Goal: Task Accomplishment & Management: Manage account settings

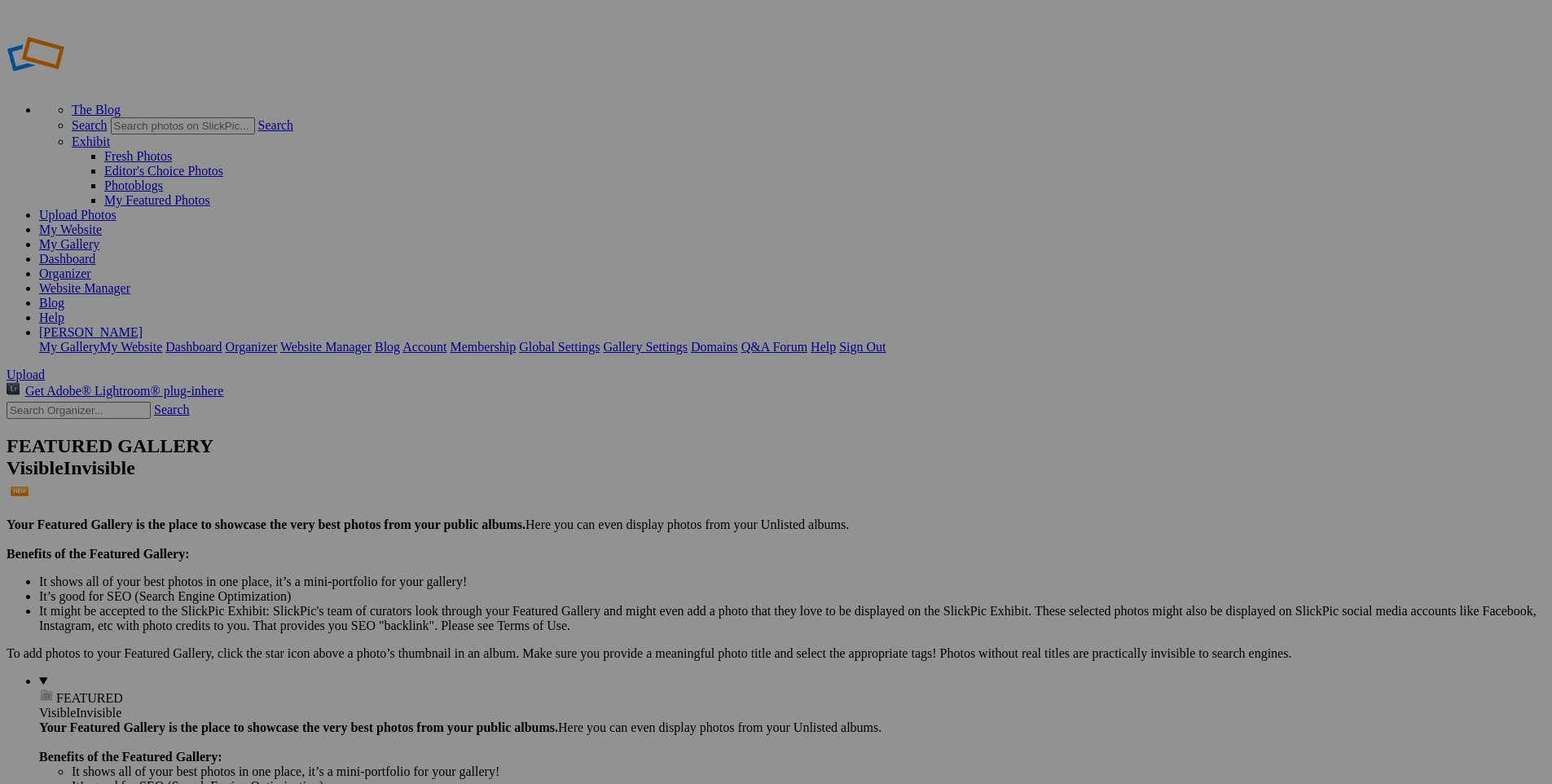
click at [627, 451] on span "Yes" at bounding box center [618, 455] width 19 height 14
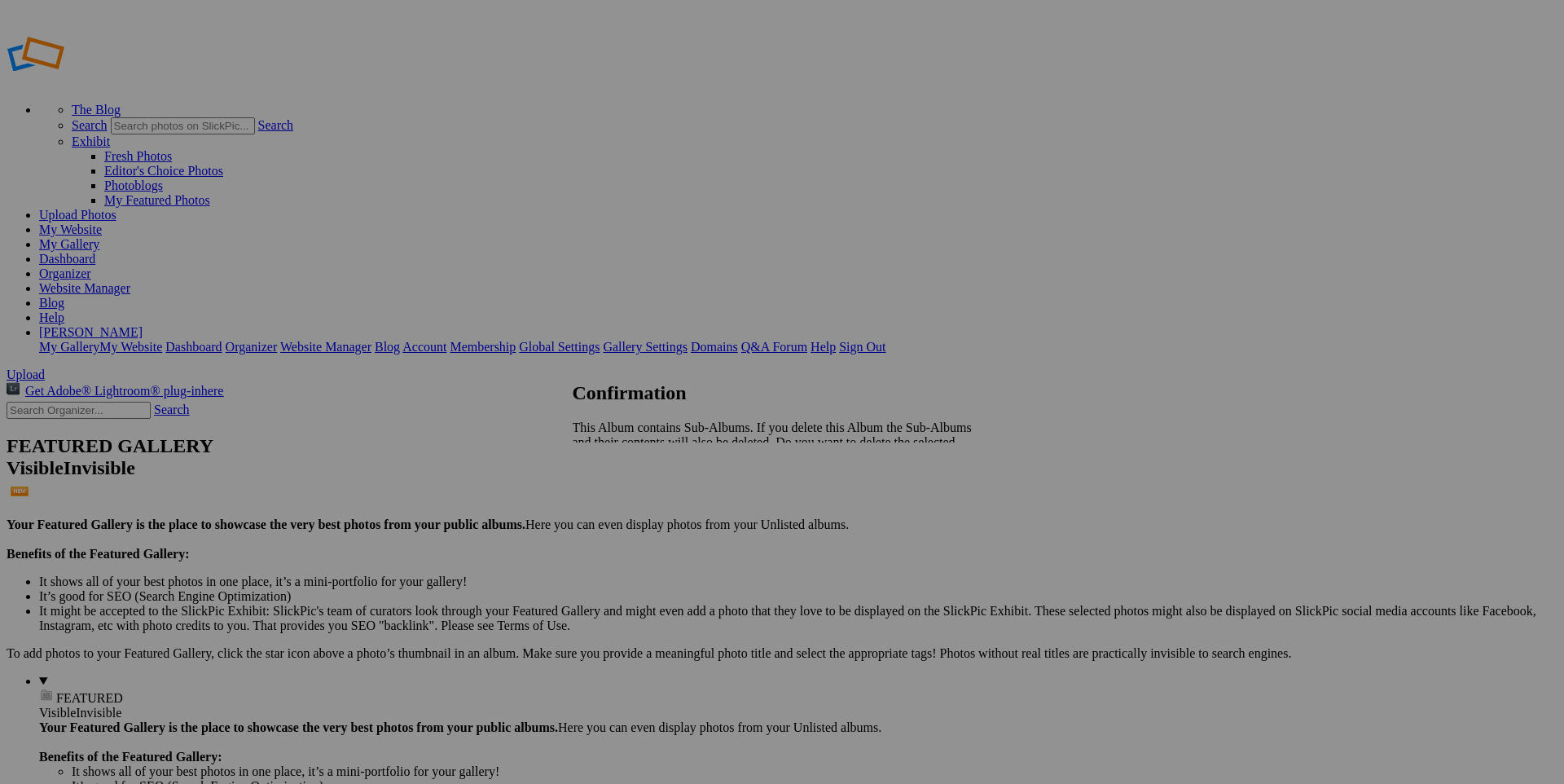
click at [627, 478] on link "Yes" at bounding box center [618, 484] width 19 height 14
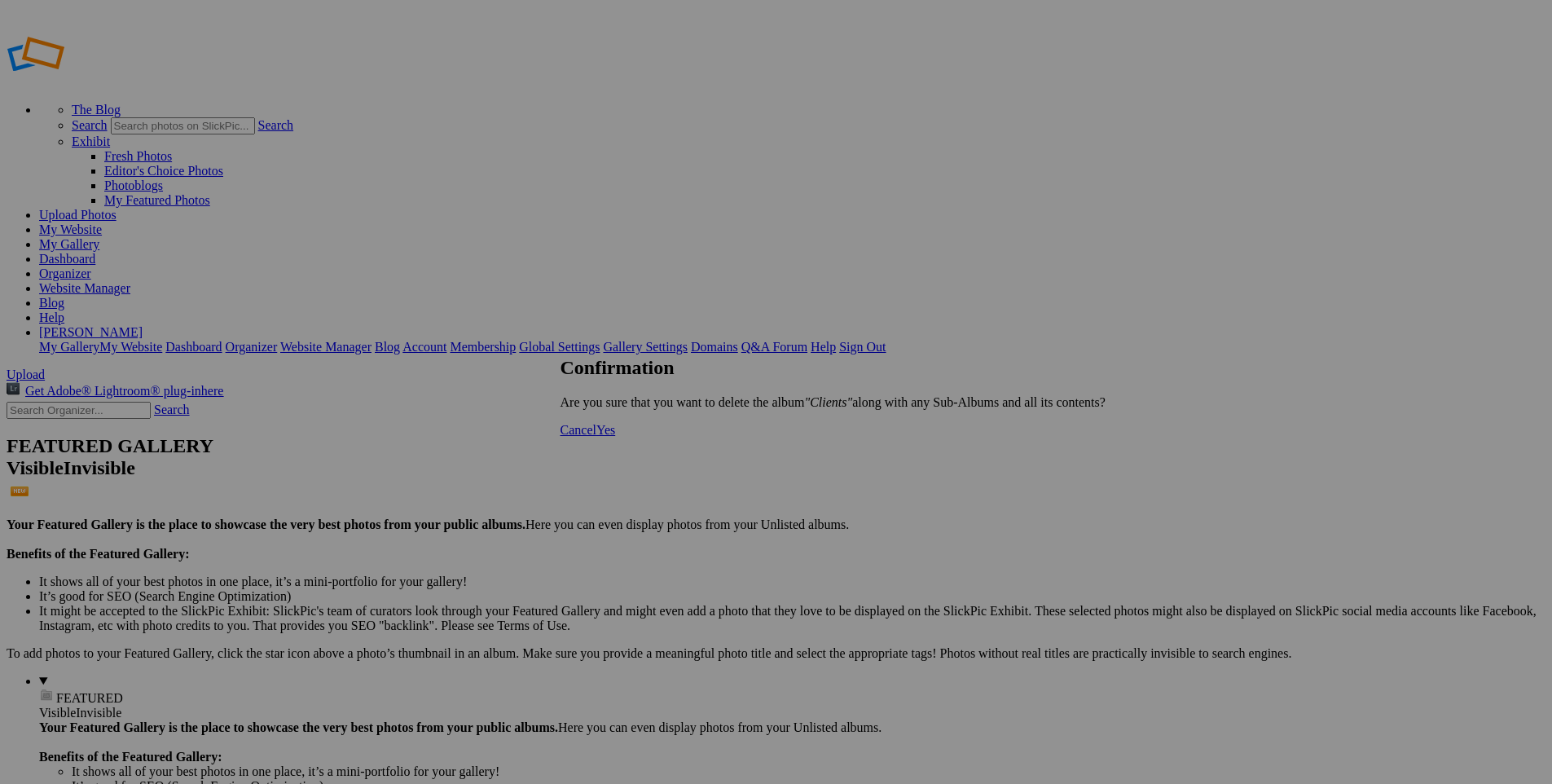
click at [615, 436] on span "Yes" at bounding box center [606, 430] width 19 height 14
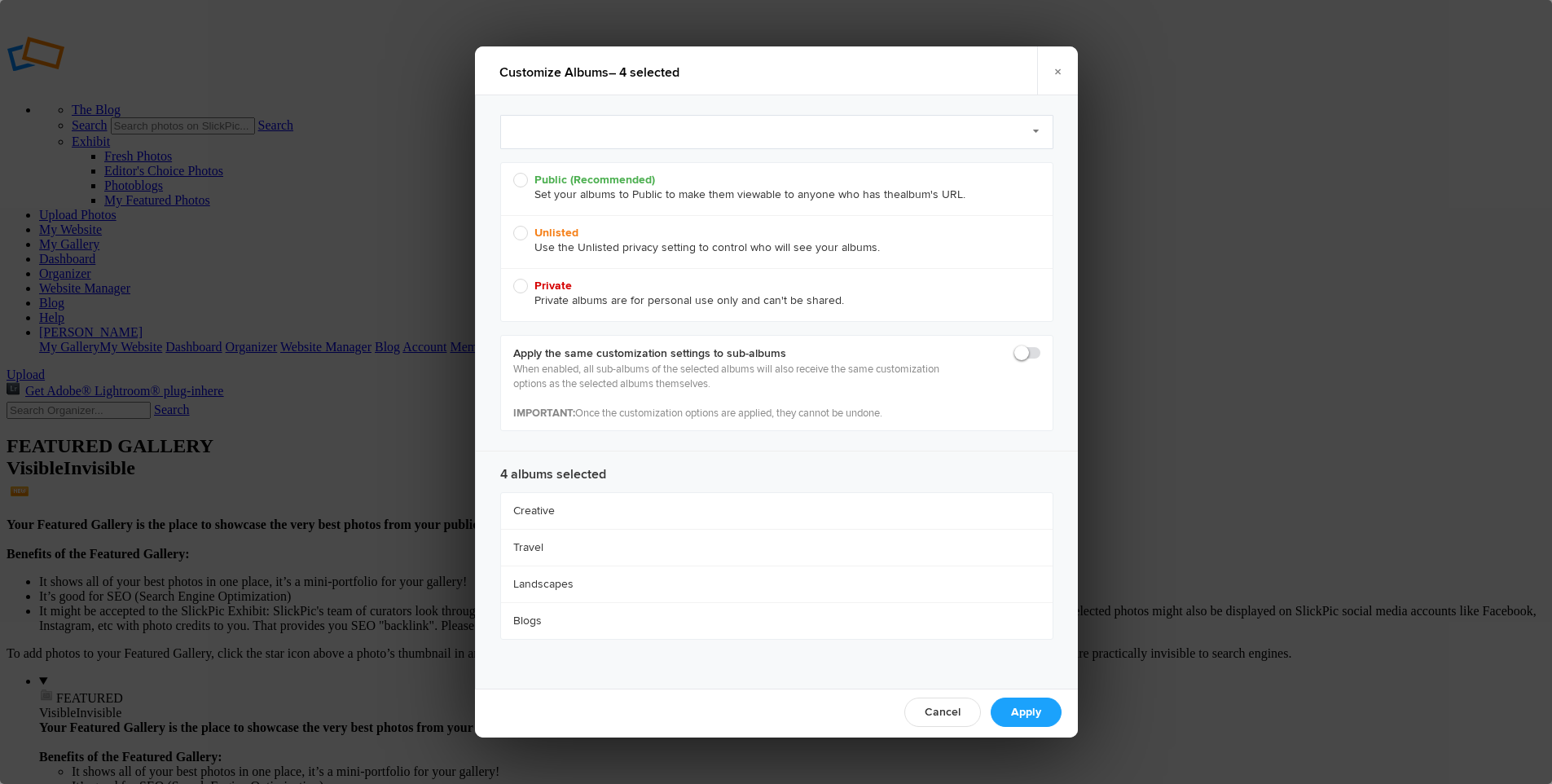
radio input "true"
click at [543, 176] on b "Public (Recommended)" at bounding box center [594, 180] width 121 height 14
click at [513, 173] on input "Public (Recommended) Set your albums to Public to make them viewable to anyone …" at bounding box center [512, 172] width 1 height 1
radio input "true"
click at [1023, 706] on link "Apply" at bounding box center [1026, 711] width 71 height 30
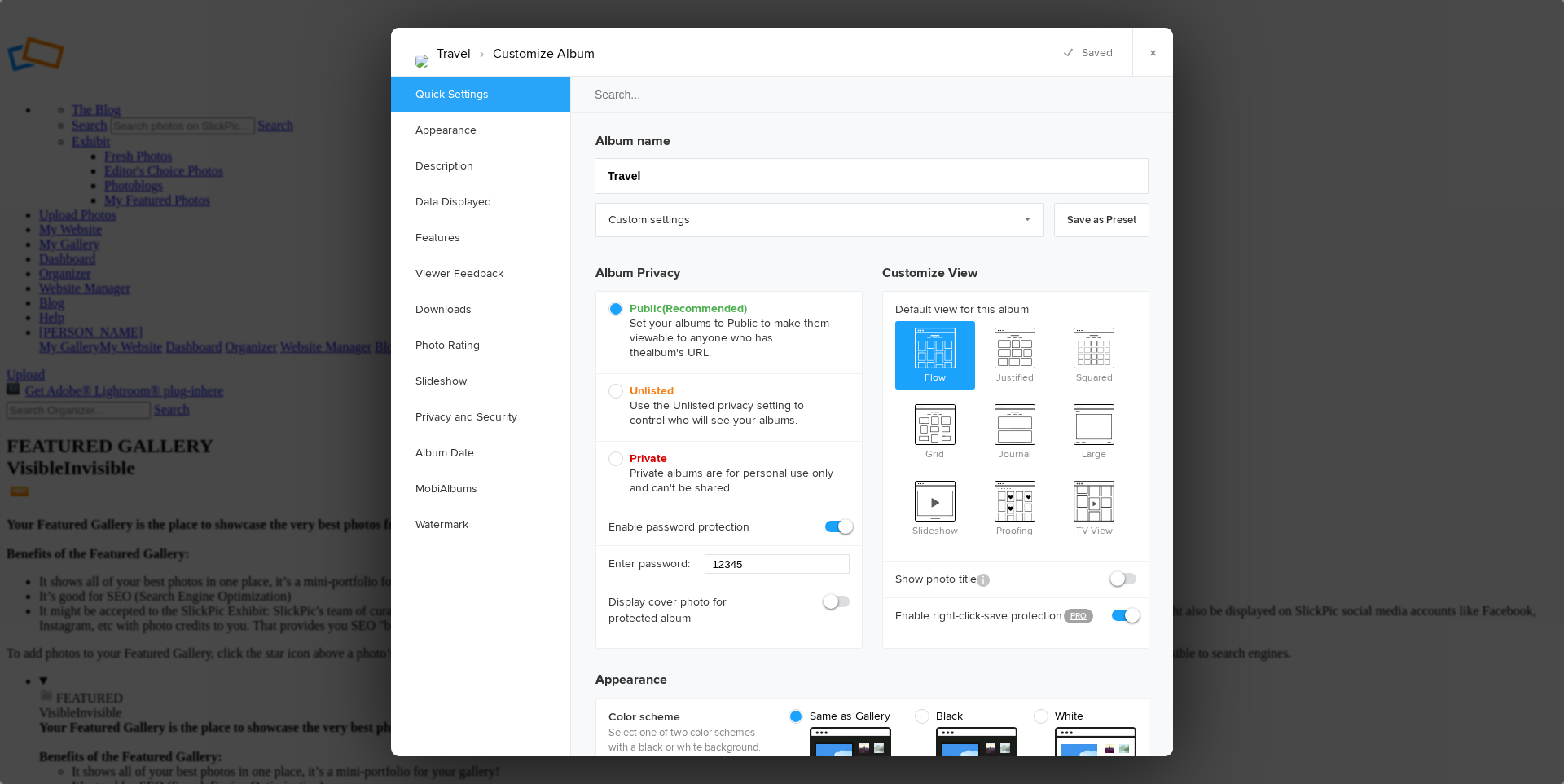
click at [850, 519] on span at bounding box center [850, 519] width 0 height 0
click at [849, 519] on input "checkbox" at bounding box center [849, 518] width 1 height 1
checkbox input "false"
click at [1156, 51] on link "×" at bounding box center [1153, 52] width 41 height 49
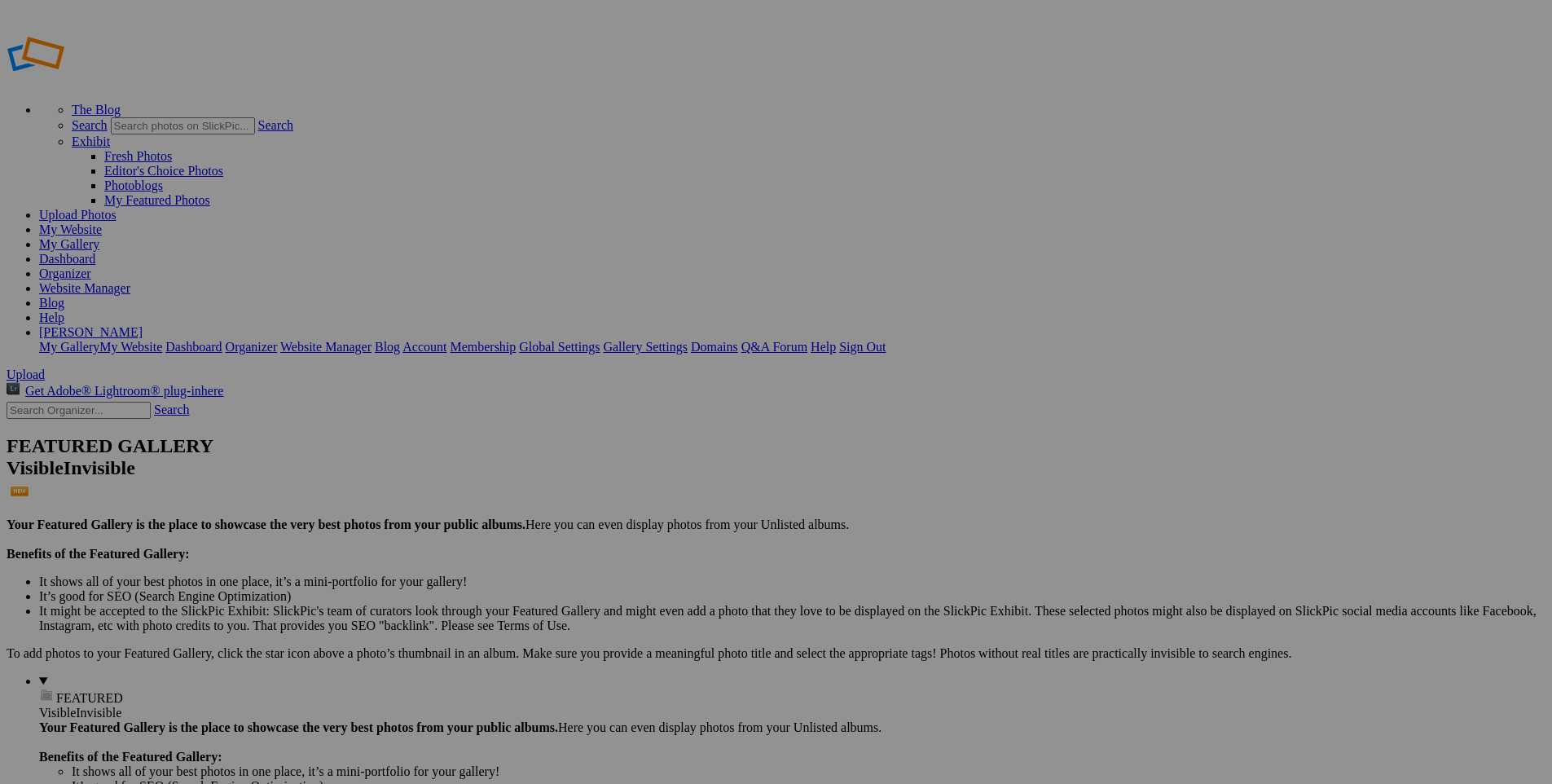
click at [627, 478] on span "Yes" at bounding box center [618, 484] width 19 height 14
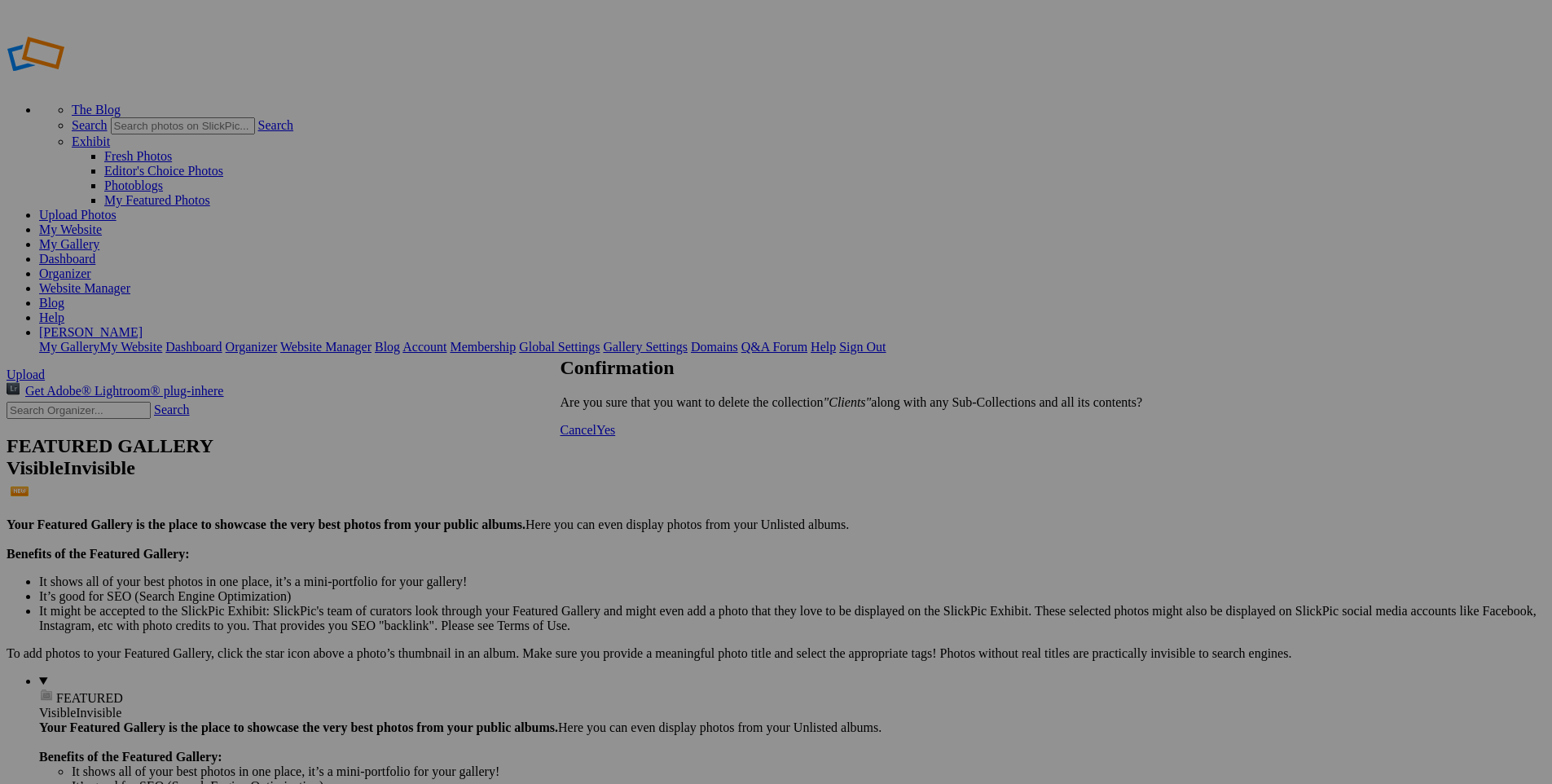
click at [615, 436] on span "Yes" at bounding box center [606, 430] width 19 height 14
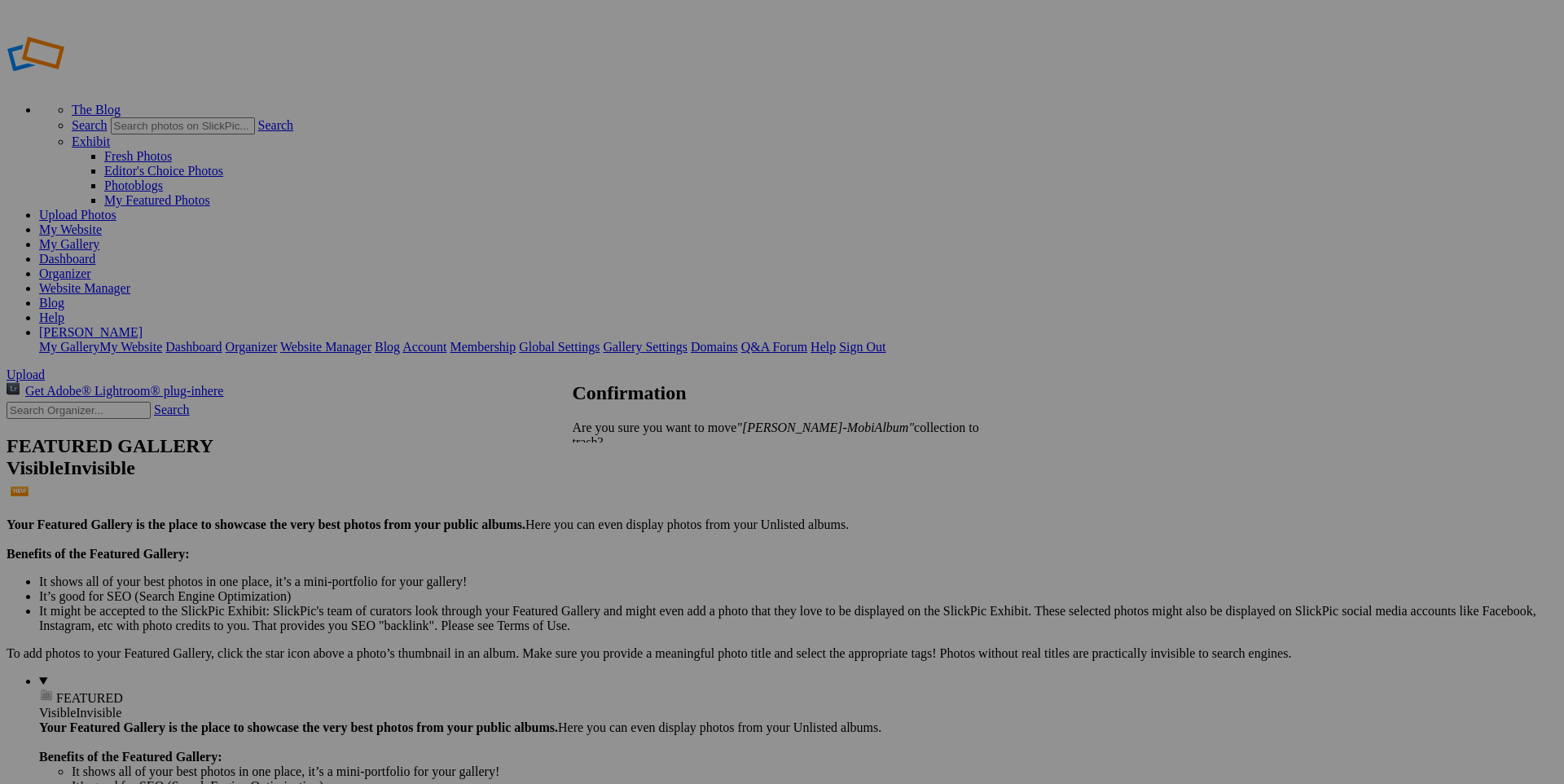
click at [627, 462] on span "Yes" at bounding box center [618, 469] width 19 height 14
click at [446, 340] on link "Account" at bounding box center [425, 347] width 44 height 14
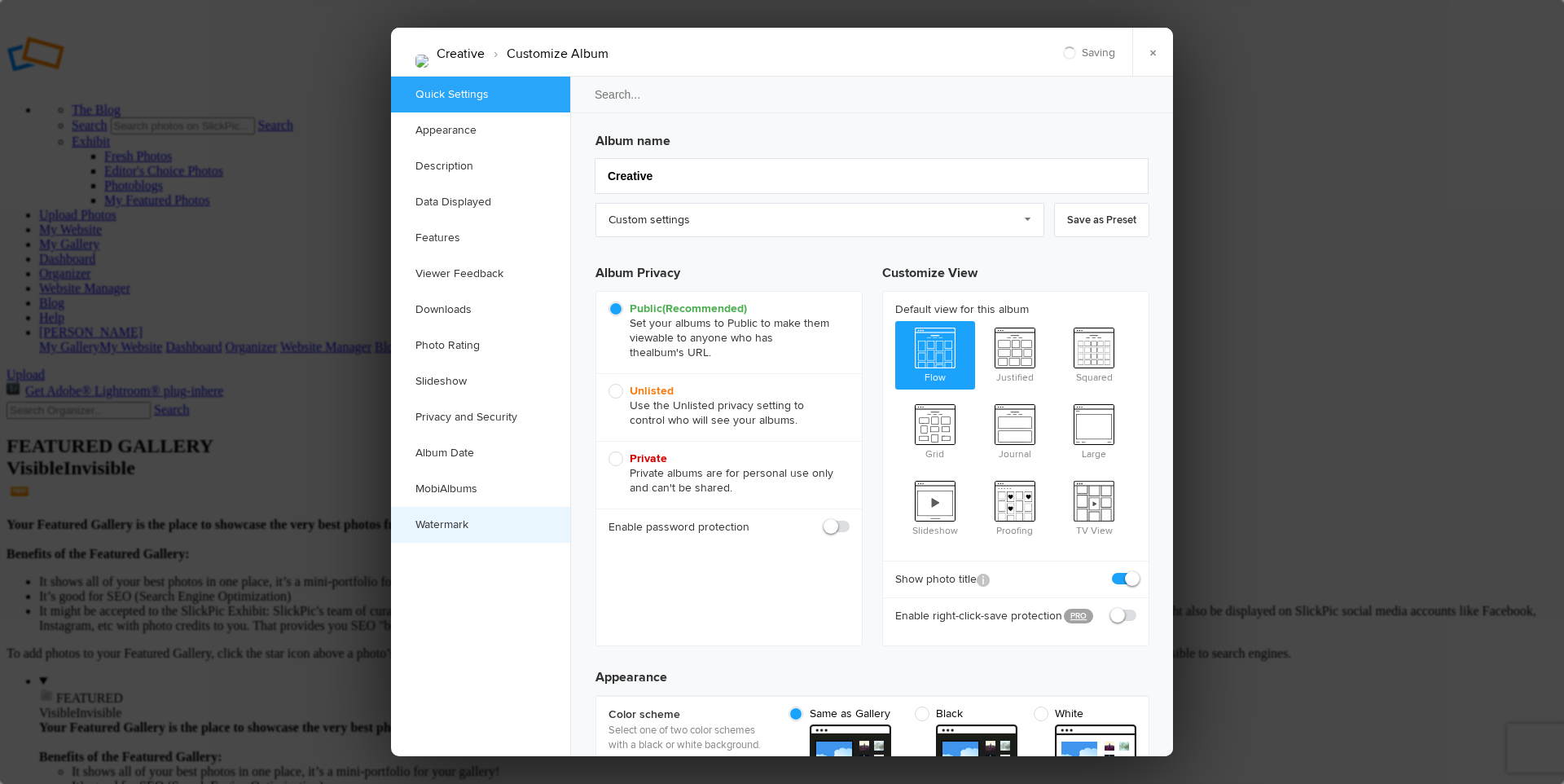
click at [468, 515] on link "Watermark" at bounding box center [480, 524] width 179 height 35
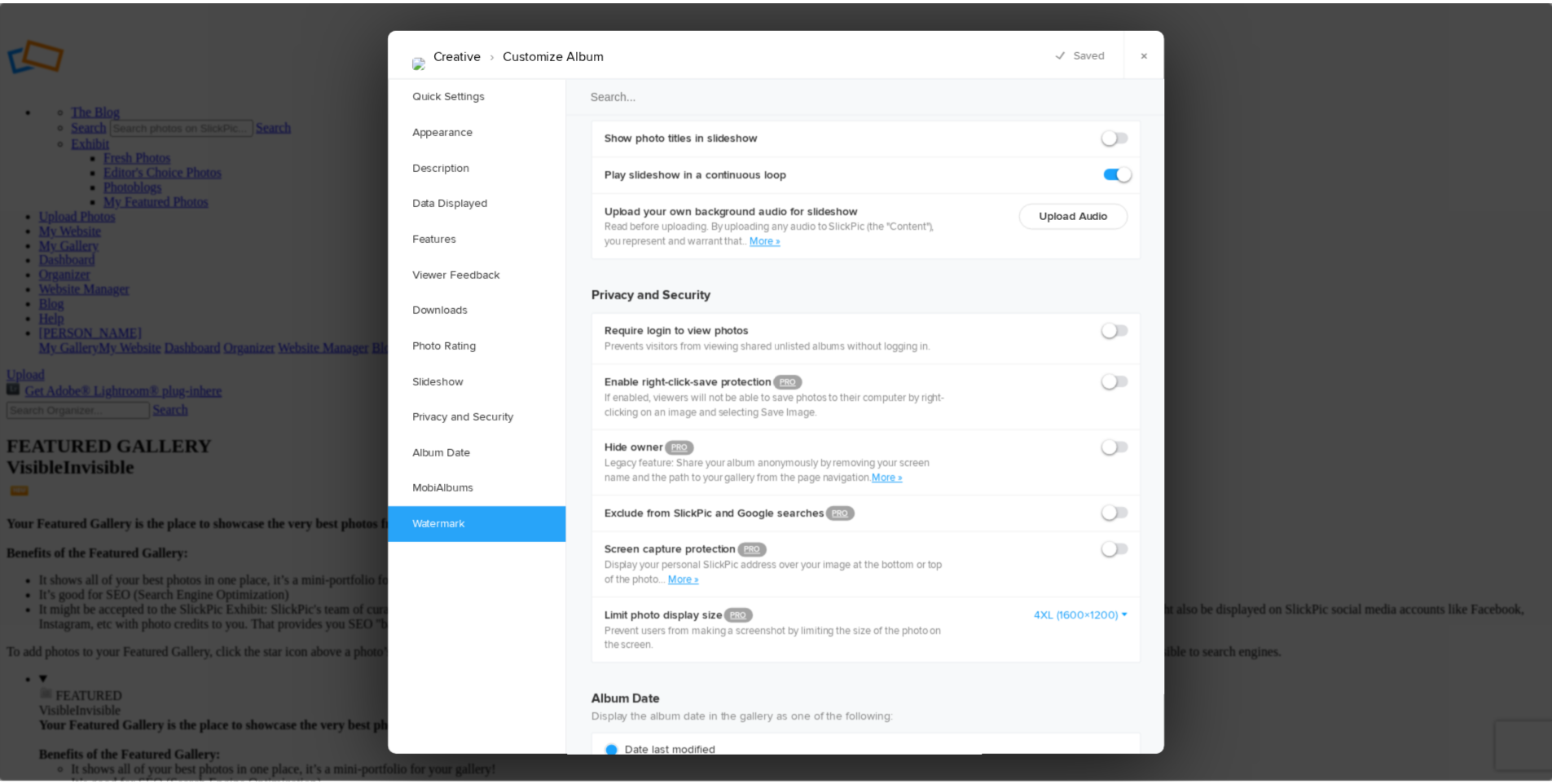
scroll to position [3775, 0]
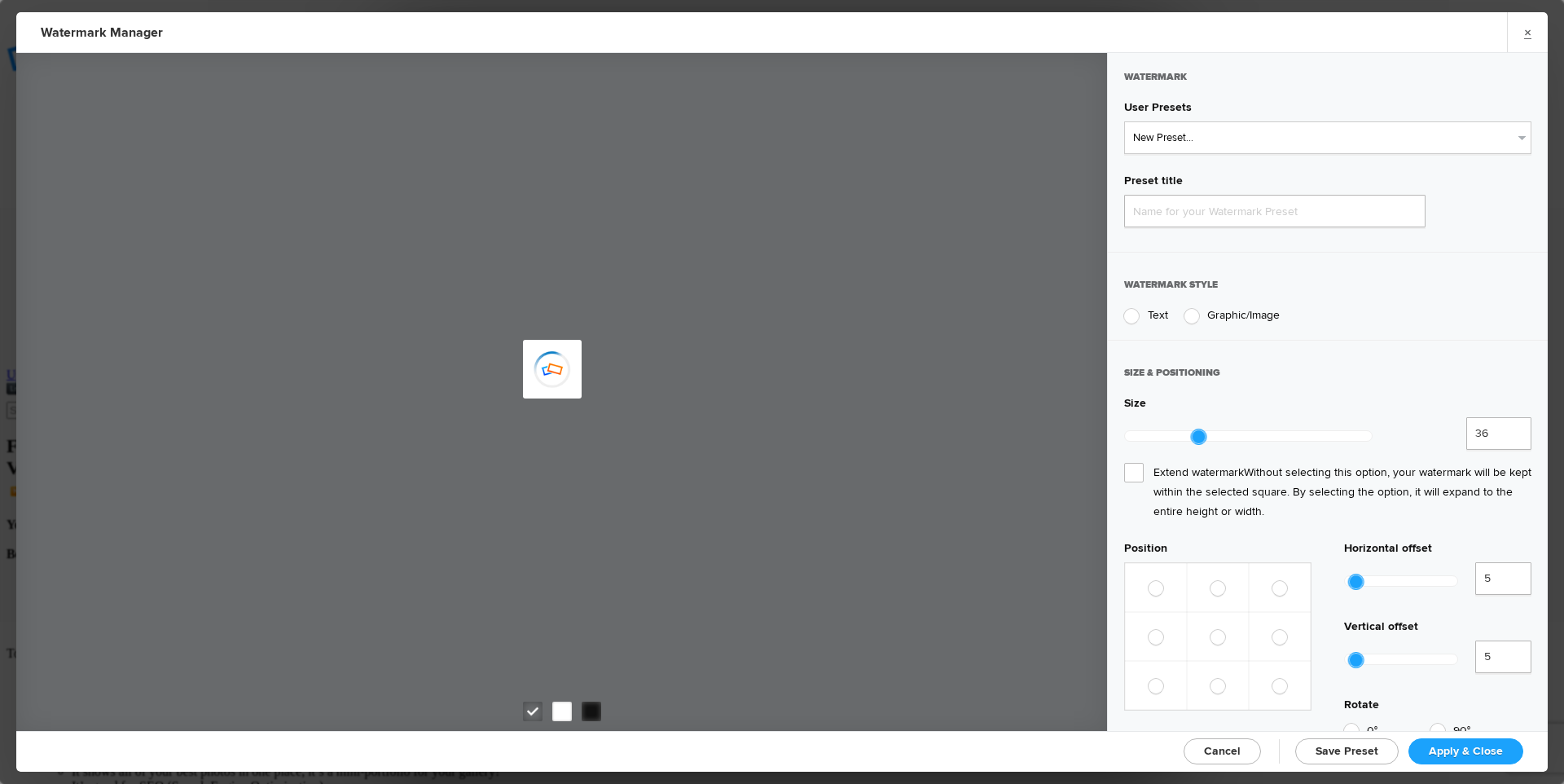
type input "Watermark-9/29/2025"
radio input "true"
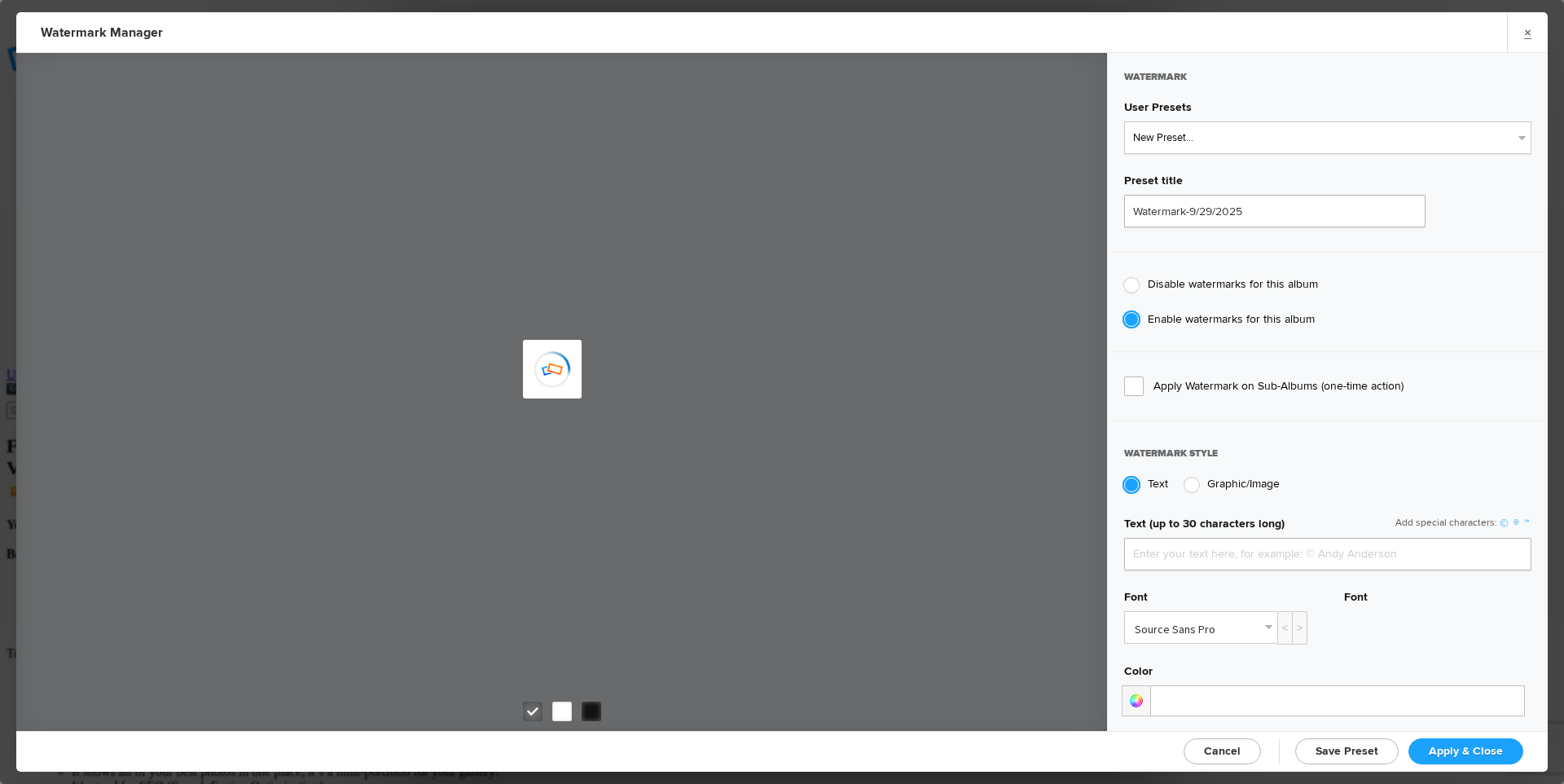
type input "faststarter"
type input "TPW logo watermark2"
radio input "true"
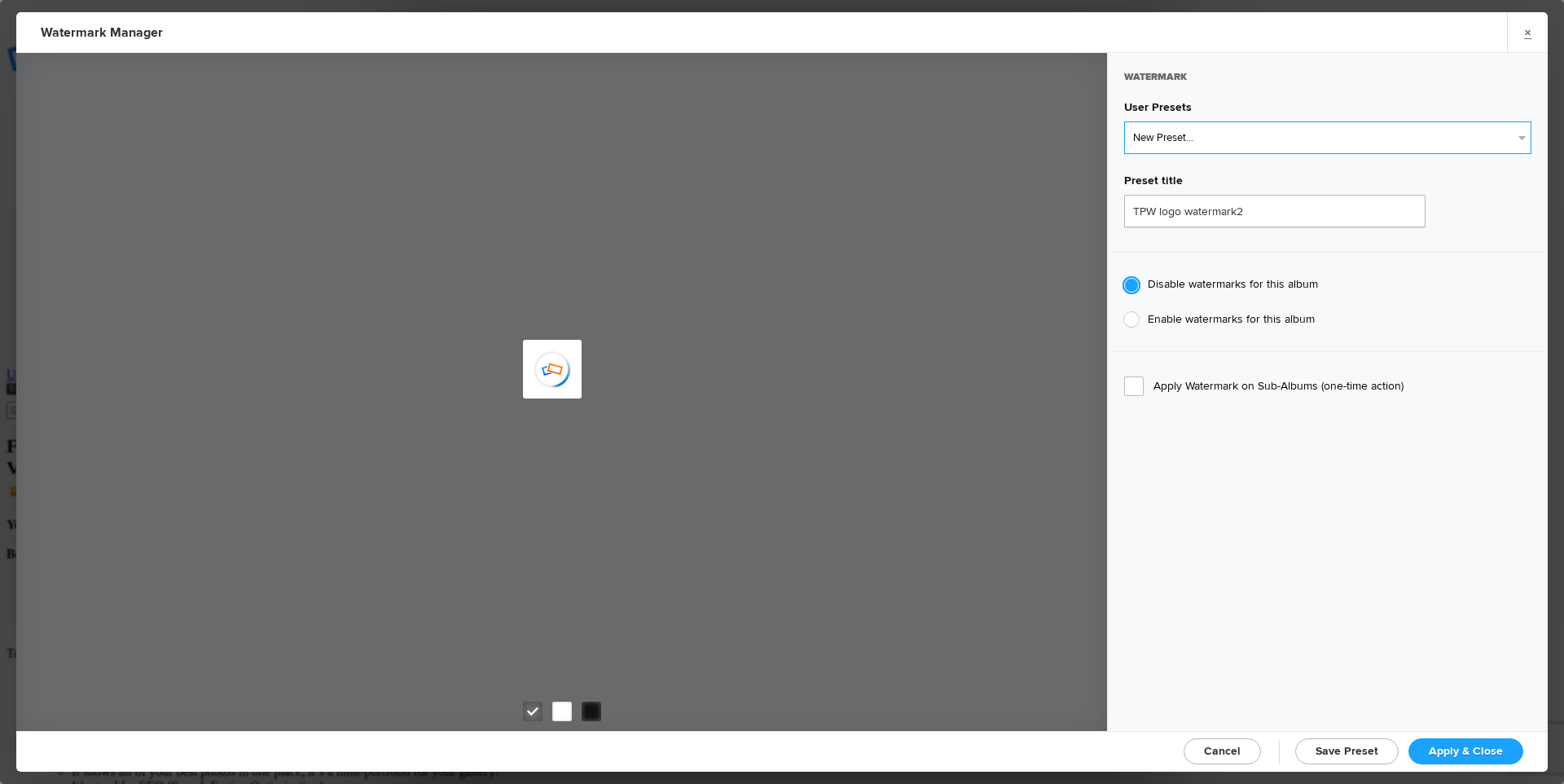
click at [1219, 142] on select "New Preset... TPW logo watermark2 David's Preset Watermark - black border with …" at bounding box center [1328, 138] width 408 height 33
click at [1124, 122] on select "New Preset... TPW logo watermark2 David's Preset Watermark - black border with …" at bounding box center [1328, 138] width 408 height 33
click at [1528, 31] on link "×" at bounding box center [1528, 31] width 41 height 40
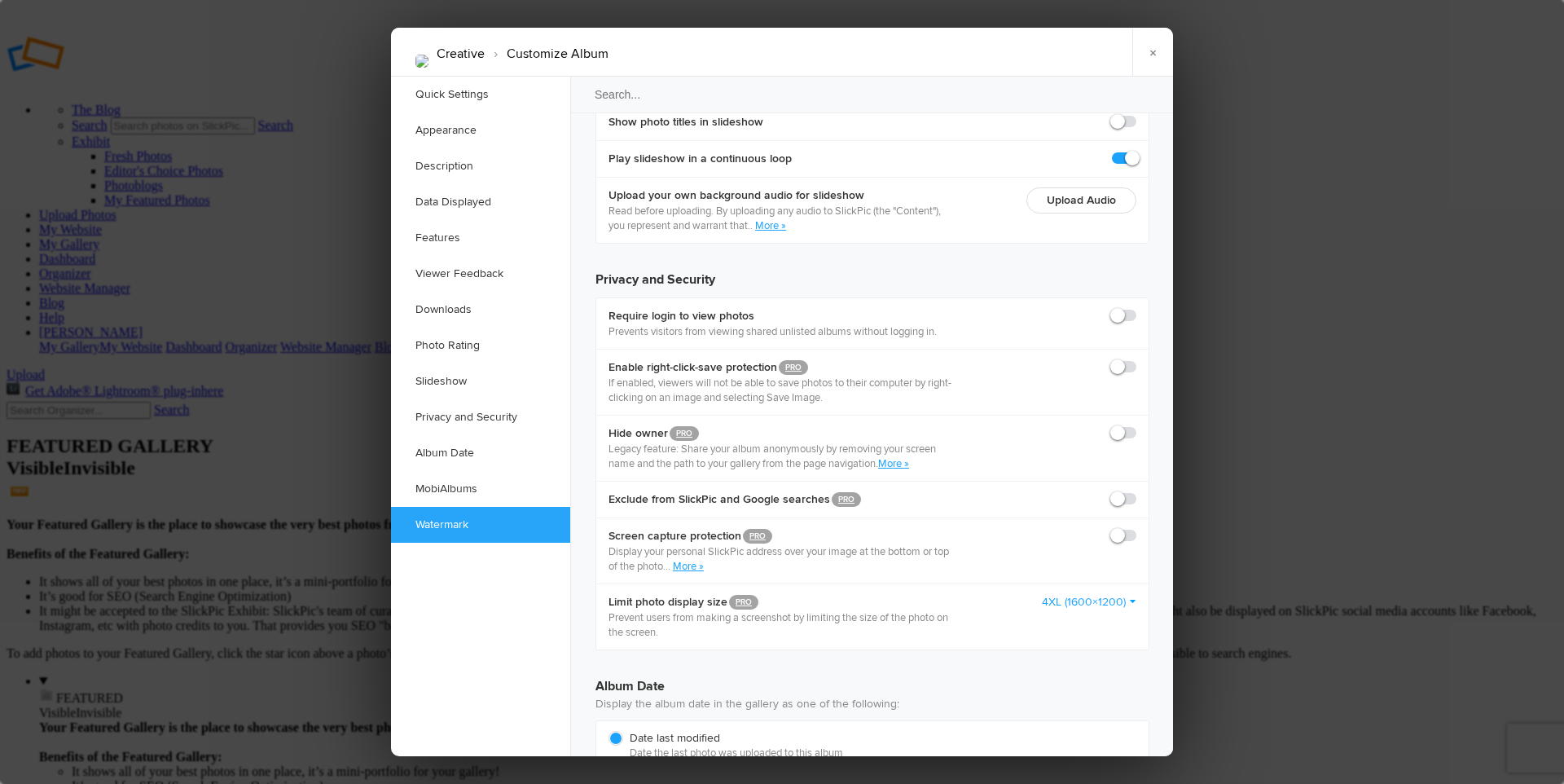
click at [1528, 31] on div at bounding box center [782, 392] width 1564 height 784
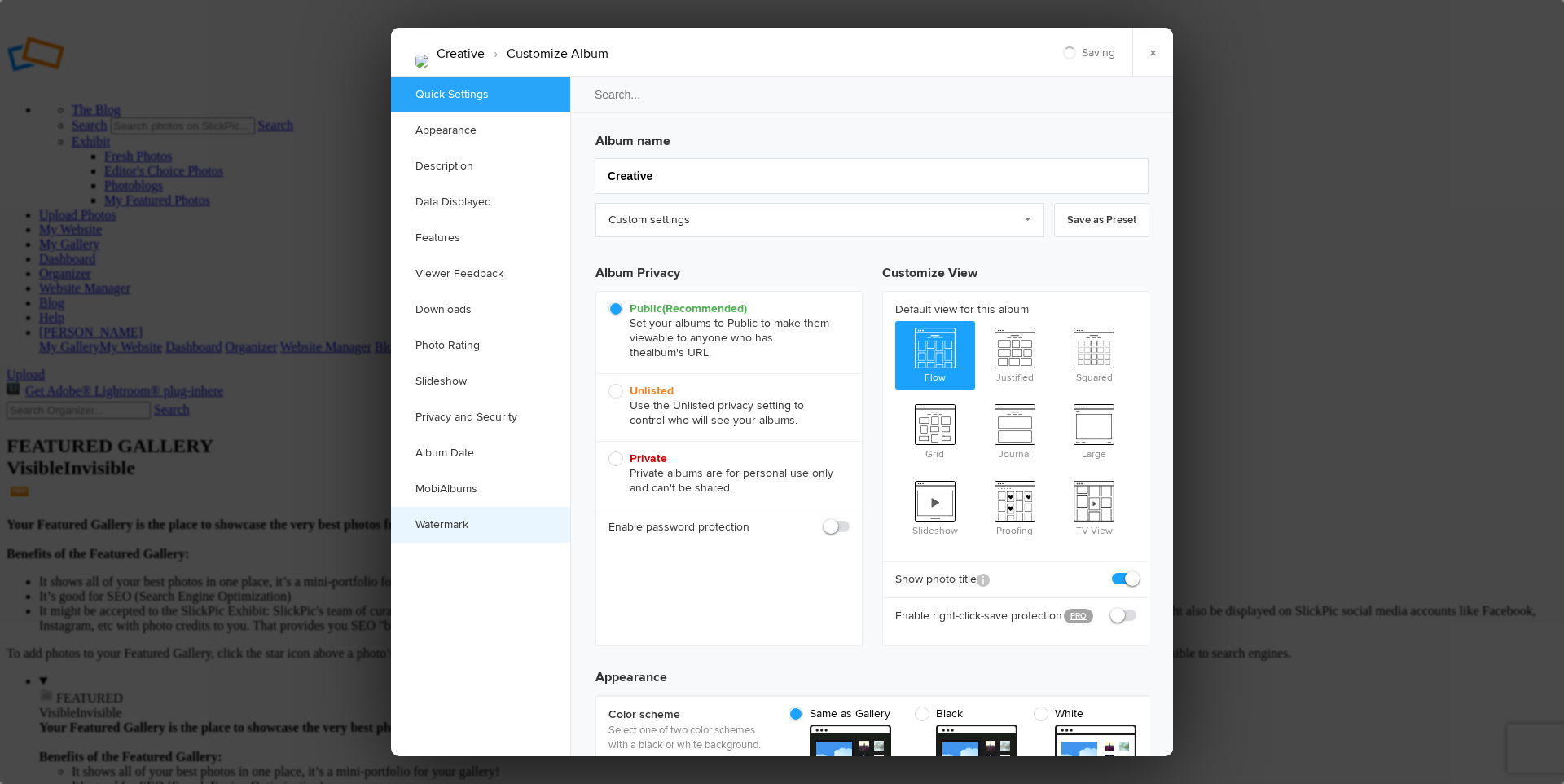
click at [446, 522] on link "Watermark" at bounding box center [480, 524] width 179 height 35
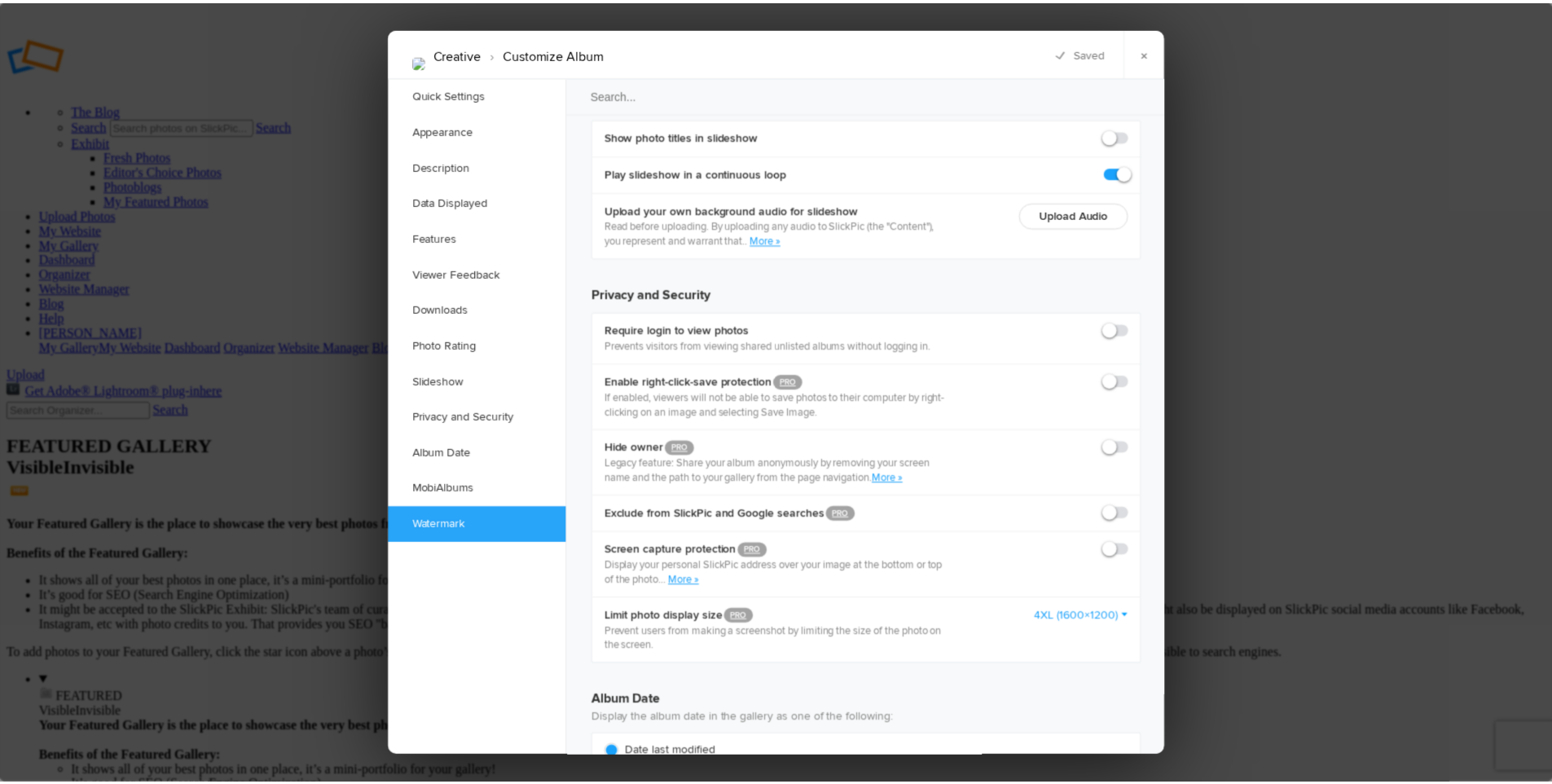
scroll to position [3775, 0]
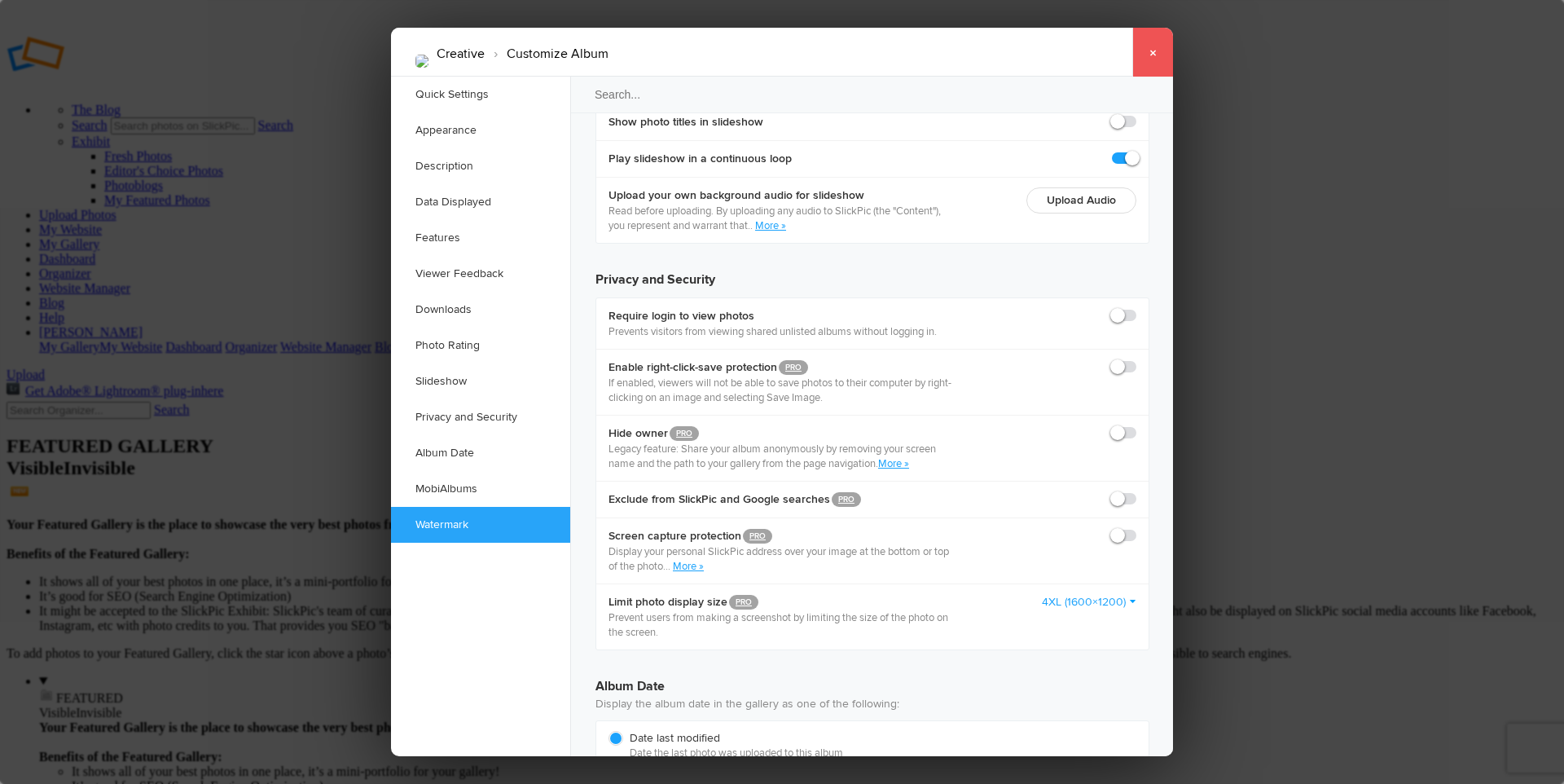
click at [1153, 52] on link "×" at bounding box center [1153, 52] width 41 height 49
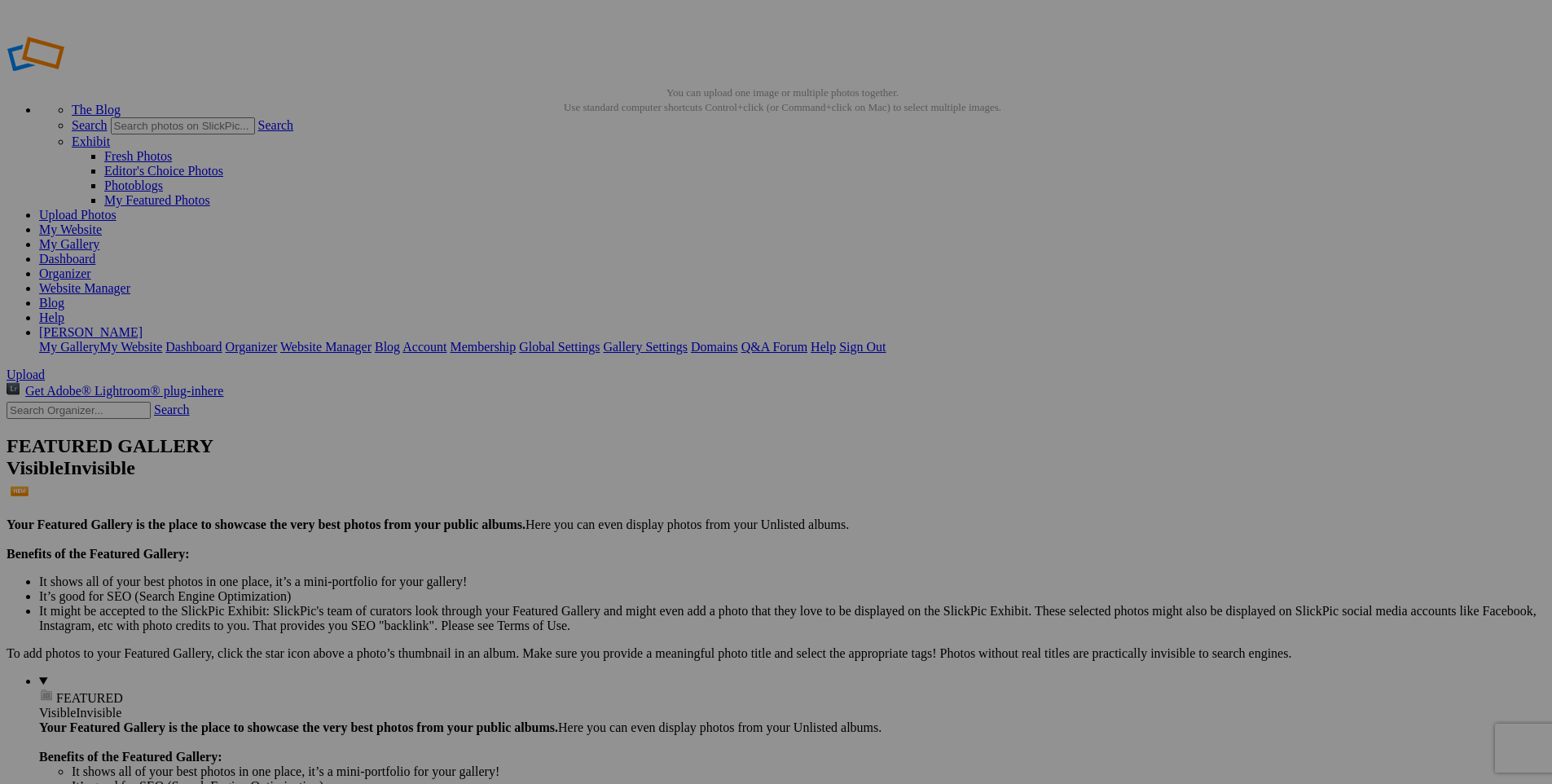
click at [64, 311] on link "Help" at bounding box center [51, 317] width 25 height 14
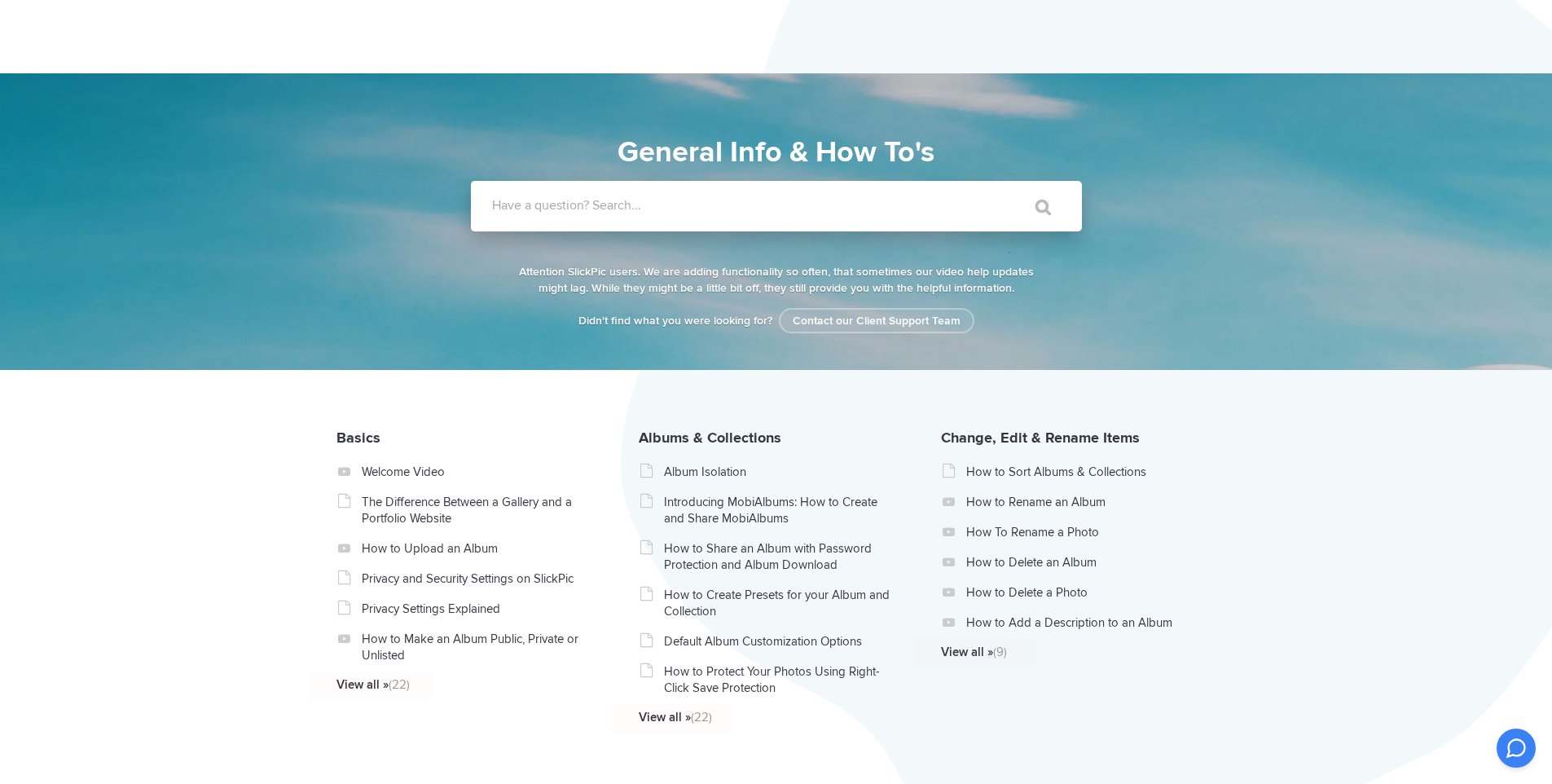
click at [592, 207] on label "Have a question? Search..." at bounding box center [798, 205] width 611 height 16
click at [592, 207] on input "Have a question? Search..." at bounding box center [743, 206] width 544 height 51
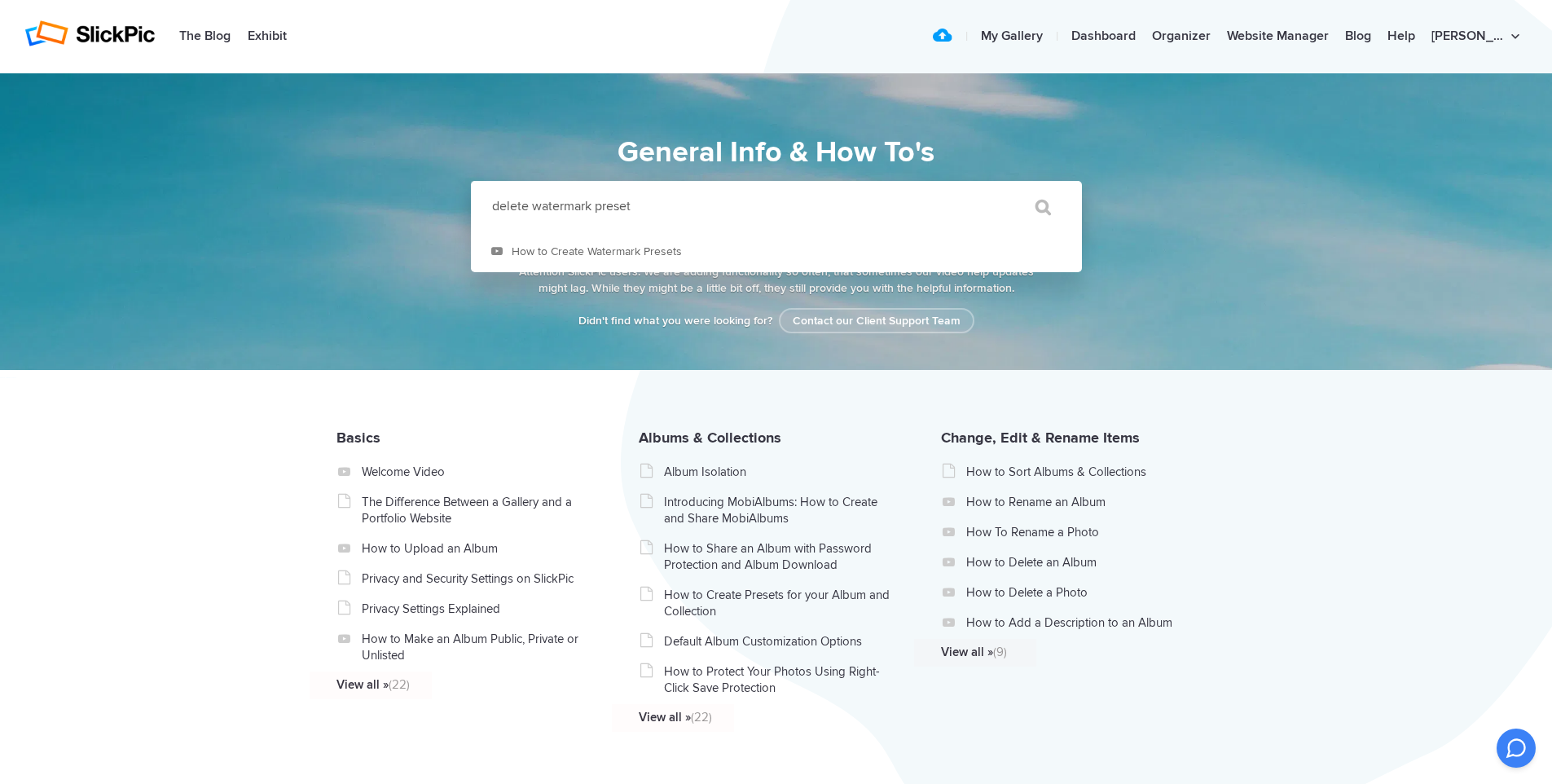
type input "delete watermark preset"
click at [1001, 187] on input "" at bounding box center [1035, 207] width 68 height 39
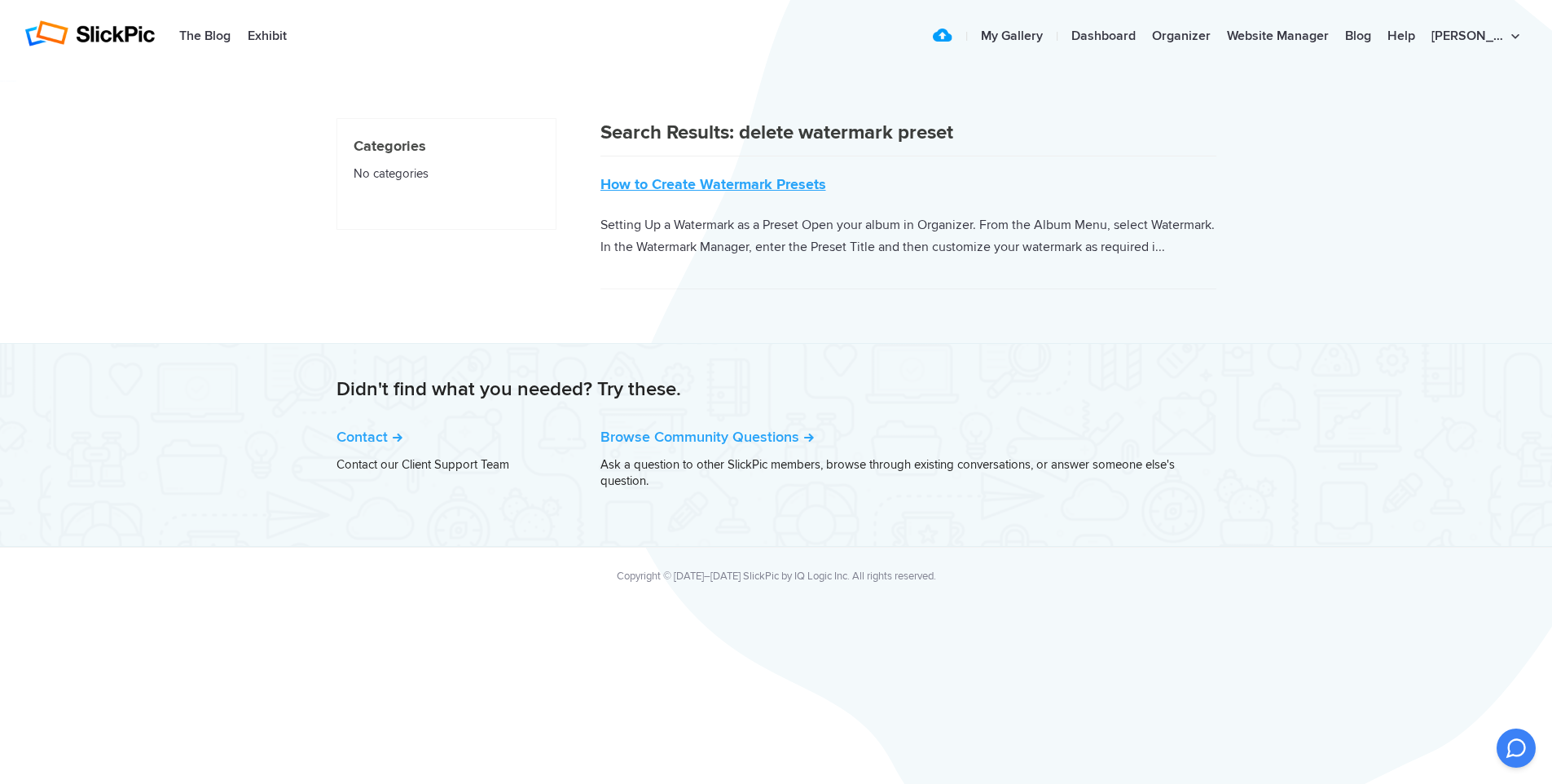
click at [733, 186] on link "How to Create Watermark Presets" at bounding box center [712, 184] width 225 height 18
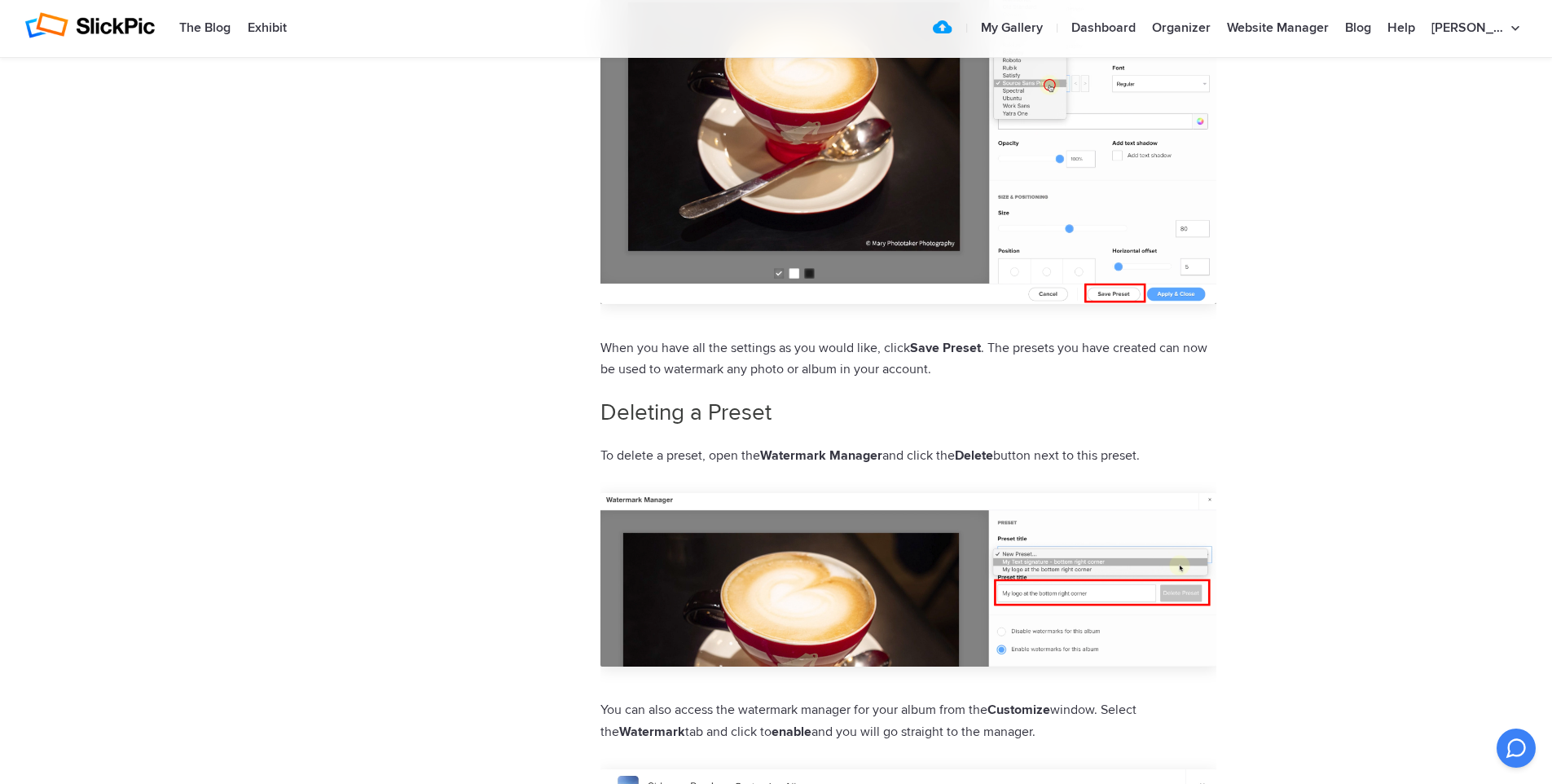
scroll to position [2139, 0]
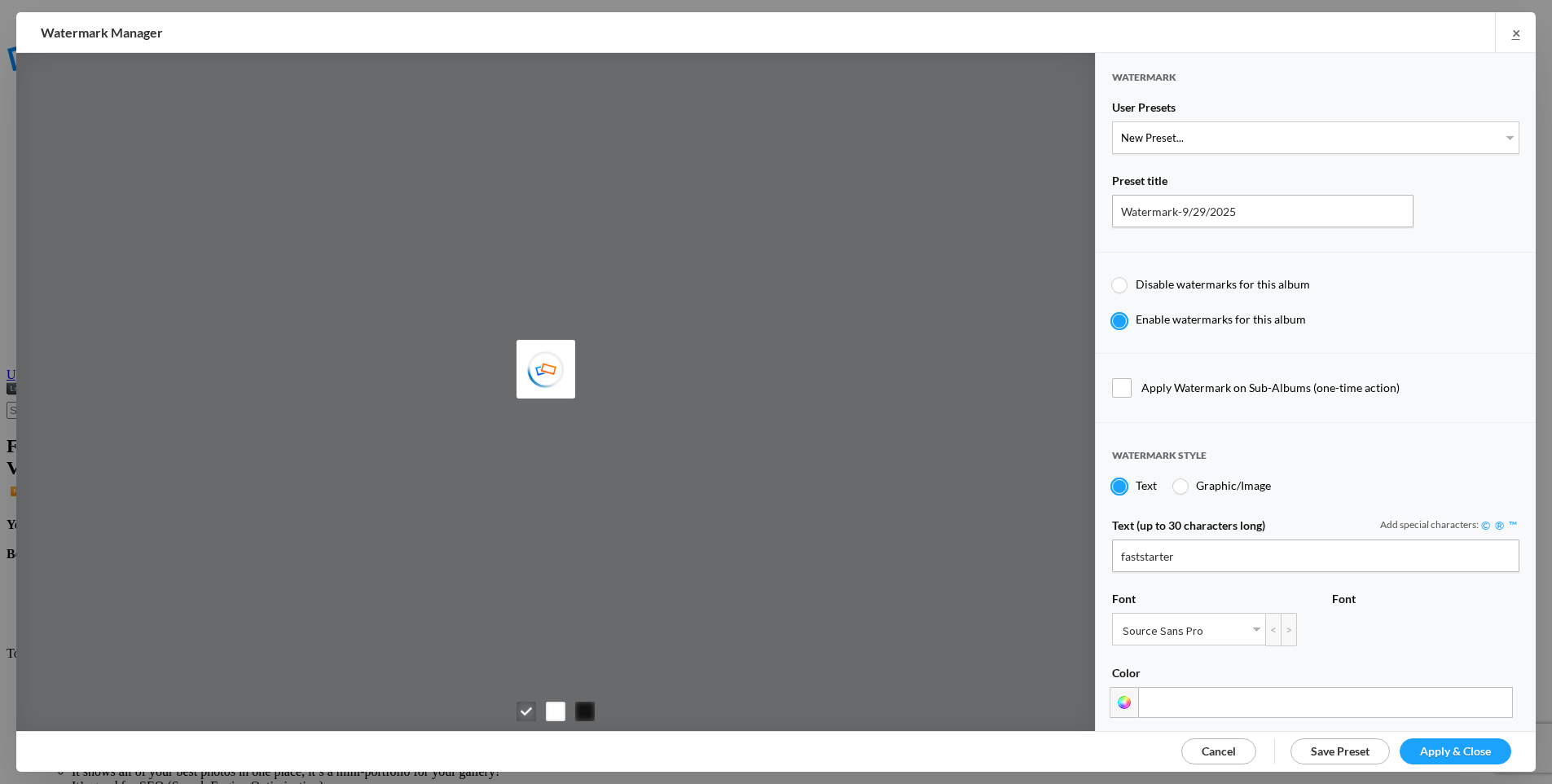
type input "faststarter"
type input "TPW logo watermark2"
radio input "true"
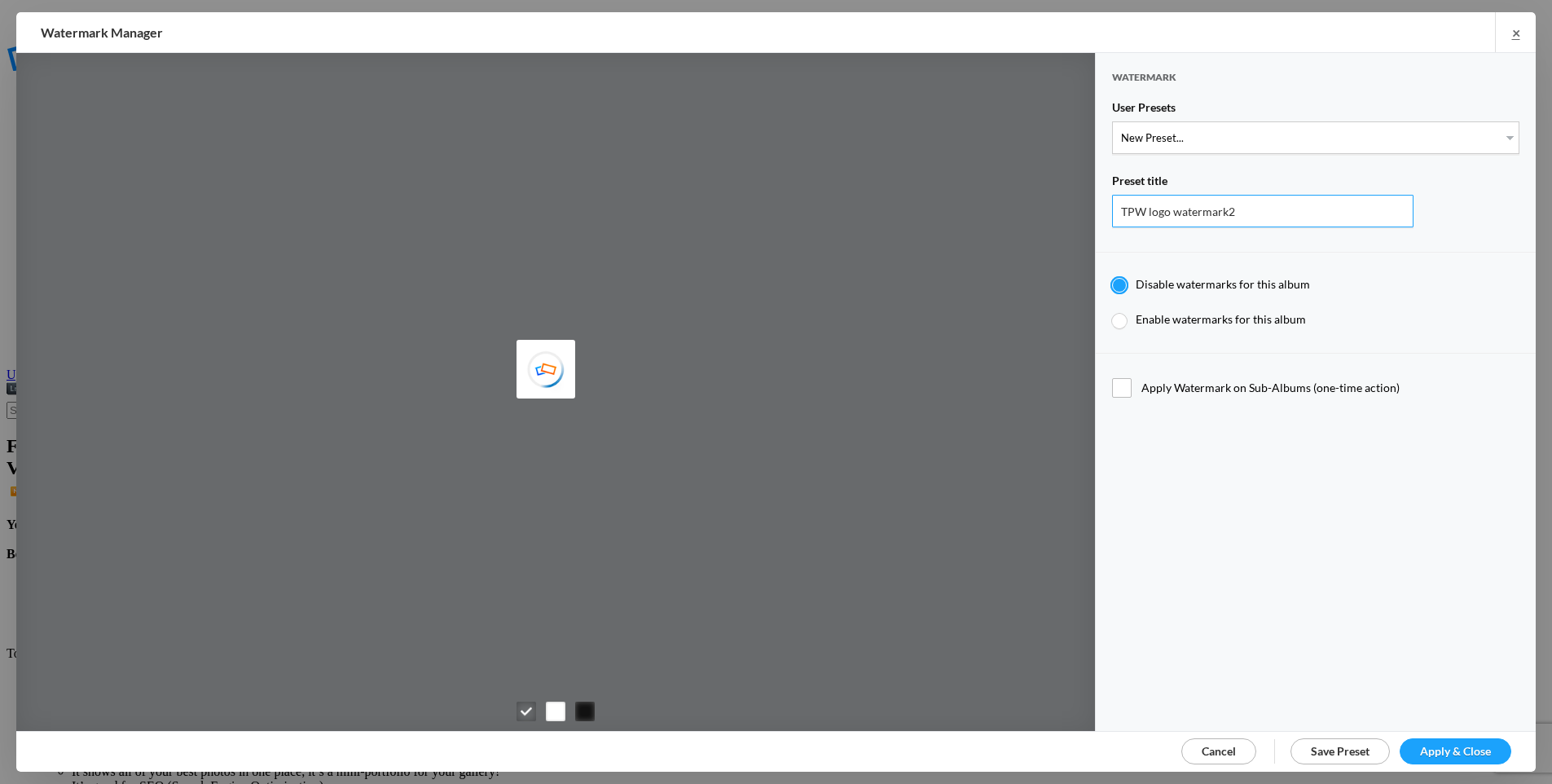
click at [1214, 212] on input "TPW logo watermark2" at bounding box center [1263, 211] width 301 height 33
click at [1301, 134] on select "New Preset... TPW logo watermark2 David's Preset Watermark - black border with …" at bounding box center [1316, 138] width 408 height 33
select select "1: Object"
click at [1112, 122] on select "New Preset... TPW logo watermark2 David's Preset Watermark - black border with …" at bounding box center [1316, 138] width 408 height 33
radio input "false"
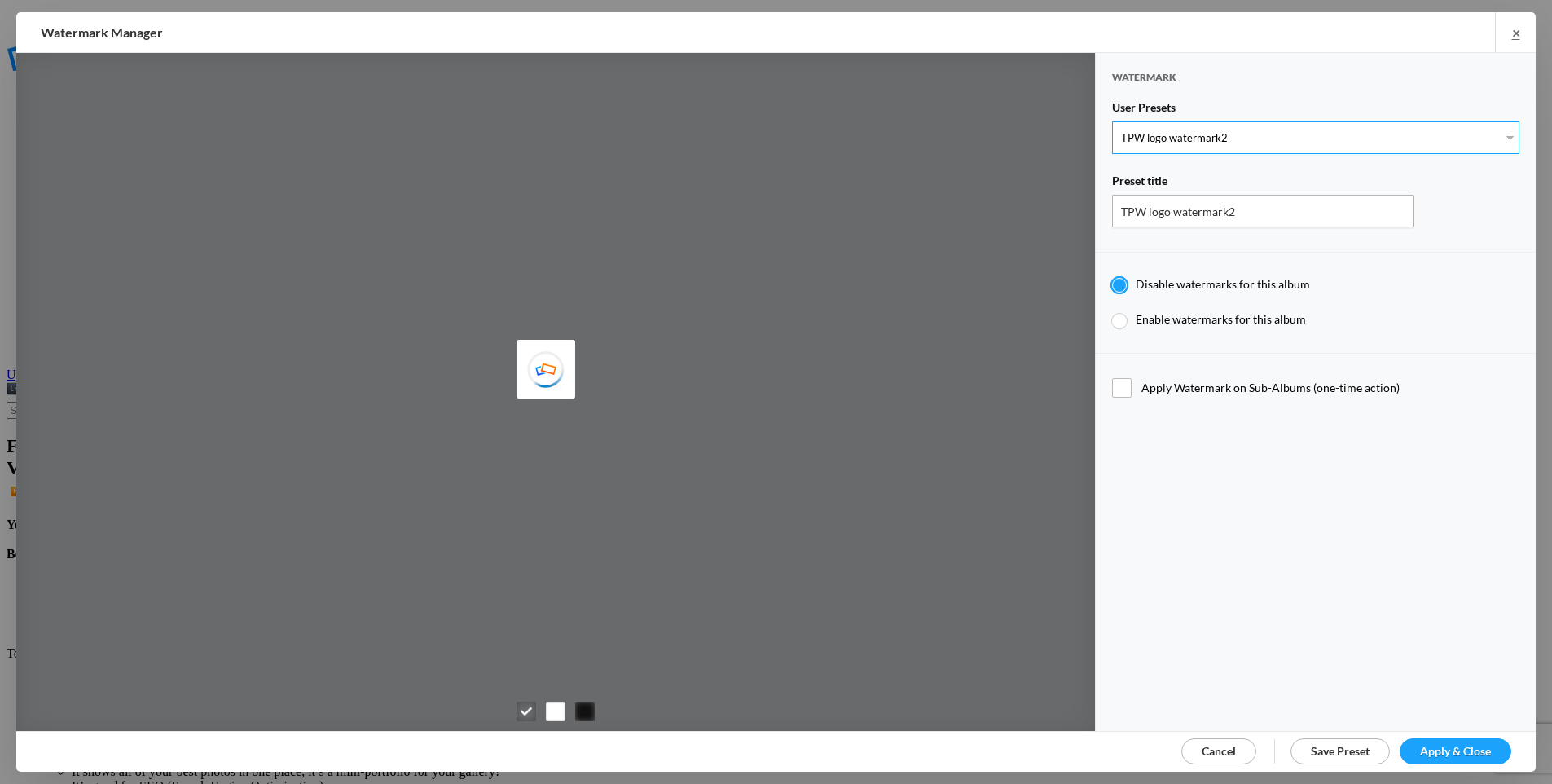
radio input "true"
type input "7"
type input "2"
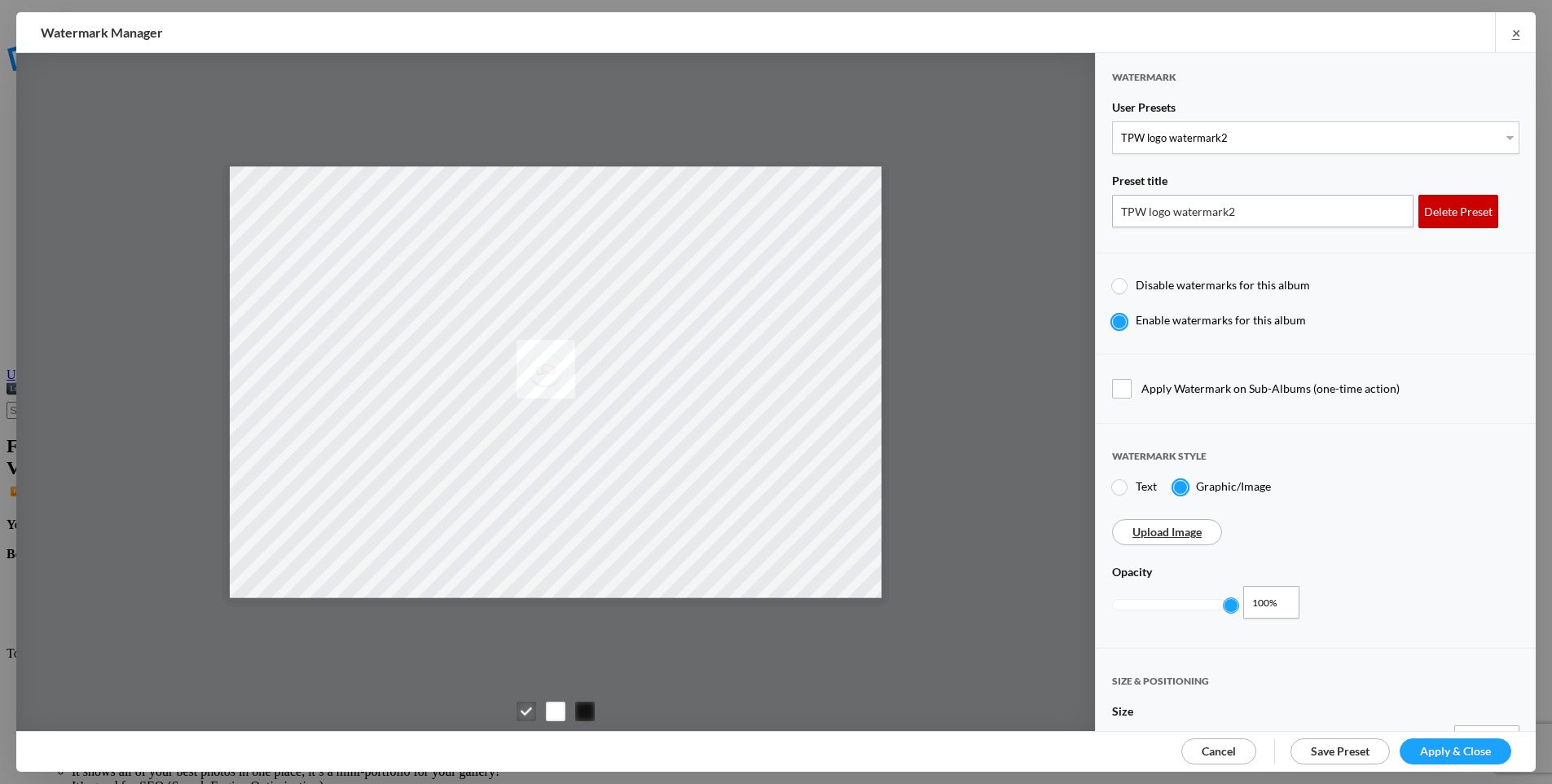
click at [1450, 217] on div "Delete Preset" at bounding box center [1458, 212] width 80 height 34
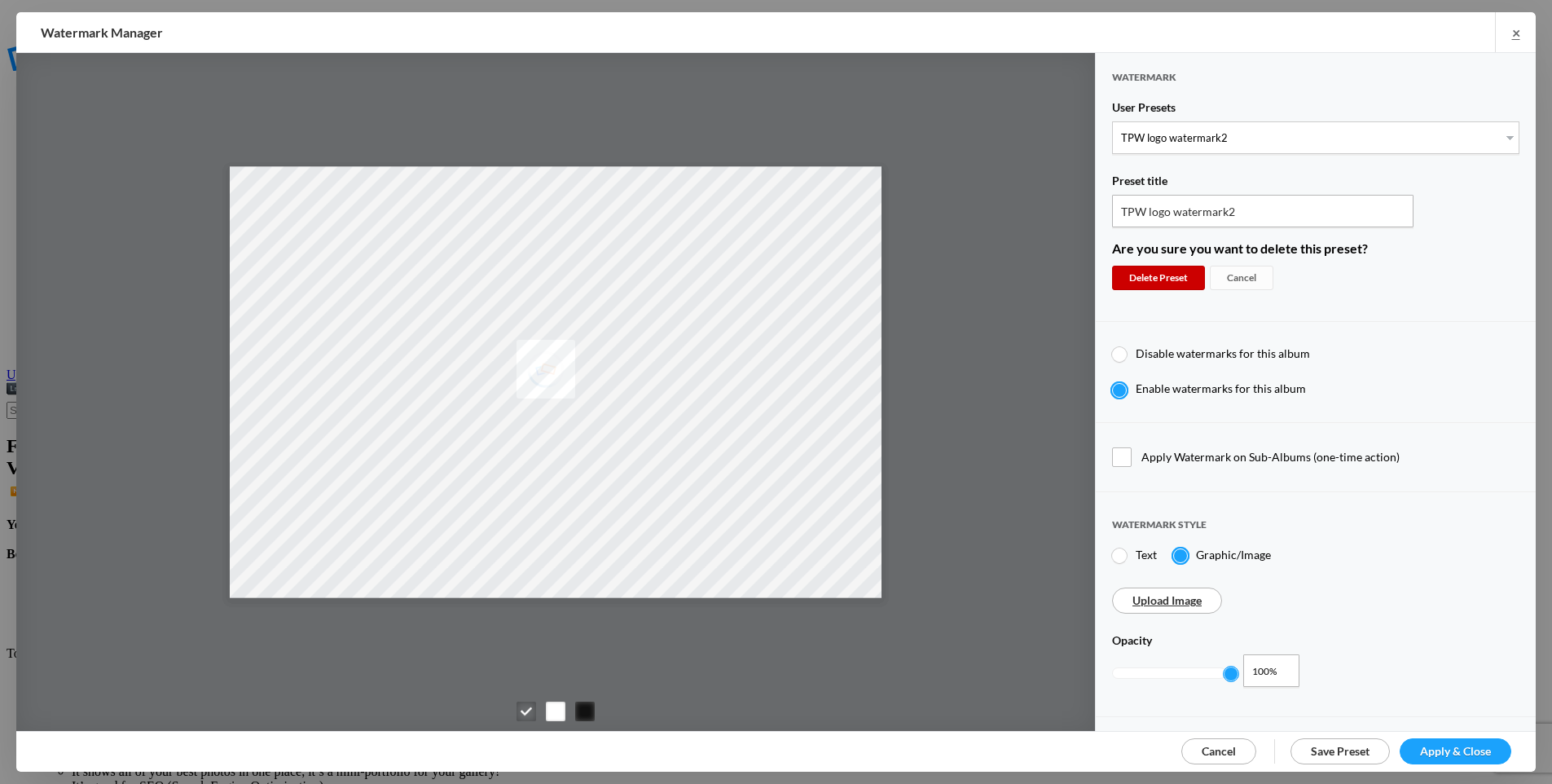
click at [1138, 271] on div "Delete Preset" at bounding box center [1159, 278] width 93 height 24
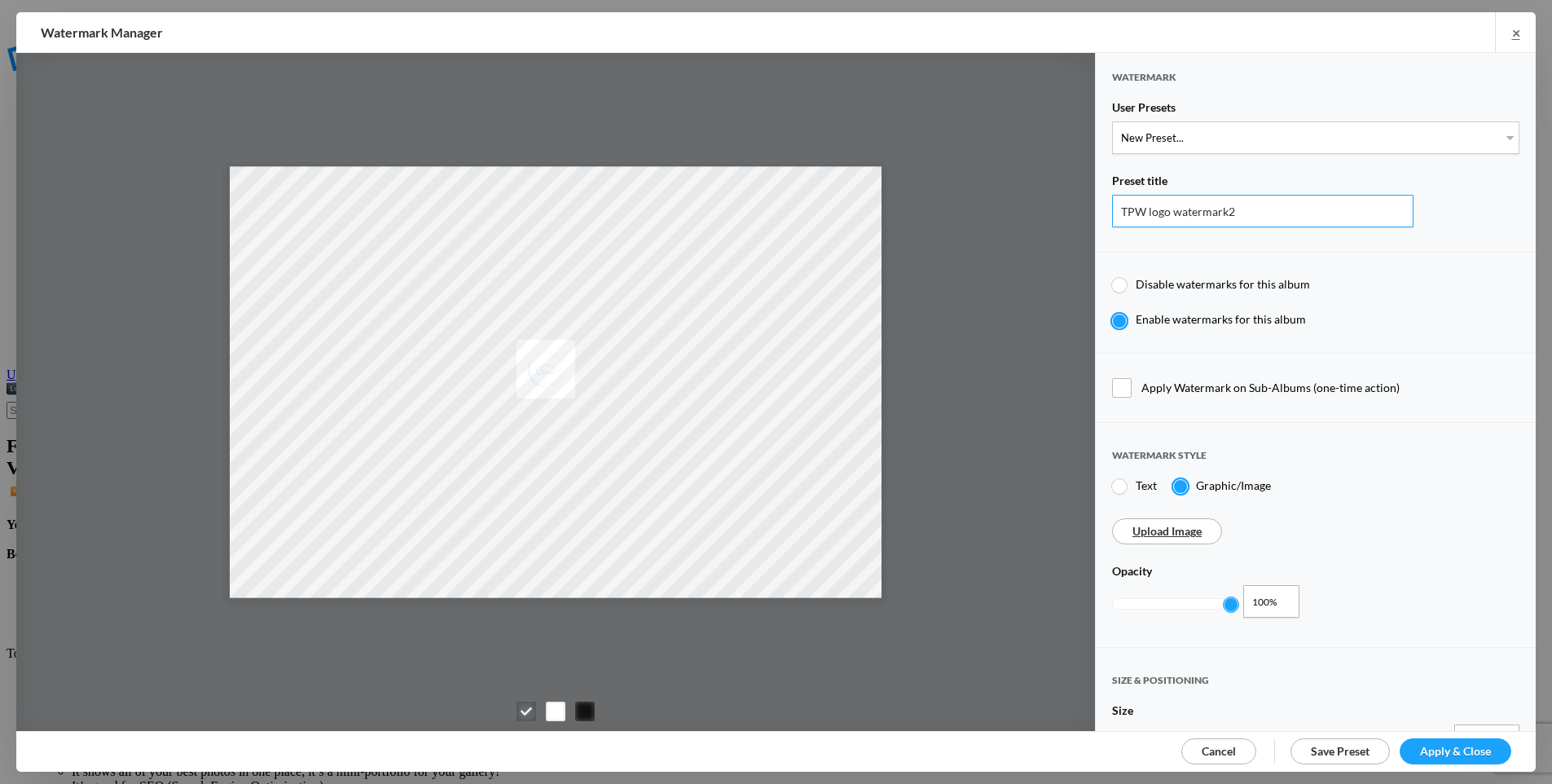
click at [1187, 209] on input "TPW logo watermark2" at bounding box center [1263, 211] width 301 height 33
click at [1205, 134] on select "New Preset... David's Preset Watermark - black border with logo -40px wide Wate…" at bounding box center [1316, 138] width 408 height 33
select select "12: Object"
click at [1112, 122] on select "New Preset... David's Preset Watermark - black border with logo -40px wide Wate…" at bounding box center [1316, 138] width 408 height 33
type input "David's Preset"
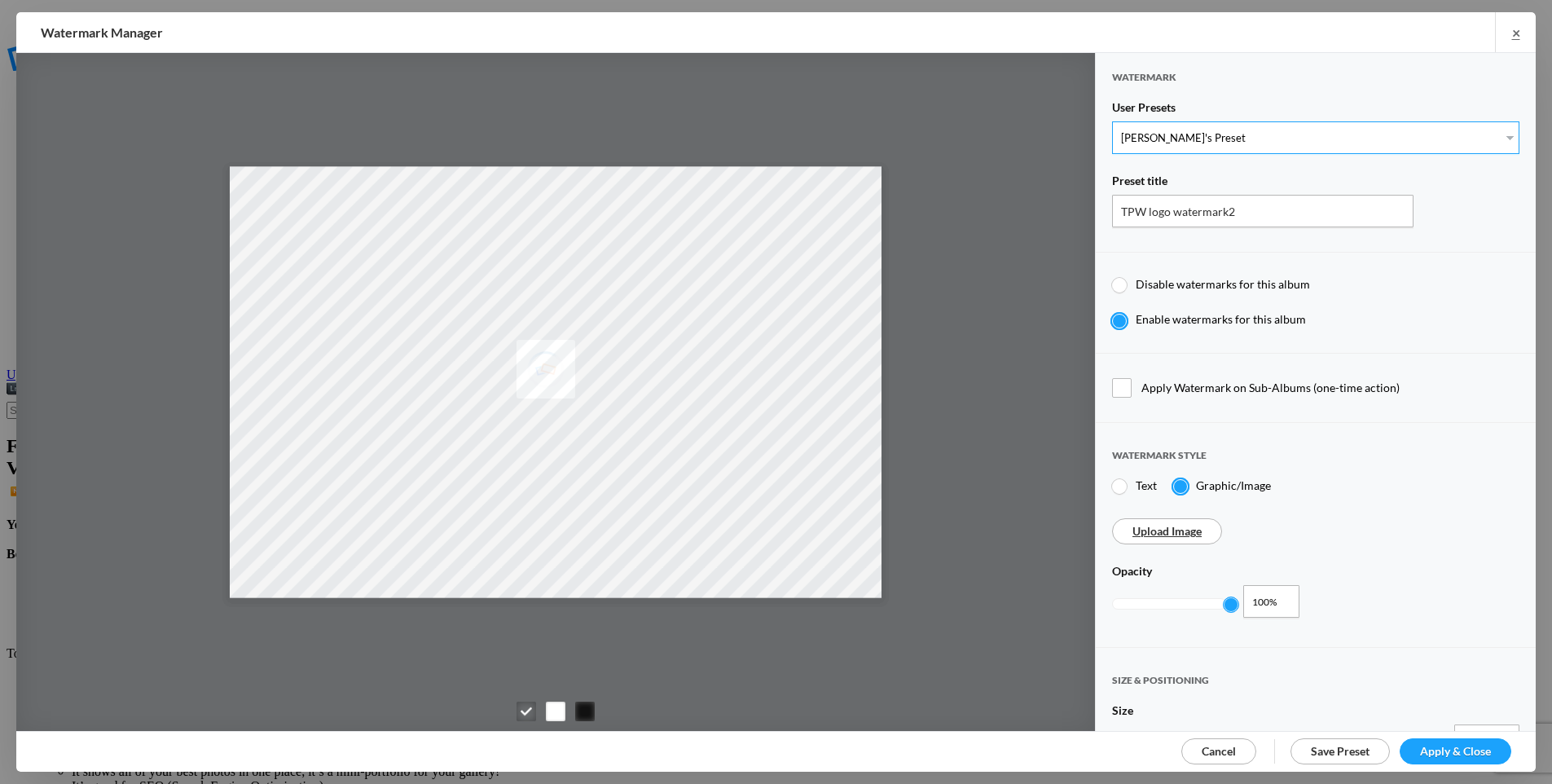
type input "0.58"
type input "22"
type input "5"
radio input "true"
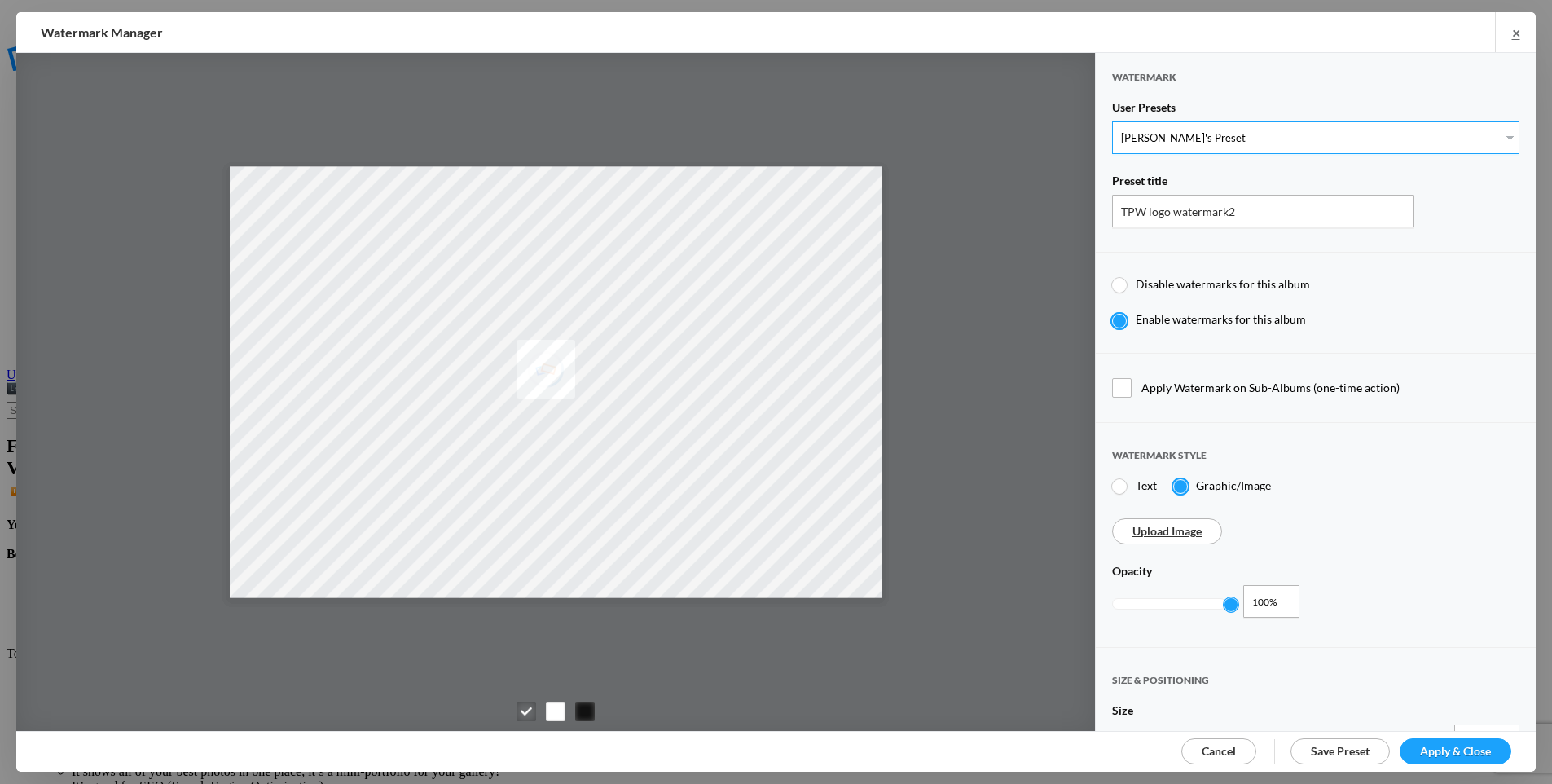
radio input "false"
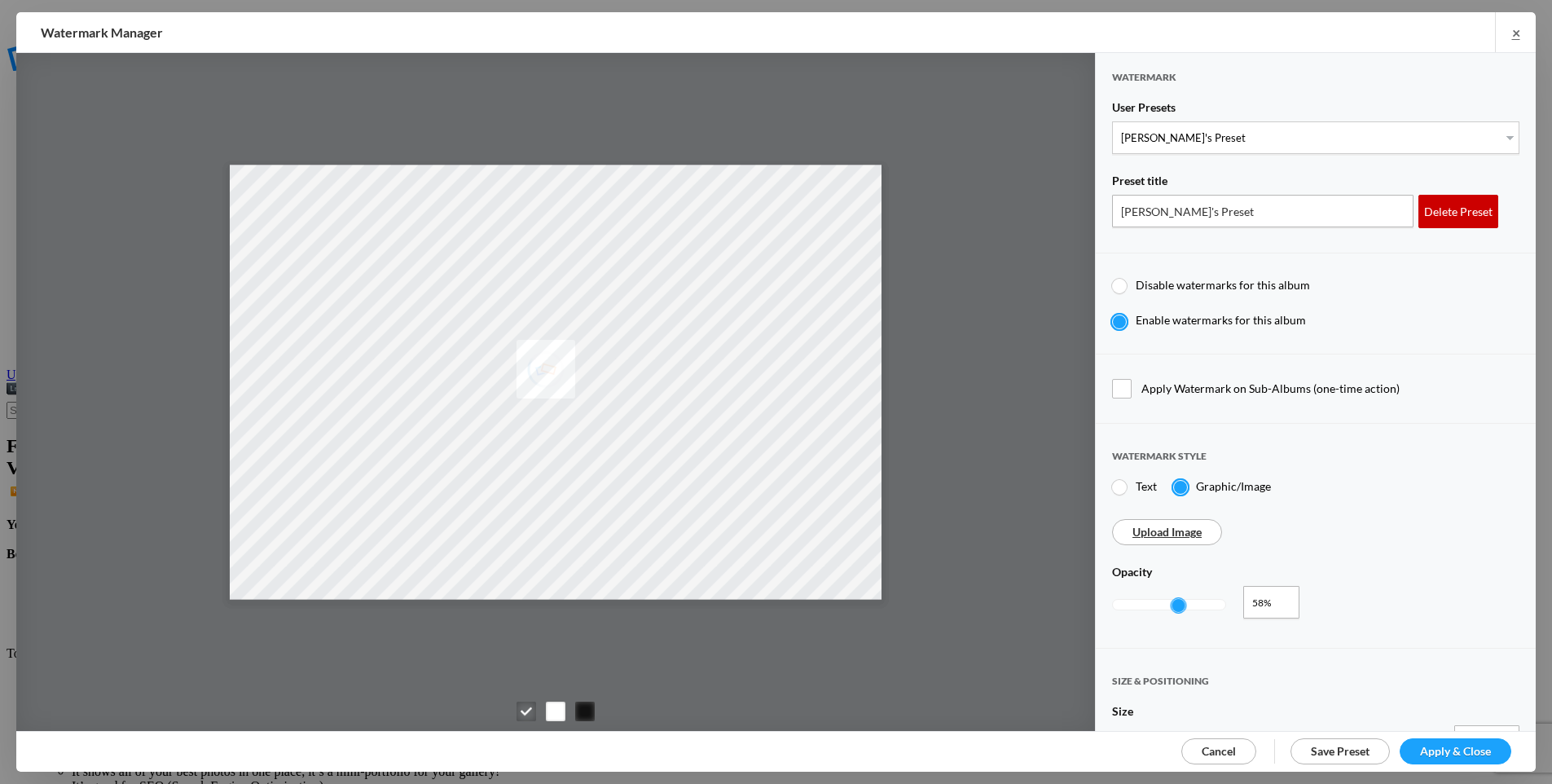
click at [1434, 207] on div "Delete Preset" at bounding box center [1458, 212] width 80 height 34
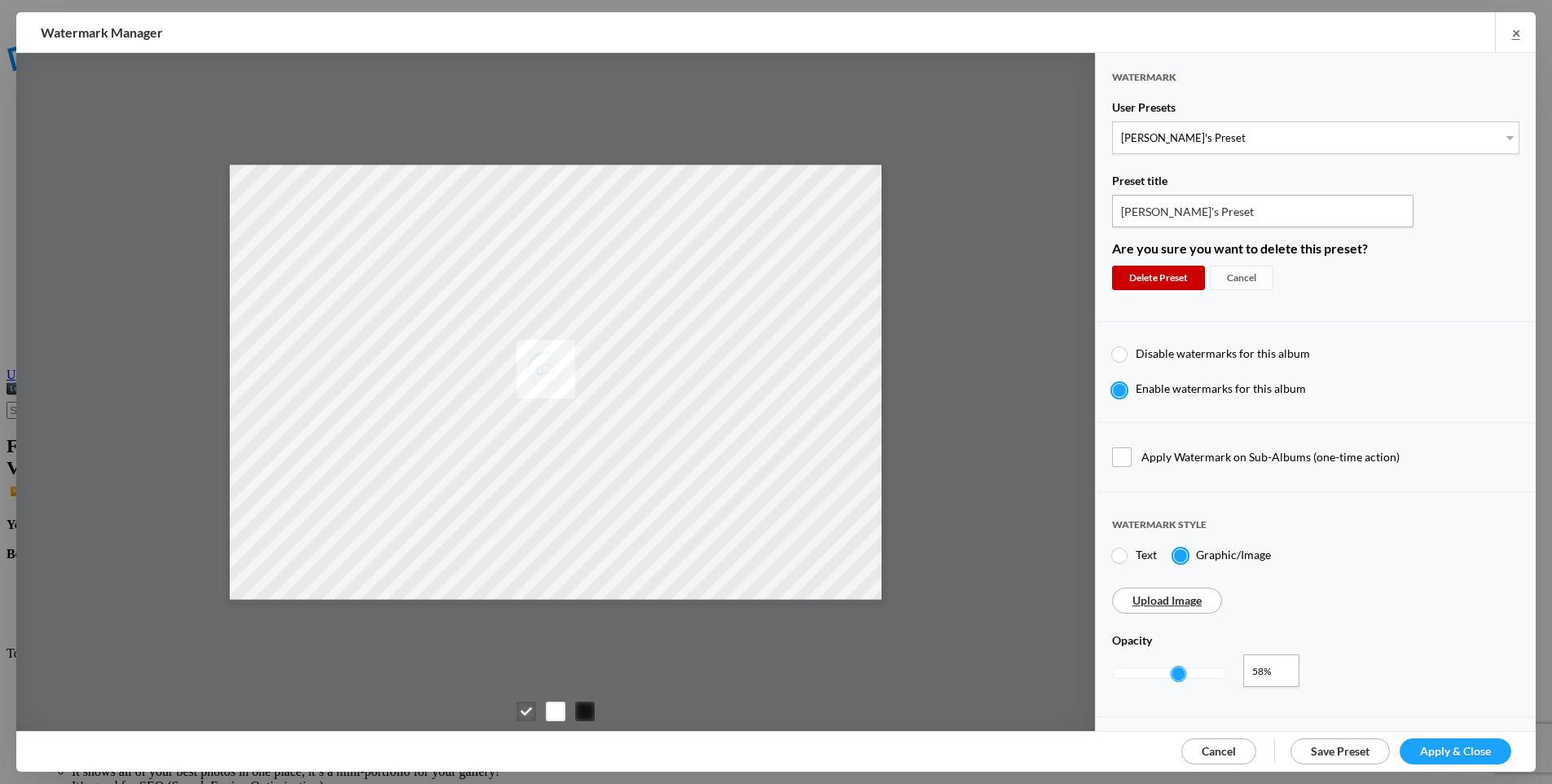
click at [1173, 273] on div "Delete Preset" at bounding box center [1159, 278] width 93 height 24
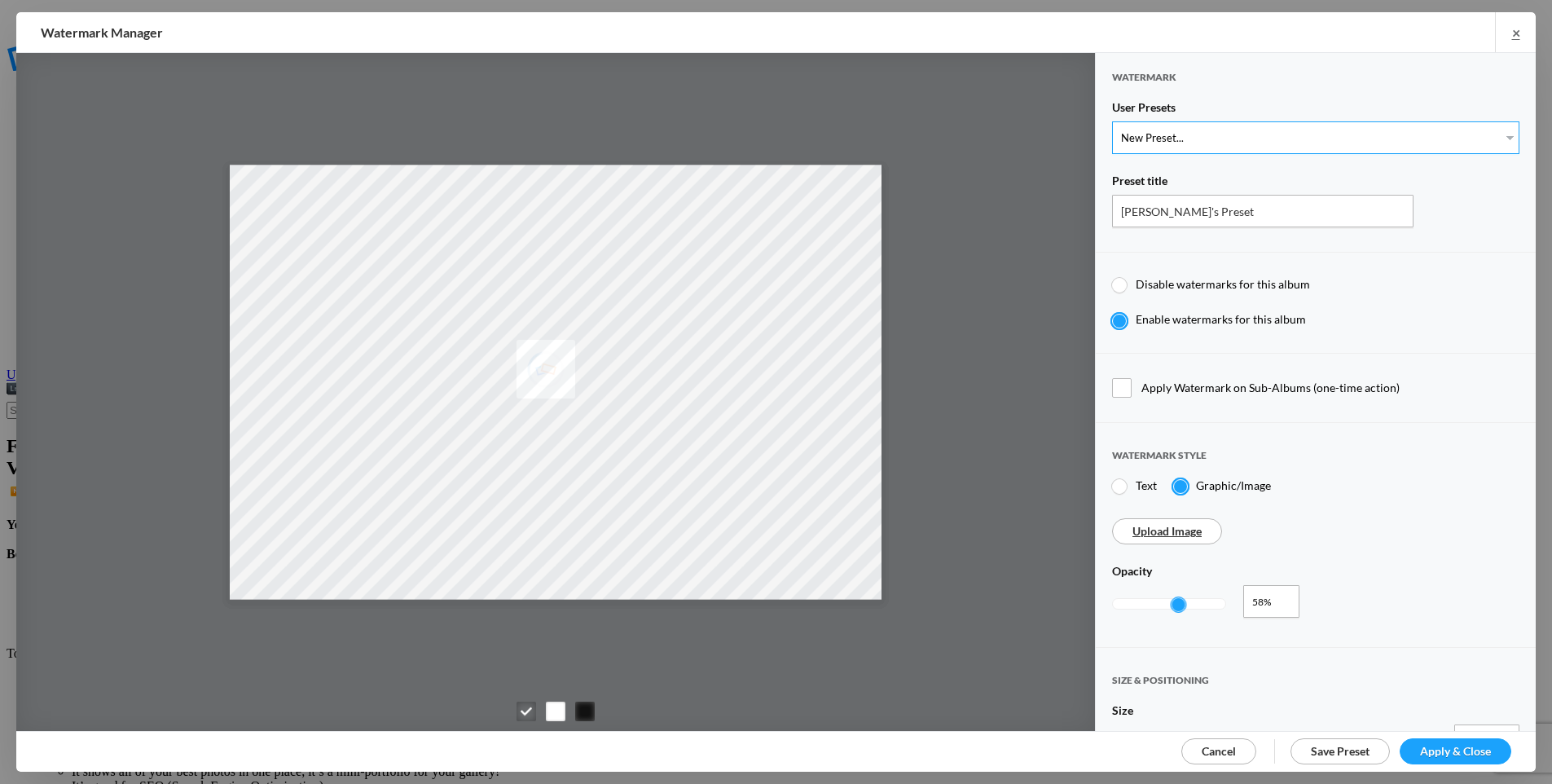
click at [1167, 132] on select "New Preset... Watermark - black border with logo -40px wide Watermark-black bor…" at bounding box center [1316, 138] width 408 height 33
select select "22: Object"
click at [1112, 122] on select "New Preset... Watermark - black border with logo -40px wide Watermark-black bor…" at bounding box center [1316, 138] width 408 height 33
type input "Watermark - black border with logo -40px wide"
type input "1"
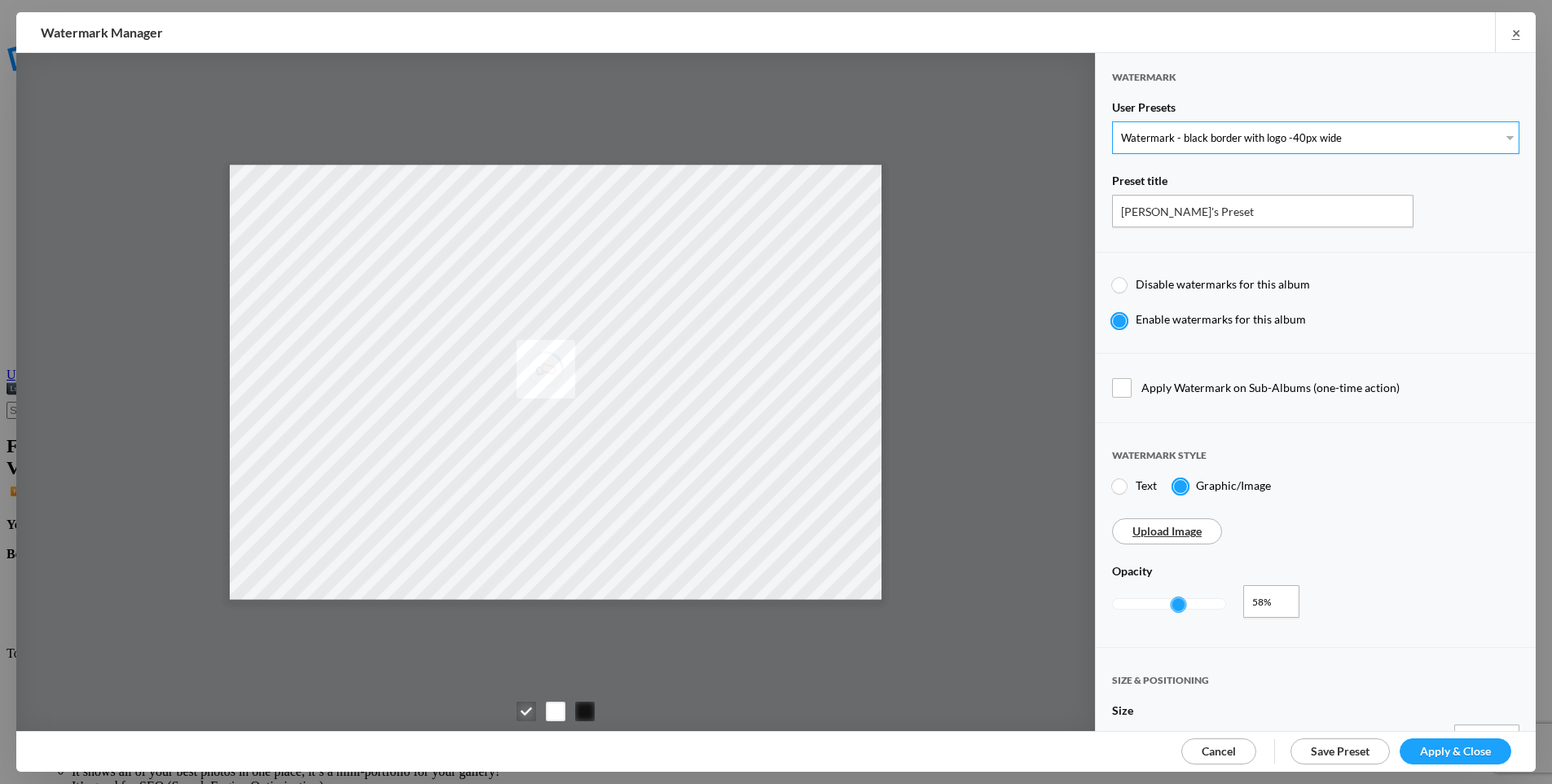
type input "11"
type input "0"
radio input "false"
radio input "true"
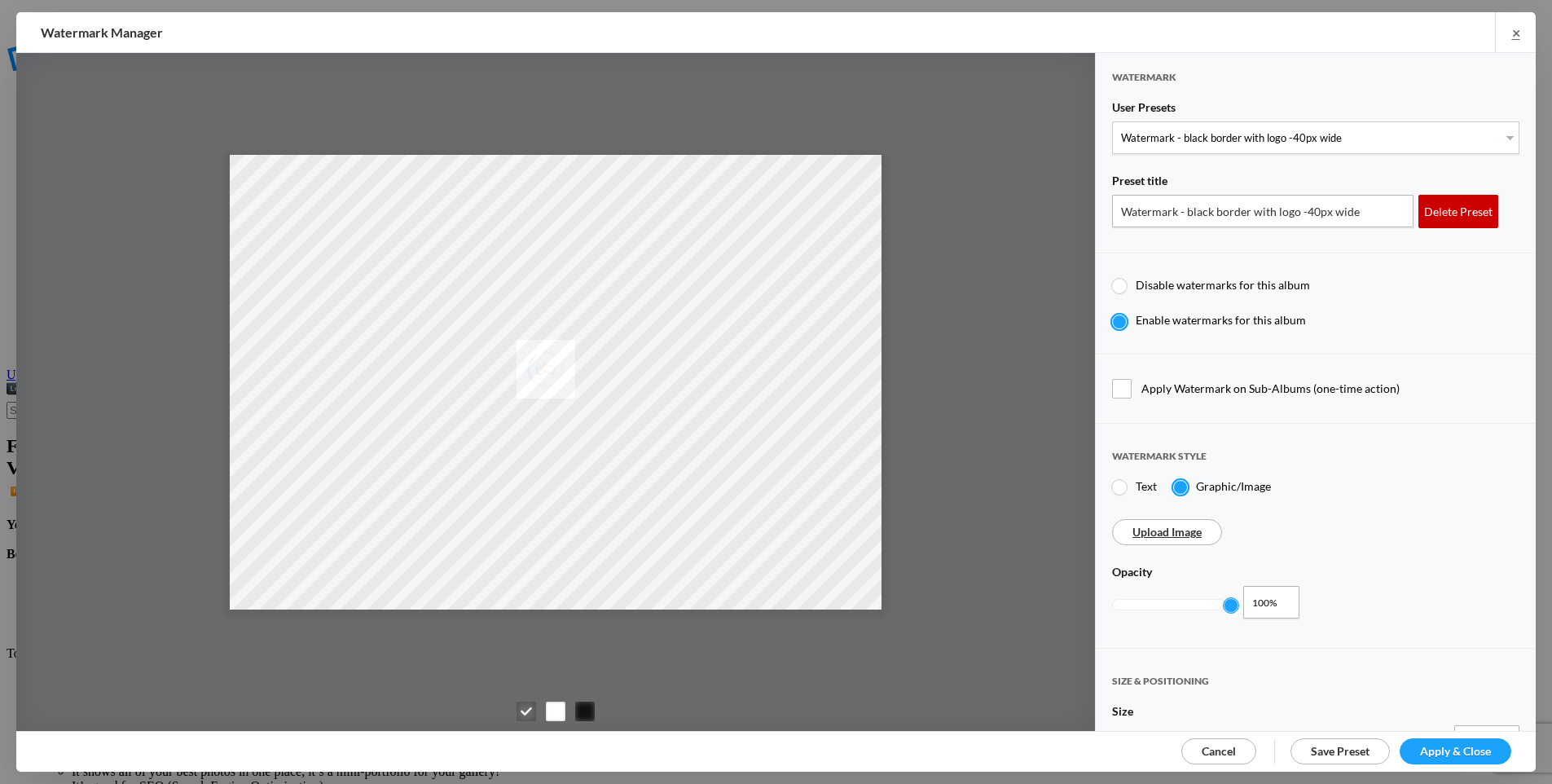
click at [1438, 214] on div "Delete Preset" at bounding box center [1458, 212] width 80 height 34
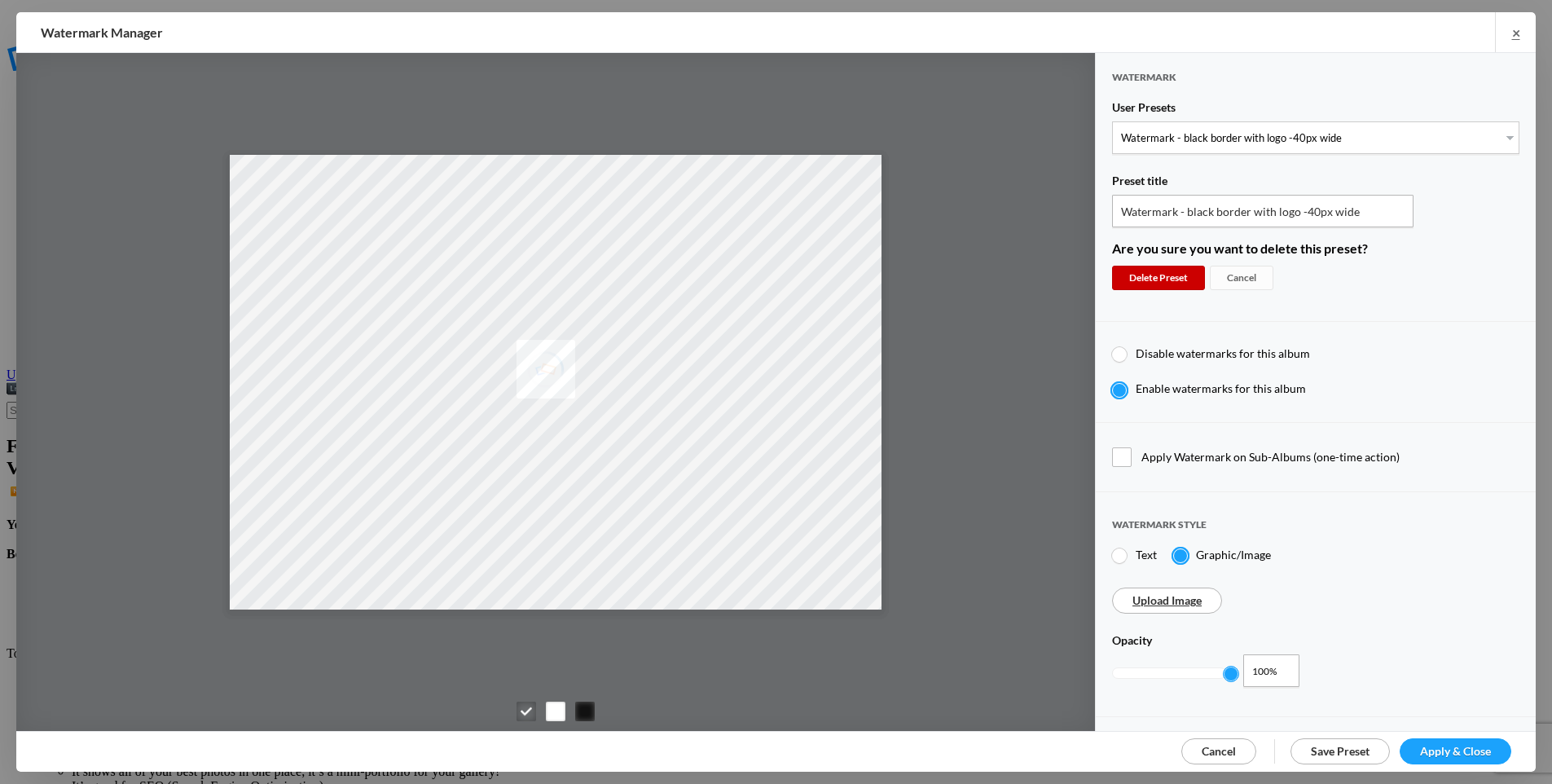
click at [1155, 276] on div "Delete Preset" at bounding box center [1159, 278] width 93 height 24
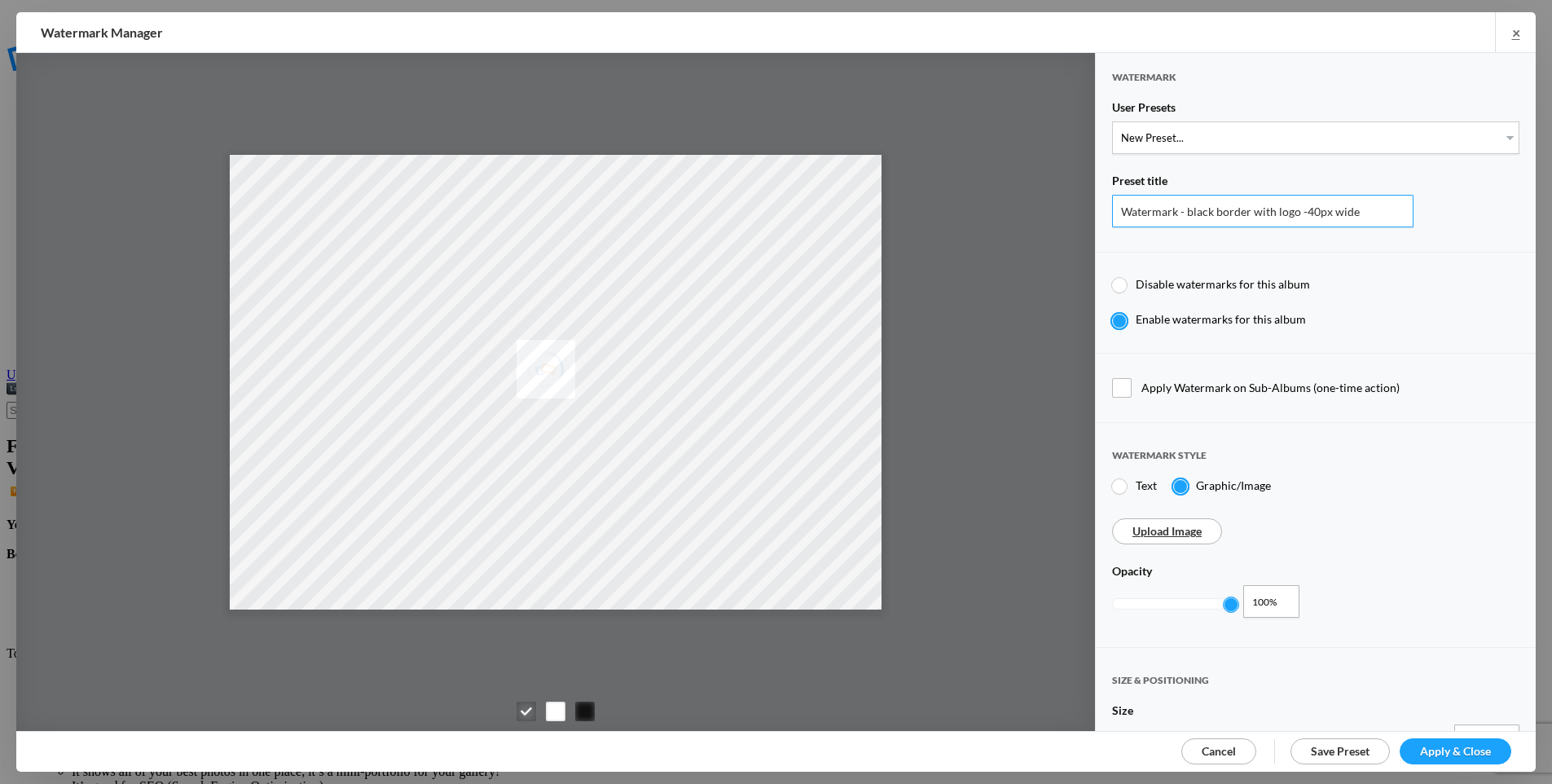
click at [1211, 210] on input "Watermark - black border with logo -40px wide" at bounding box center [1263, 211] width 301 height 33
click at [1258, 125] on select "New Preset... Watermark-black border 2 Watermark-Left Bottom Watermark-black bo…" at bounding box center [1316, 138] width 408 height 33
select select "31: Object"
click at [1112, 122] on select "New Preset... Watermark-black border 2 Watermark-Left Bottom Watermark-black bo…" at bounding box center [1316, 138] width 408 height 33
type input "Watermark-black border 2"
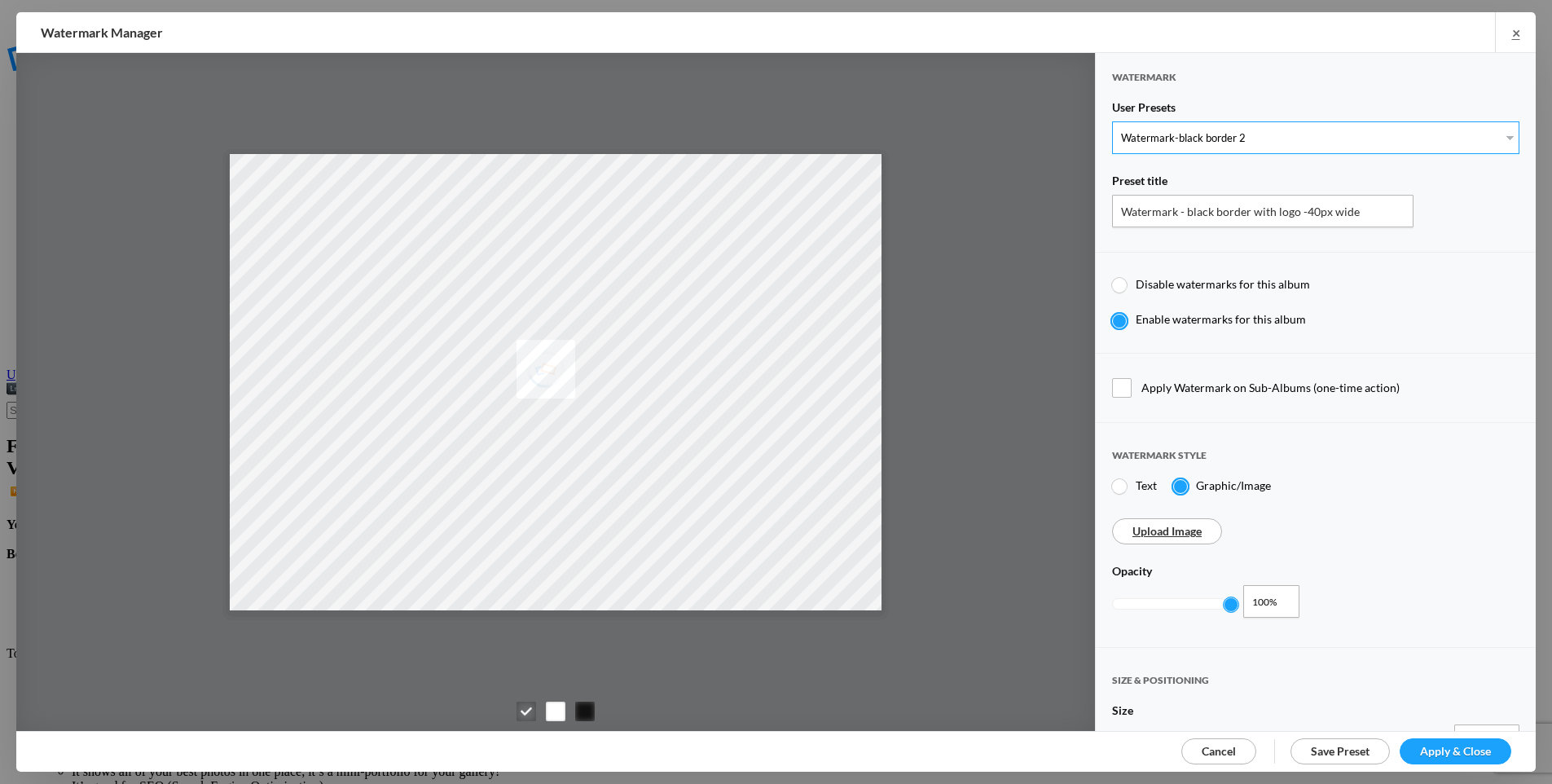
type input "14"
type input "5"
type input "1"
radio input "true"
radio input "false"
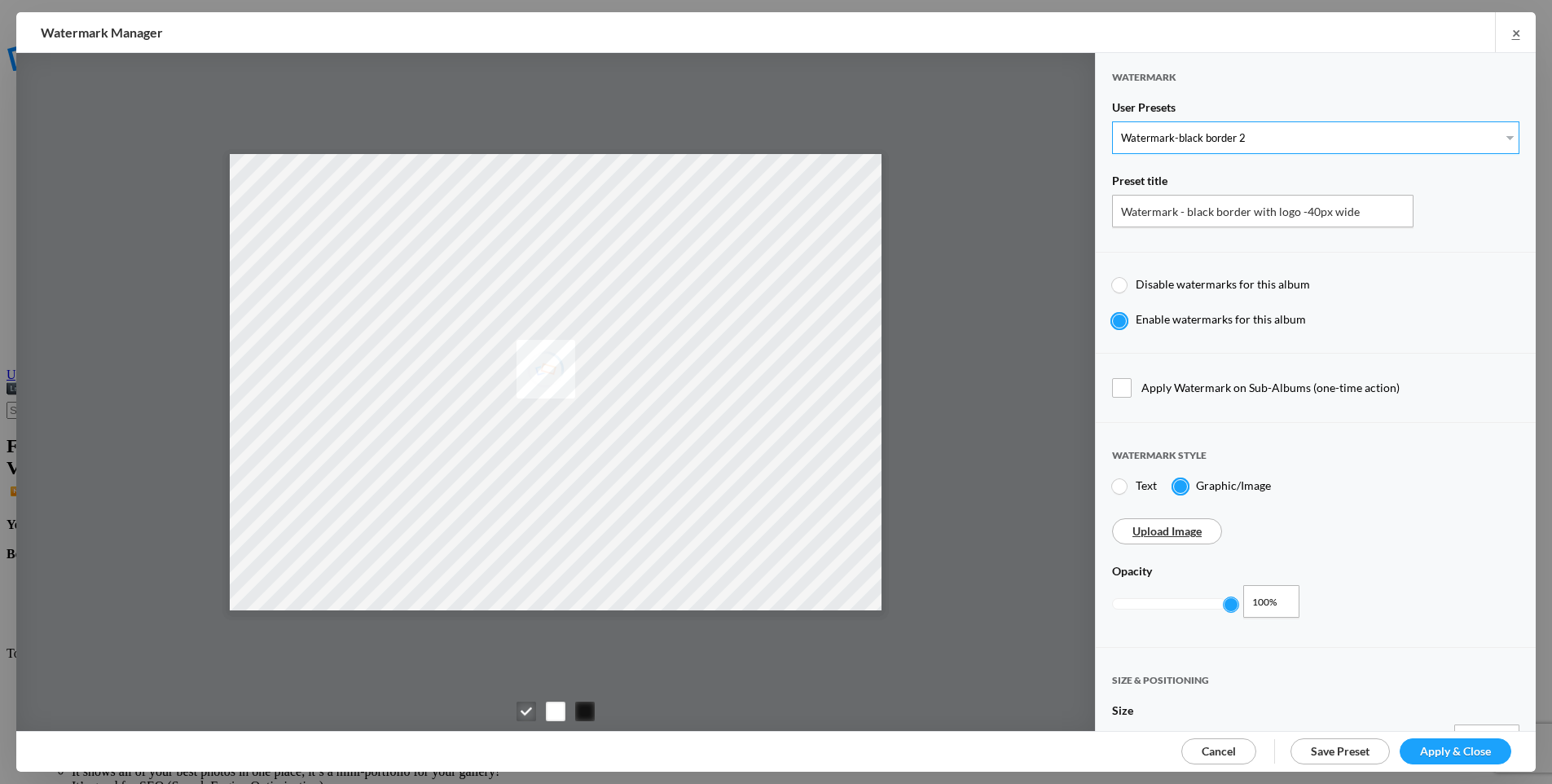
radio input "false"
radio input "true"
click at [1451, 213] on div "Delete Preset" at bounding box center [1458, 212] width 80 height 34
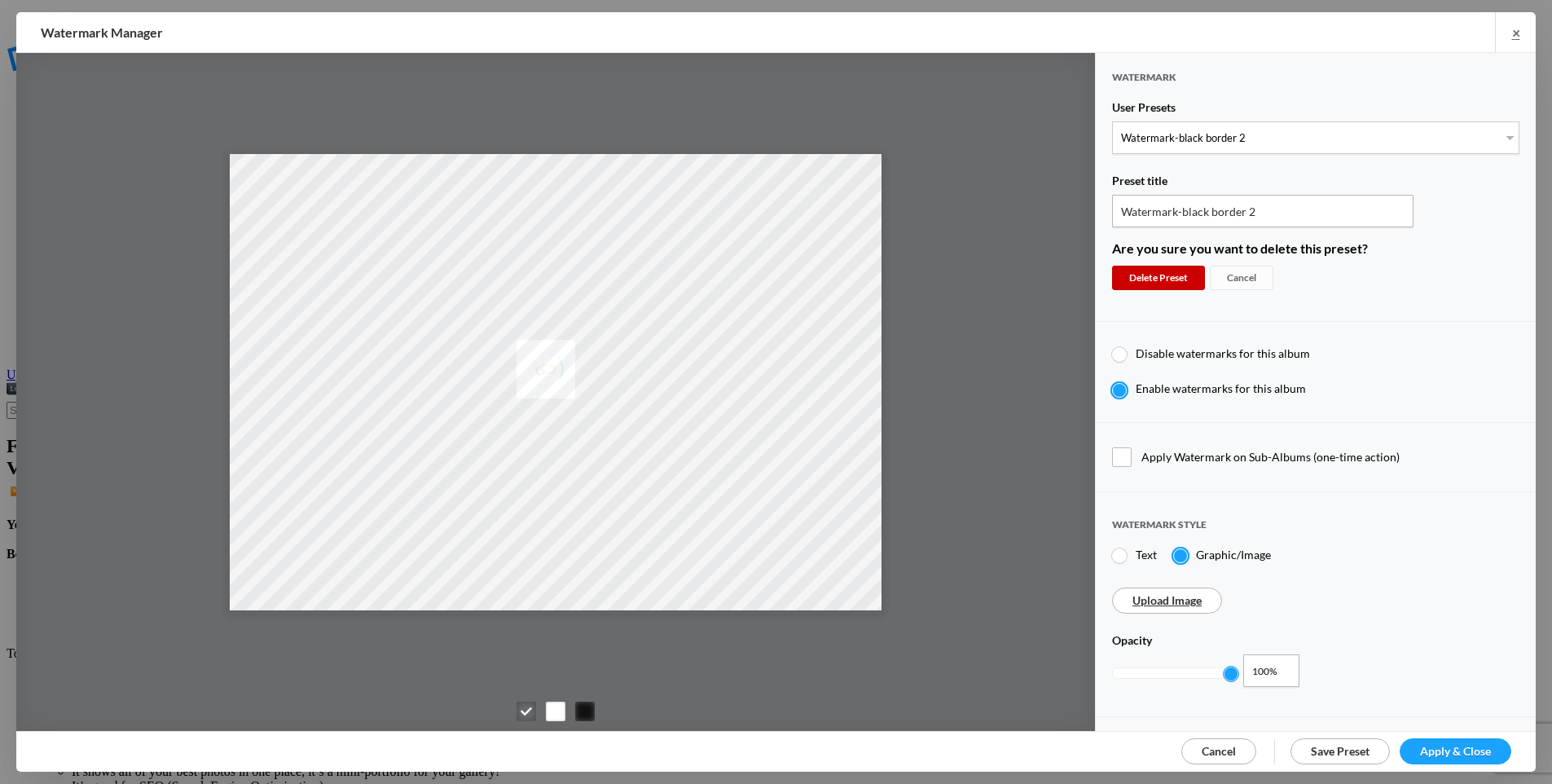
click at [1134, 279] on div "Delete Preset" at bounding box center [1159, 278] width 93 height 24
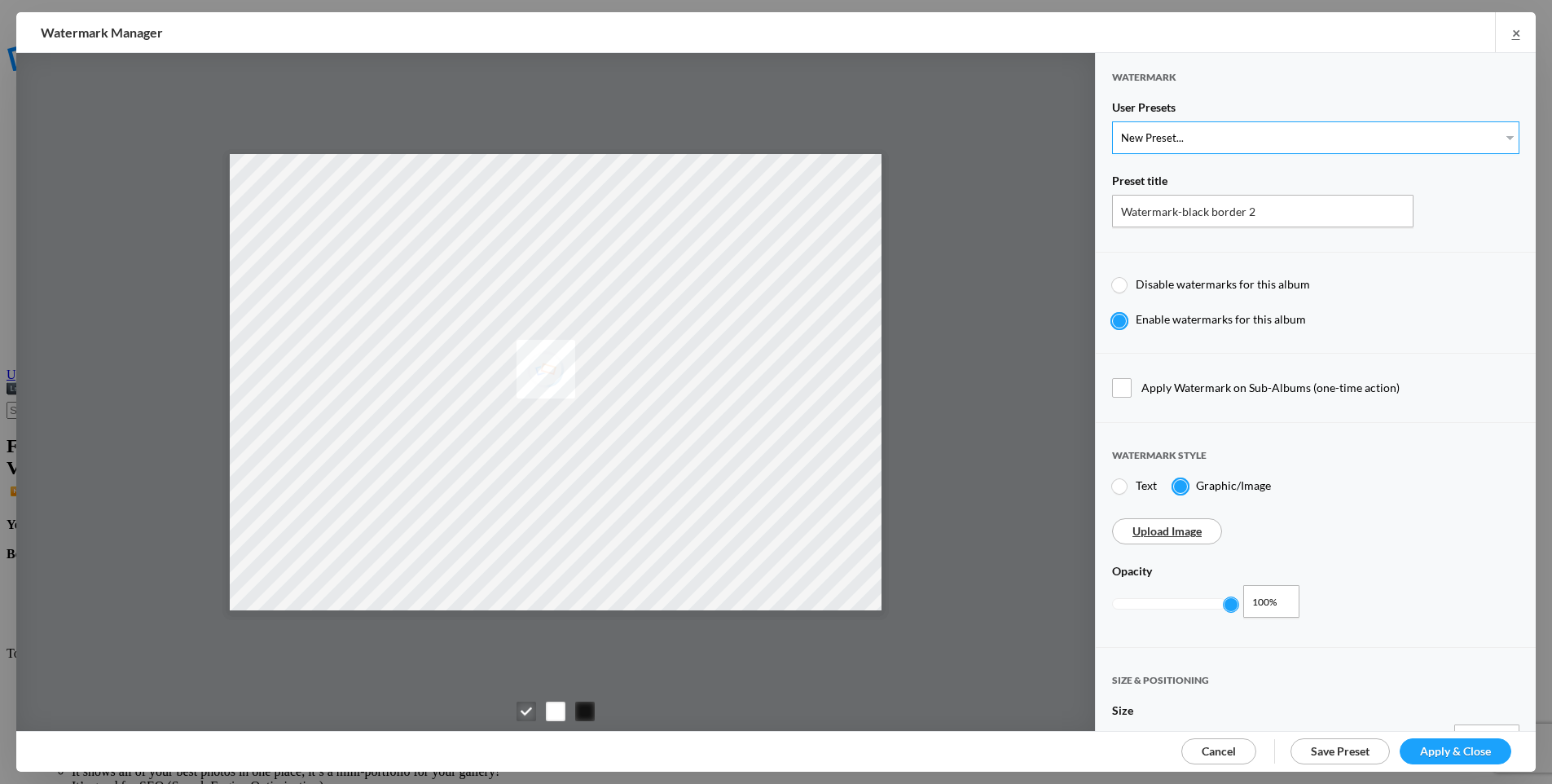
click at [1167, 137] on select "New Preset... Watermark-Left Bottom Watermark-black border #2 Watermark-2/13/20…" at bounding box center [1316, 138] width 408 height 33
select select "39: Object"
click at [1112, 122] on select "New Preset... Watermark-Left Bottom Watermark-black border #2 Watermark-2/13/20…" at bounding box center [1316, 138] width 408 height 33
type input "Watermark-Left Bottom"
type input "0.96"
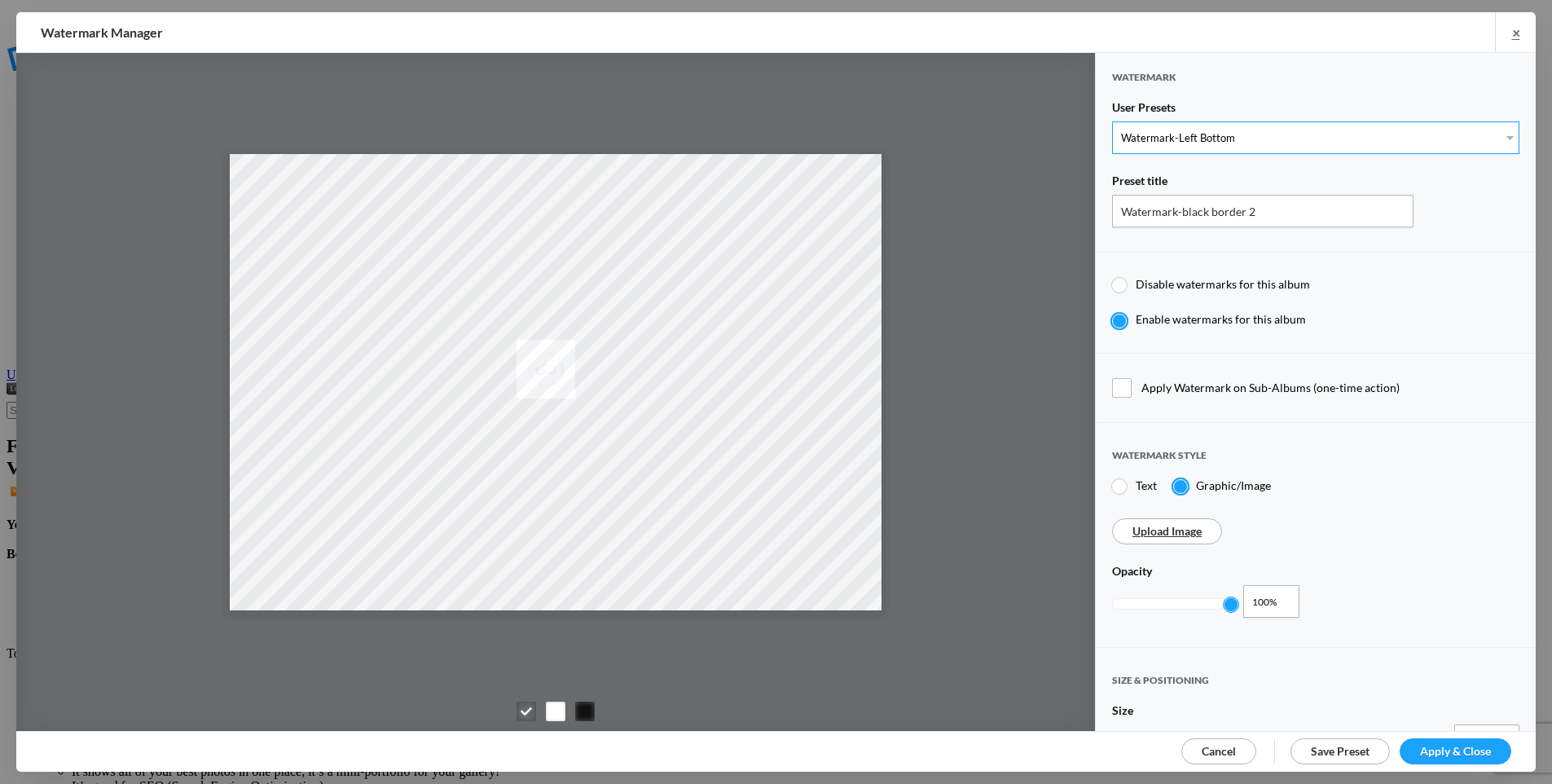
type input "32"
radio input "true"
type input "8"
type input "11"
radio input "true"
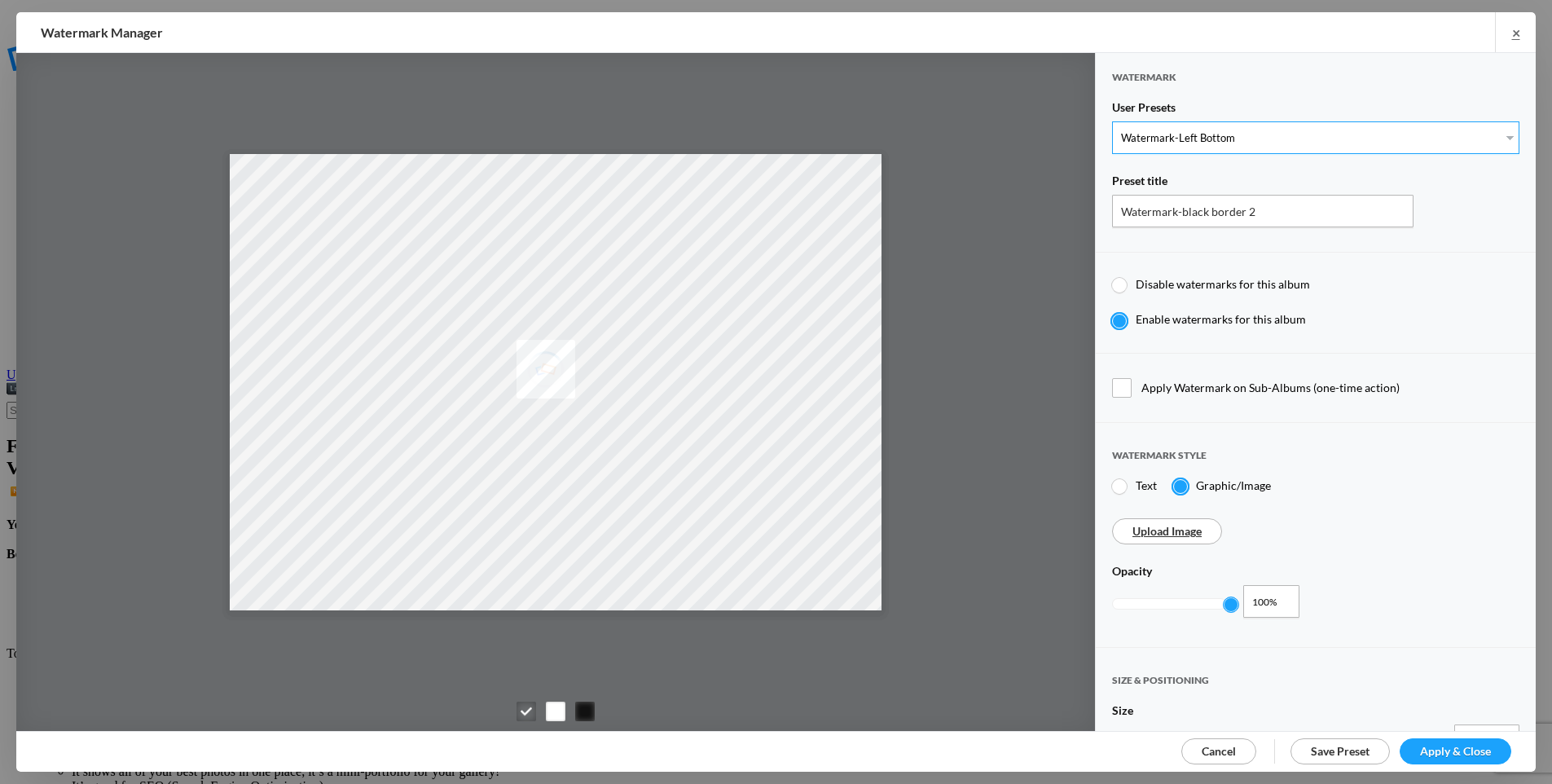
radio input "false"
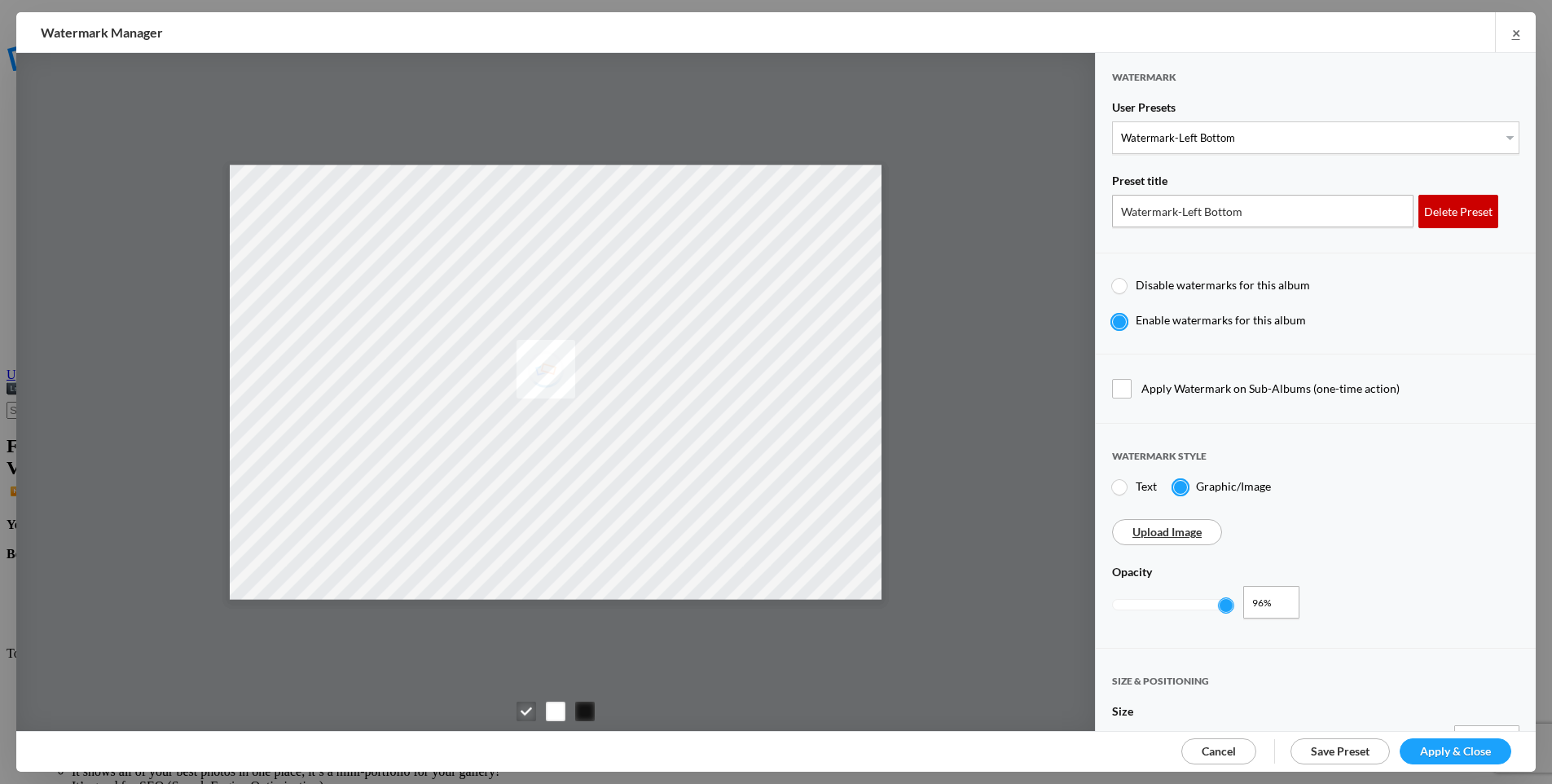
click at [1452, 209] on div "Delete Preset" at bounding box center [1458, 212] width 80 height 34
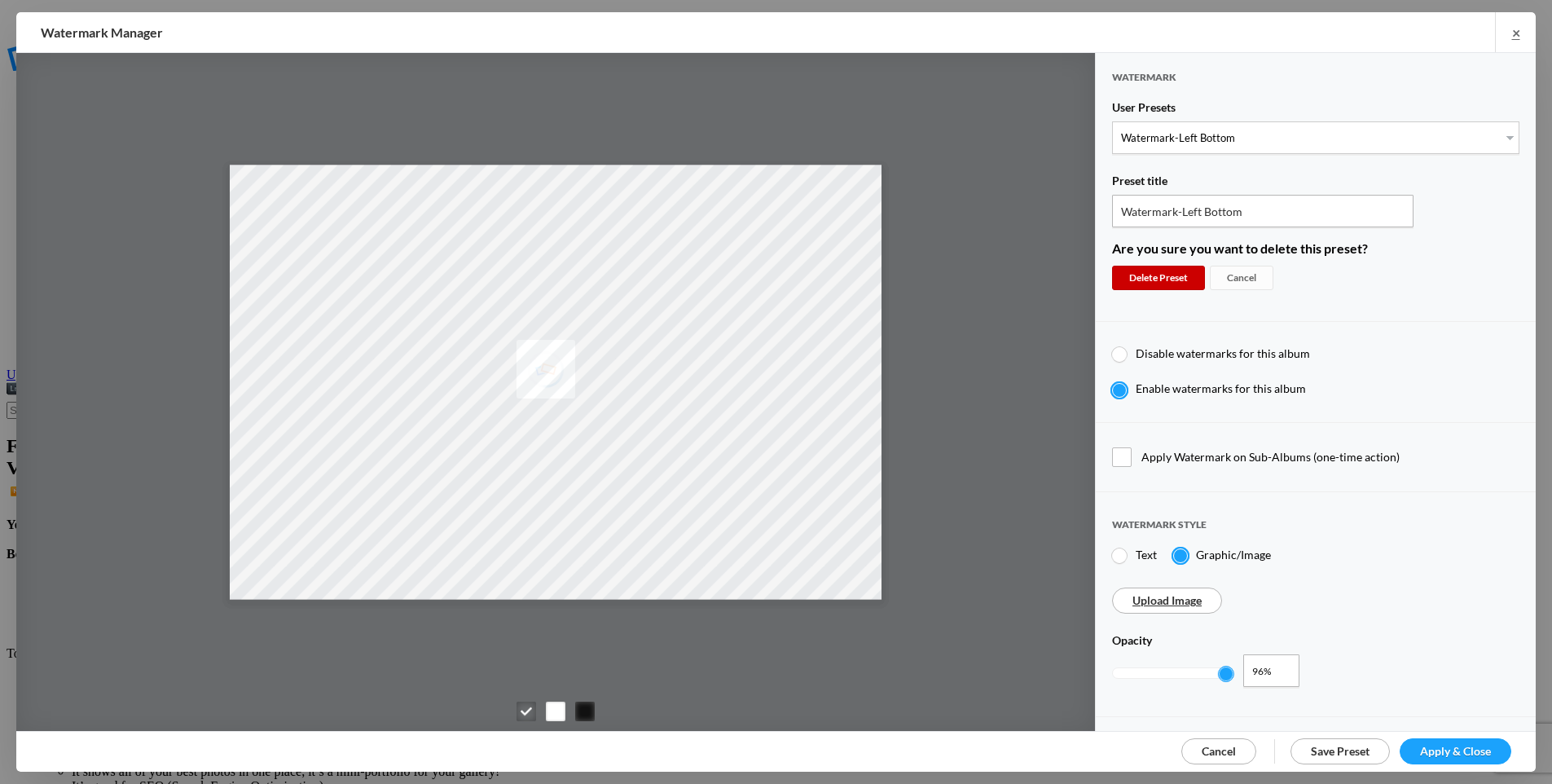
click at [1180, 270] on div "Delete Preset" at bounding box center [1159, 278] width 93 height 24
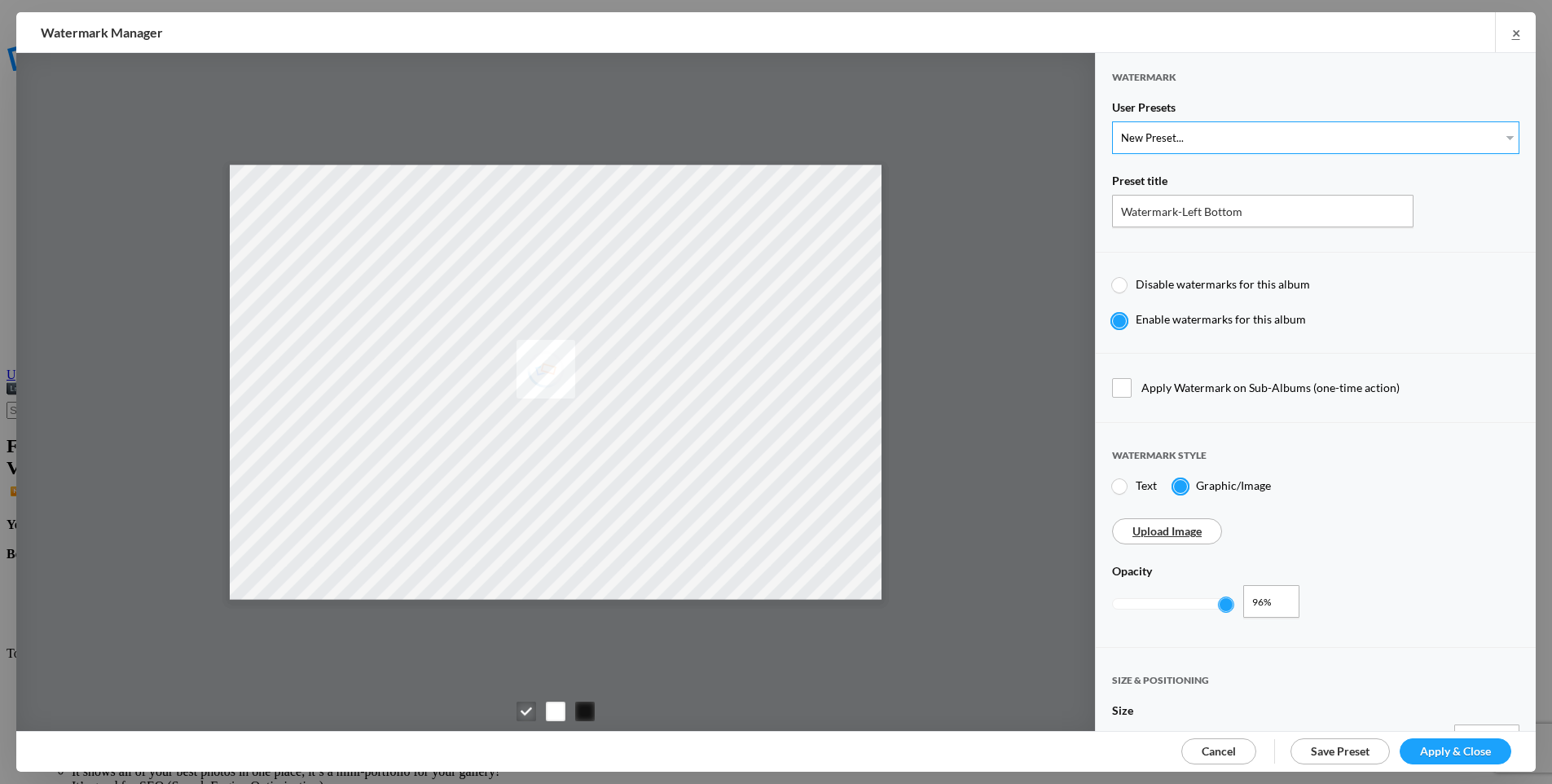
click at [1235, 152] on select "New Preset... Watermark-black border #2 Watermark-2/13/2024 Initials - top cent…" at bounding box center [1316, 138] width 408 height 33
select select "46: Object"
click at [1112, 122] on select "New Preset... Watermark-black border #2 Watermark-2/13/2024 Initials - top cent…" at bounding box center [1316, 138] width 408 height 33
type input "Watermark-black border #2"
type input "0.95"
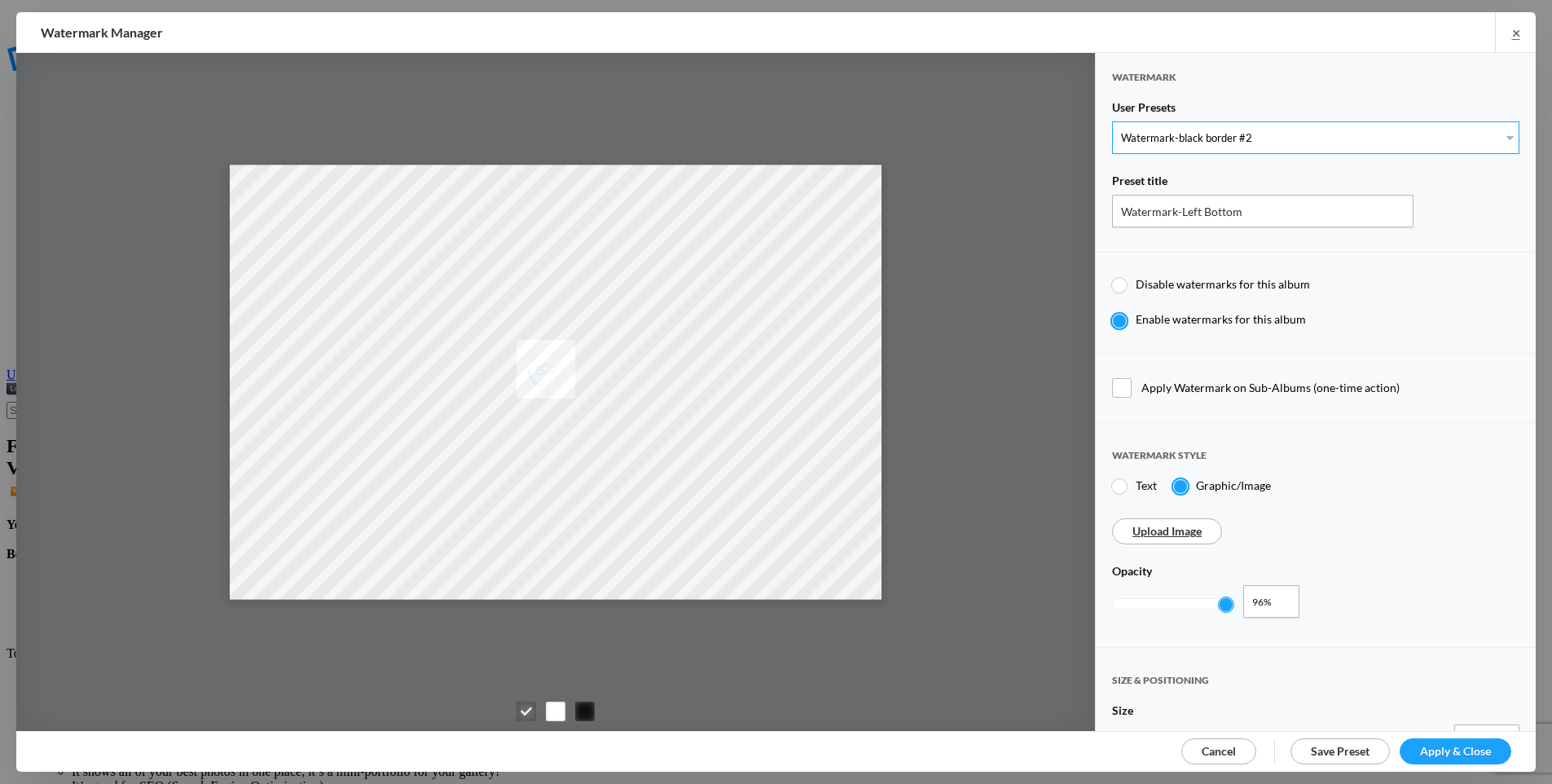
type input "10"
radio input "false"
radio input "true"
type input "3"
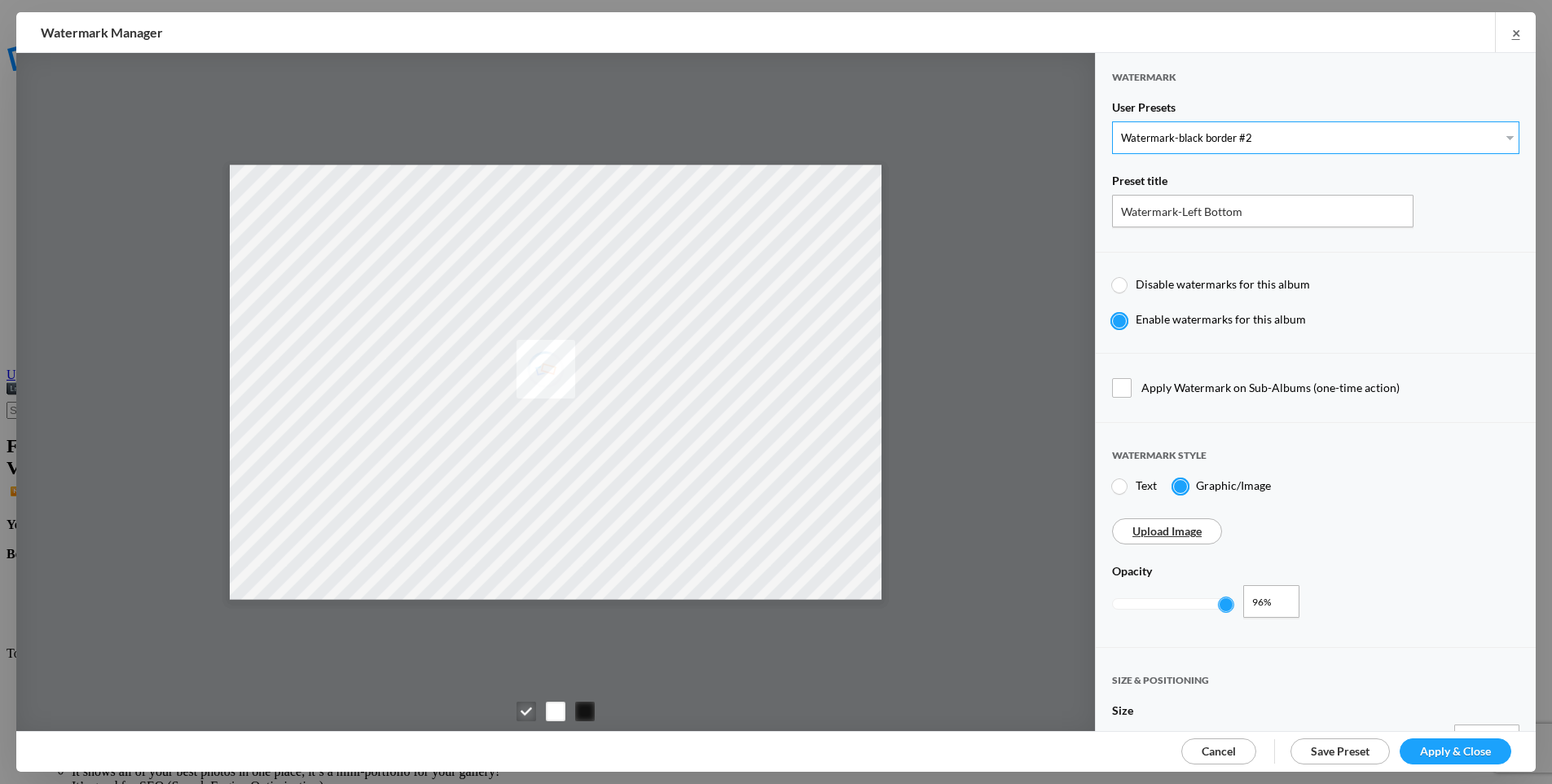
radio input "false"
radio input "true"
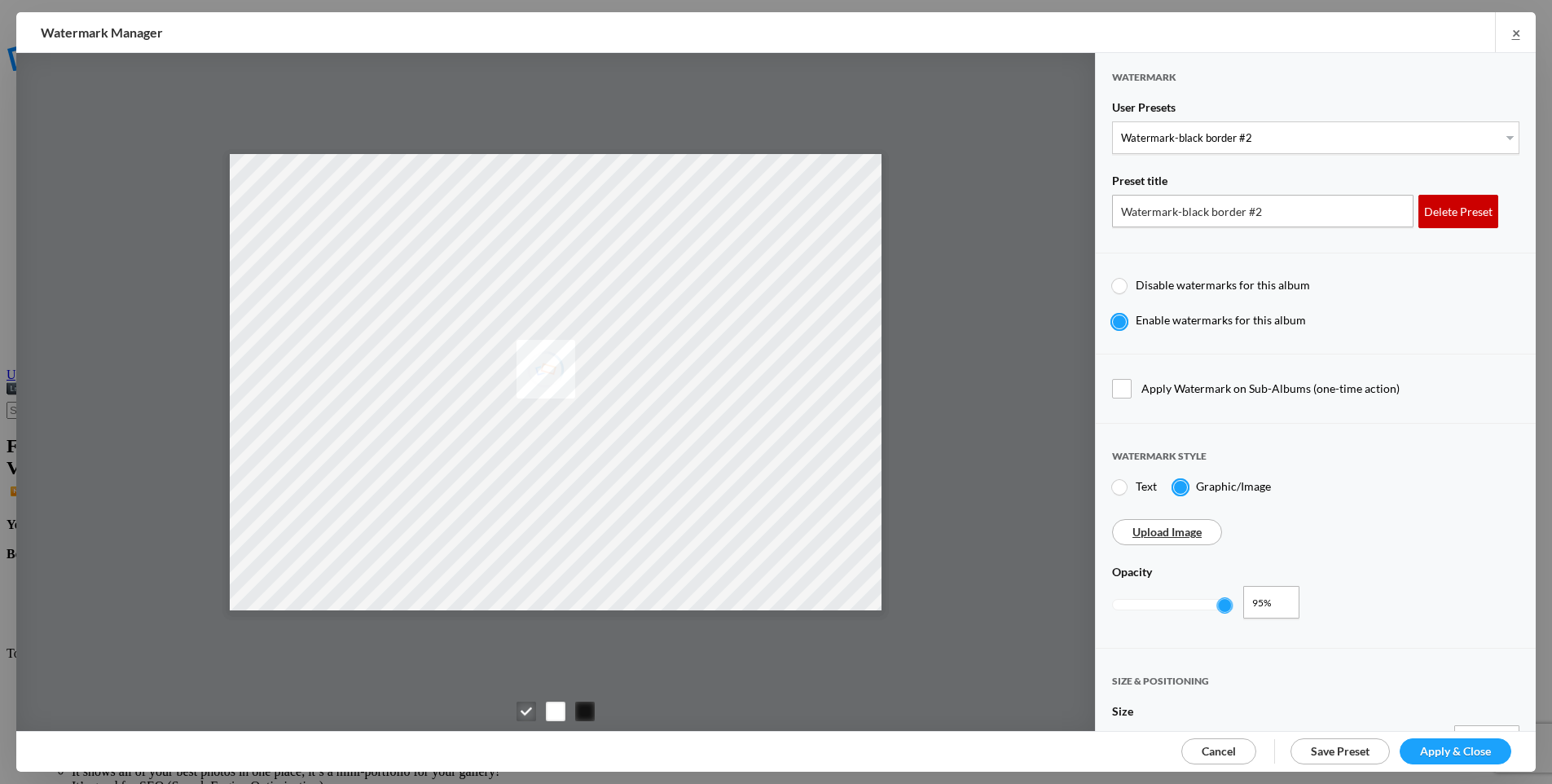
click at [1443, 204] on div "Delete Preset" at bounding box center [1458, 212] width 80 height 34
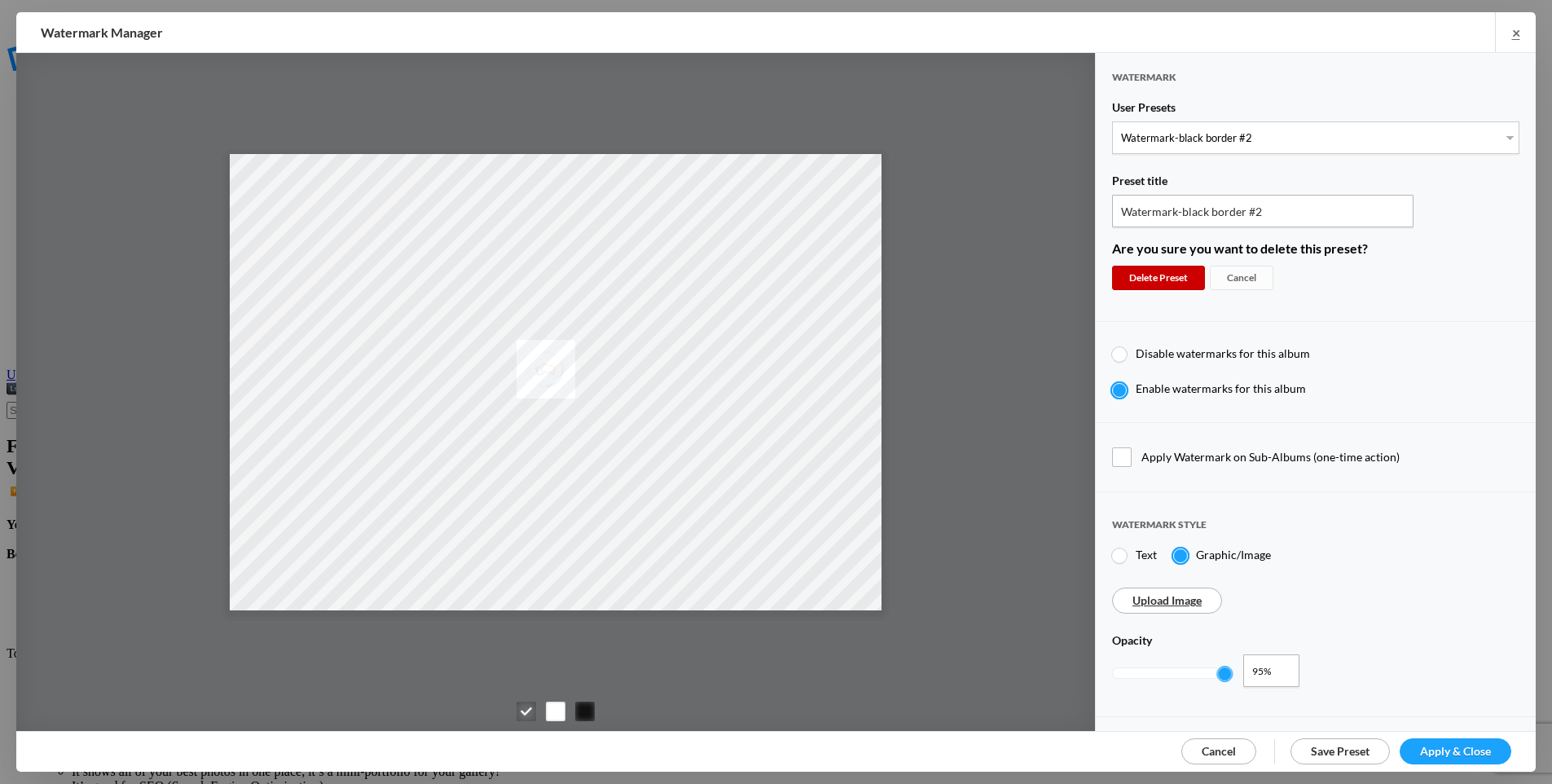
click at [1182, 268] on div "Delete Preset" at bounding box center [1159, 278] width 93 height 24
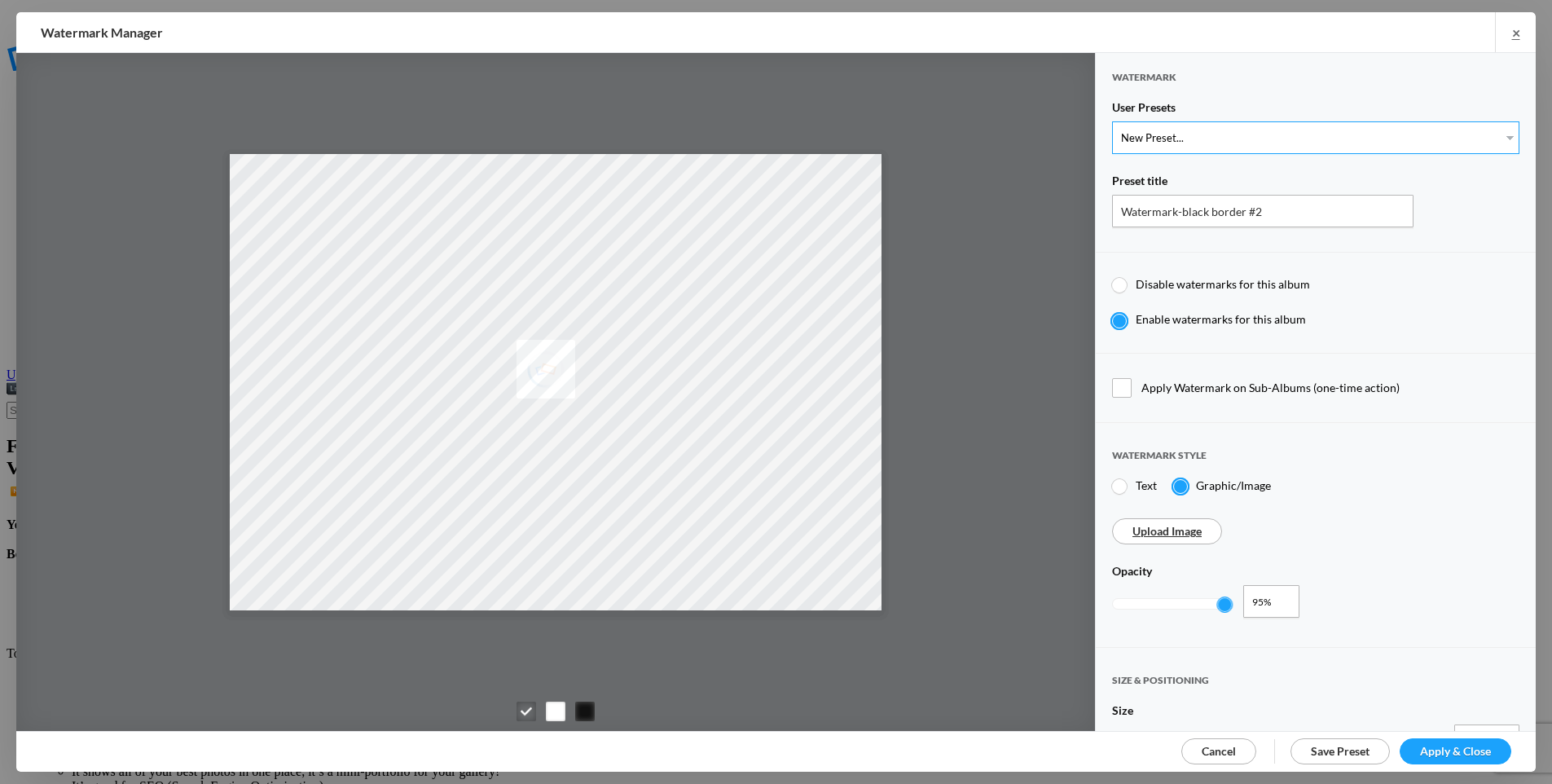
click at [1226, 134] on select "New Preset... Watermark-2/13/2024 Initials - top center Jeff's Watermark Copyri…" at bounding box center [1316, 138] width 408 height 33
select select "52: Object"
click at [1112, 122] on select "New Preset... Watermark-2/13/2024 Initials - top center Jeff's Watermark Copyri…" at bounding box center [1316, 138] width 408 height 33
type input "Watermark-2/13/2024"
type input "0.92"
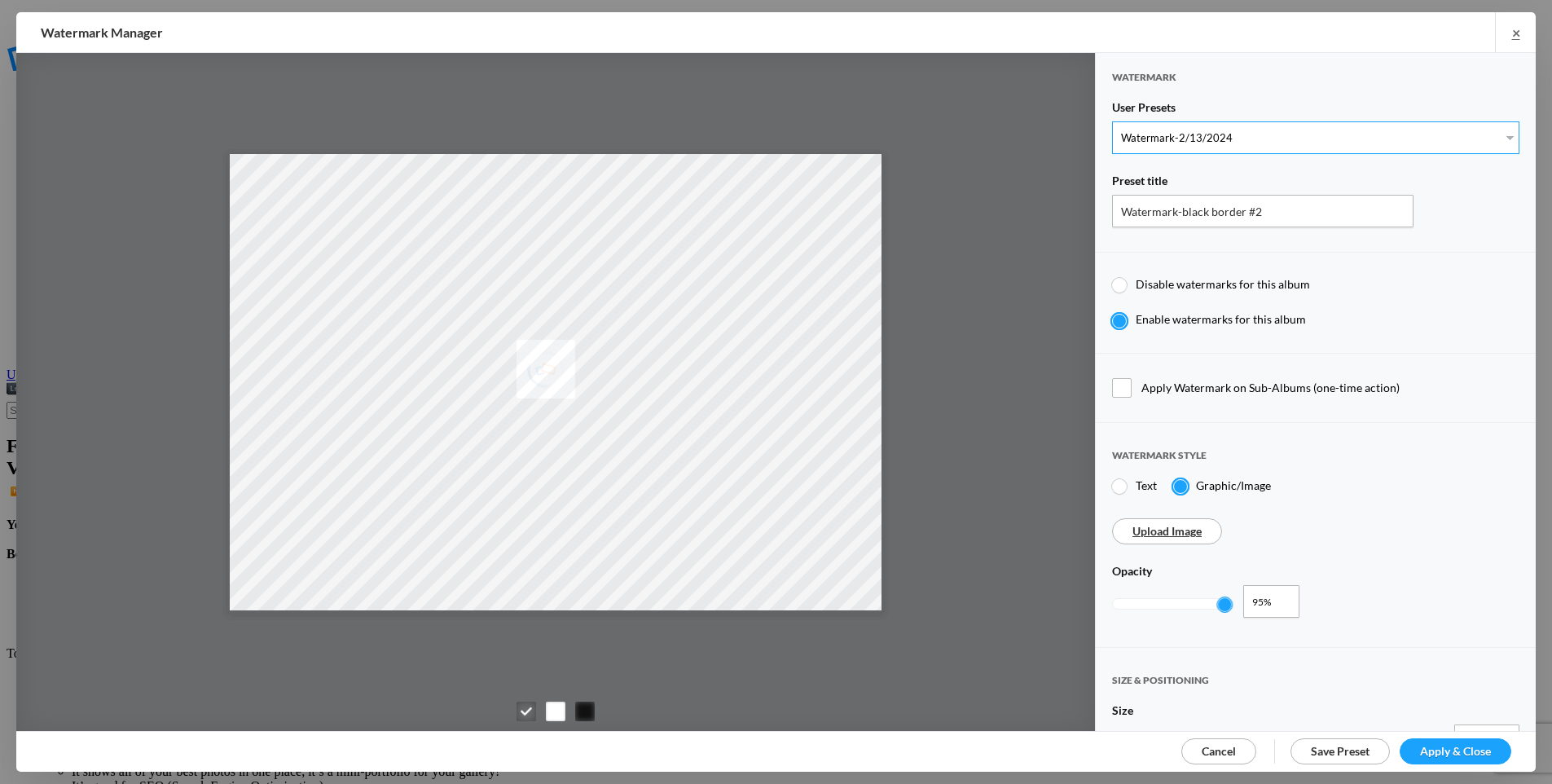
type input "16"
radio input "true"
type input "0"
type input "18"
type input "7"
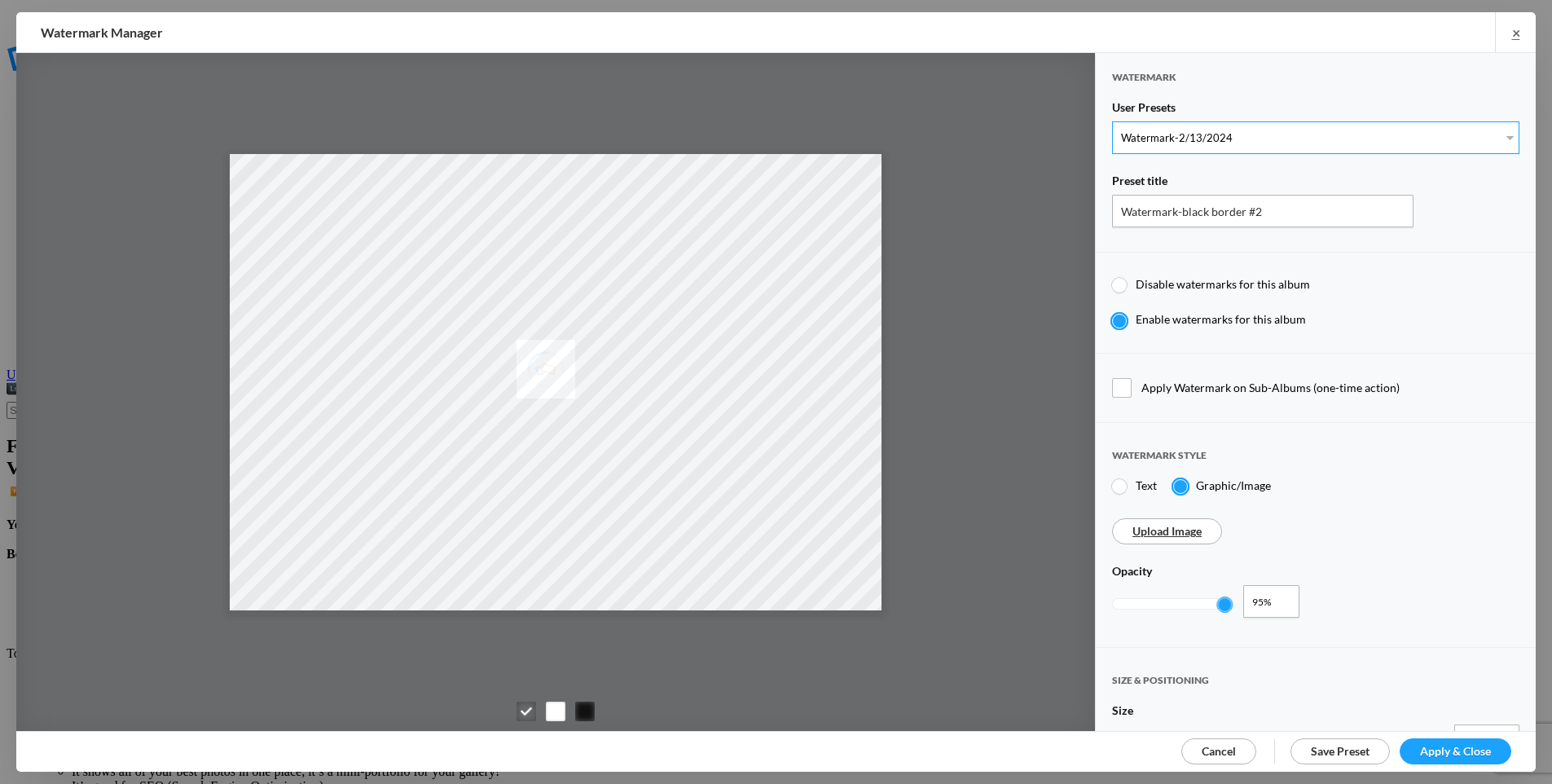
type input "7"
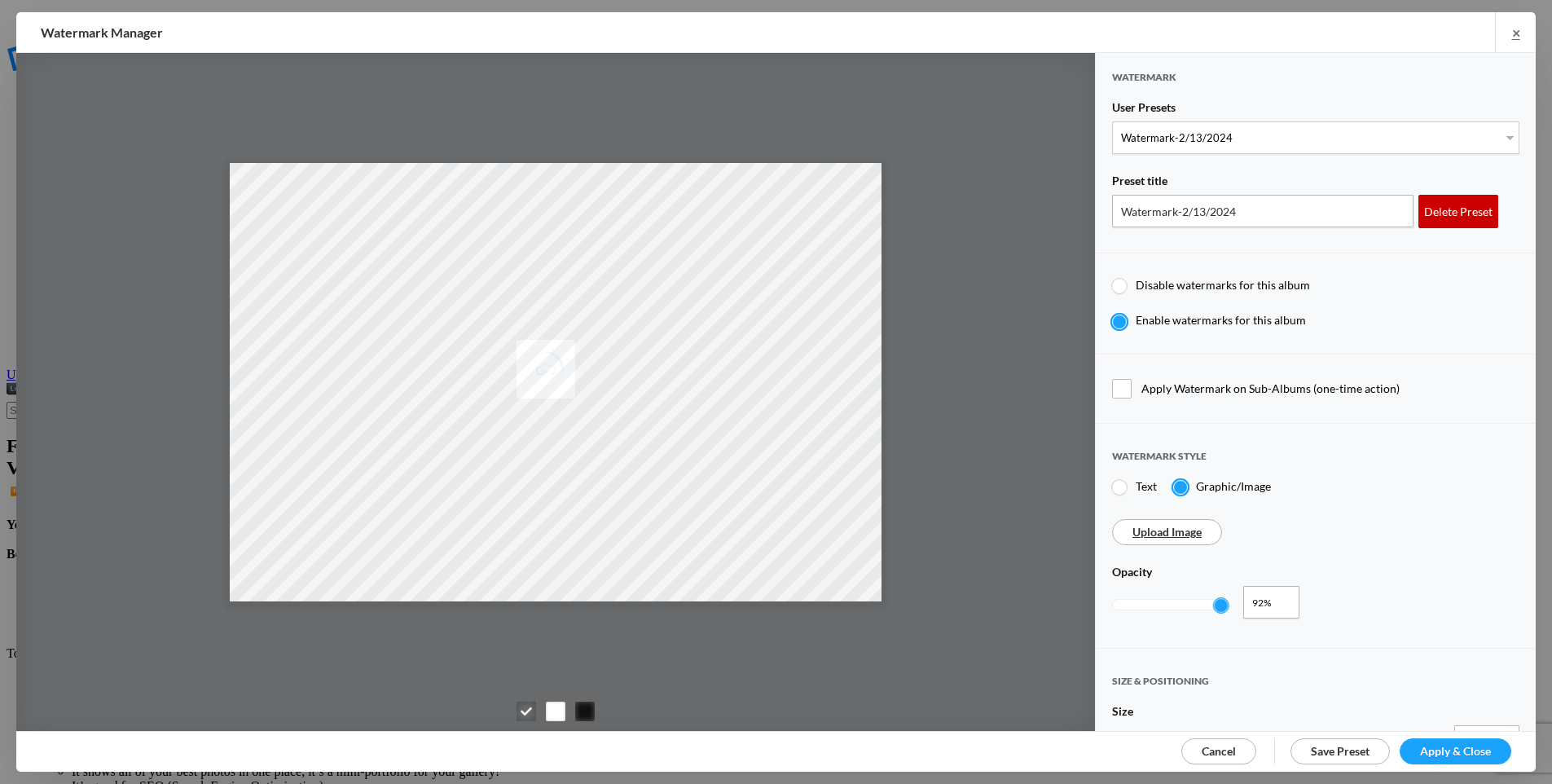
click at [1448, 212] on div "Delete Preset" at bounding box center [1458, 212] width 80 height 34
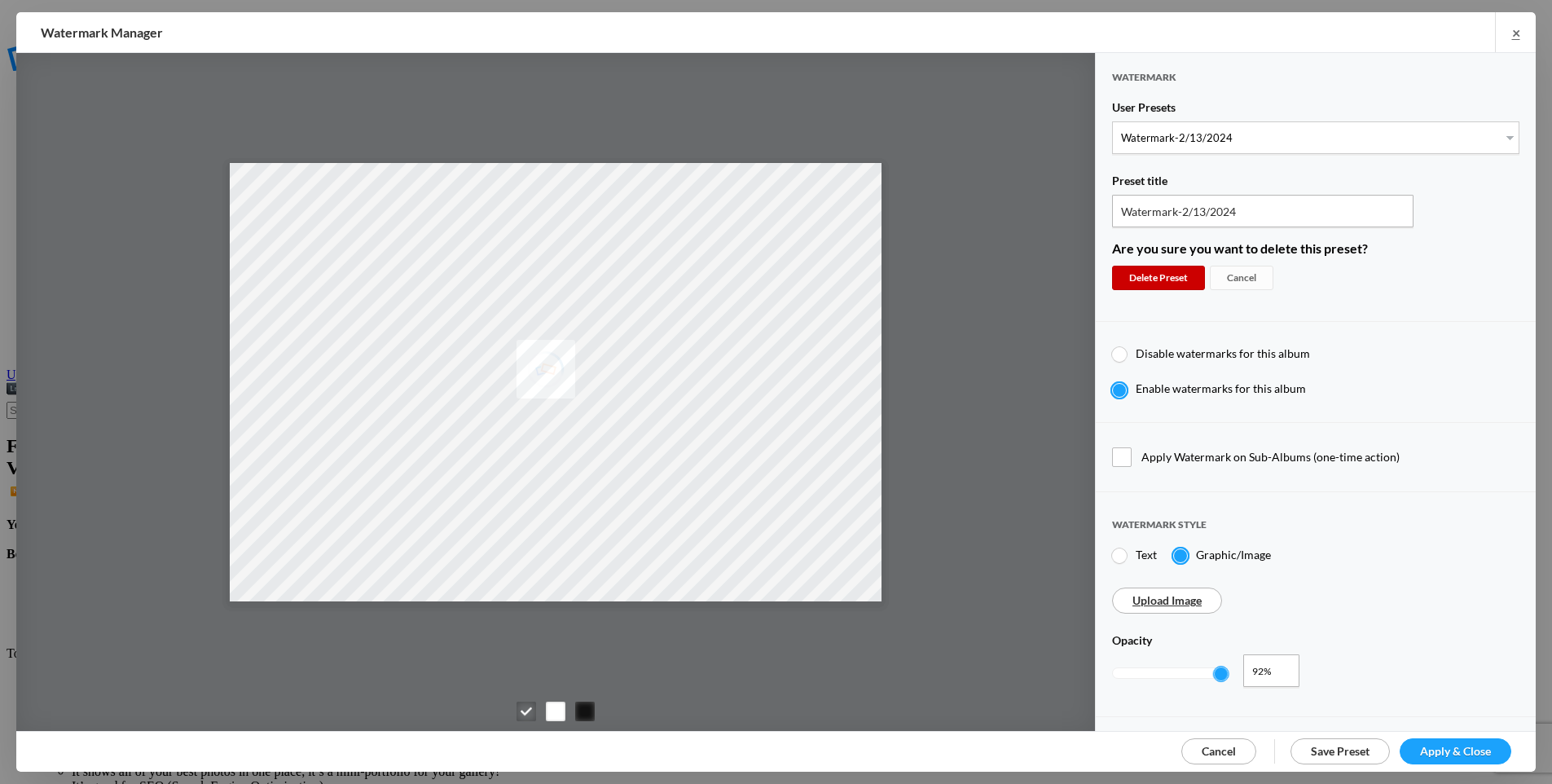
click at [1180, 268] on div "Delete Preset" at bounding box center [1159, 278] width 93 height 24
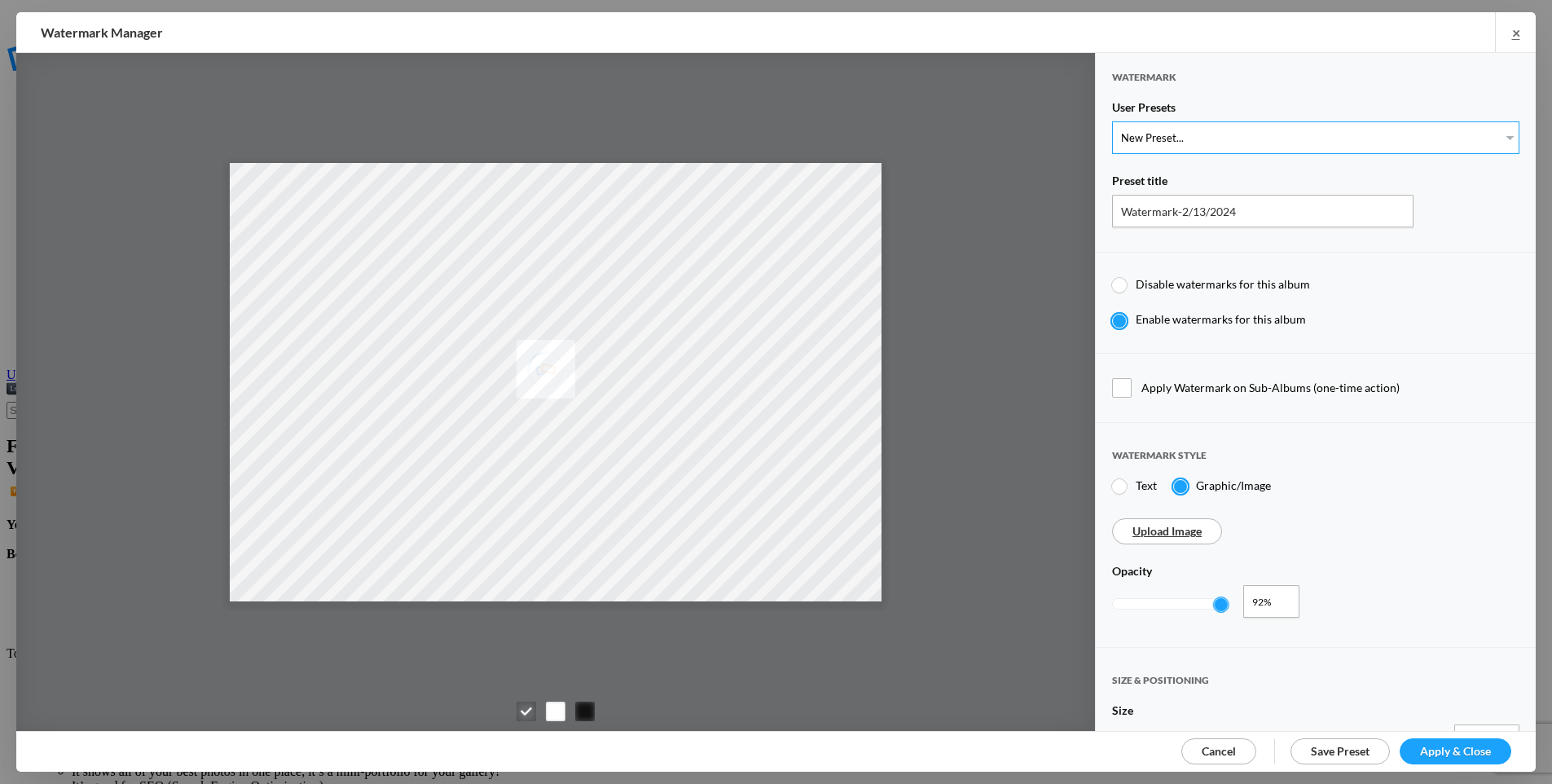
click at [1180, 133] on select "New Preset... Initials - top center Jeff's Watermark Copyright The Photoways" at bounding box center [1316, 138] width 408 height 33
select select "57: Object"
click at [1112, 122] on select "New Preset... Initials - top center Jeff's Watermark Copyright The Photoways" at bounding box center [1316, 138] width 408 height 33
type input "Initials - top center"
radio input "true"
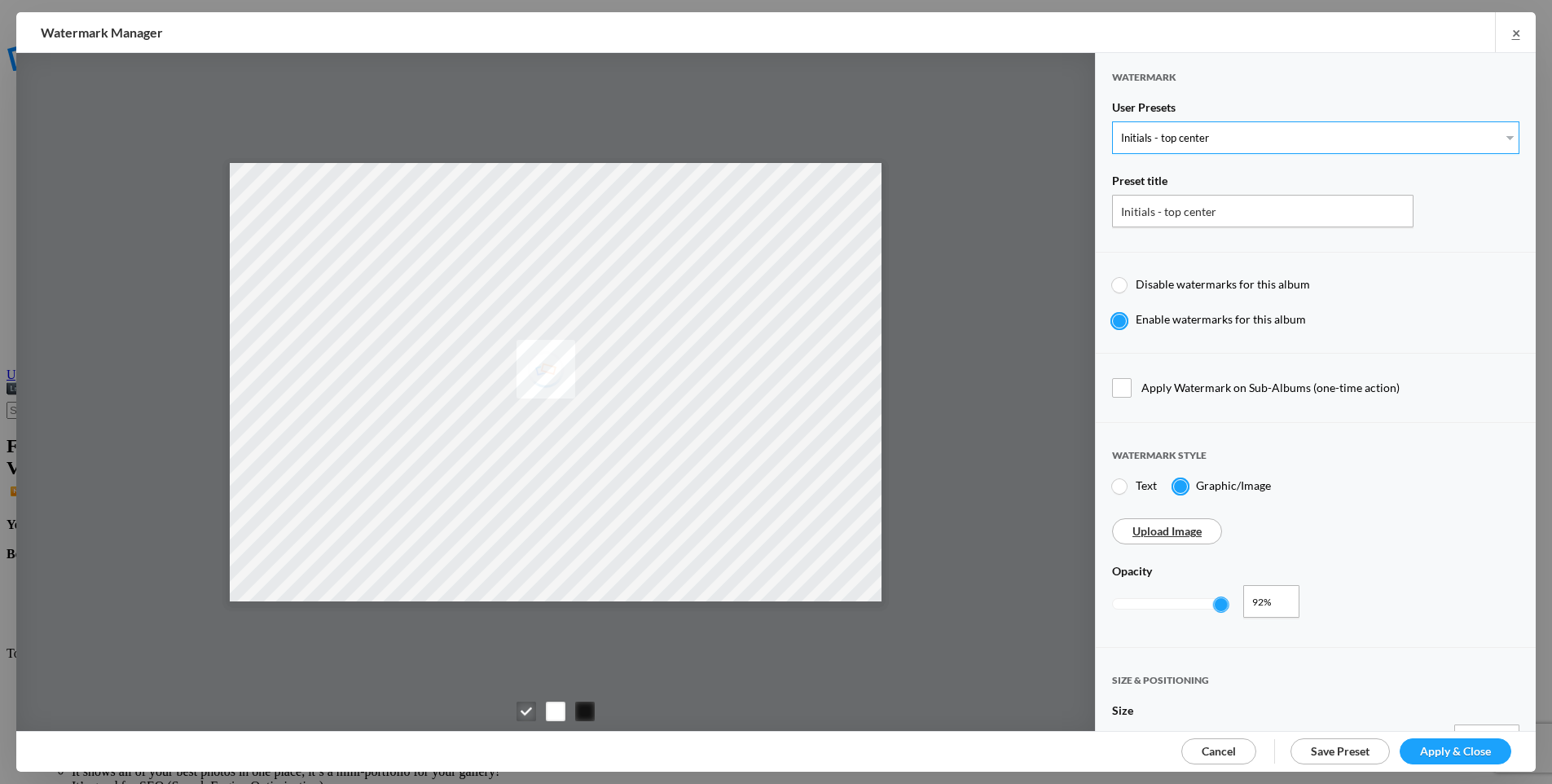
type input "KLR"
type input "1"
type input "23"
radio input "true"
type input "5"
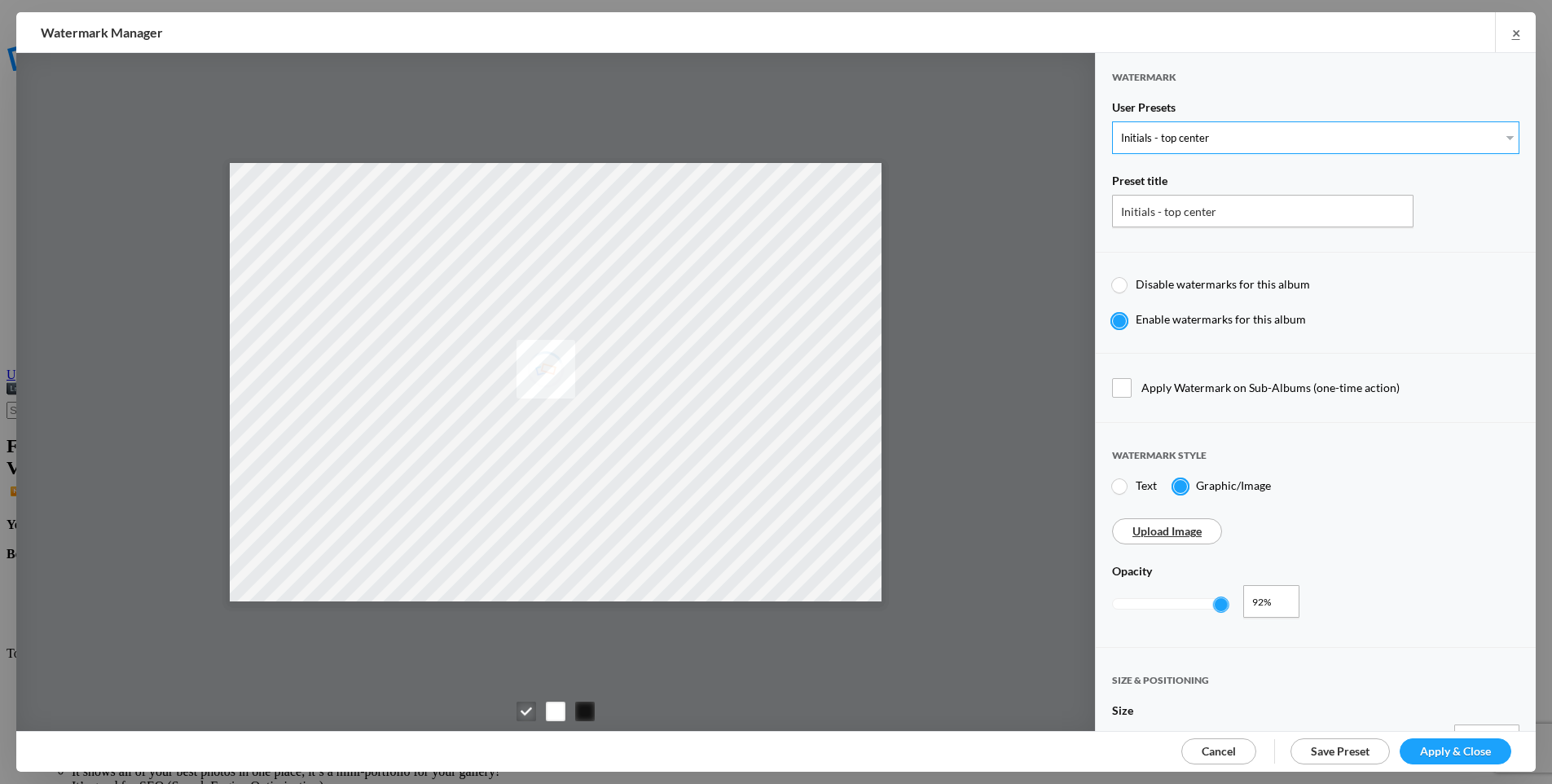
type input "5"
radio input "true"
radio input "false"
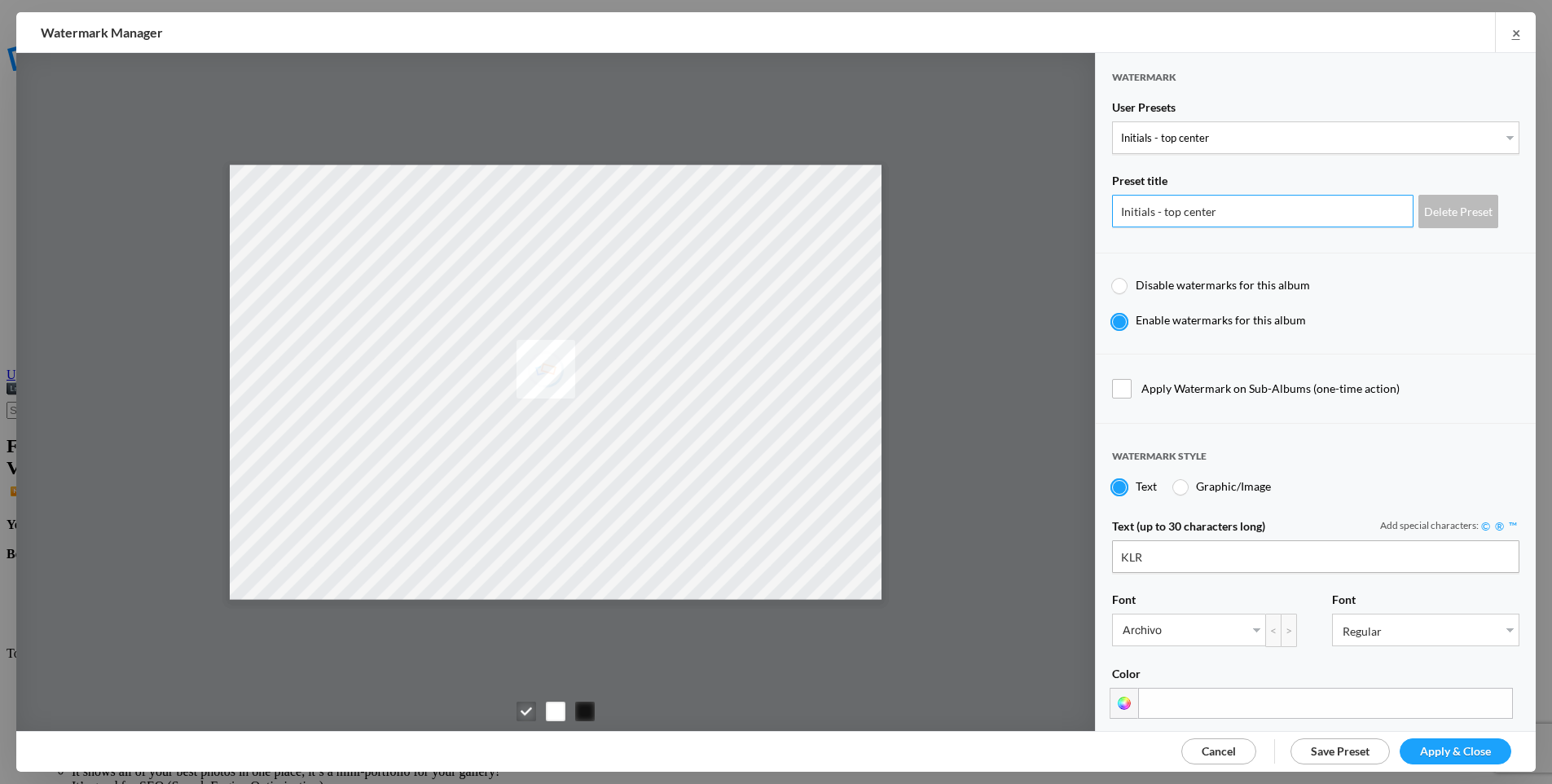
click at [1322, 219] on input "Initials - top center" at bounding box center [1263, 211] width 301 height 33
click at [1468, 209] on div "Delete Preset" at bounding box center [1458, 212] width 80 height 34
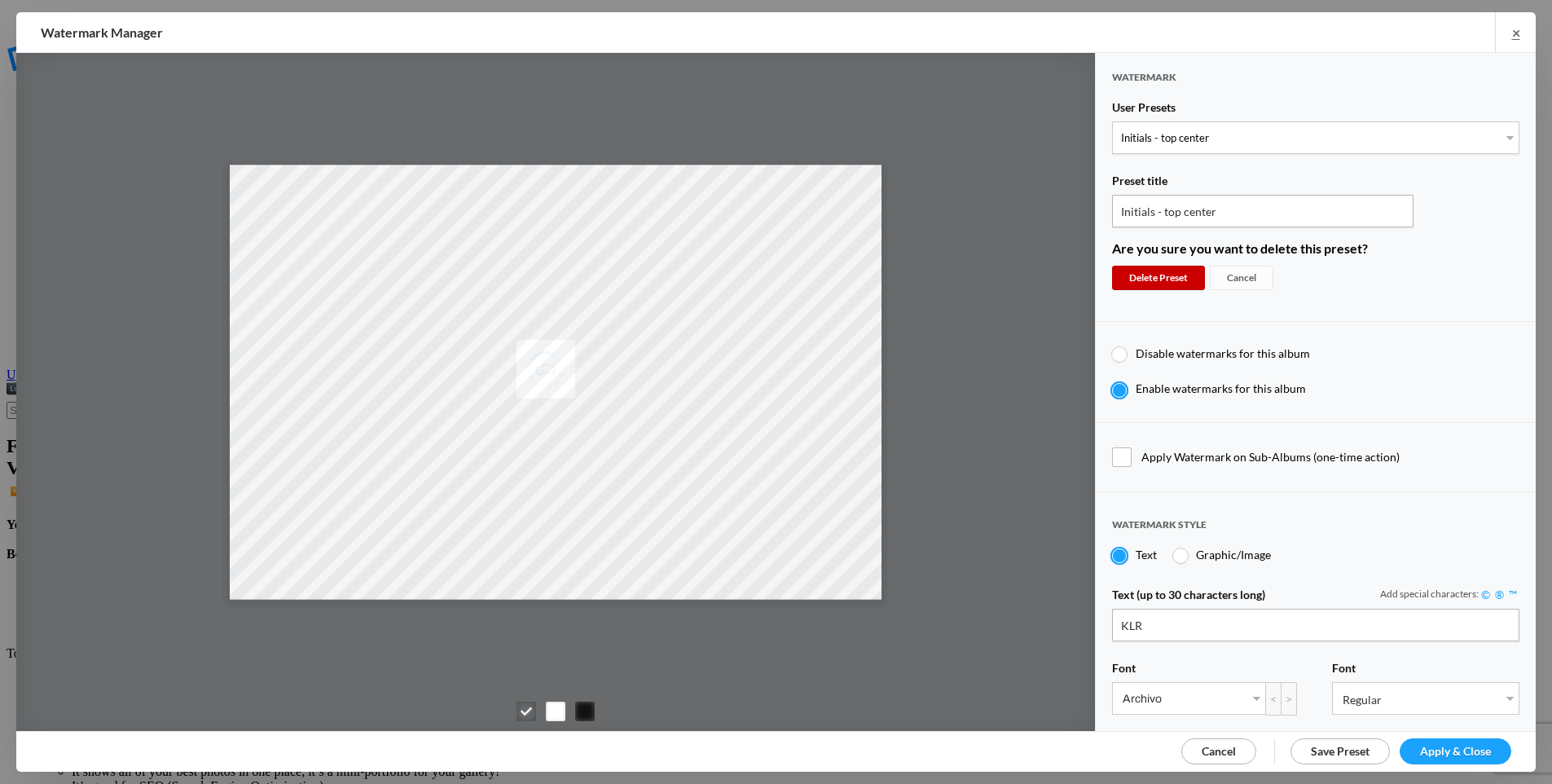
click at [1186, 270] on div "Delete Preset" at bounding box center [1159, 278] width 93 height 24
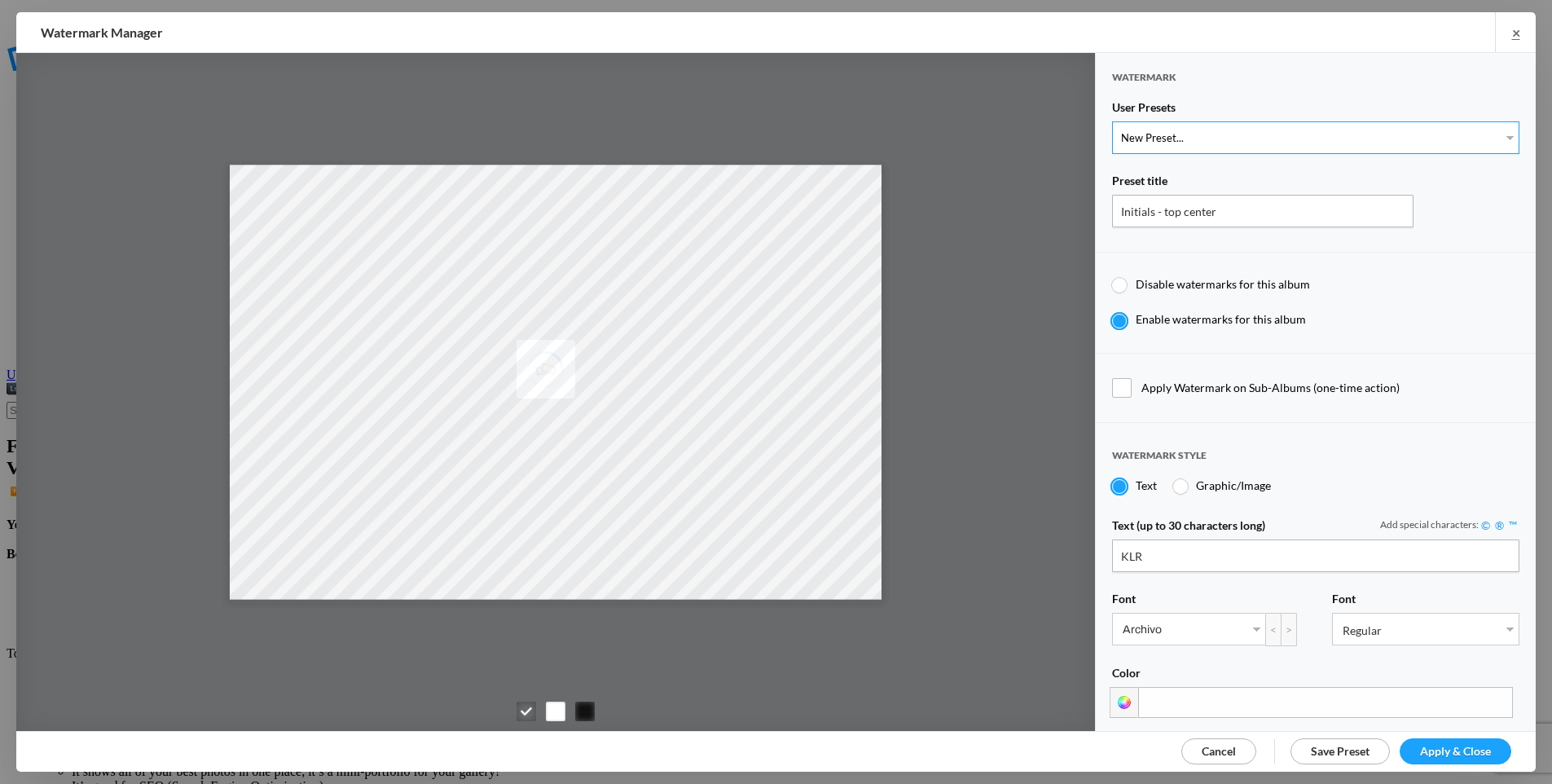
click at [1192, 132] on select "New Preset... Jeff's Watermark Copyright The Photoways" at bounding box center [1316, 138] width 408 height 33
select select "61: Object"
click at [1112, 122] on select "New Preset... Jeff's Watermark Copyright The Photoways" at bounding box center [1316, 138] width 408 height 33
type input "Jeff's Watermark"
radio input "false"
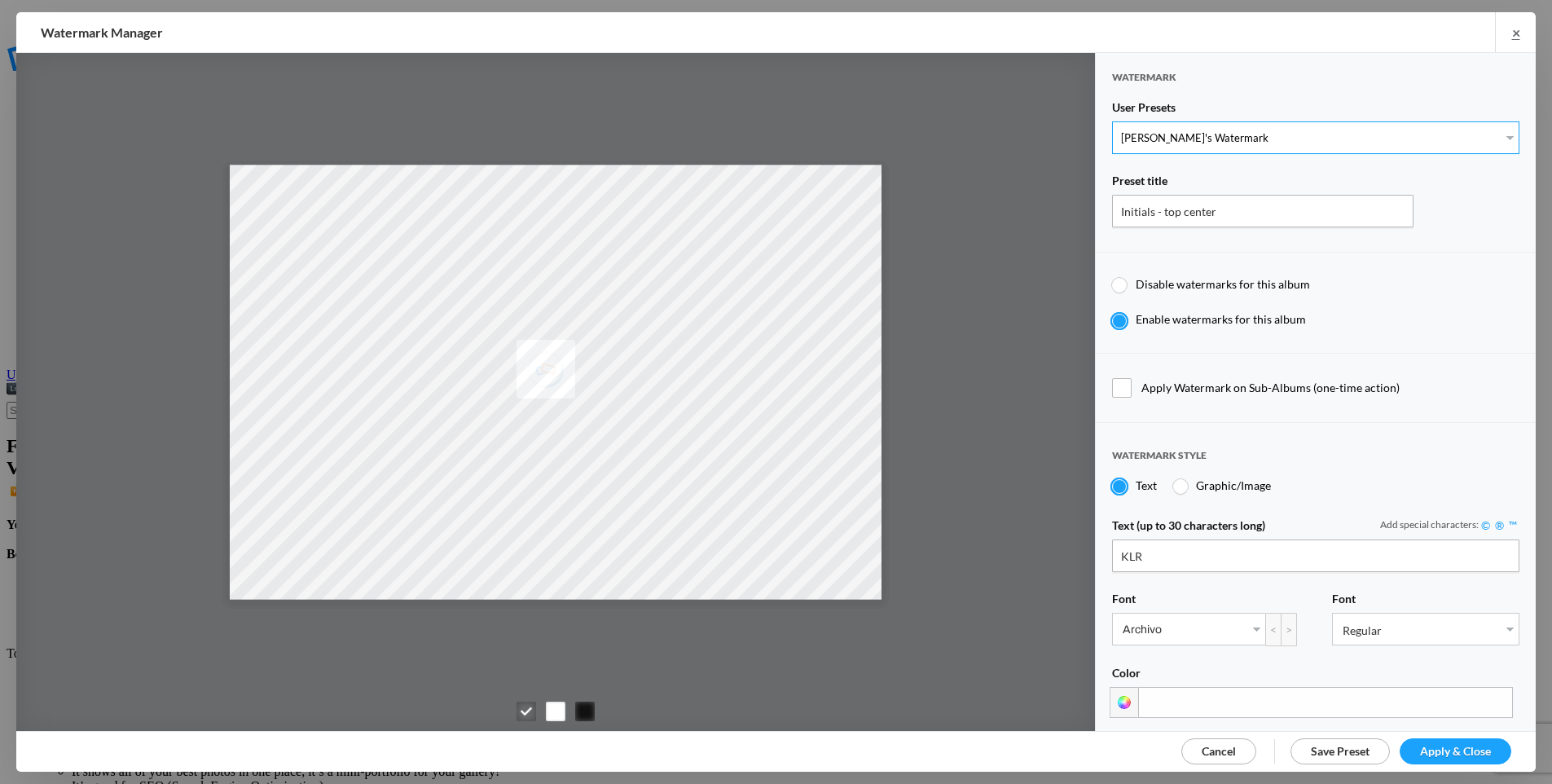
radio input "true"
type input "0.95"
type input "27"
radio input "false"
radio input "true"
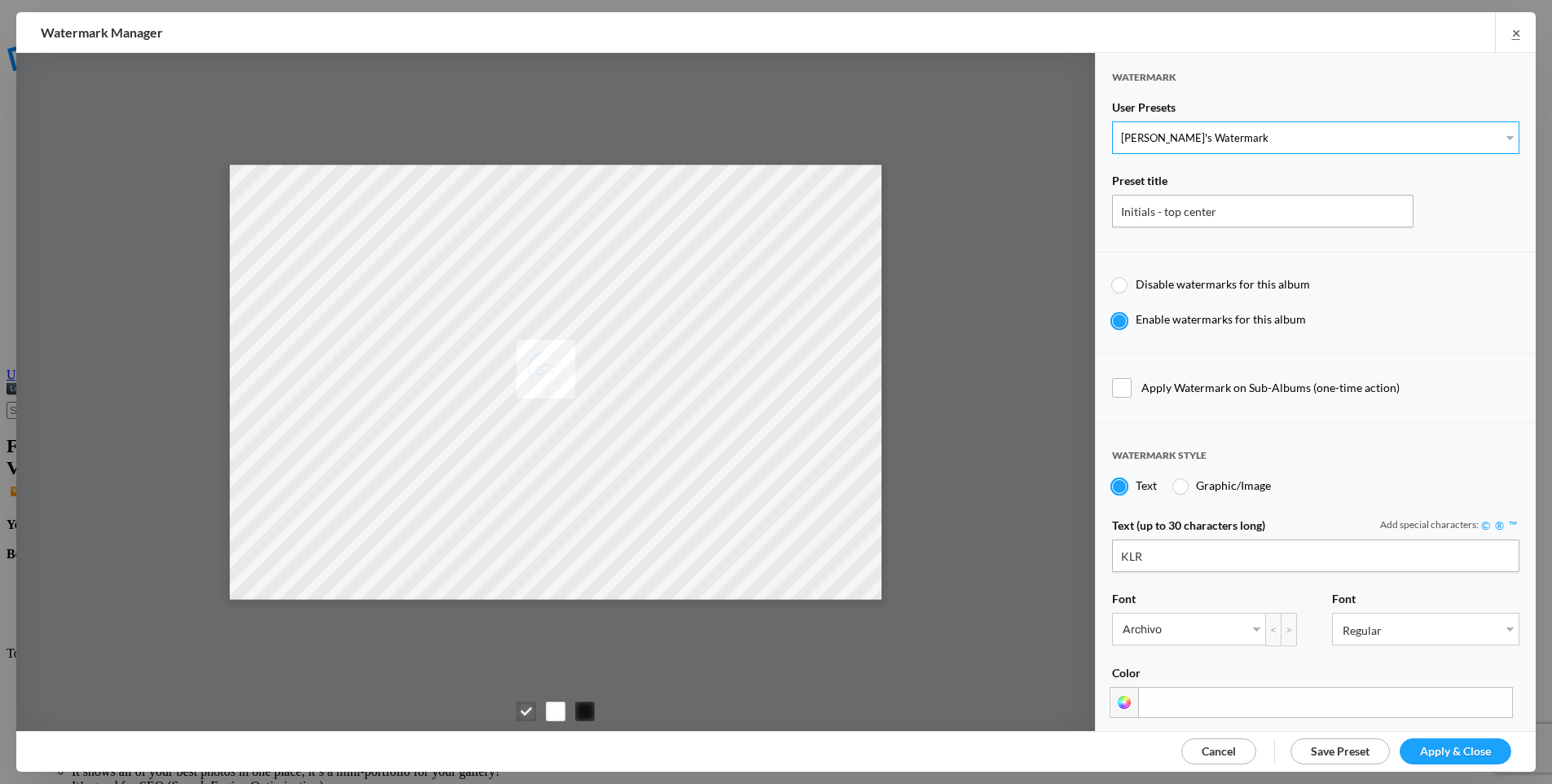
type input "14"
type input "15"
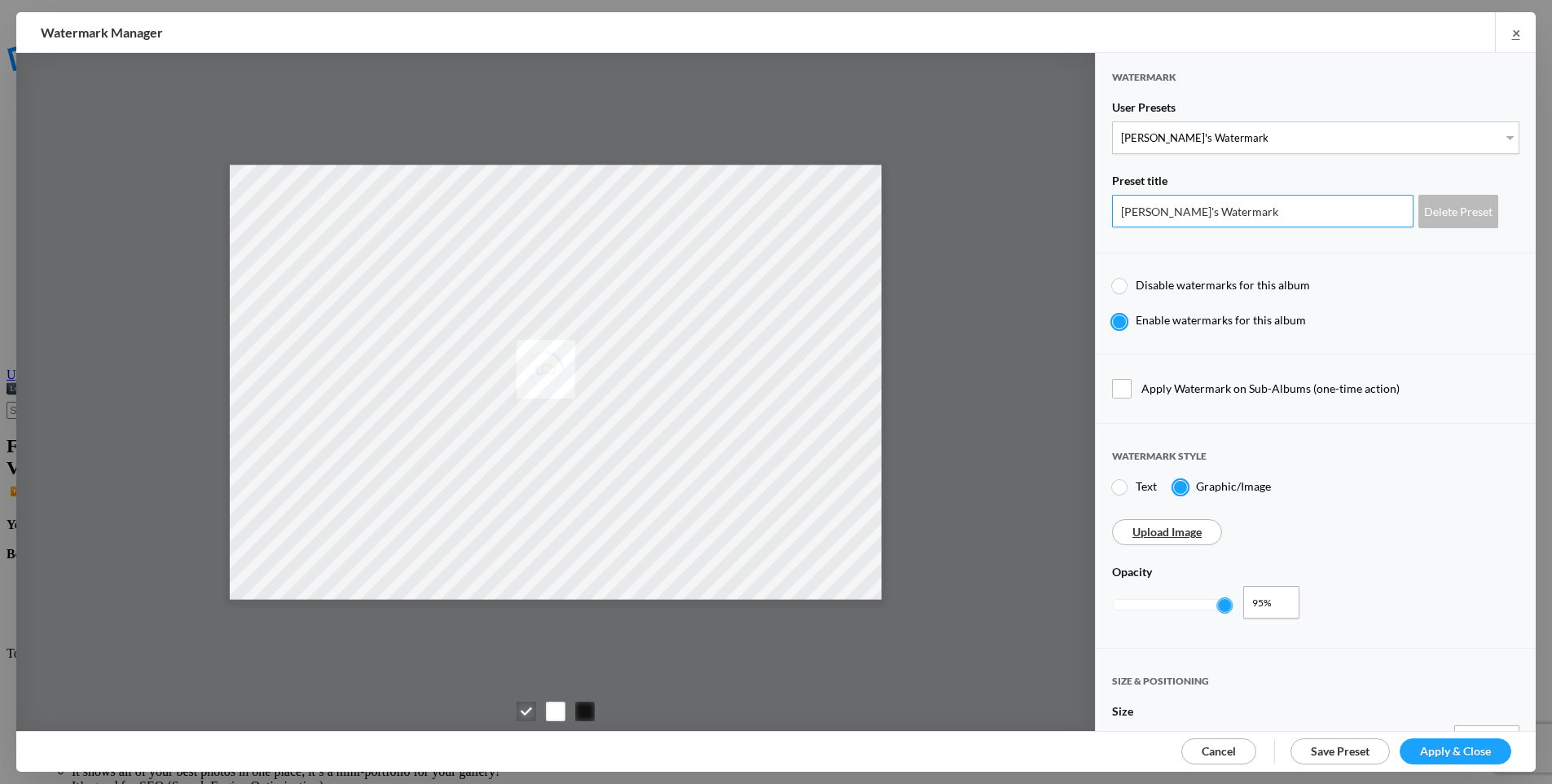
click at [1299, 210] on input "Jeff's Watermark" at bounding box center [1263, 211] width 301 height 33
click at [1454, 208] on div "Delete Preset" at bounding box center [1458, 212] width 80 height 34
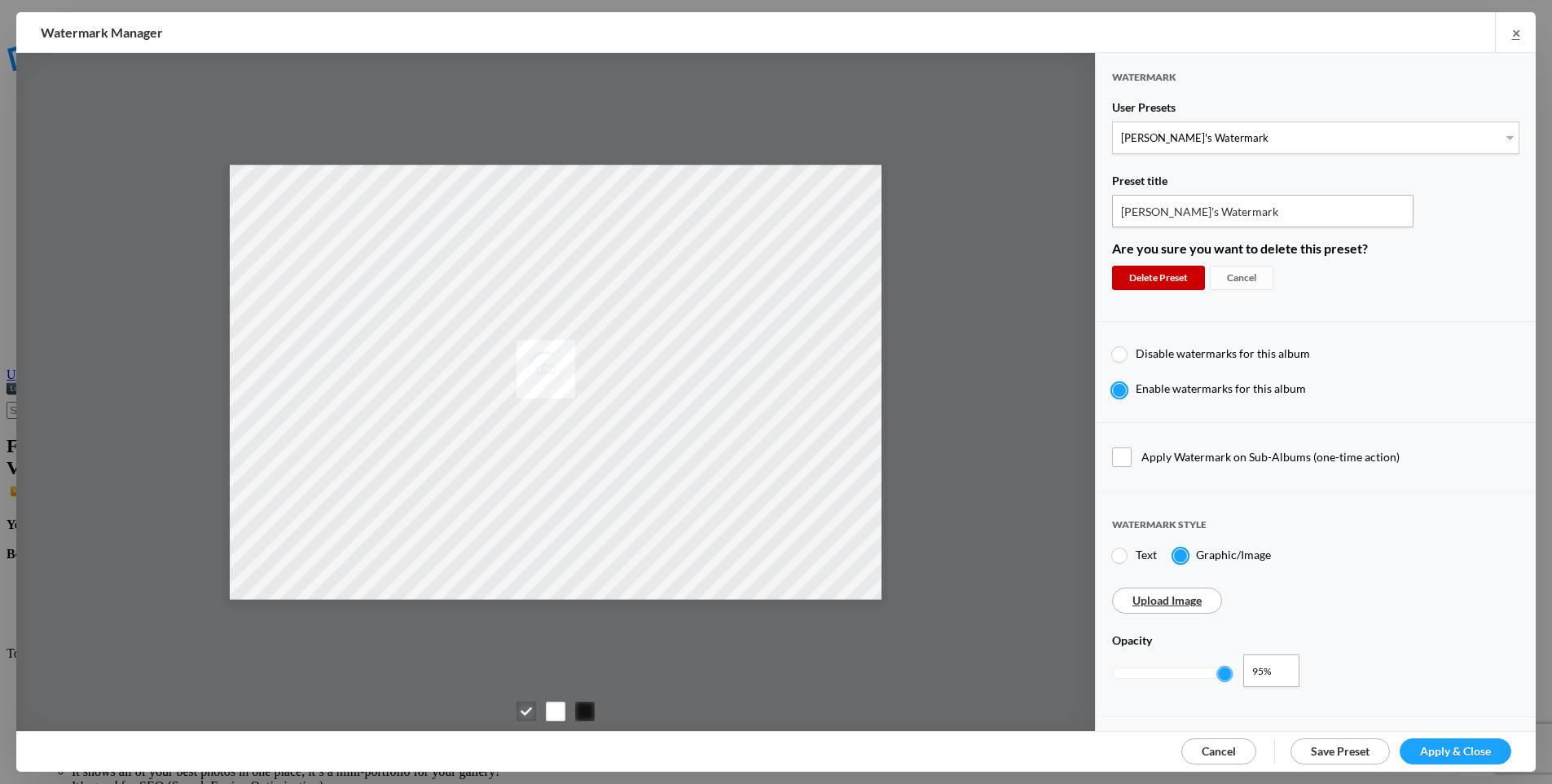
click at [1175, 272] on div "Delete Preset" at bounding box center [1159, 278] width 93 height 24
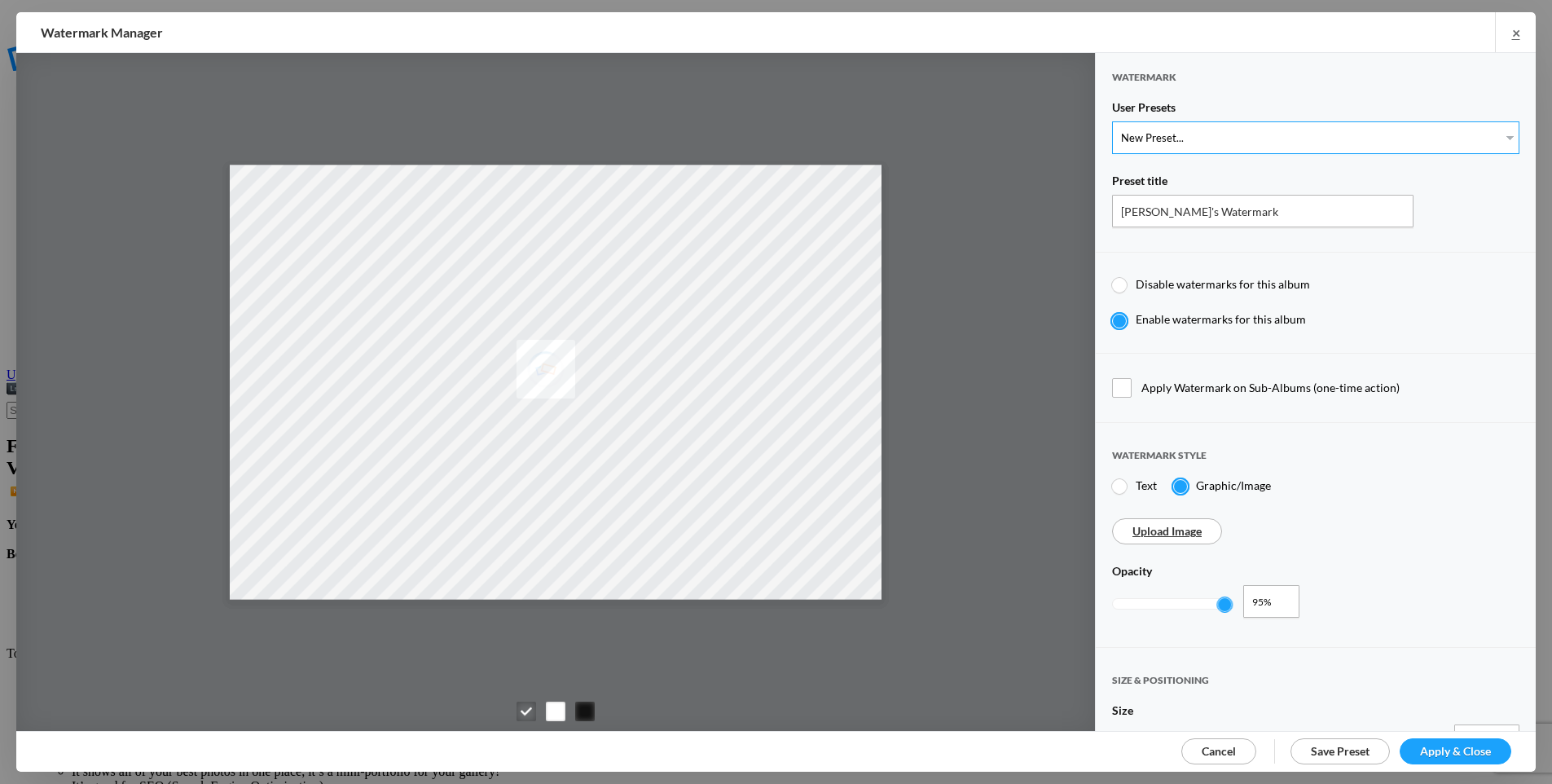
click at [1183, 136] on select "New Preset... Copyright The Photoways" at bounding box center [1316, 138] width 408 height 33
select select "64: Object"
click at [1112, 122] on select "New Preset... Copyright The Photoways" at bounding box center [1316, 138] width 408 height 33
type input "Copyright"
radio input "true"
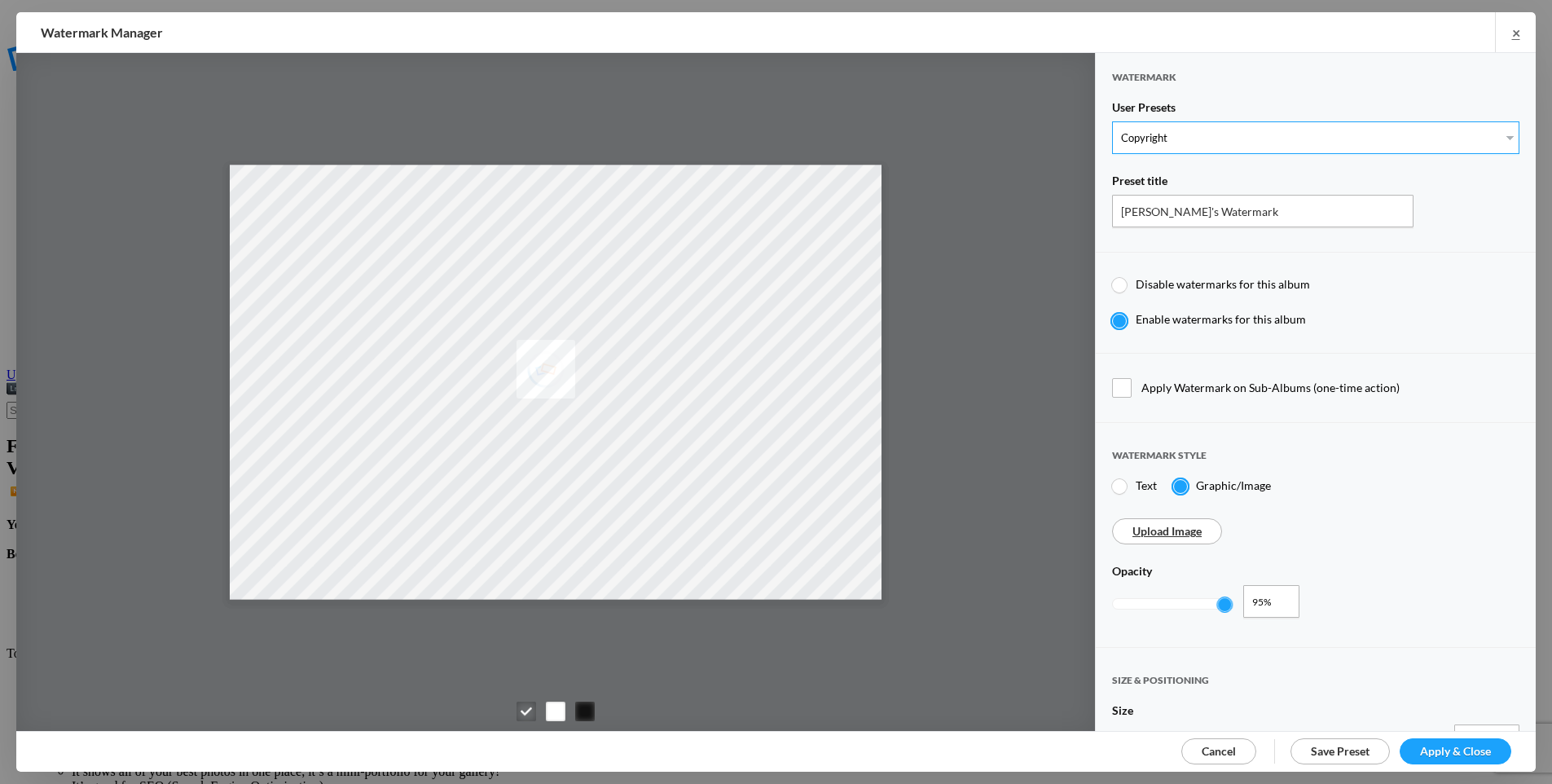
type input "© 2024 Kevin La Rue"
type input "0.76"
type input "21"
radio input "false"
radio input "true"
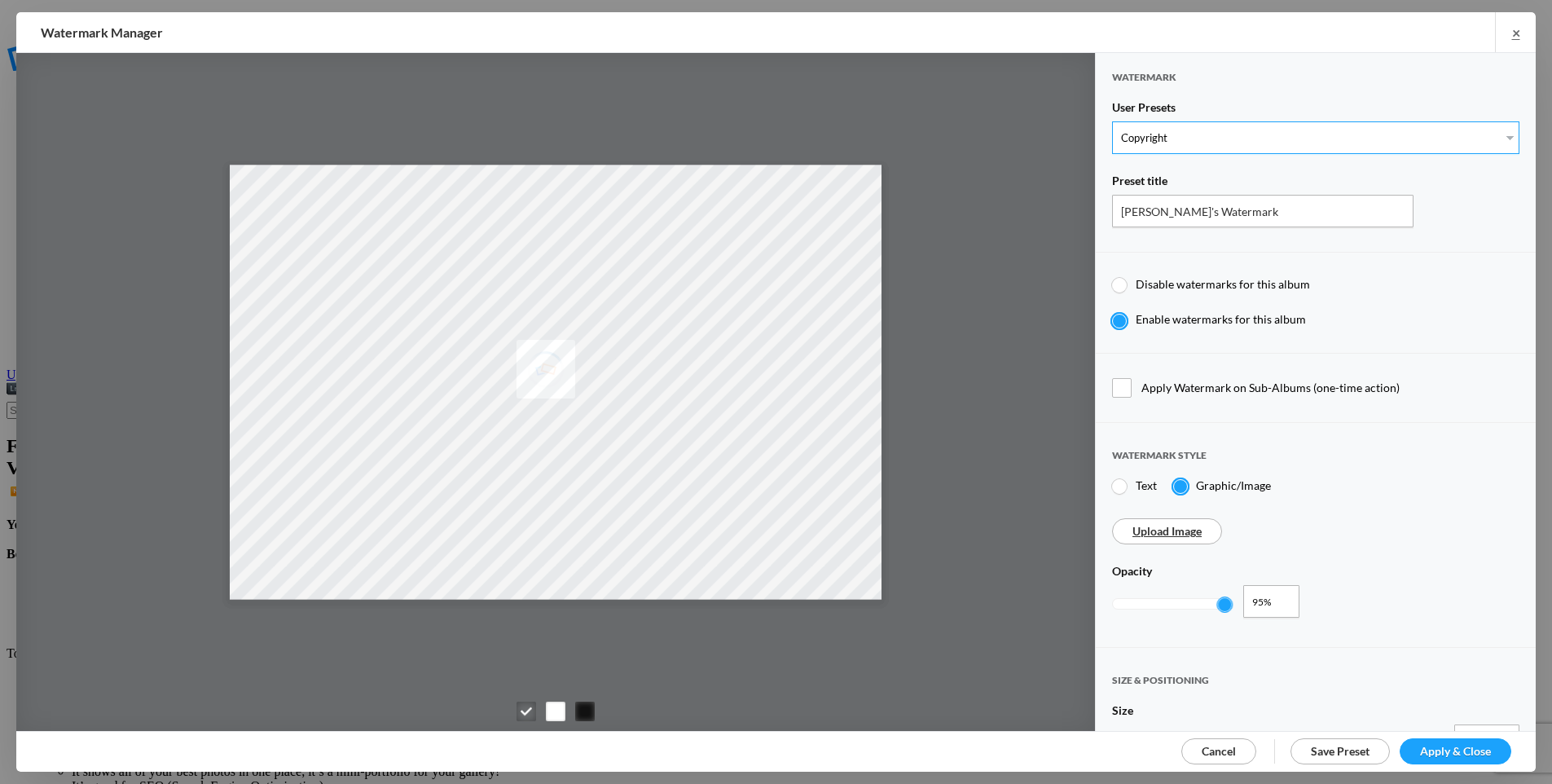
type input "10"
type input "9"
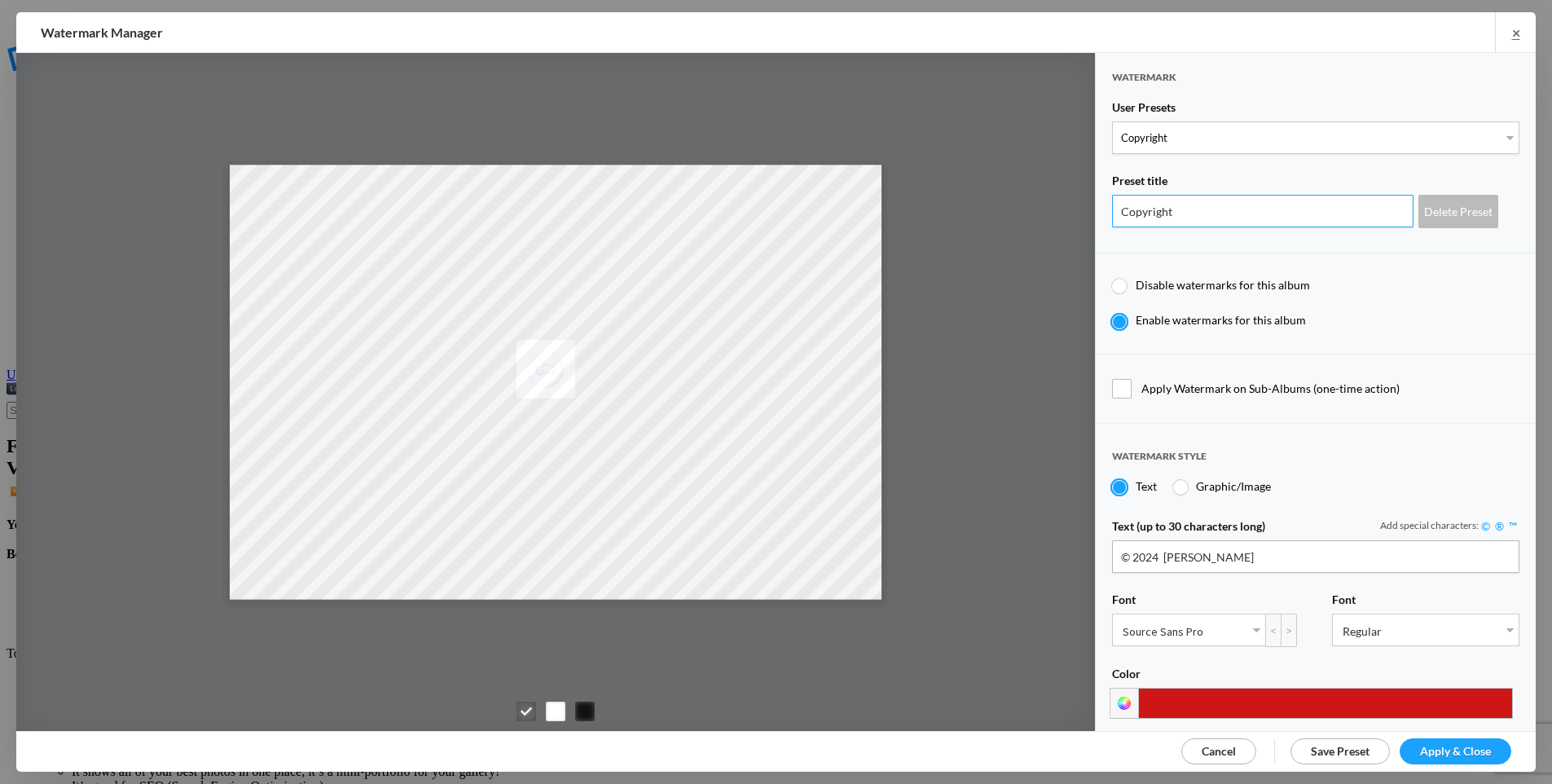
click at [1302, 214] on input "Copyright" at bounding box center [1263, 211] width 301 height 33
click at [1436, 212] on div "Delete Preset" at bounding box center [1458, 212] width 80 height 34
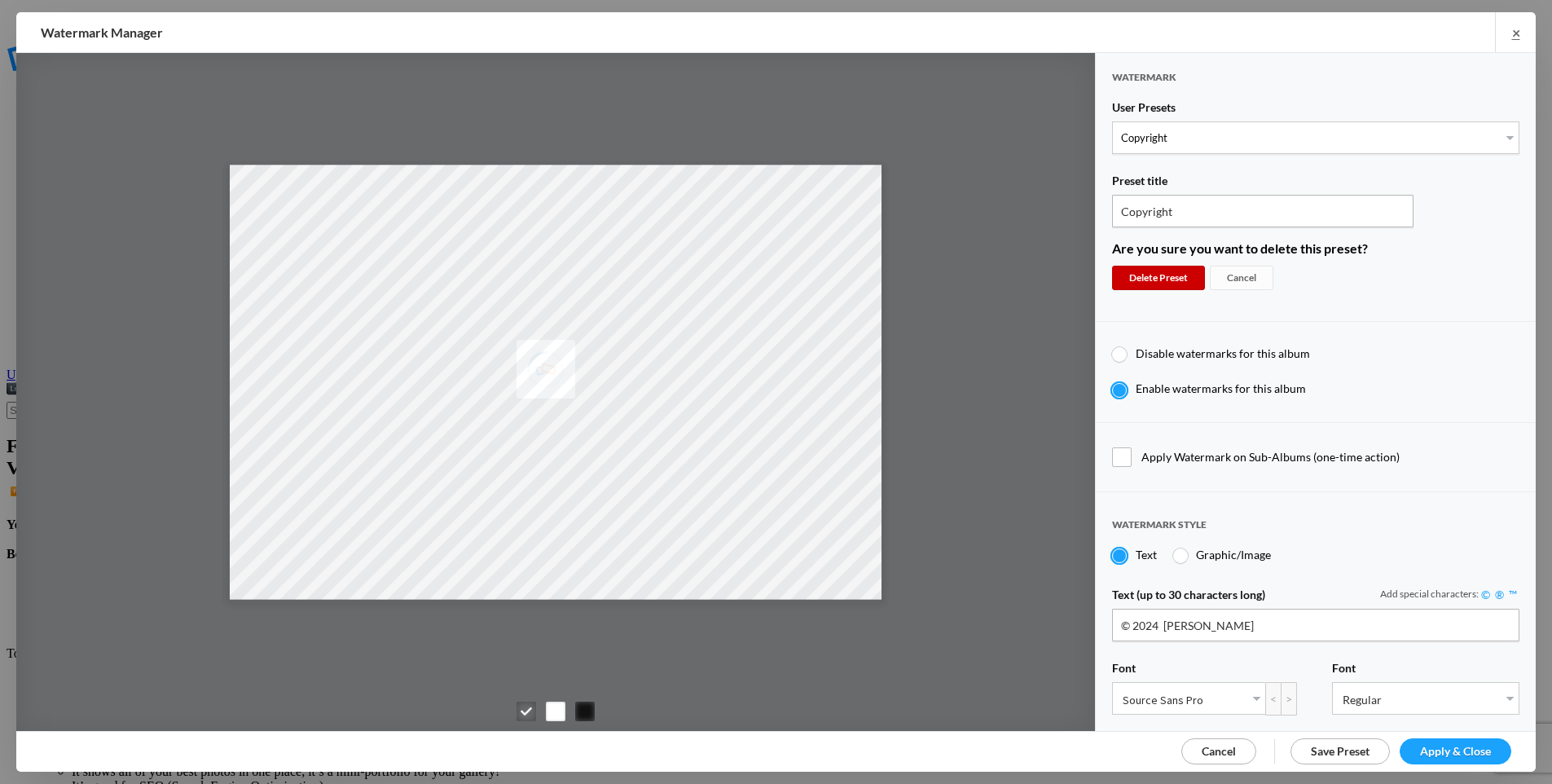
click at [1157, 266] on div "Delete Preset" at bounding box center [1159, 278] width 93 height 24
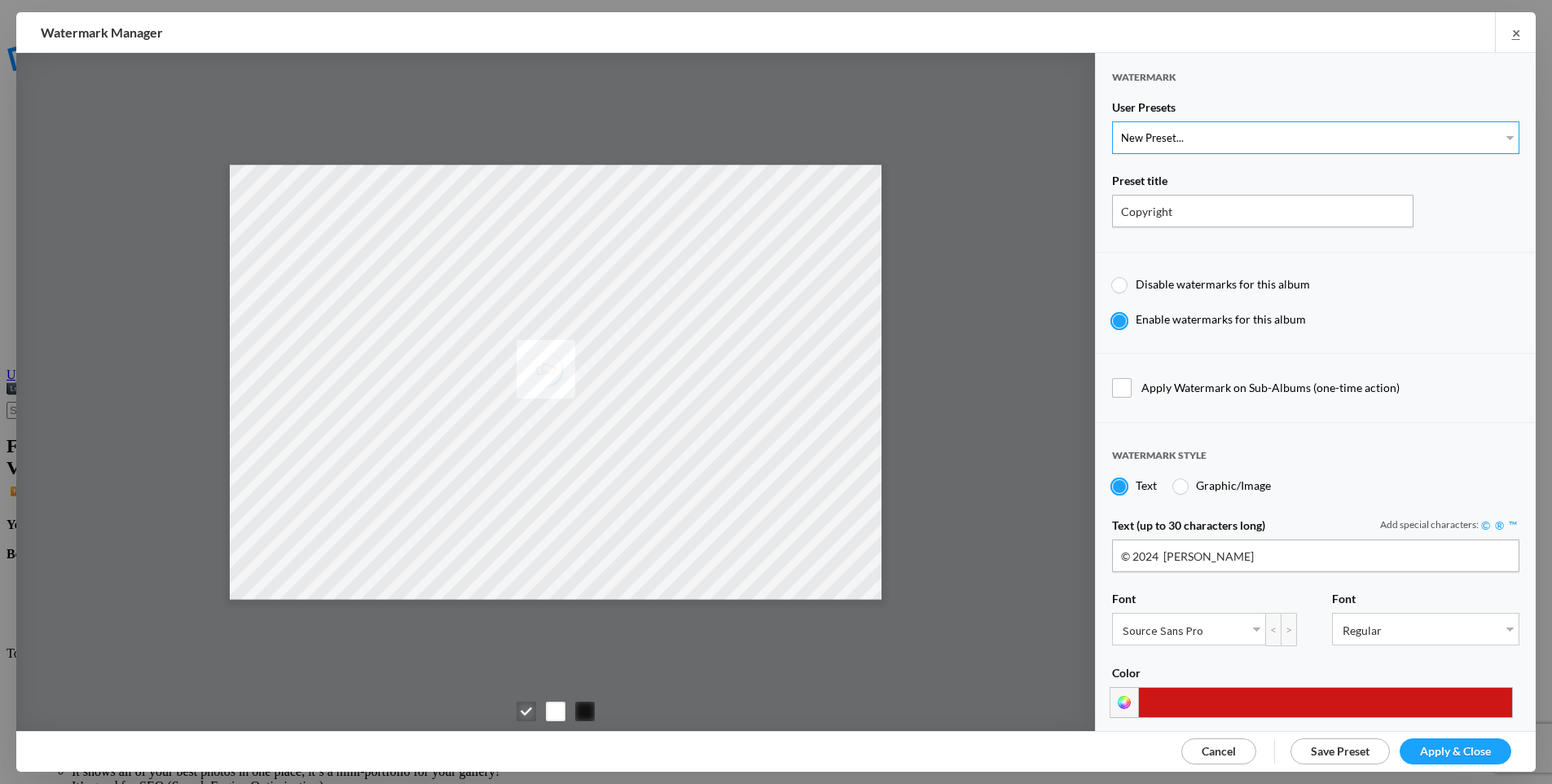
click at [1200, 138] on select "New Preset... The Photoways" at bounding box center [1316, 138] width 408 height 33
select select "66: Object"
click at [1112, 122] on select "New Preset... The Photoways" at bounding box center [1316, 138] width 408 height 33
type input "The Photoways"
radio input "false"
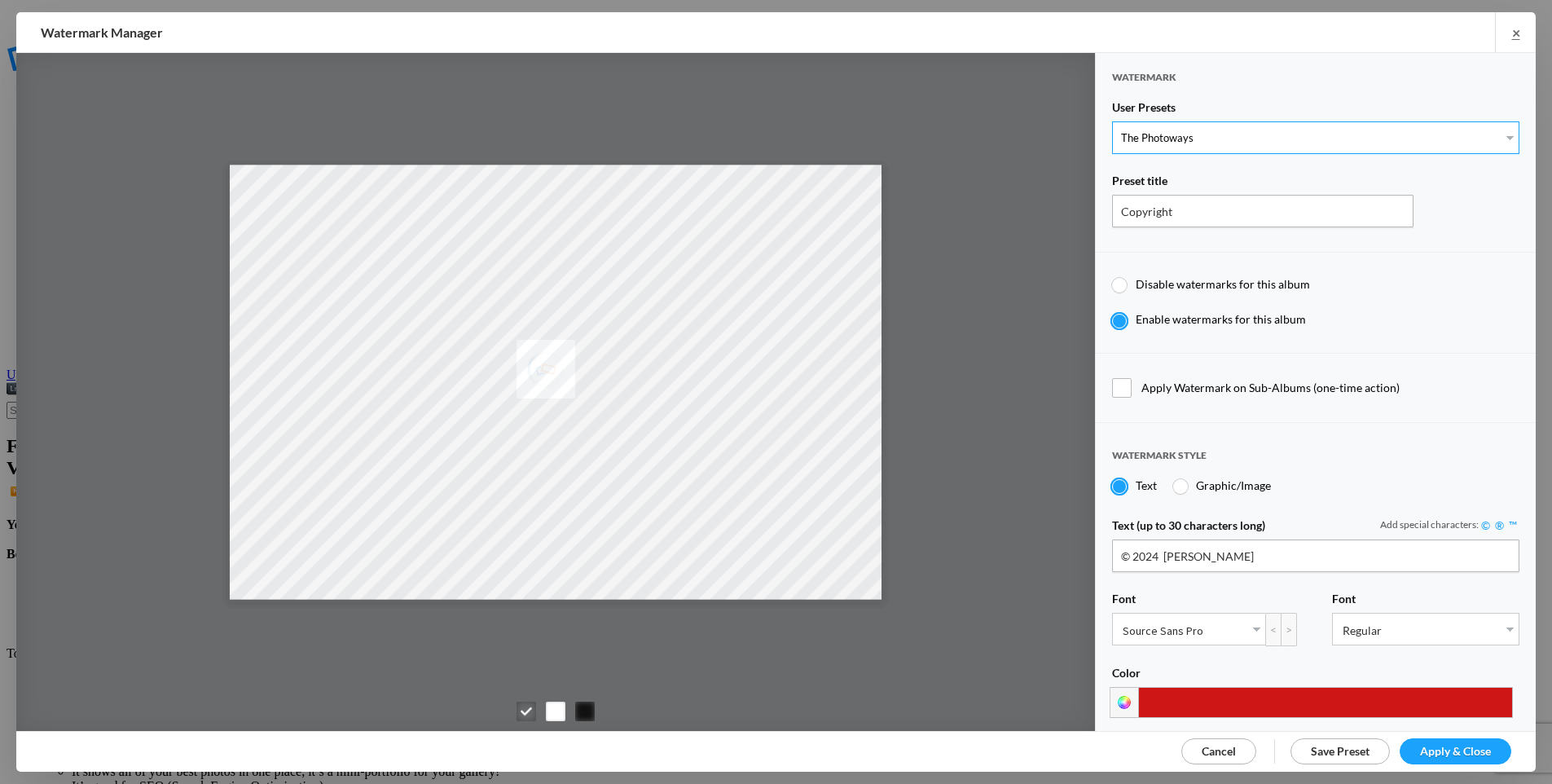
radio input "true"
type input "1"
type input "22"
radio input "true"
type input "5"
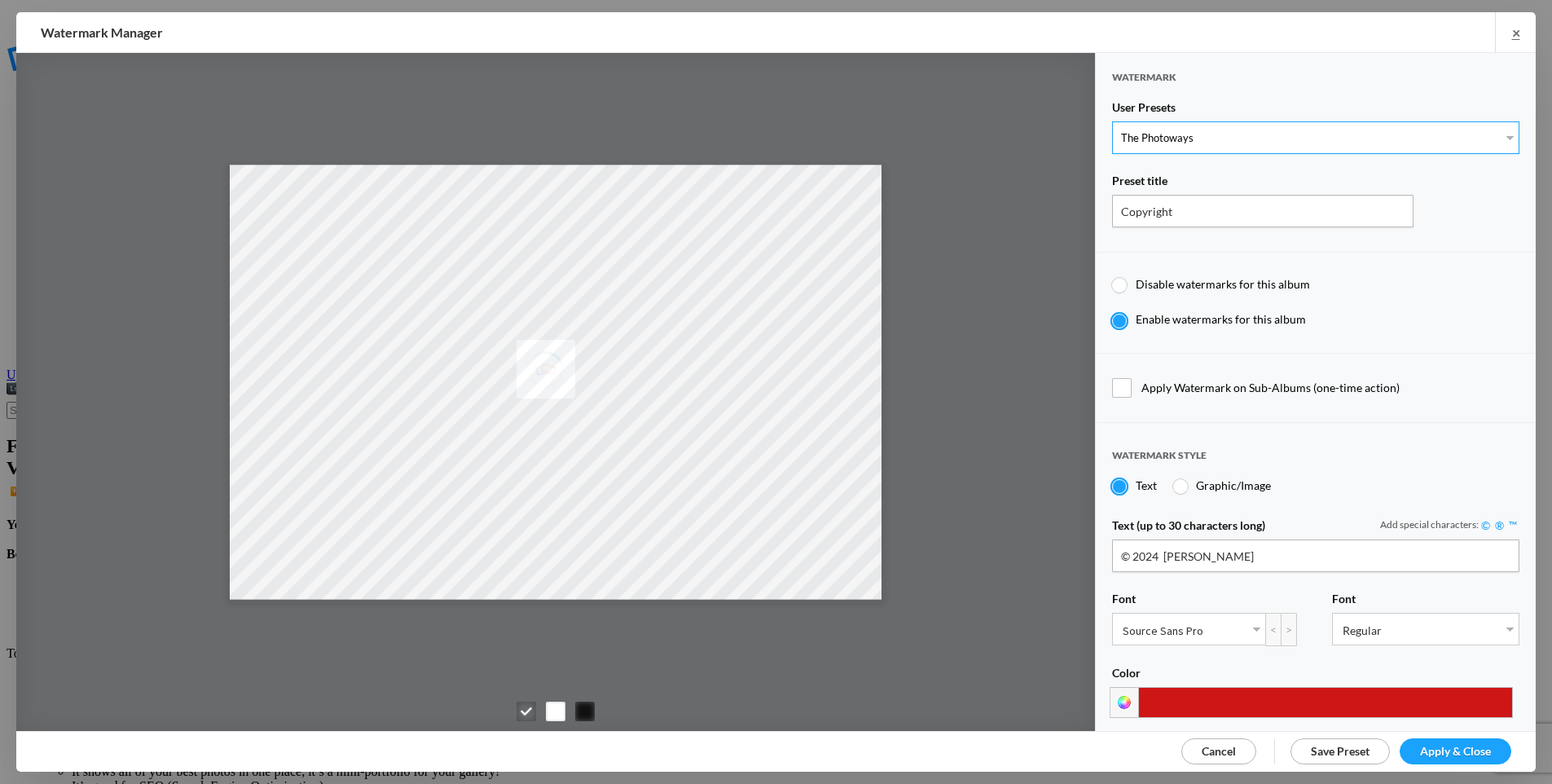
type input "5"
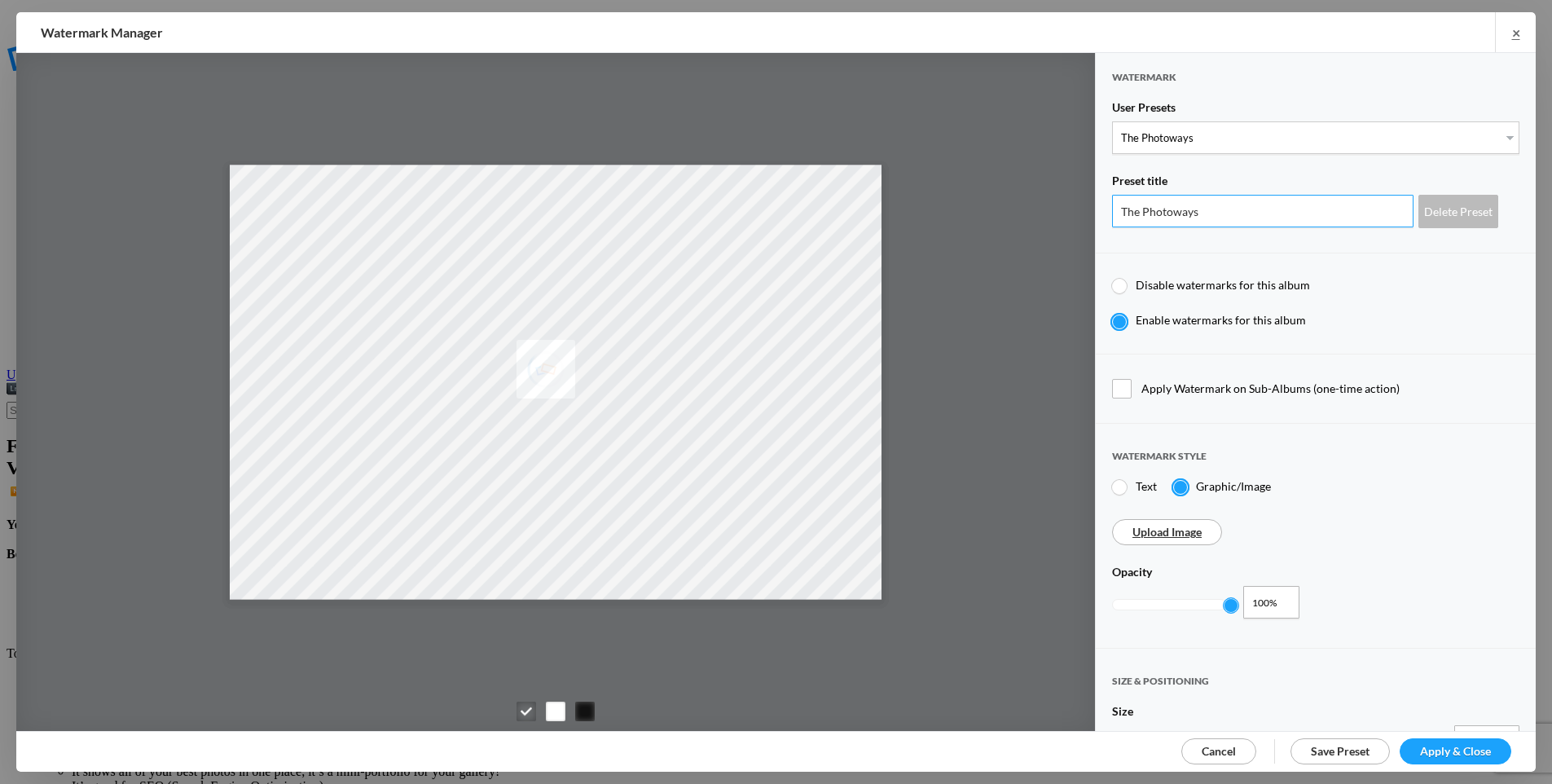
click at [1307, 208] on input "The Photoways" at bounding box center [1263, 211] width 301 height 33
click at [1467, 210] on div "Delete Preset" at bounding box center [1458, 212] width 80 height 34
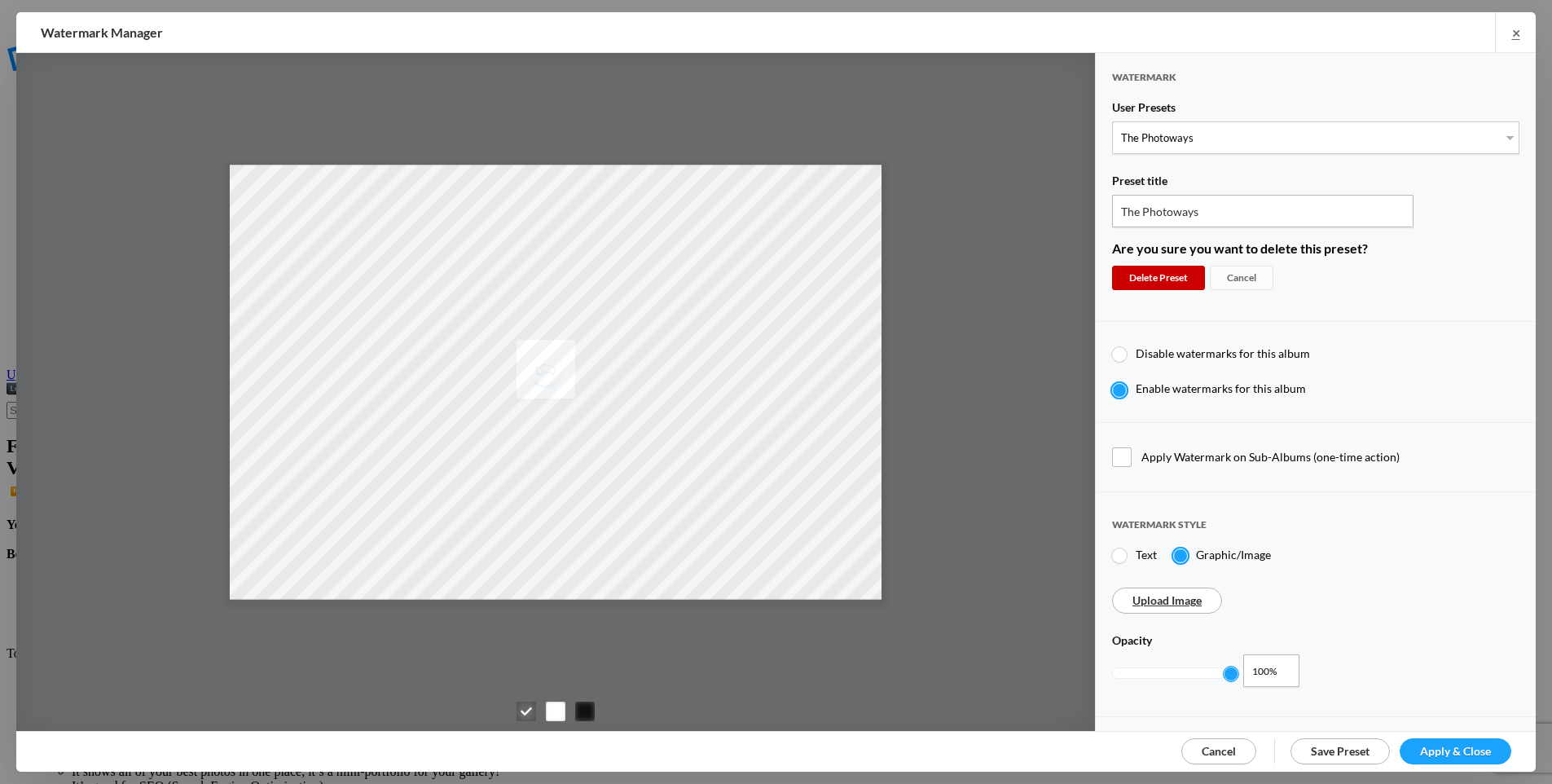
click at [1172, 272] on div "Delete Preset" at bounding box center [1159, 278] width 93 height 24
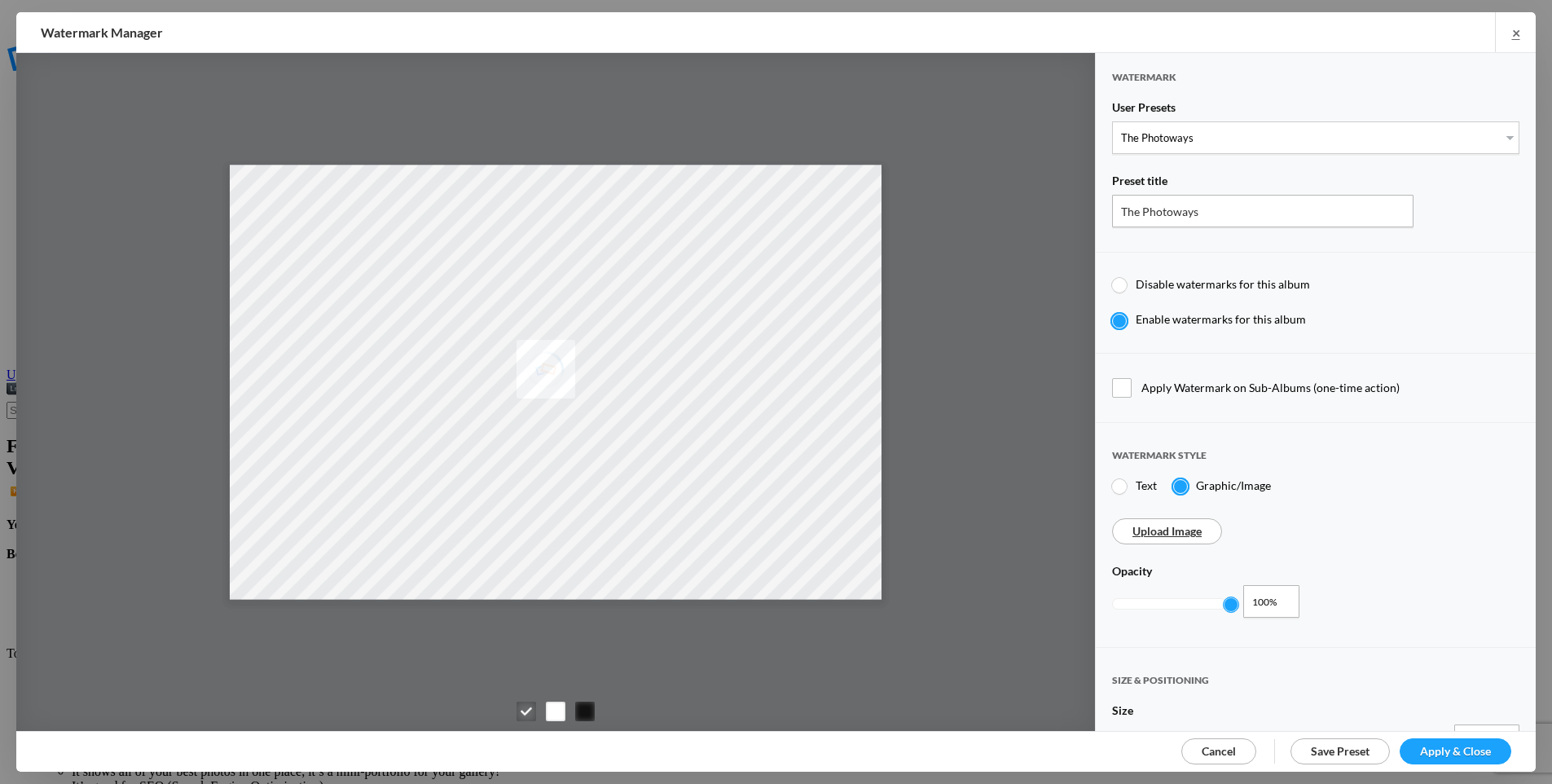
select select "0: Object"
click at [1161, 138] on select "New Preset..." at bounding box center [1316, 138] width 408 height 33
click at [1235, 203] on input "The Photoways" at bounding box center [1263, 211] width 301 height 33
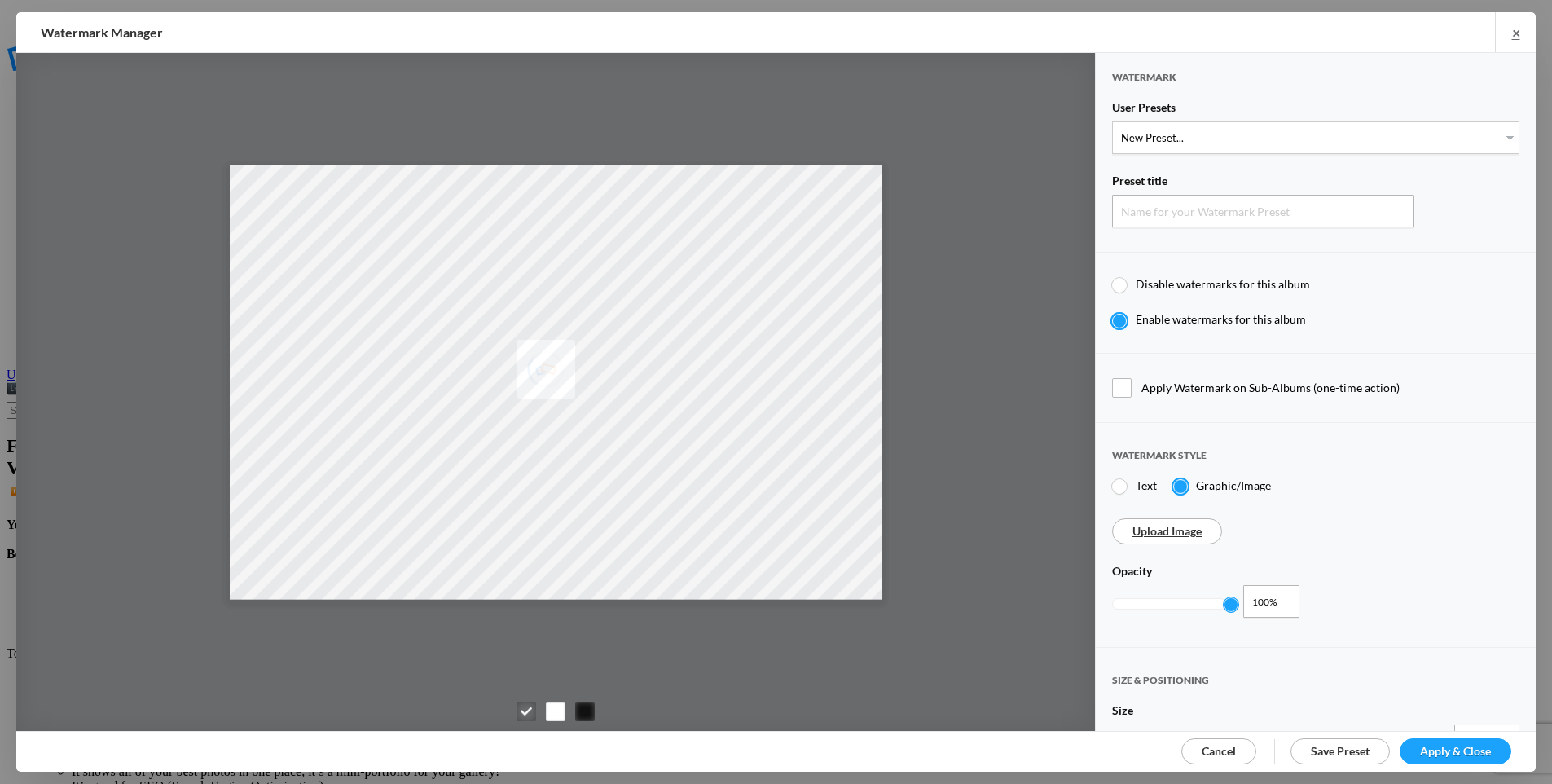
click at [1418, 468] on div "Watermark style" at bounding box center [1316, 462] width 408 height 31
click at [1117, 282] on div at bounding box center [1119, 284] width 14 height 14
click at [1112, 277] on input "Disable watermarks for this album" at bounding box center [1111, 276] width 1 height 1
radio input "true"
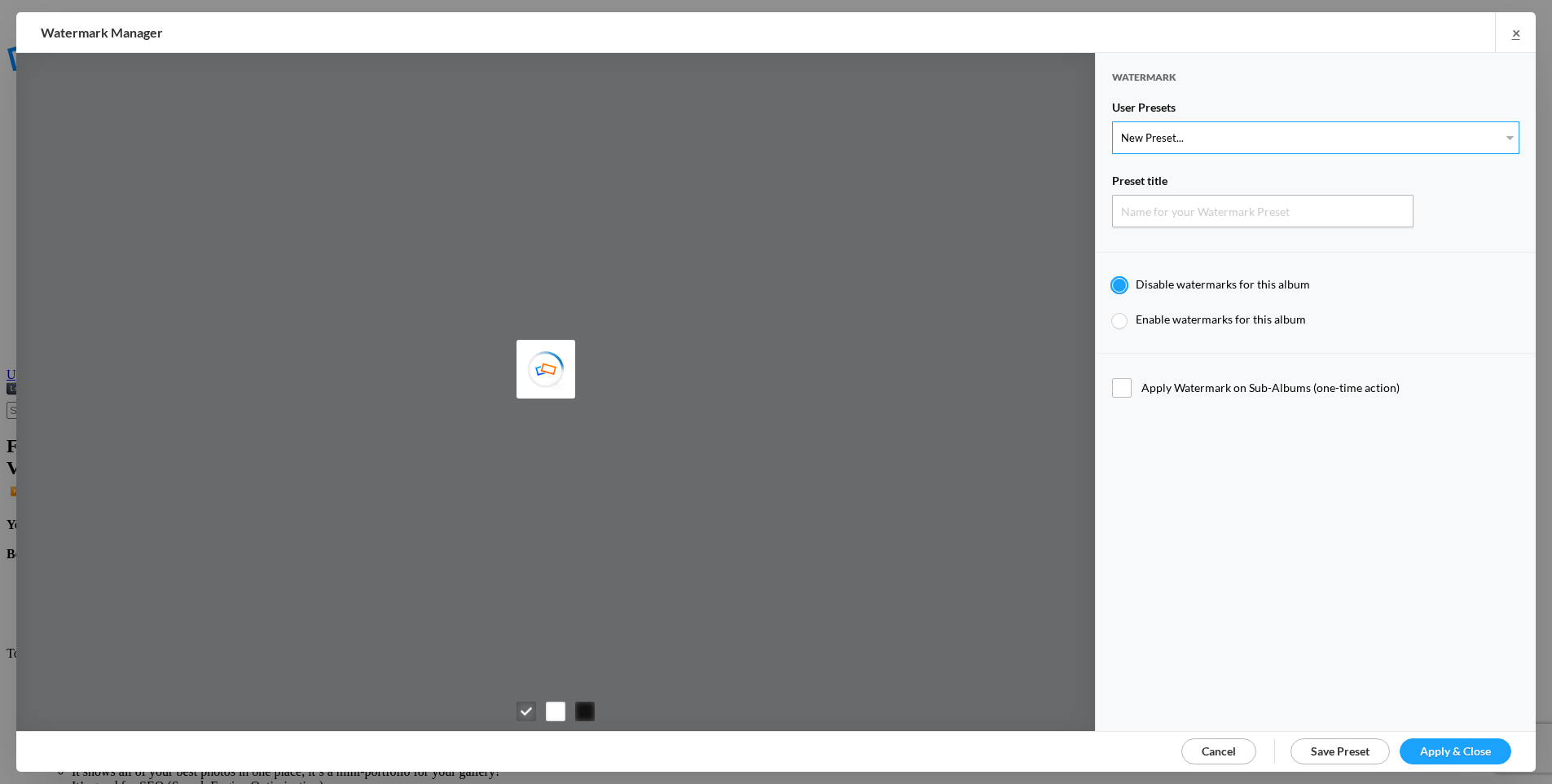
click at [1198, 131] on select "New Preset..." at bounding box center [1316, 138] width 408 height 33
click at [1118, 322] on div at bounding box center [1119, 321] width 14 height 14
click at [1112, 312] on input "Enable watermarks for this album" at bounding box center [1111, 311] width 1 height 1
radio input "true"
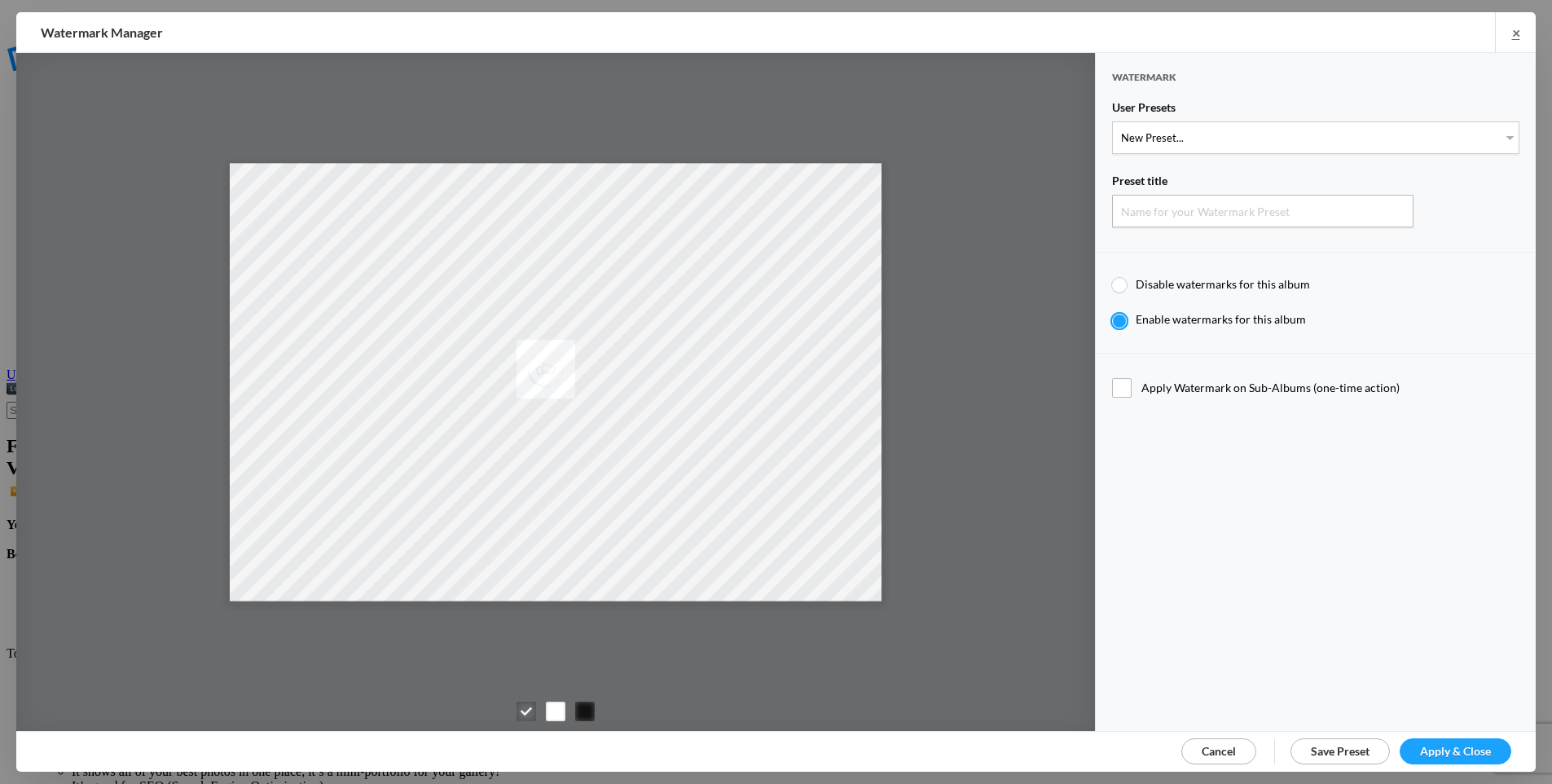
type input "TPW logo watermark2"
type input "12"
radio input "false"
radio input "true"
type input "9"
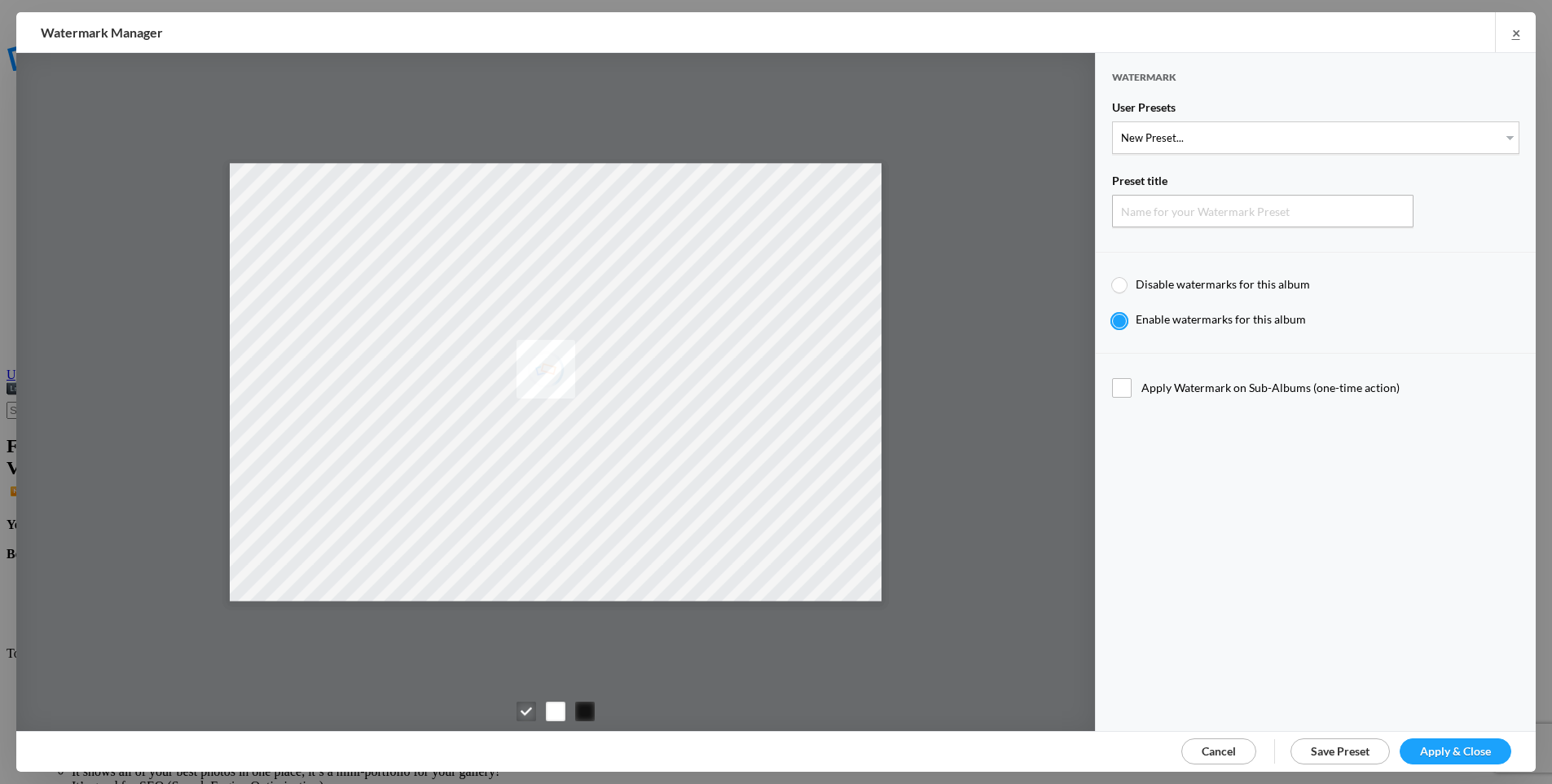
type input "10"
radio input "false"
radio input "true"
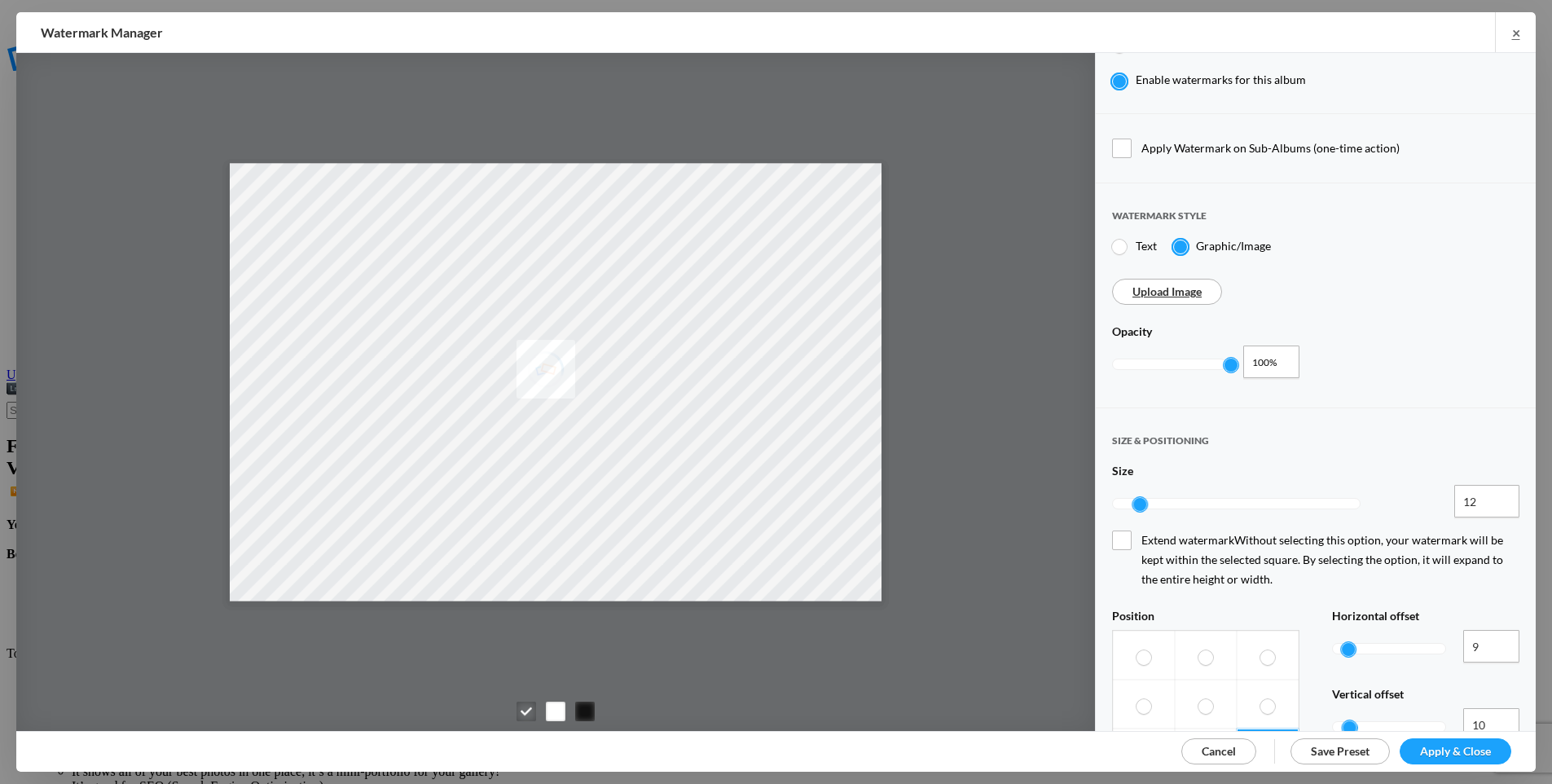
scroll to position [325, 0]
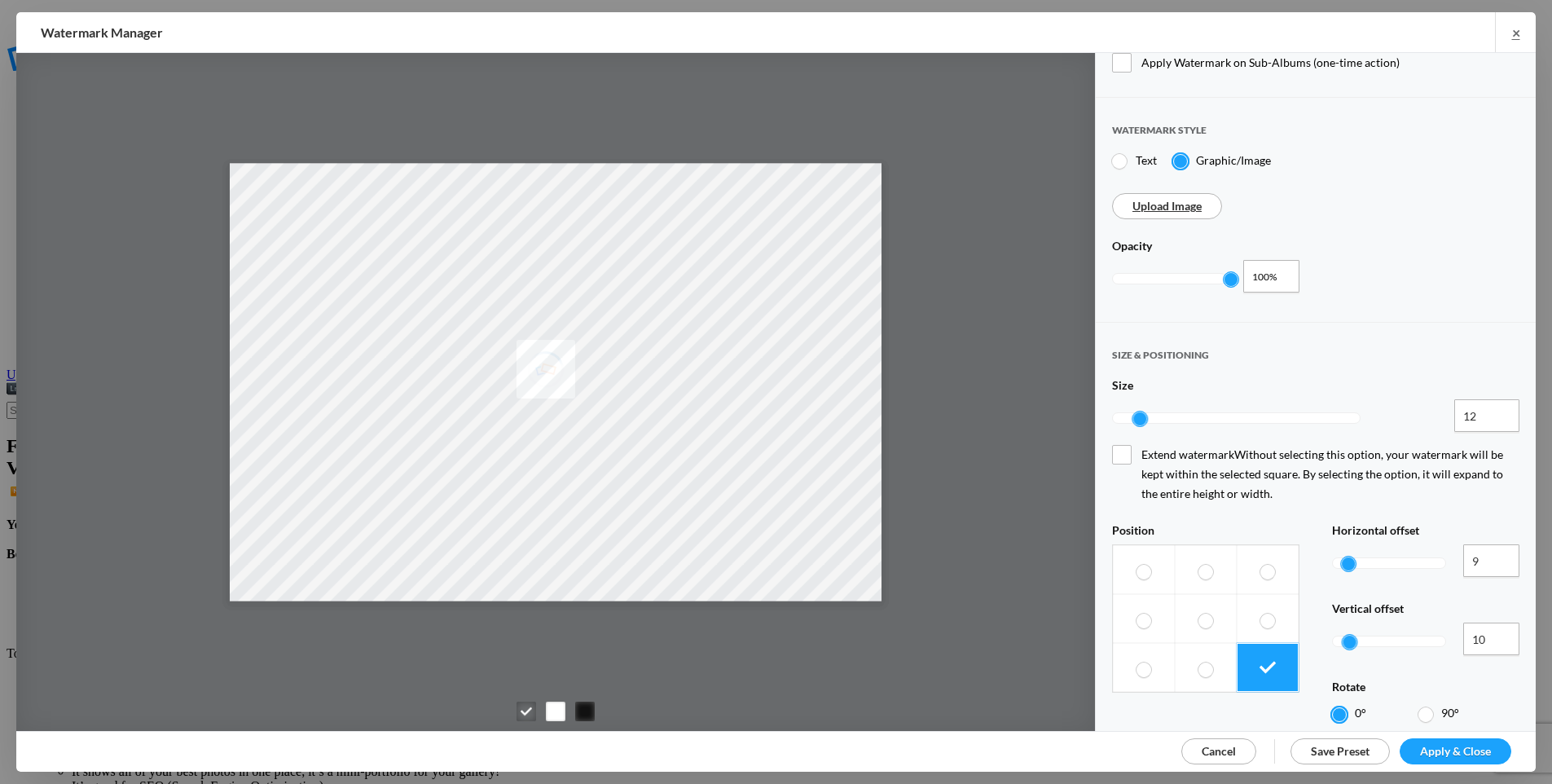
click at [1218, 744] on span "Cancel" at bounding box center [1219, 750] width 35 height 14
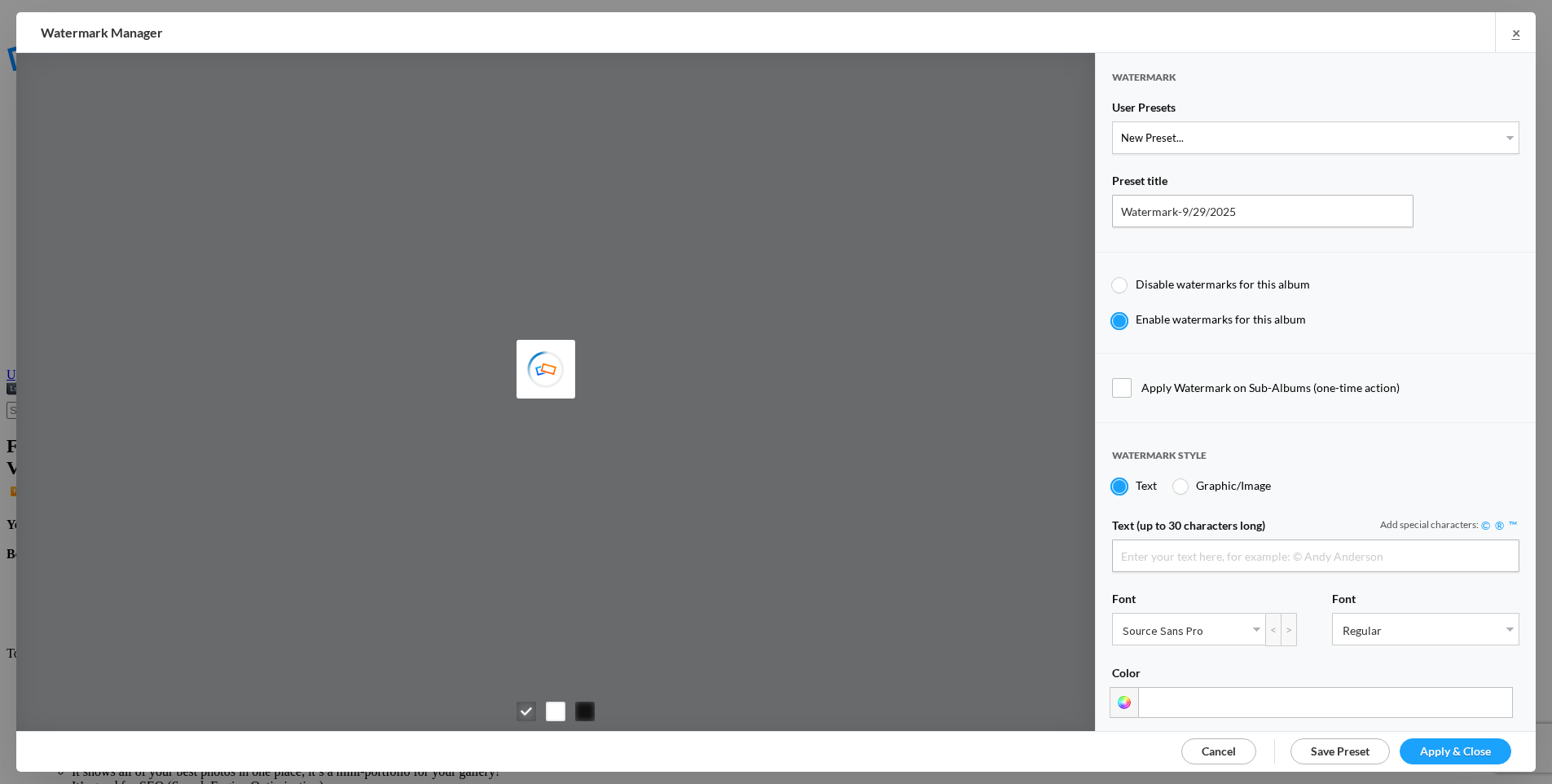
type input "TPW logo watermark2"
radio input "true"
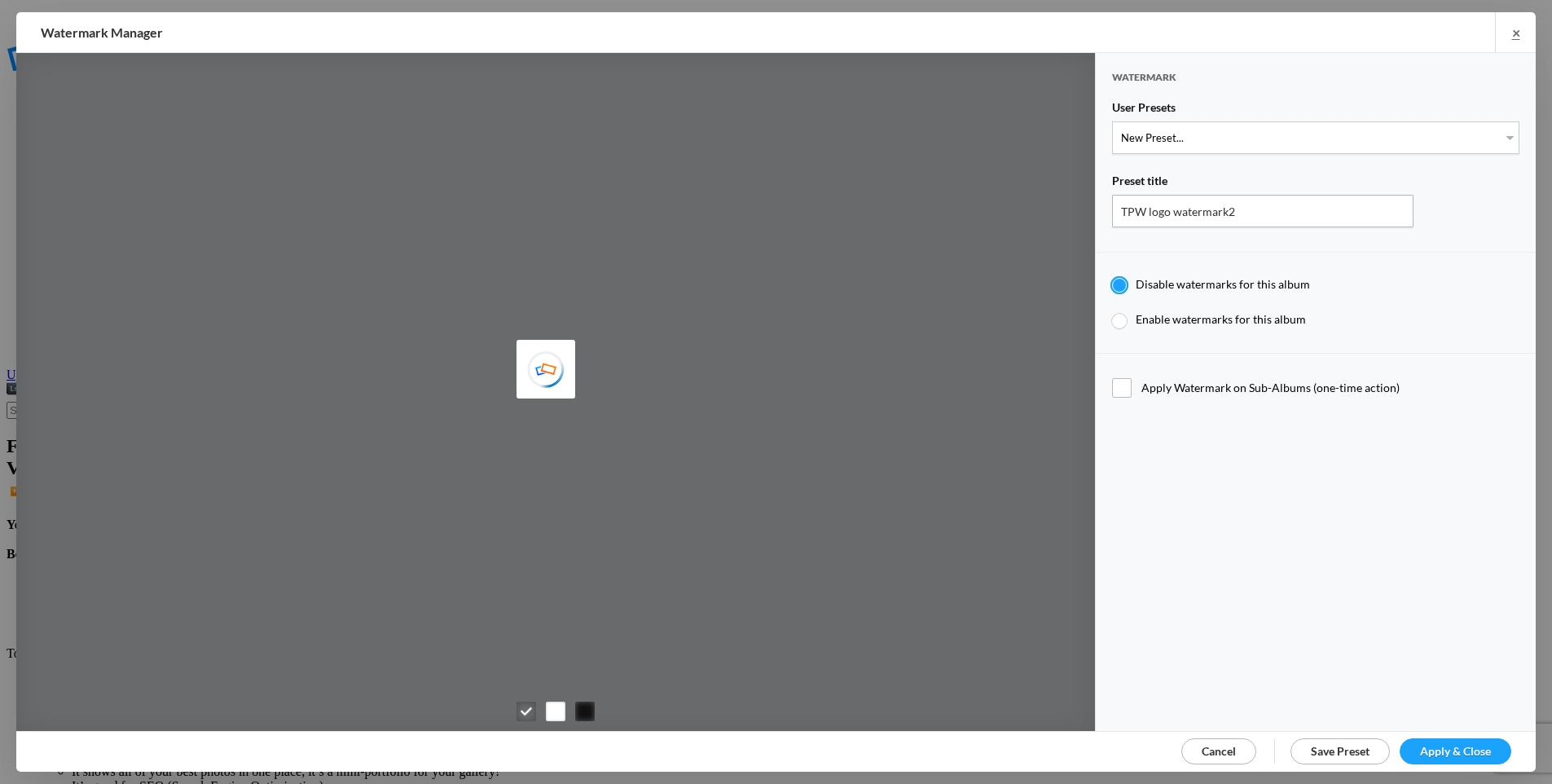
click at [1200, 117] on div "User Presets" at bounding box center [1316, 111] width 408 height 21
click at [1167, 320] on span "Enable watermarks for this album" at bounding box center [1221, 319] width 170 height 14
click at [1112, 312] on input "Enable watermarks for this album" at bounding box center [1111, 311] width 1 height 1
radio input "true"
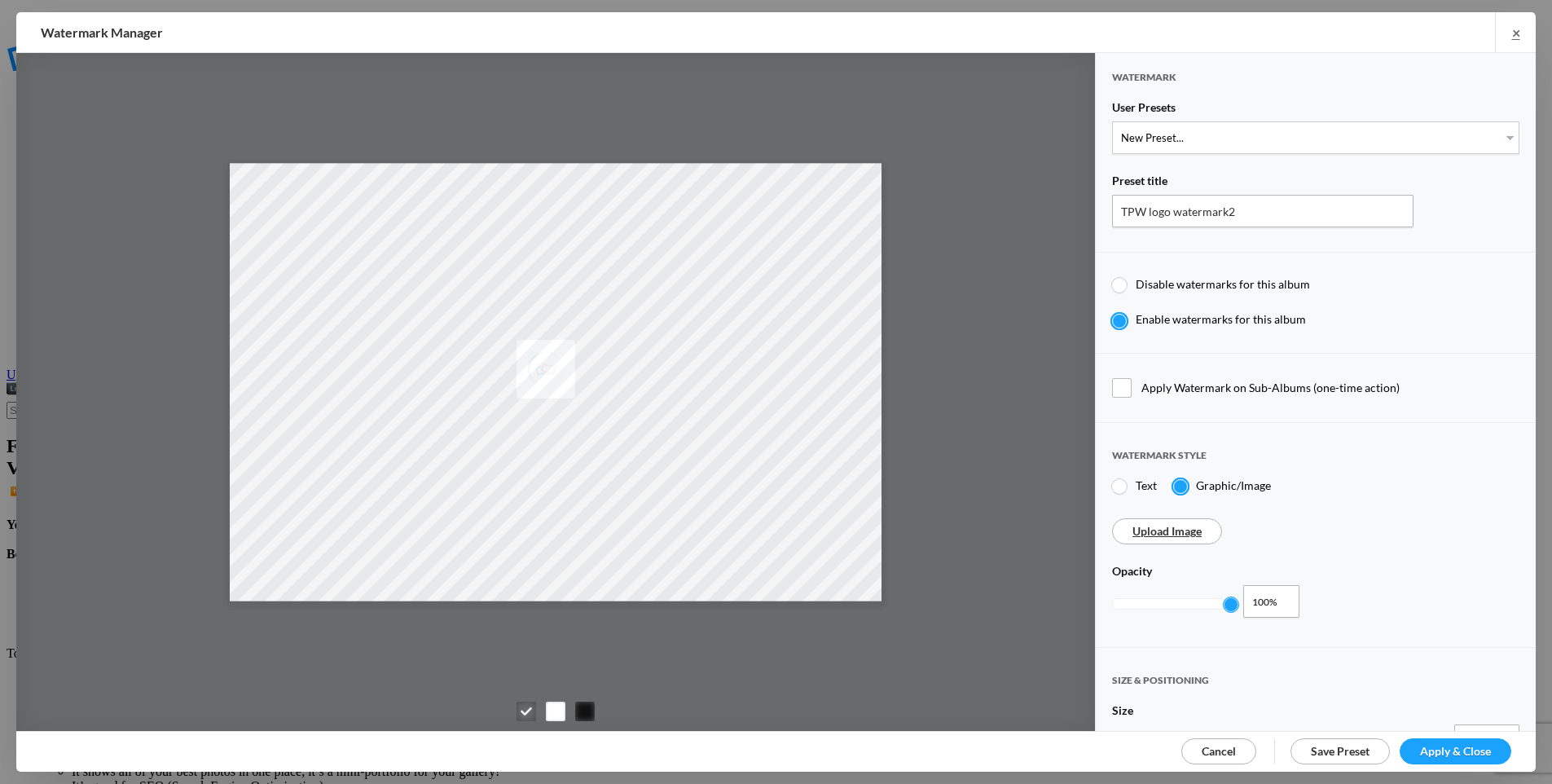
click at [1119, 479] on div at bounding box center [1119, 486] width 14 height 14
radio input "true"
click at [1183, 550] on input "kdemo1" at bounding box center [1316, 555] width 408 height 33
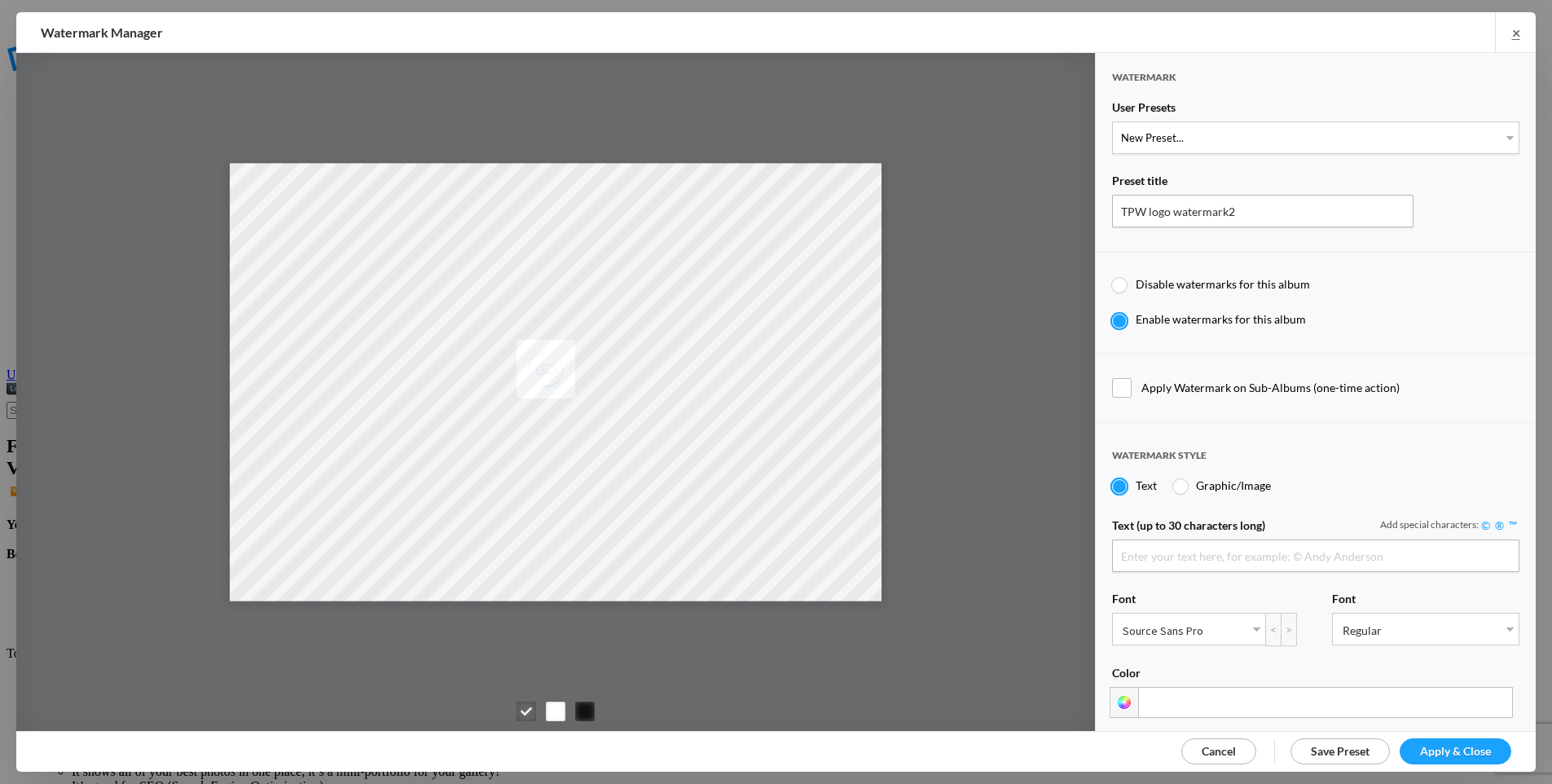
click at [1184, 484] on div at bounding box center [1180, 486] width 14 height 14
radio input "false"
radio input "true"
click at [1171, 526] on link "Upload Image" at bounding box center [1167, 531] width 69 height 14
click at [1246, 209] on input "TPW logo watermark2" at bounding box center [1263, 211] width 301 height 33
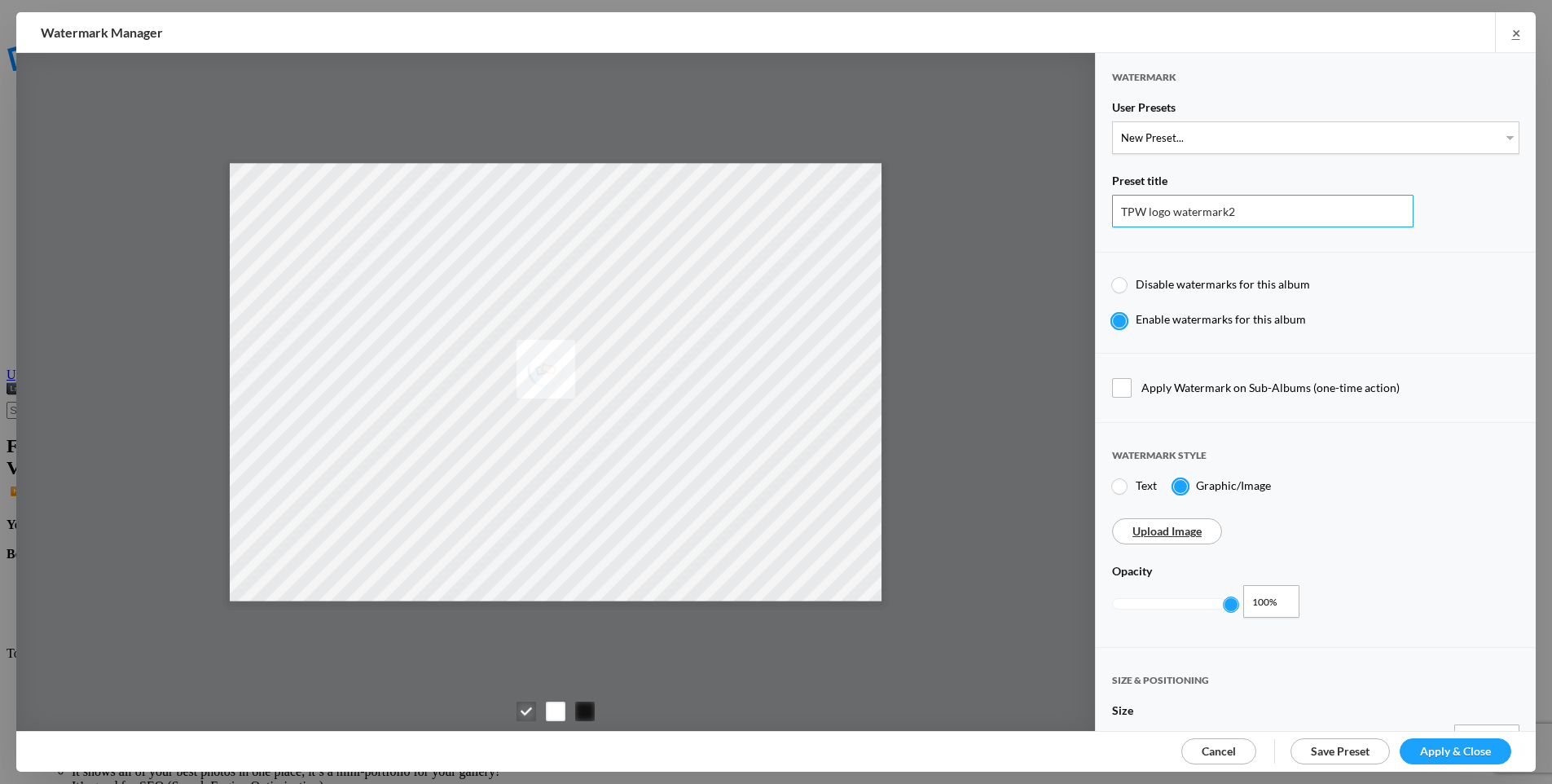
click at [1246, 209] on input "TPW logo watermark2" at bounding box center [1263, 211] width 301 height 33
click at [1213, 212] on input "TPW logo watermark2" at bounding box center [1263, 211] width 301 height 33
drag, startPoint x: 1165, startPoint y: 212, endPoint x: 1289, endPoint y: 203, distance: 124.3
click at [1289, 203] on input "TPW logo watermark2" at bounding box center [1263, 211] width 301 height 33
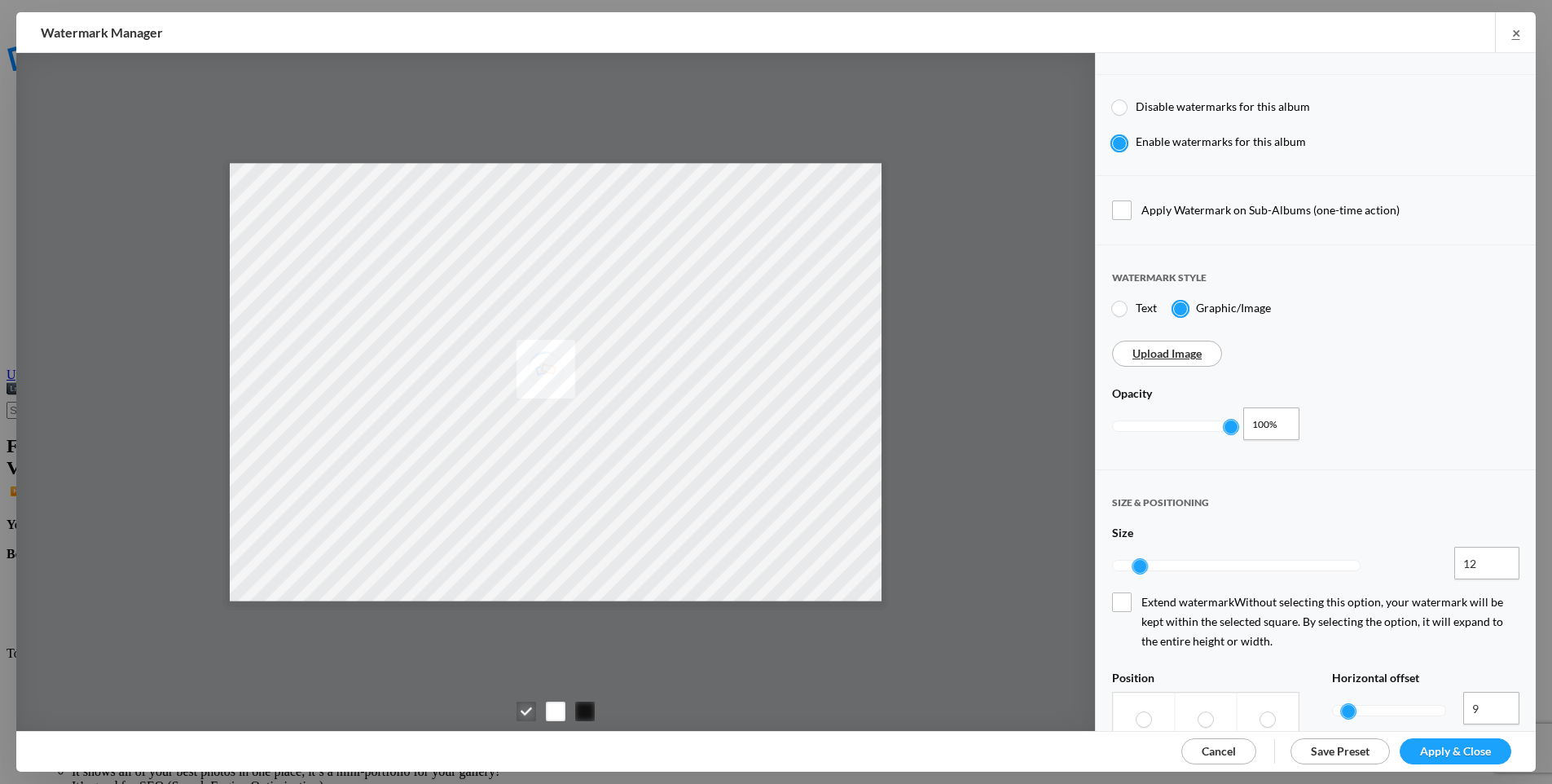
scroll to position [178, 0]
type input "TPW logo-white"
click at [1169, 560] on div at bounding box center [1236, 565] width 246 height 10
type input "30"
click at [1170, 558] on div at bounding box center [1174, 565] width 14 height 14
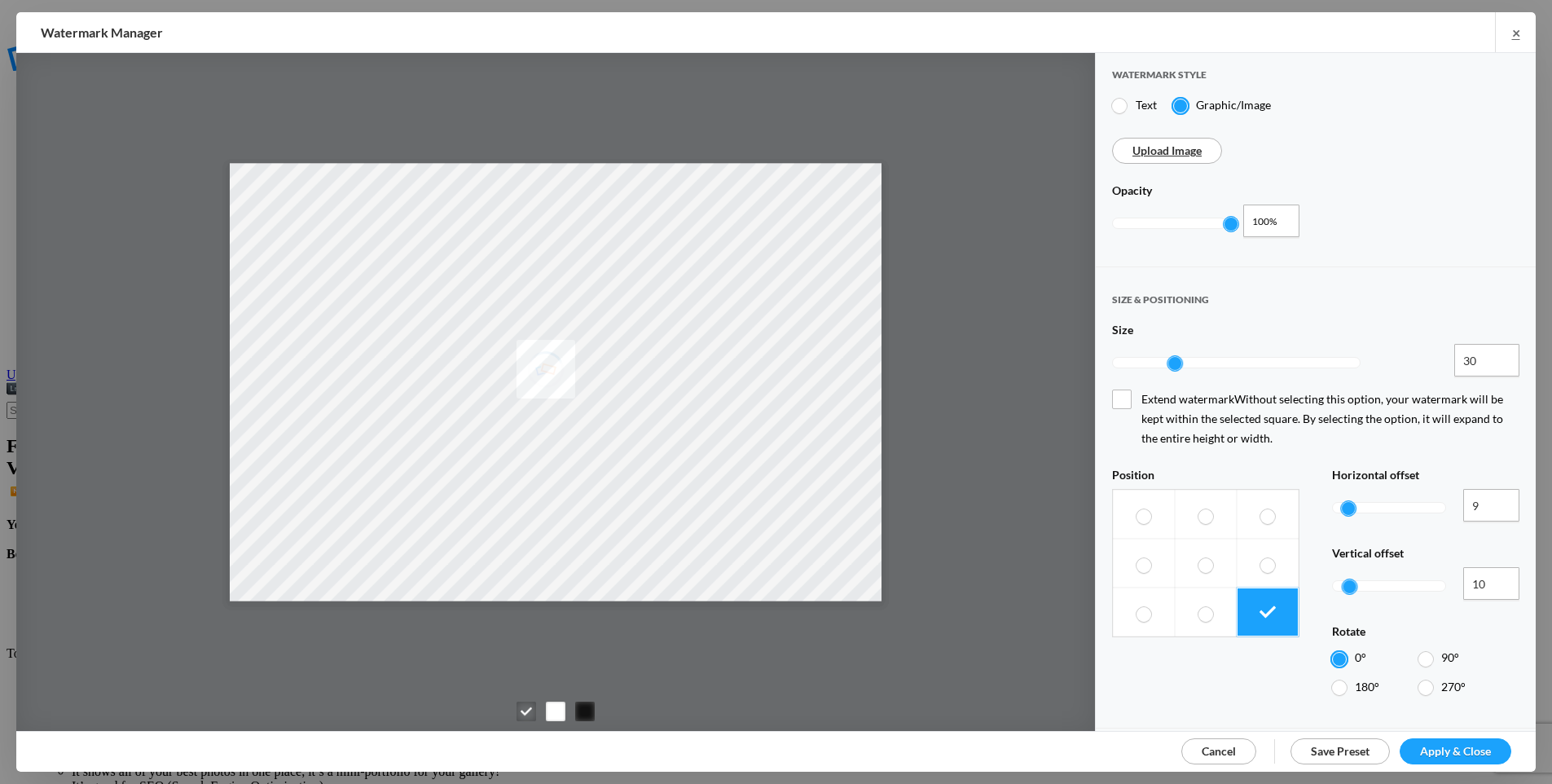
scroll to position [512, 0]
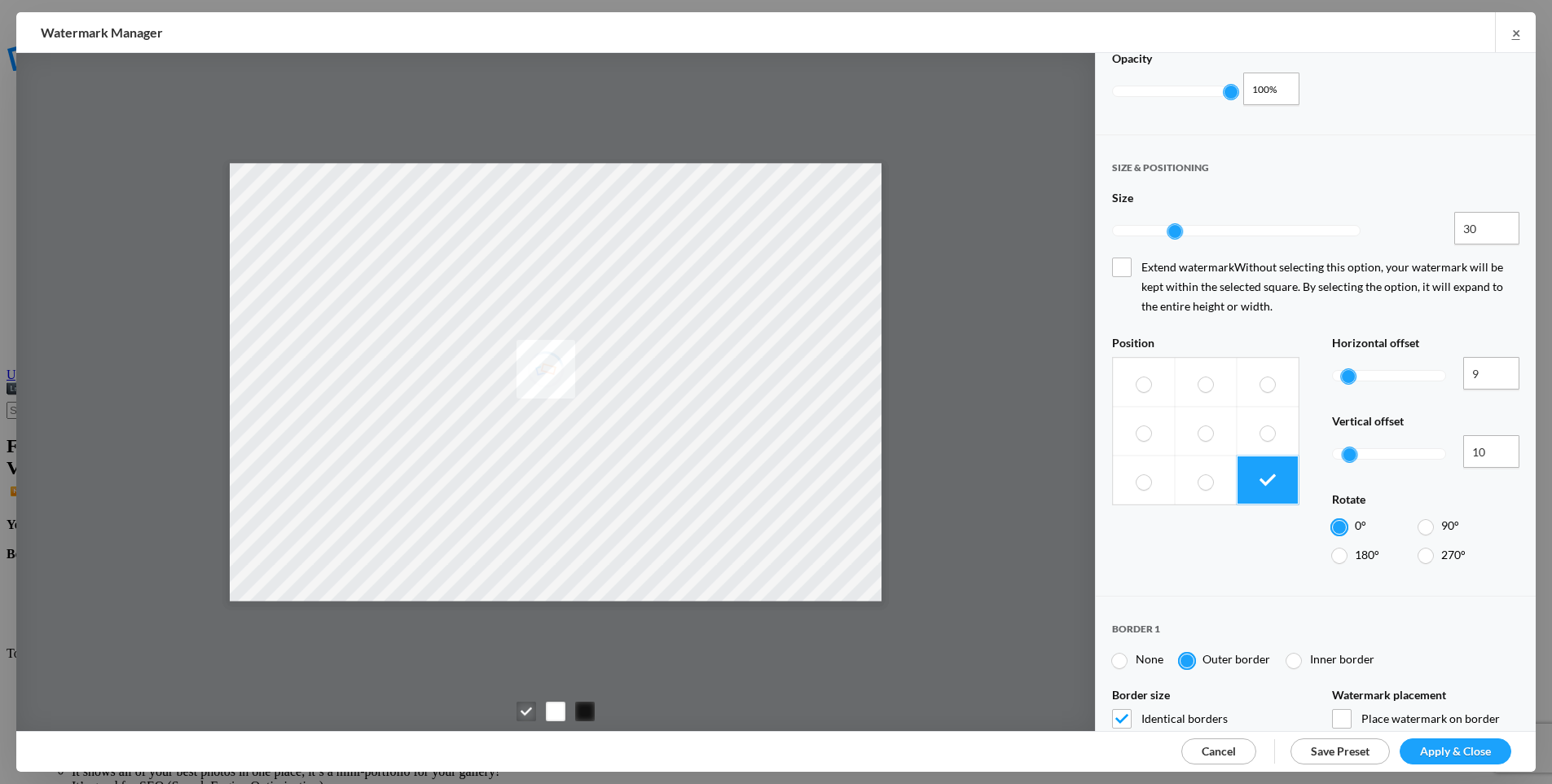
click at [1122, 653] on div at bounding box center [1119, 660] width 14 height 14
radio input "true"
radio input "false"
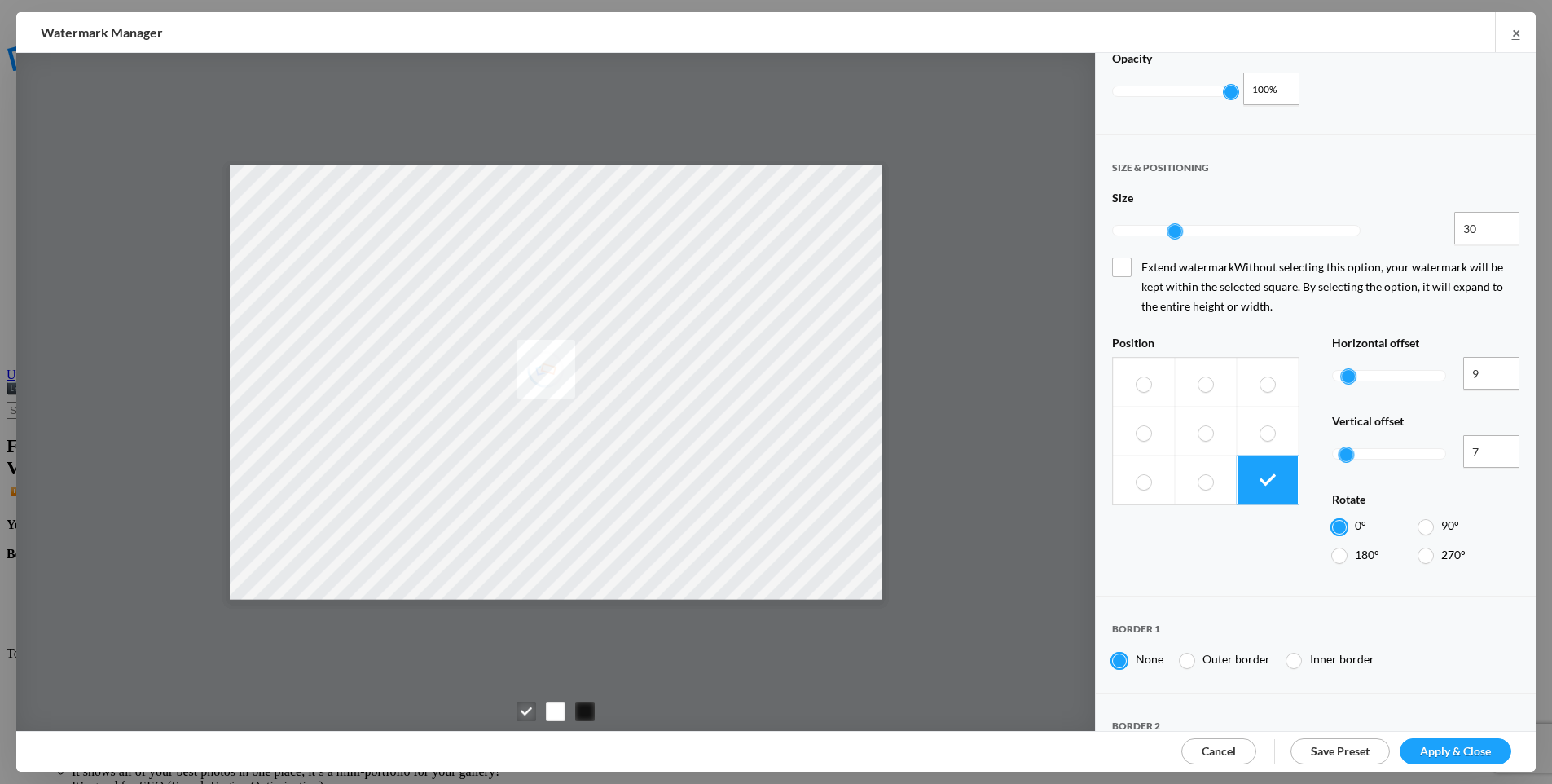
click at [1339, 447] on div at bounding box center [1346, 454] width 14 height 14
type input "2"
click at [1333, 447] on div at bounding box center [1340, 454] width 14 height 14
type input "0"
drag, startPoint x: 1338, startPoint y: 316, endPoint x: 1320, endPoint y: 316, distance: 18.0
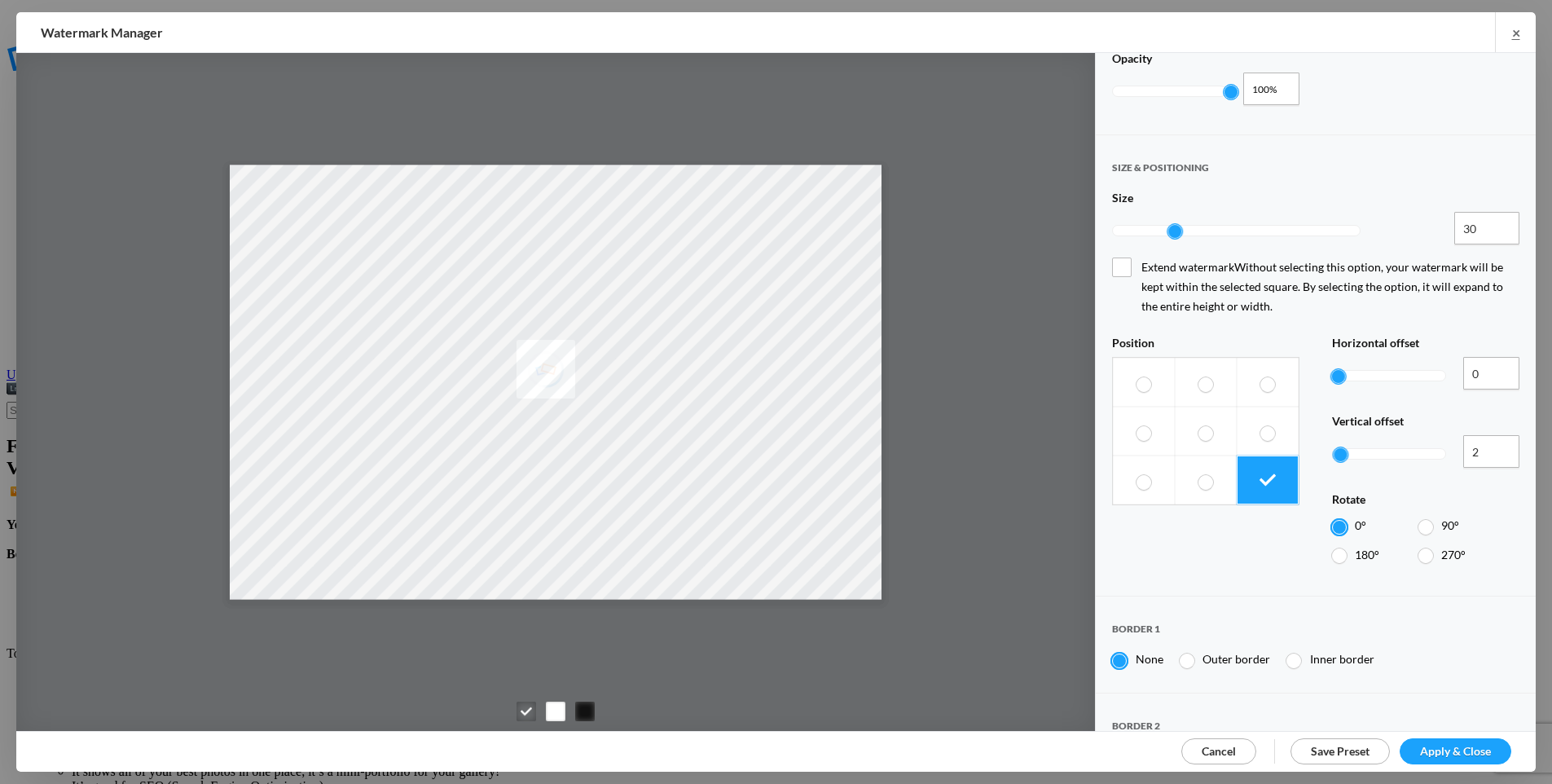
click at [1321, 336] on div "Position Horizontal offset 0 0% Vertical offset 2 200% Rotate 0° 90° 180° 270°" at bounding box center [1316, 453] width 408 height 235
type input "0"
drag, startPoint x: 1334, startPoint y: 392, endPoint x: 1299, endPoint y: 387, distance: 35.4
click at [1299, 387] on div "Position Horizontal offset 0 0% Vertical offset 0 0% Rotate 0° 90° 180° 270°" at bounding box center [1316, 453] width 408 height 235
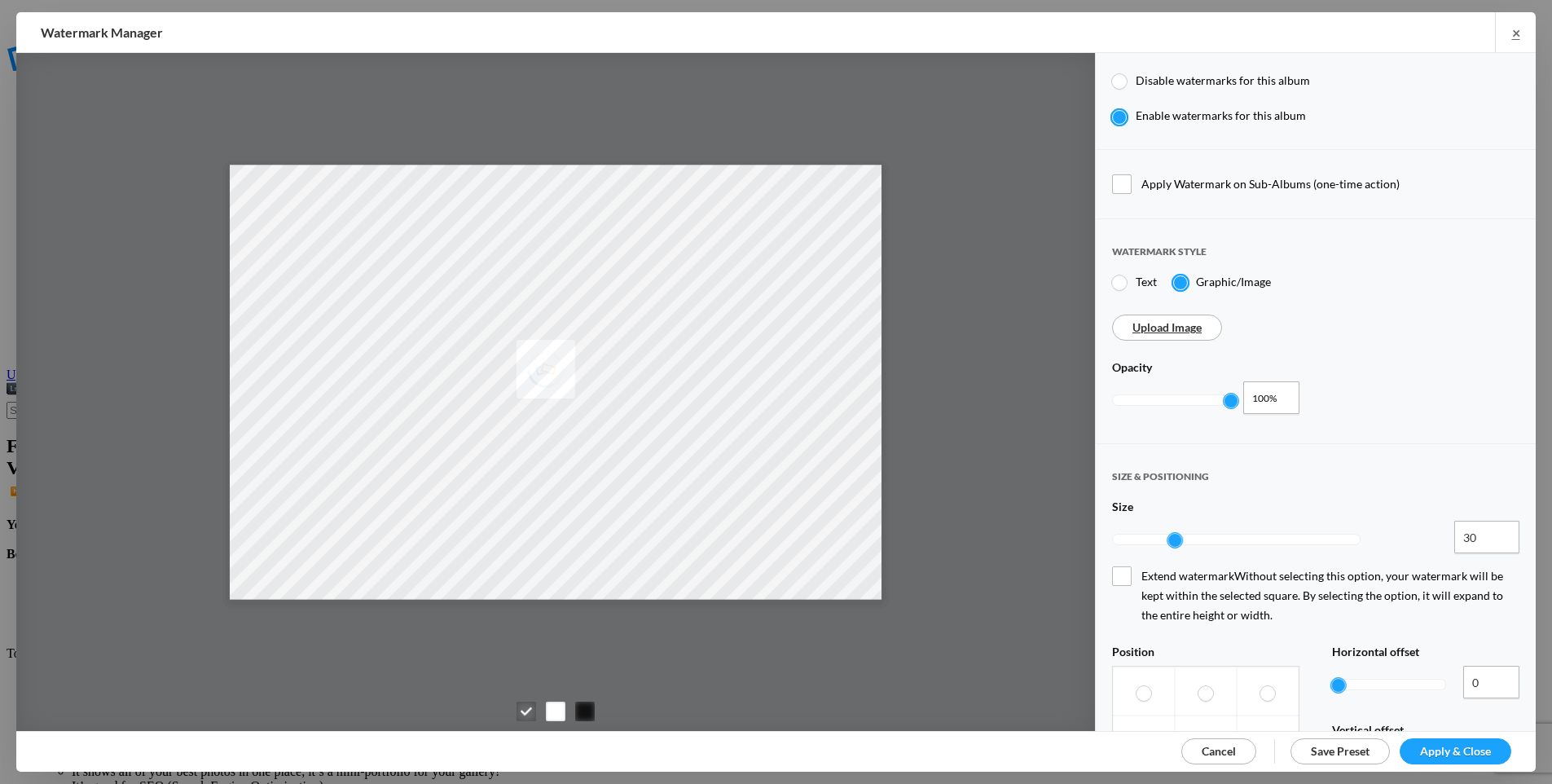
scroll to position [640, 0]
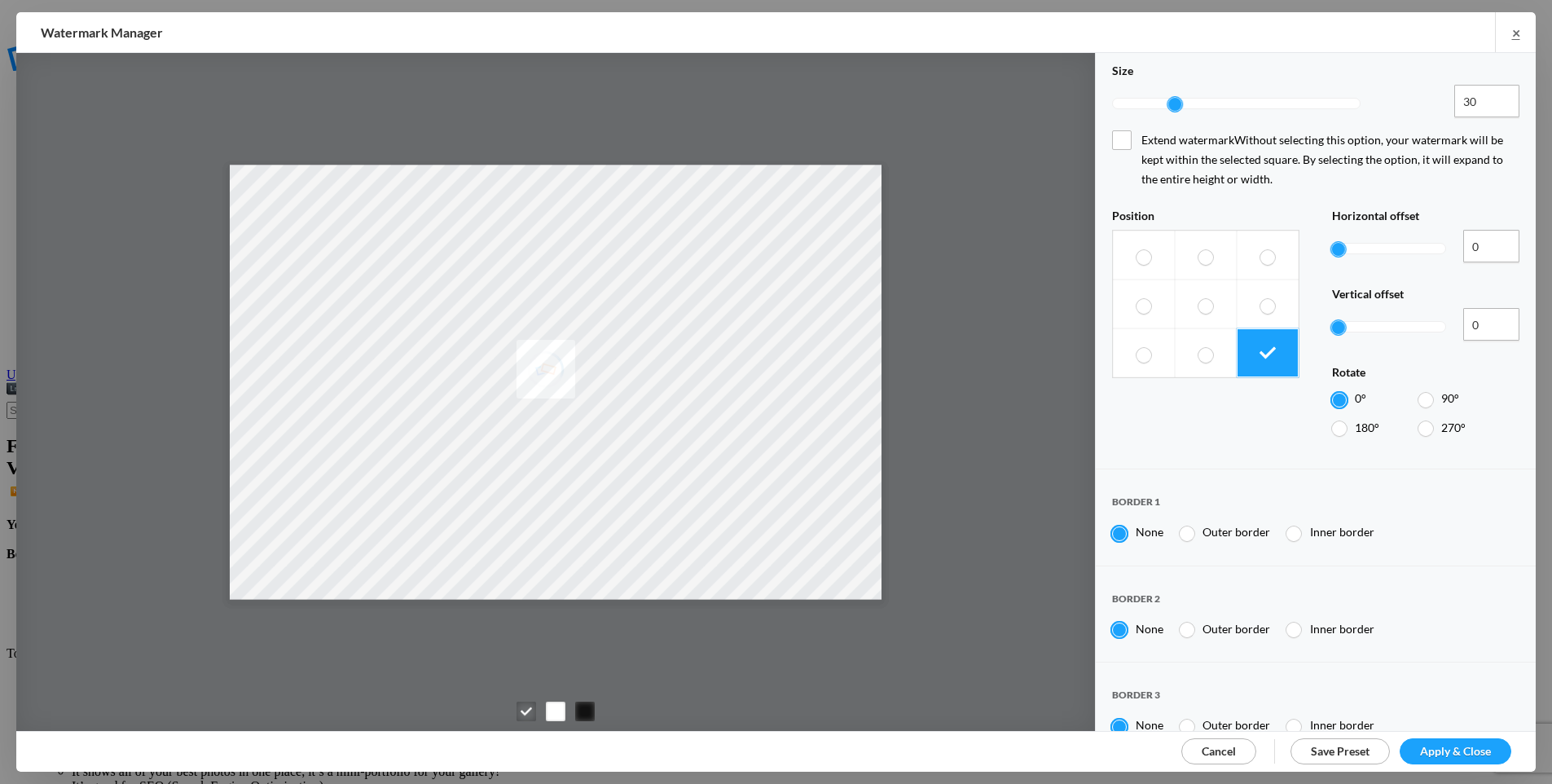
click at [1338, 744] on span "Save Preset" at bounding box center [1339, 750] width 58 height 14
select select
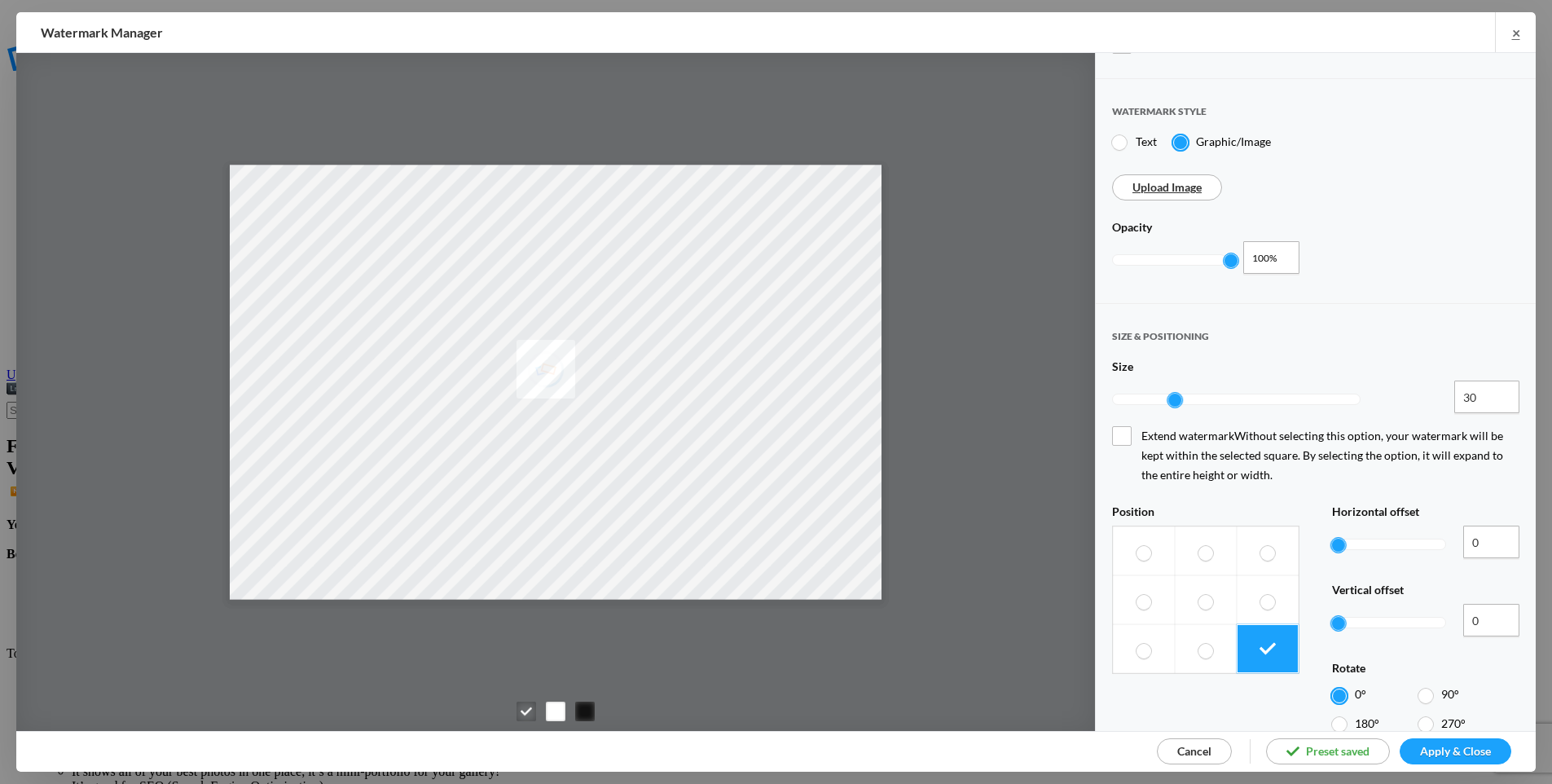
scroll to position [0, 0]
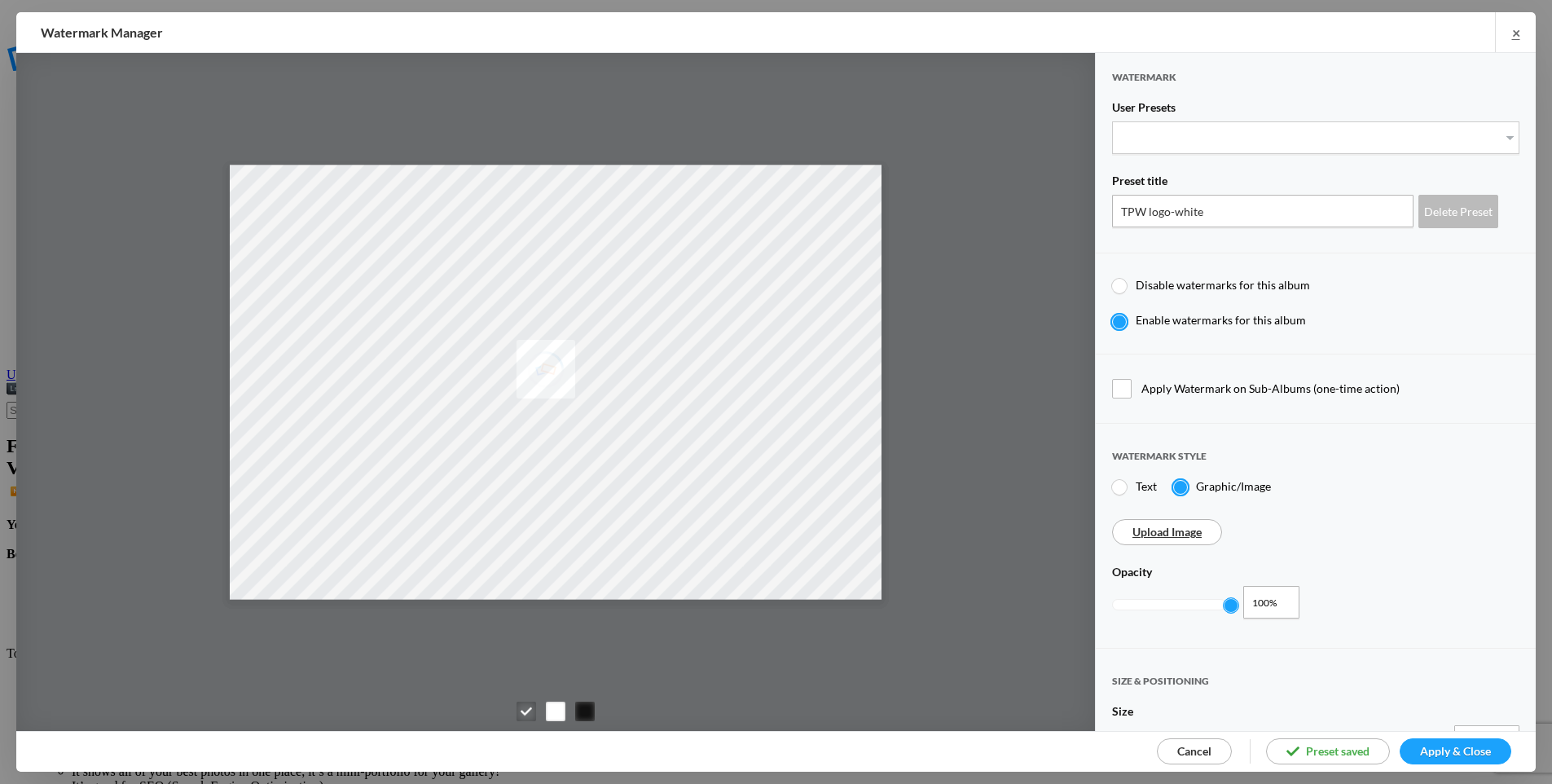
click at [1396, 520] on div "Upload Image" at bounding box center [1316, 532] width 408 height 26
click at [1176, 527] on link "Upload Image" at bounding box center [1167, 532] width 69 height 14
click at [1187, 205] on input "TPW logo-white" at bounding box center [1263, 211] width 301 height 33
drag, startPoint x: 1198, startPoint y: 208, endPoint x: 1176, endPoint y: 211, distance: 22.2
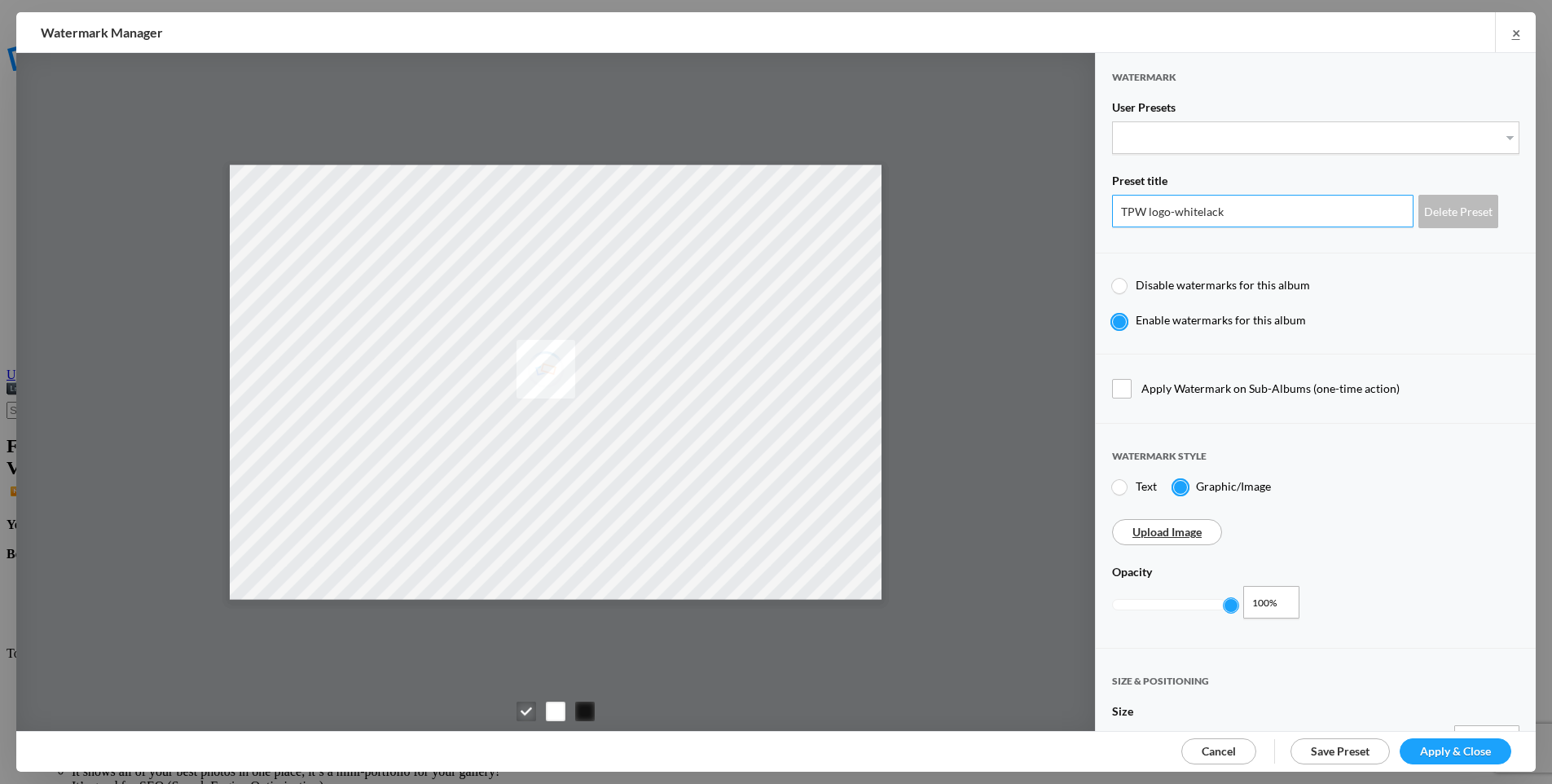
click at [1176, 211] on input "TPW logo-whitelack" at bounding box center [1263, 211] width 301 height 33
type input "TPW logo-black"
click at [1335, 132] on select "New Preset... TPW logo-white" at bounding box center [1316, 138] width 408 height 33
select select "0: Object"
click at [1112, 122] on select "New Preset... TPW logo-white" at bounding box center [1316, 138] width 408 height 33
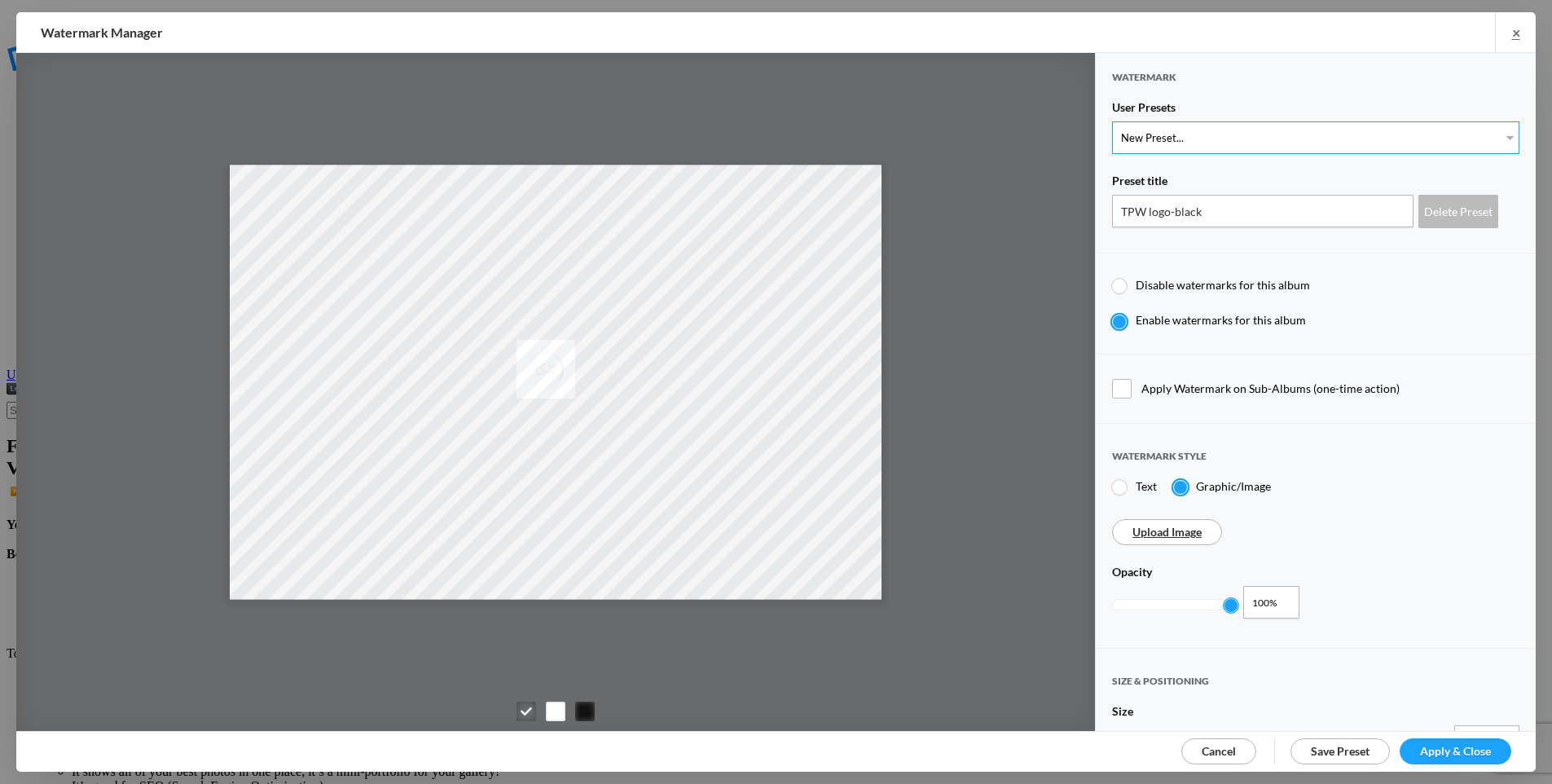
type input "Watermark-9/29/2025"
radio input "true"
type input "faststarter"
type input "36"
type input "5"
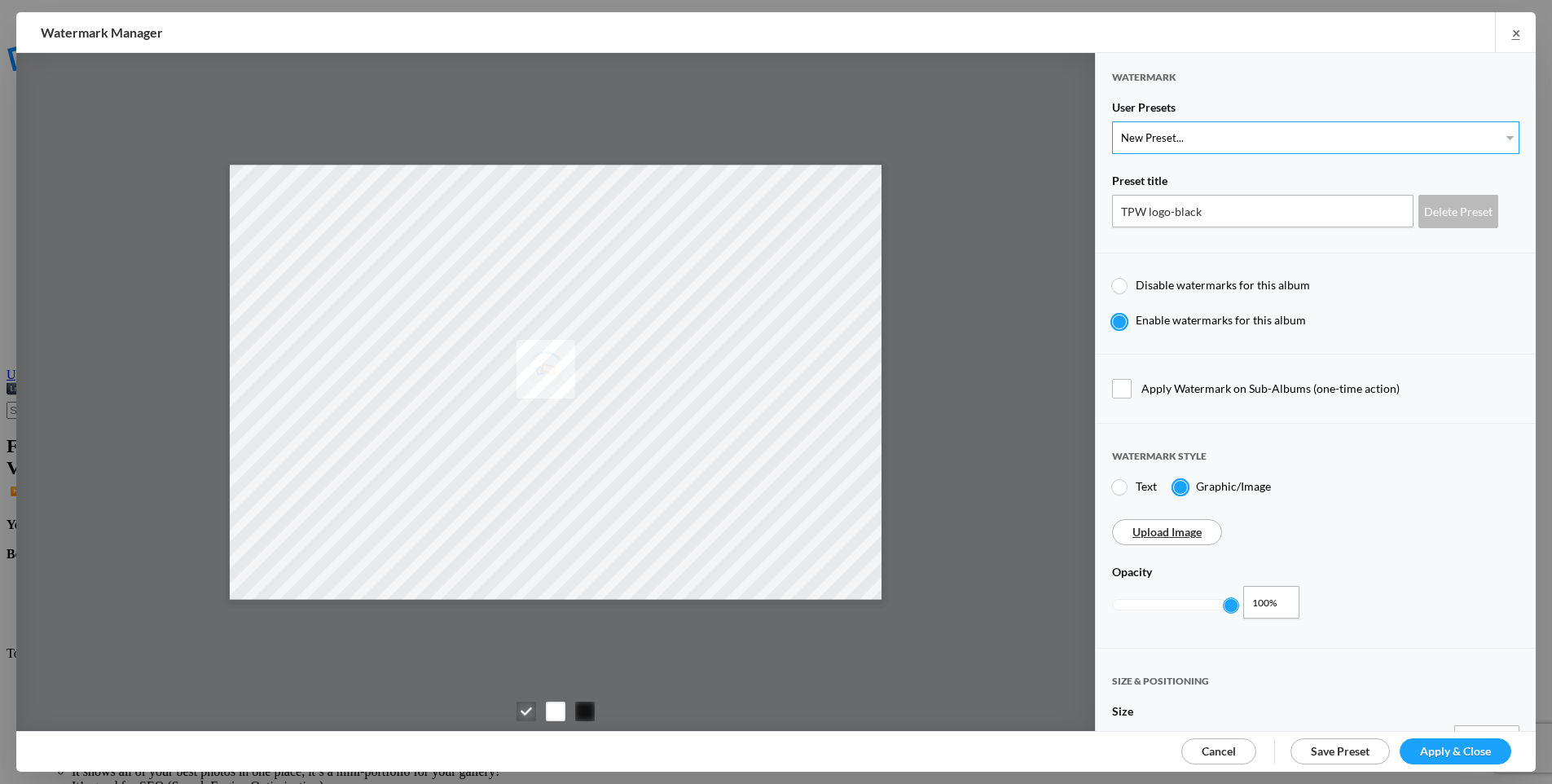
type input "5"
radio input "true"
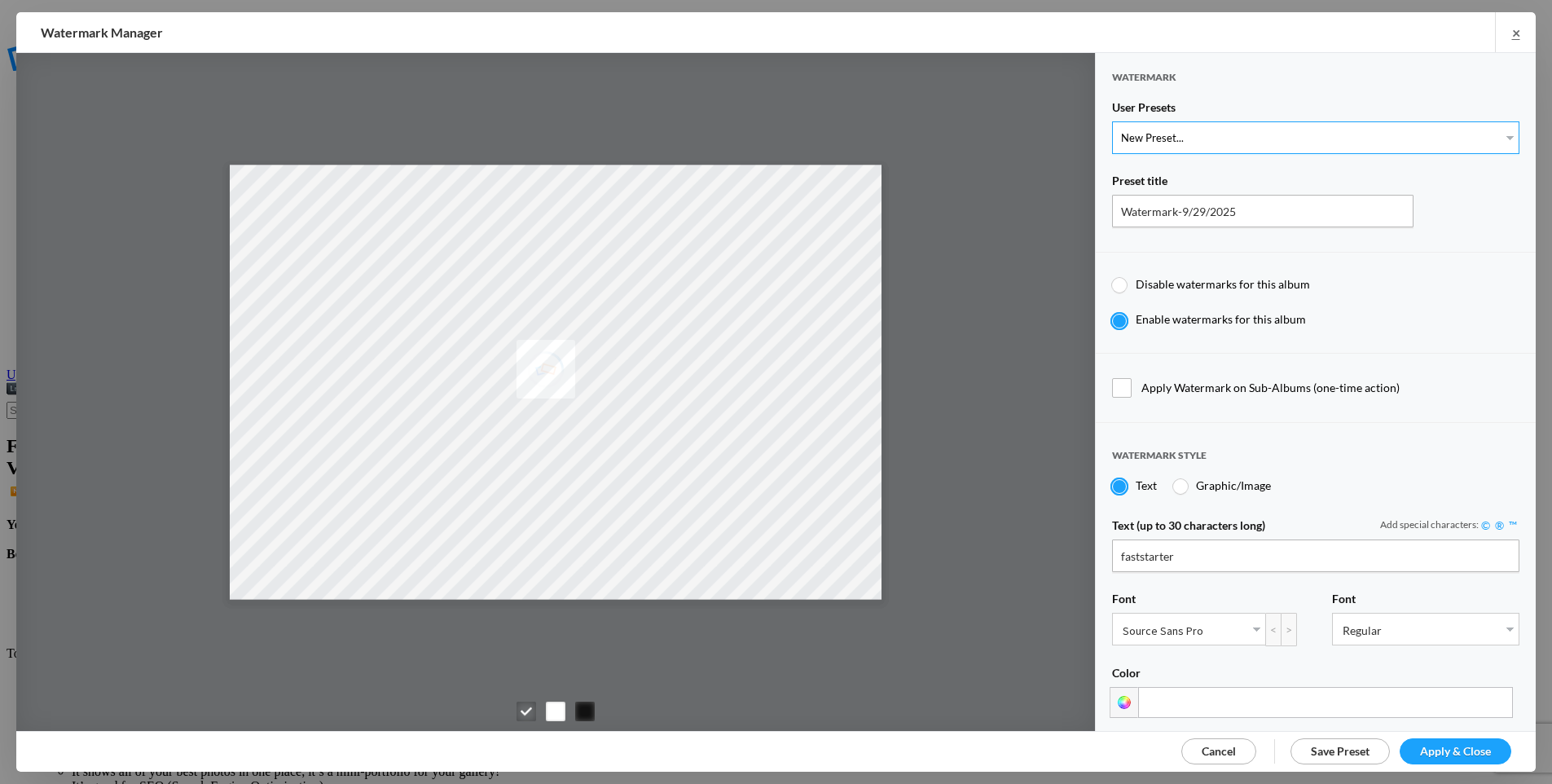
click at [1192, 131] on select "New Preset... TPW logo-white" at bounding box center [1316, 138] width 408 height 33
select select "1: Object"
click at [1112, 122] on select "New Preset... TPW logo-white" at bounding box center [1316, 138] width 408 height 33
type input "TPW logo-white"
radio input "false"
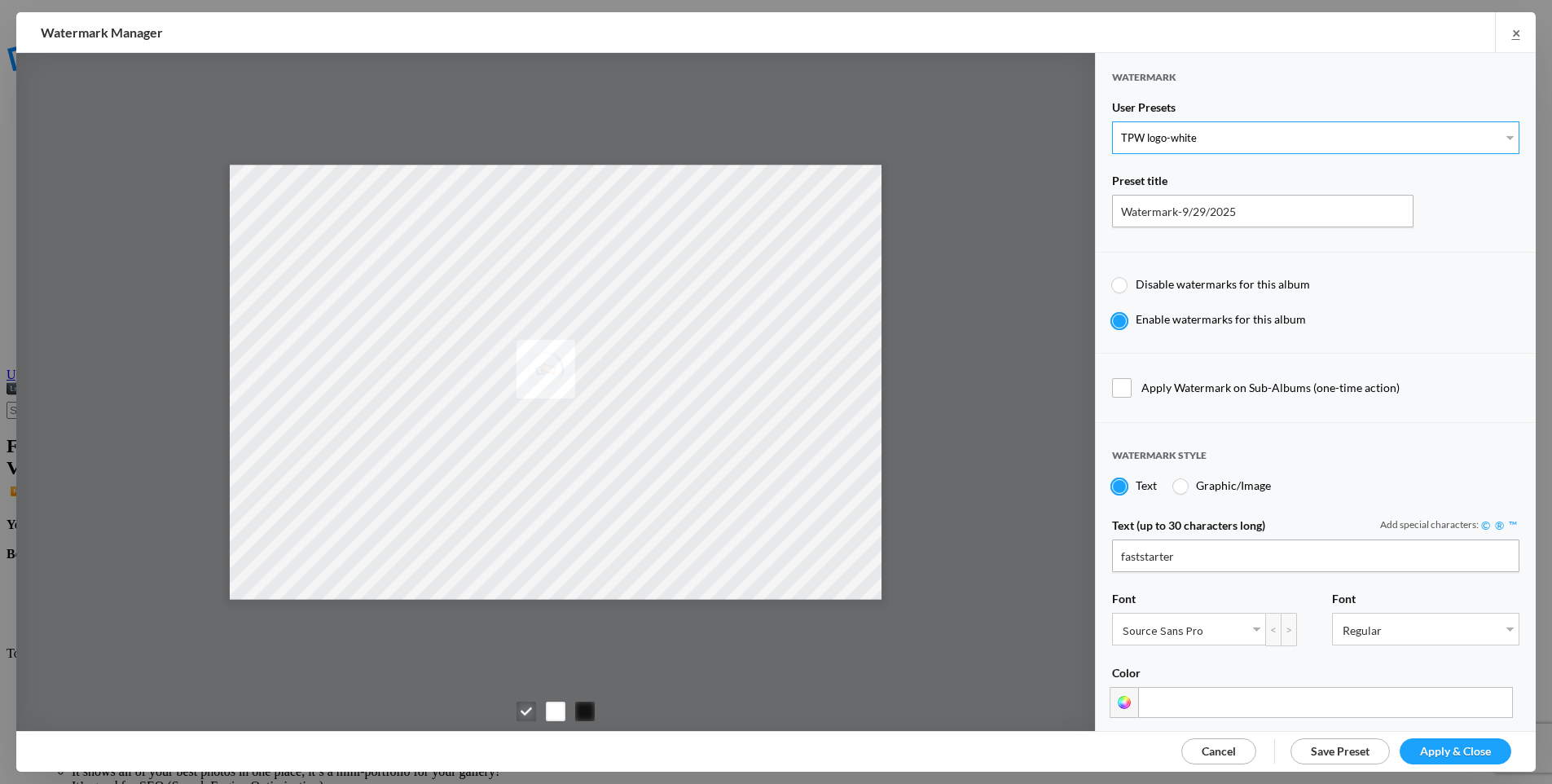
radio input "true"
type input "30"
type input "0"
radio input "false"
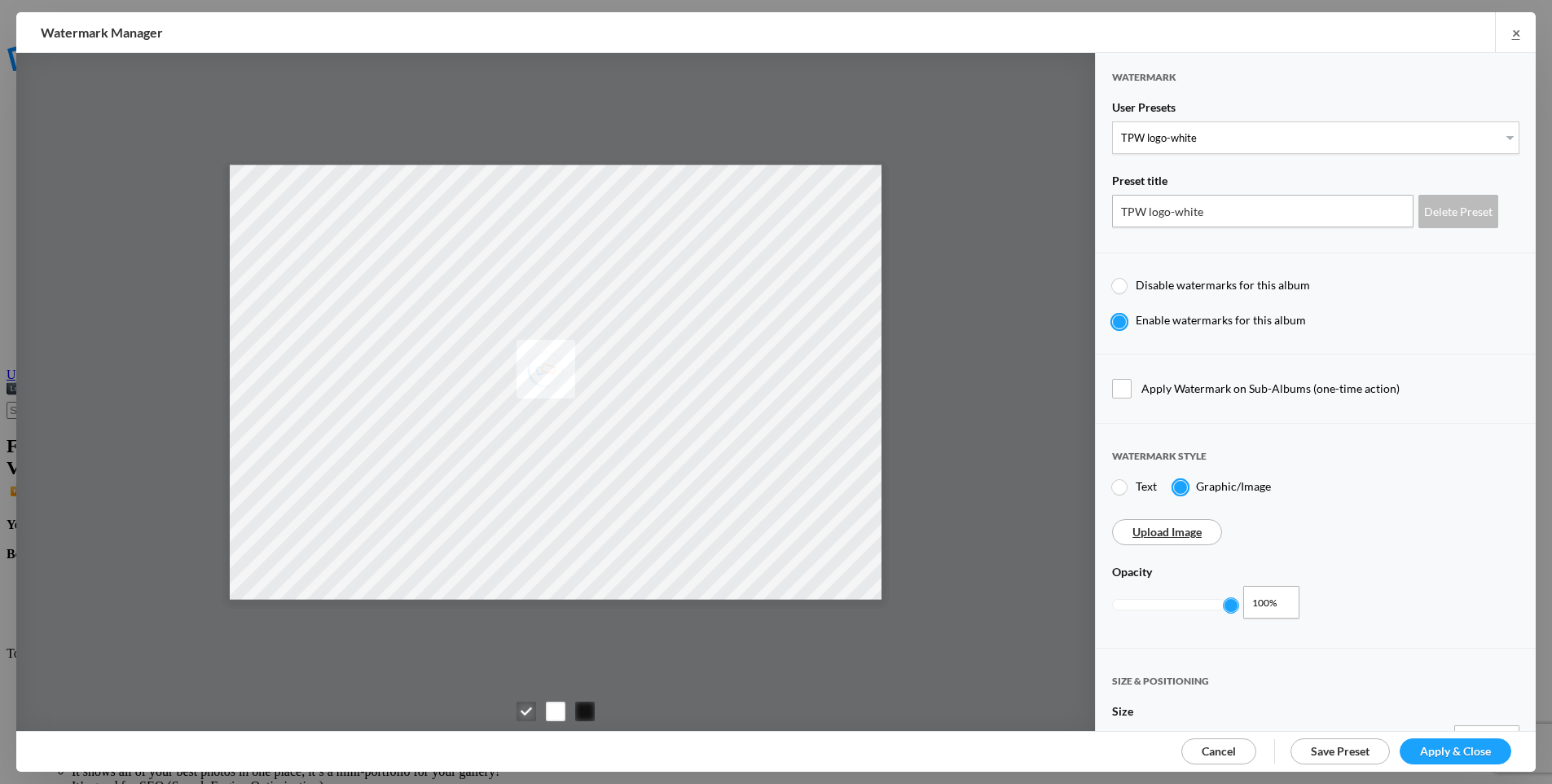
click at [1373, 313] on label "Enable watermarks for this album" at bounding box center [1307, 321] width 391 height 15
click at [1112, 312] on input "Enable watermarks for this album" at bounding box center [1111, 312] width 1 height 1
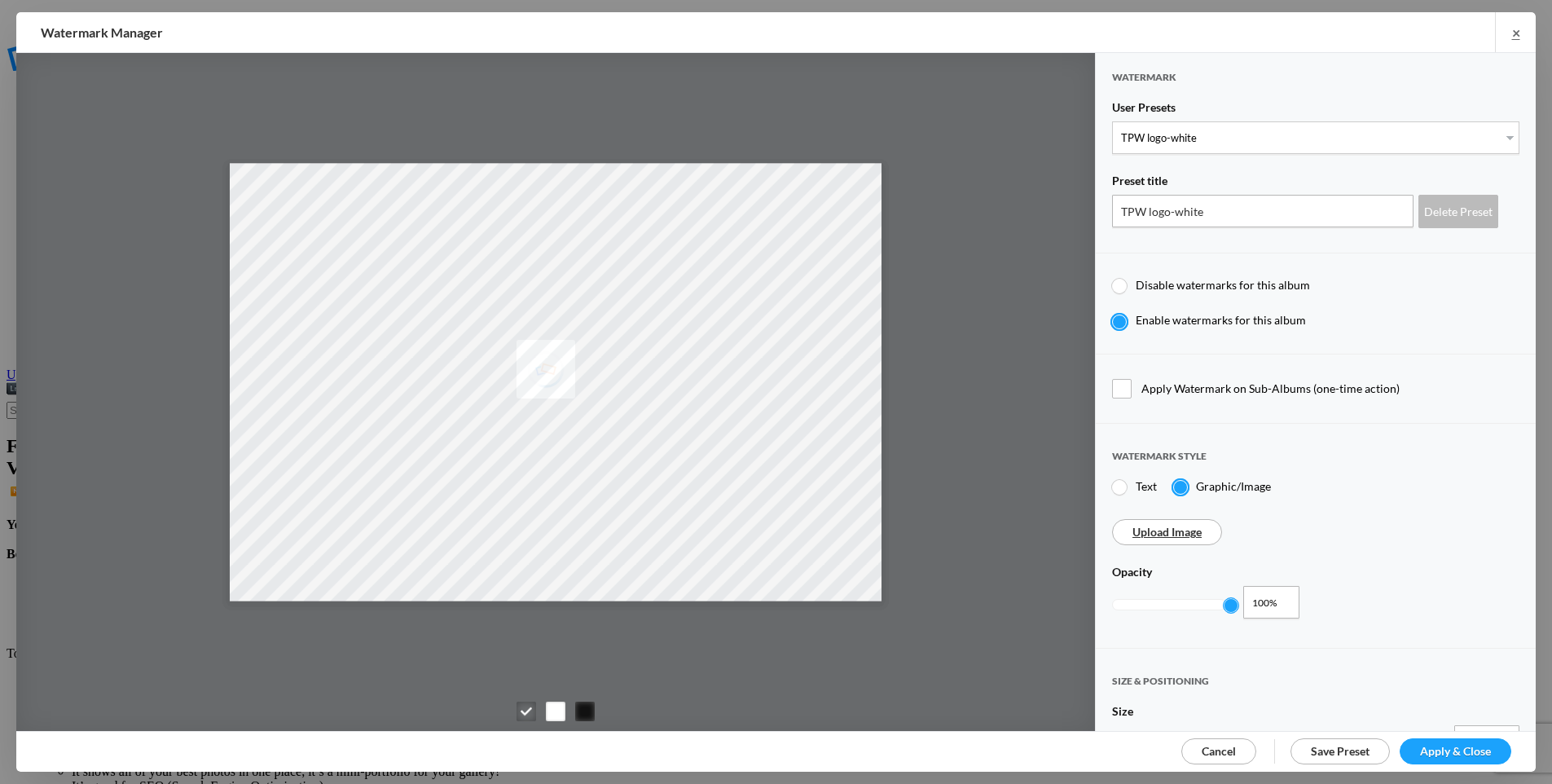
type input "TPW logo watermark2"
type input "12"
type input "9"
type input "10"
radio input "false"
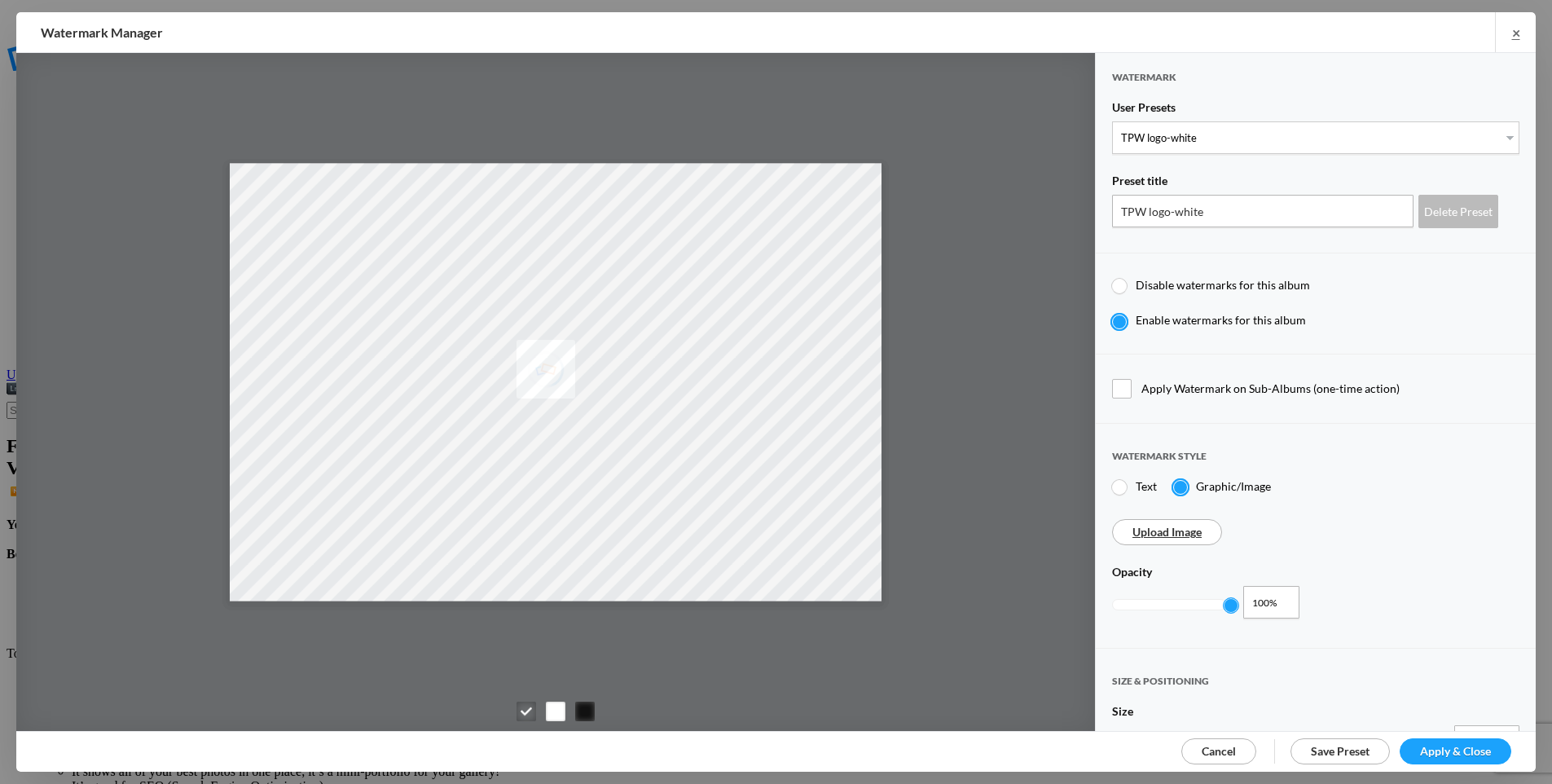
radio input "true"
click at [1184, 524] on link "Upload Image" at bounding box center [1167, 531] width 69 height 14
drag, startPoint x: 1165, startPoint y: 208, endPoint x: 1281, endPoint y: 206, distance: 116.0
click at [1281, 206] on input "TPW logo watermark2" at bounding box center [1263, 211] width 301 height 33
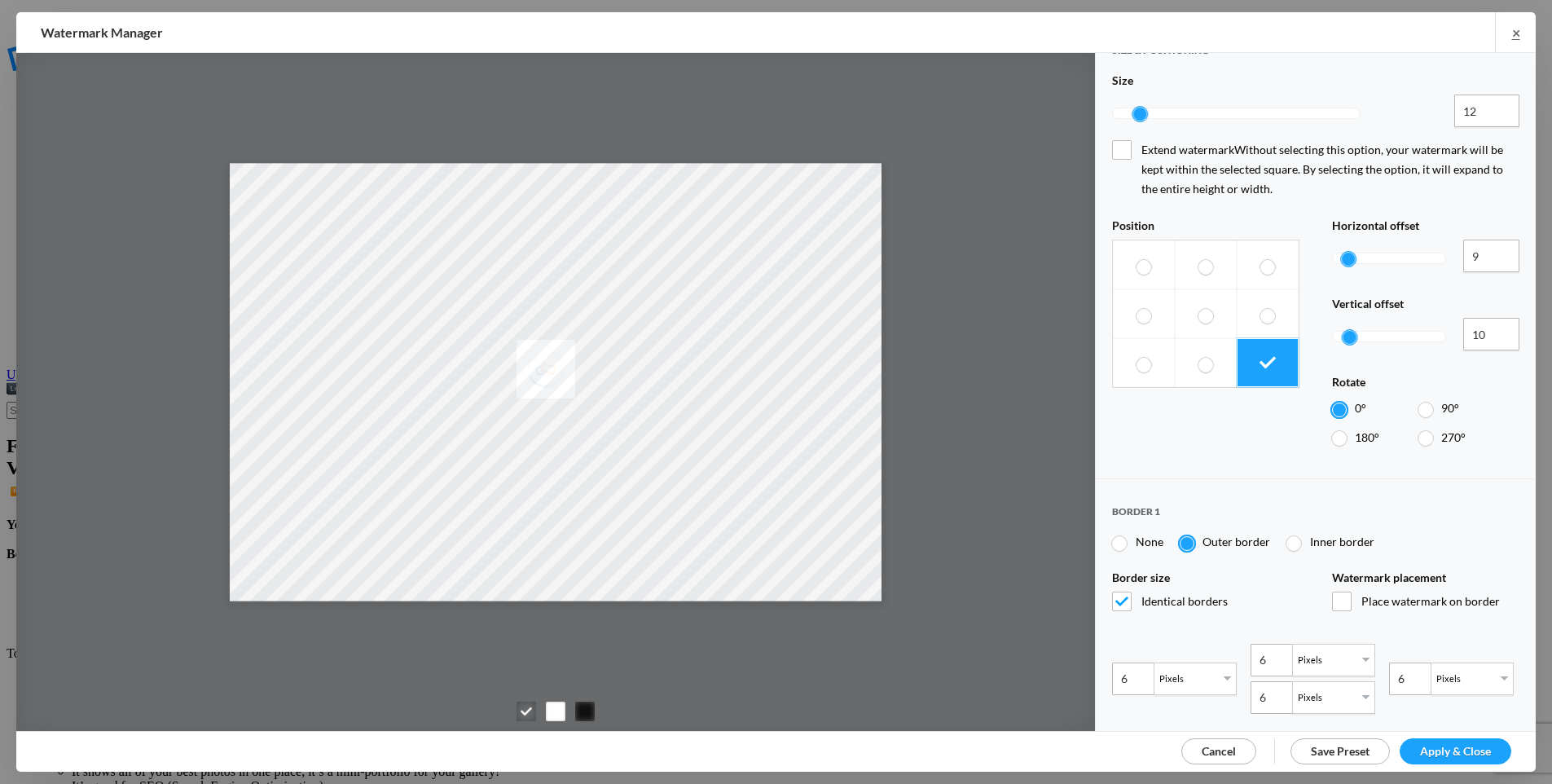
scroll to position [874, 0]
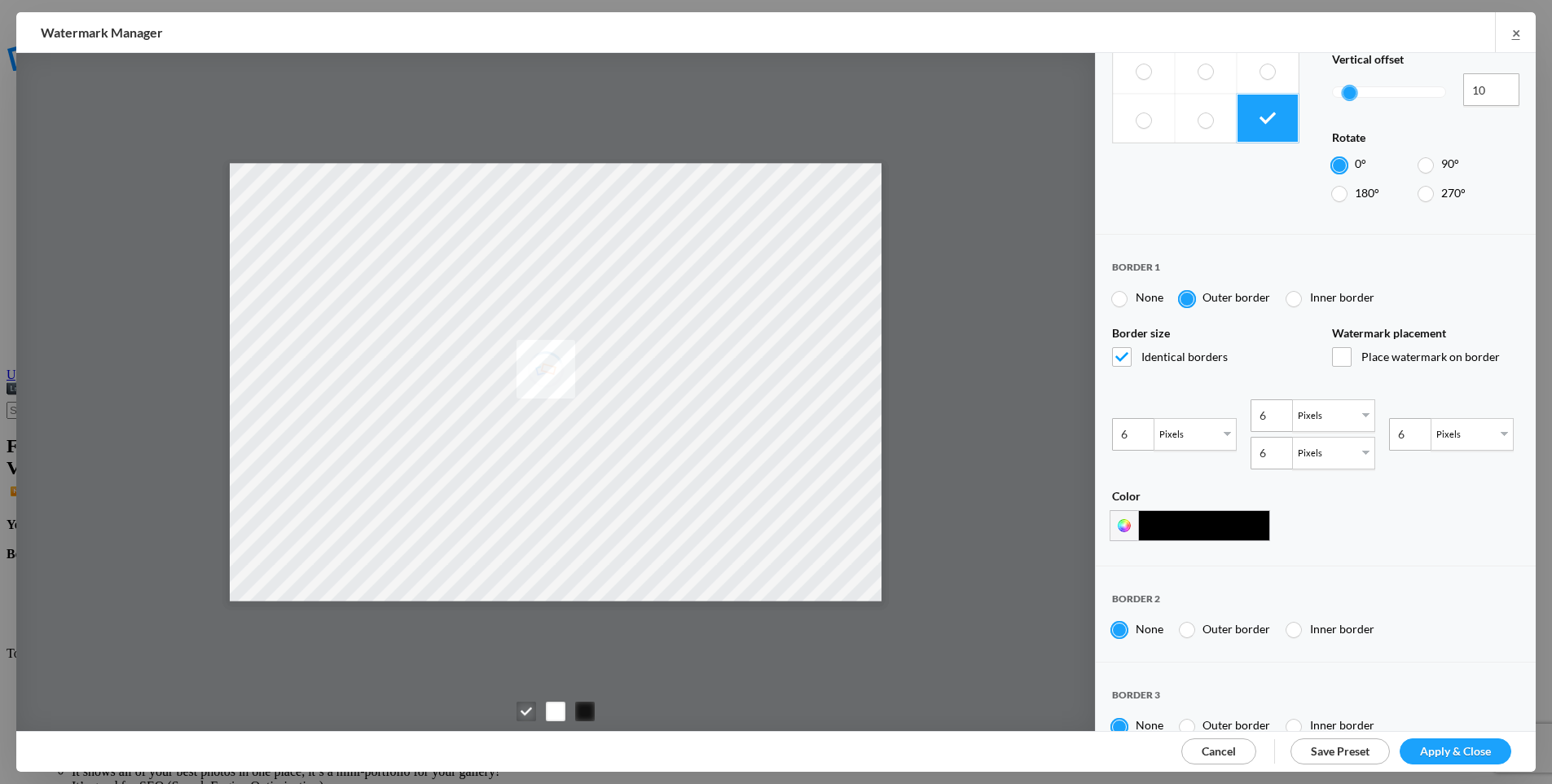
type input "TPW logo-black"
click at [1114, 292] on div at bounding box center [1119, 299] width 14 height 14
radio input "true"
radio input "false"
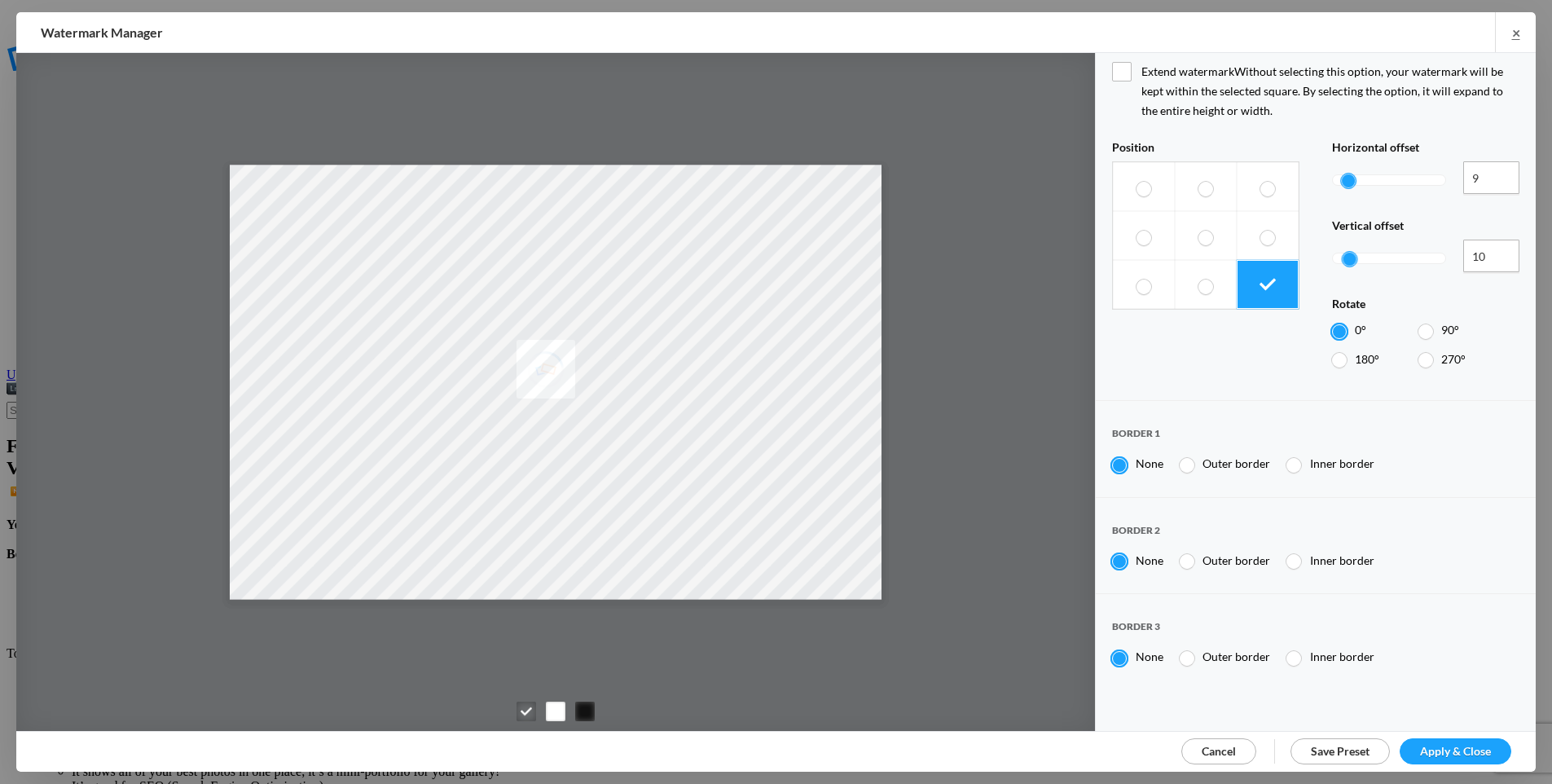
scroll to position [640, 0]
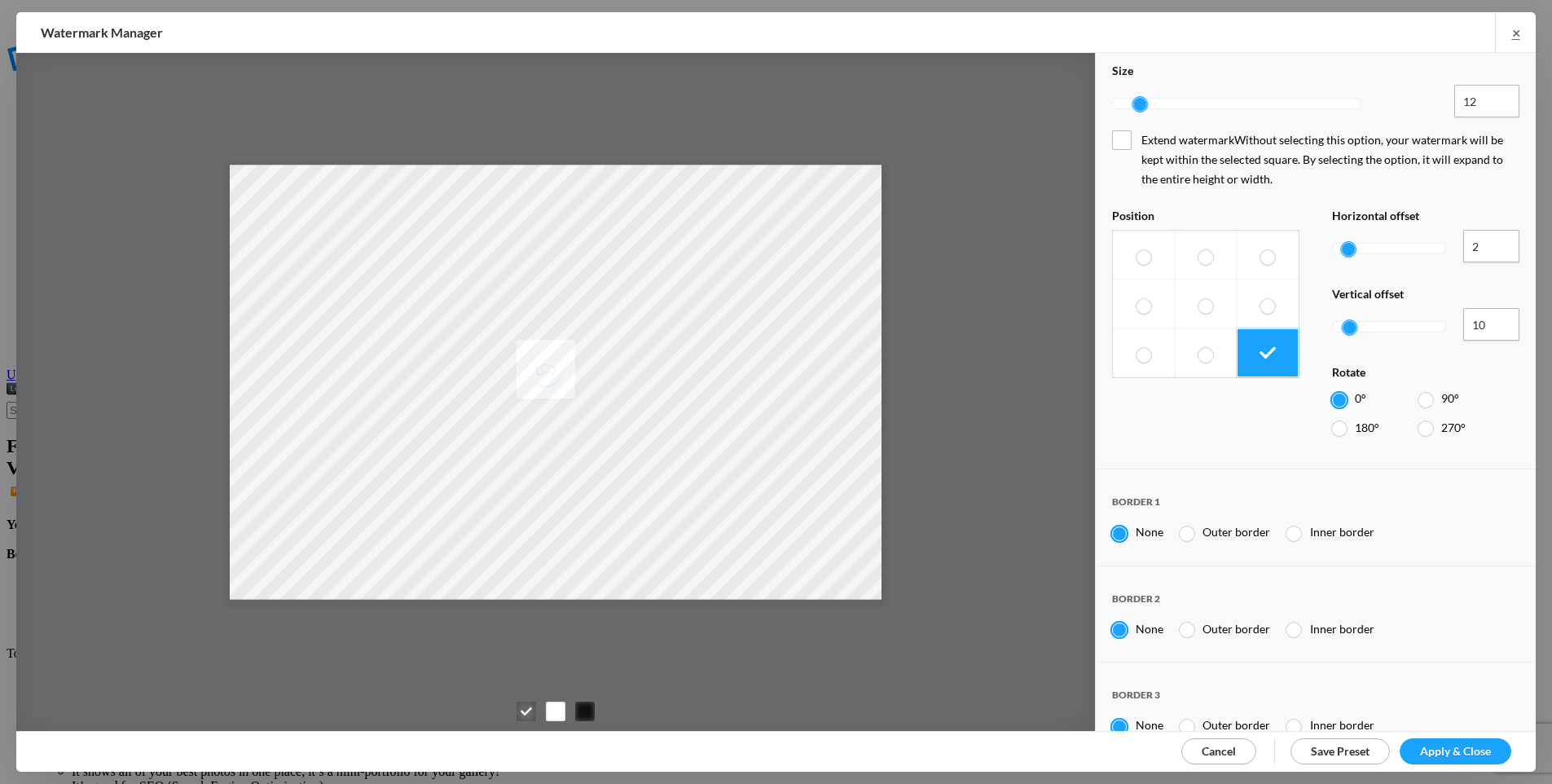
type input "0"
drag, startPoint x: 1335, startPoint y: 190, endPoint x: 1301, endPoint y: 190, distance: 34.0
click at [1301, 208] on div "Position Horizontal offset 0 0% Vertical offset 10 1,000% Rotate 0° 90° 180° 27…" at bounding box center [1316, 326] width 408 height 235
type input "0"
drag, startPoint x: 1337, startPoint y: 263, endPoint x: 1249, endPoint y: 262, distance: 88.0
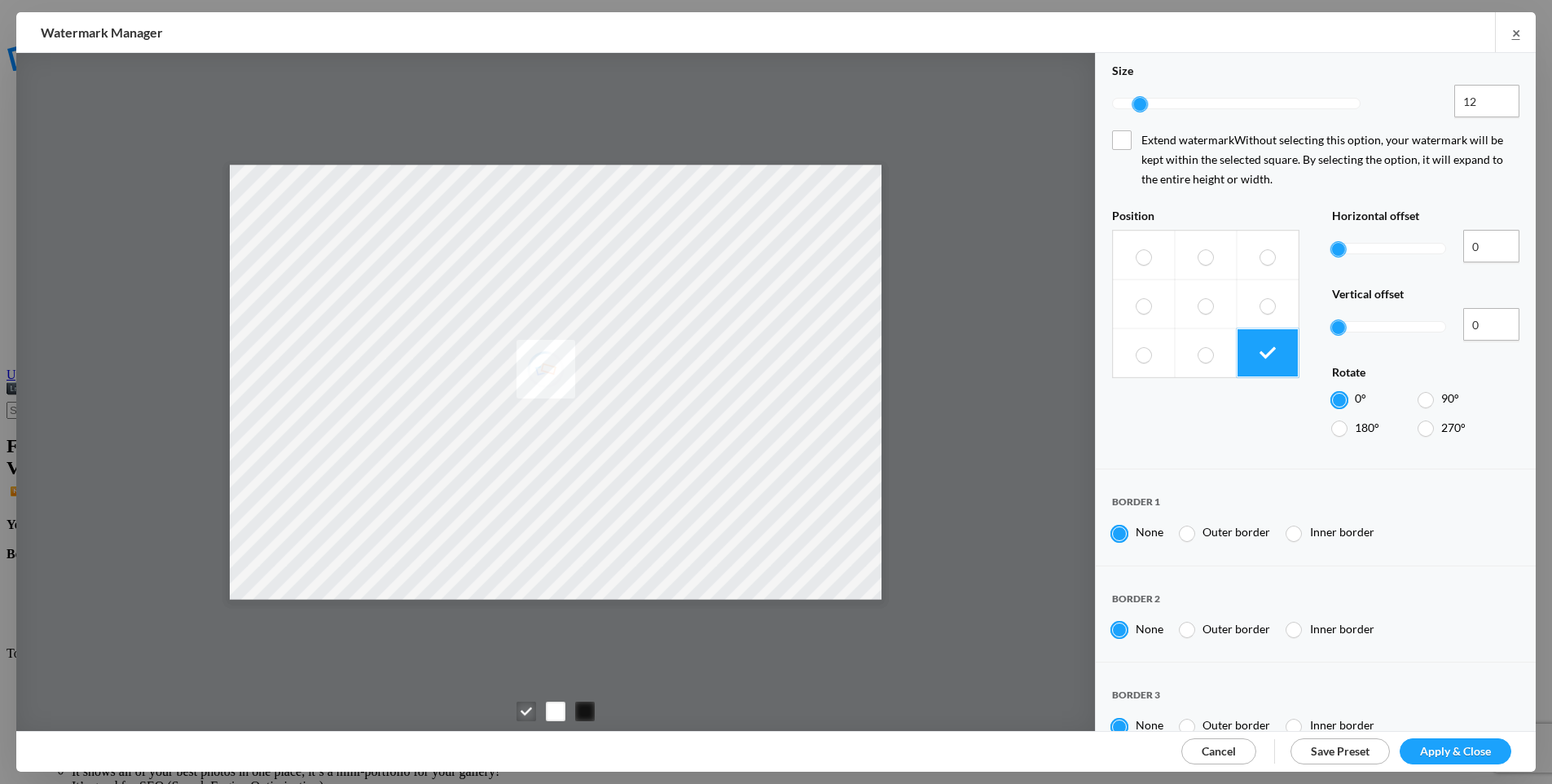
click at [1256, 262] on div "Position Horizontal offset 0 0% Vertical offset 0 0% Rotate 0° 90° 180° 270°" at bounding box center [1316, 326] width 408 height 235
type input "29"
drag, startPoint x: 1140, startPoint y: 89, endPoint x: 1171, endPoint y: 94, distance: 31.4
click at [1172, 97] on div at bounding box center [1174, 104] width 14 height 14
click at [1331, 745] on span "Save Preset" at bounding box center [1339, 750] width 58 height 14
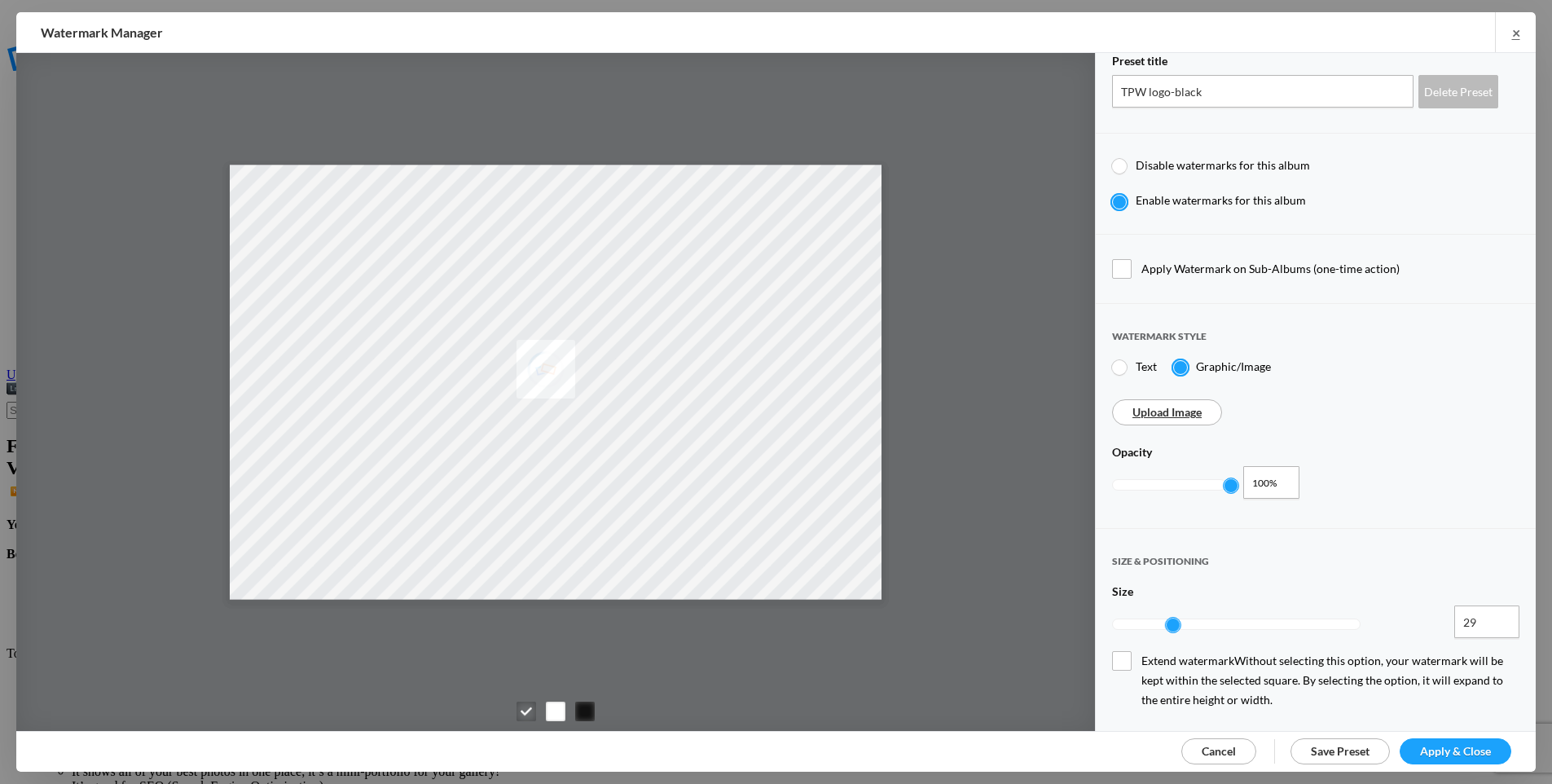
scroll to position [6, 0]
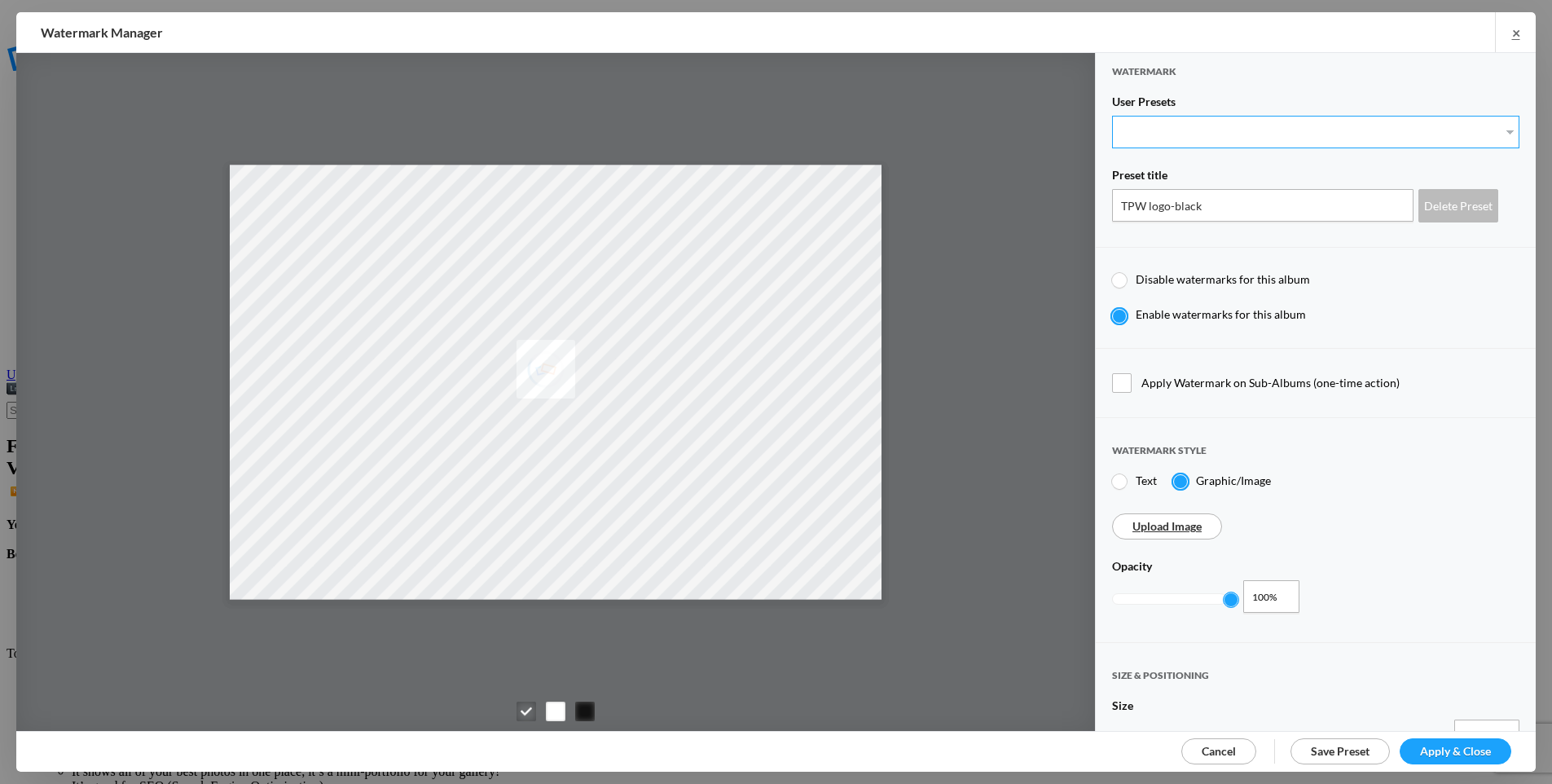
click at [1201, 125] on select "New Preset... TPW logo-white TPW logo-black" at bounding box center [1316, 132] width 408 height 33
select select "2: Object"
click at [1112, 116] on select "New Preset... TPW logo-white TPW logo-black" at bounding box center [1316, 132] width 408 height 33
type input "TPW logo-white"
type input "30"
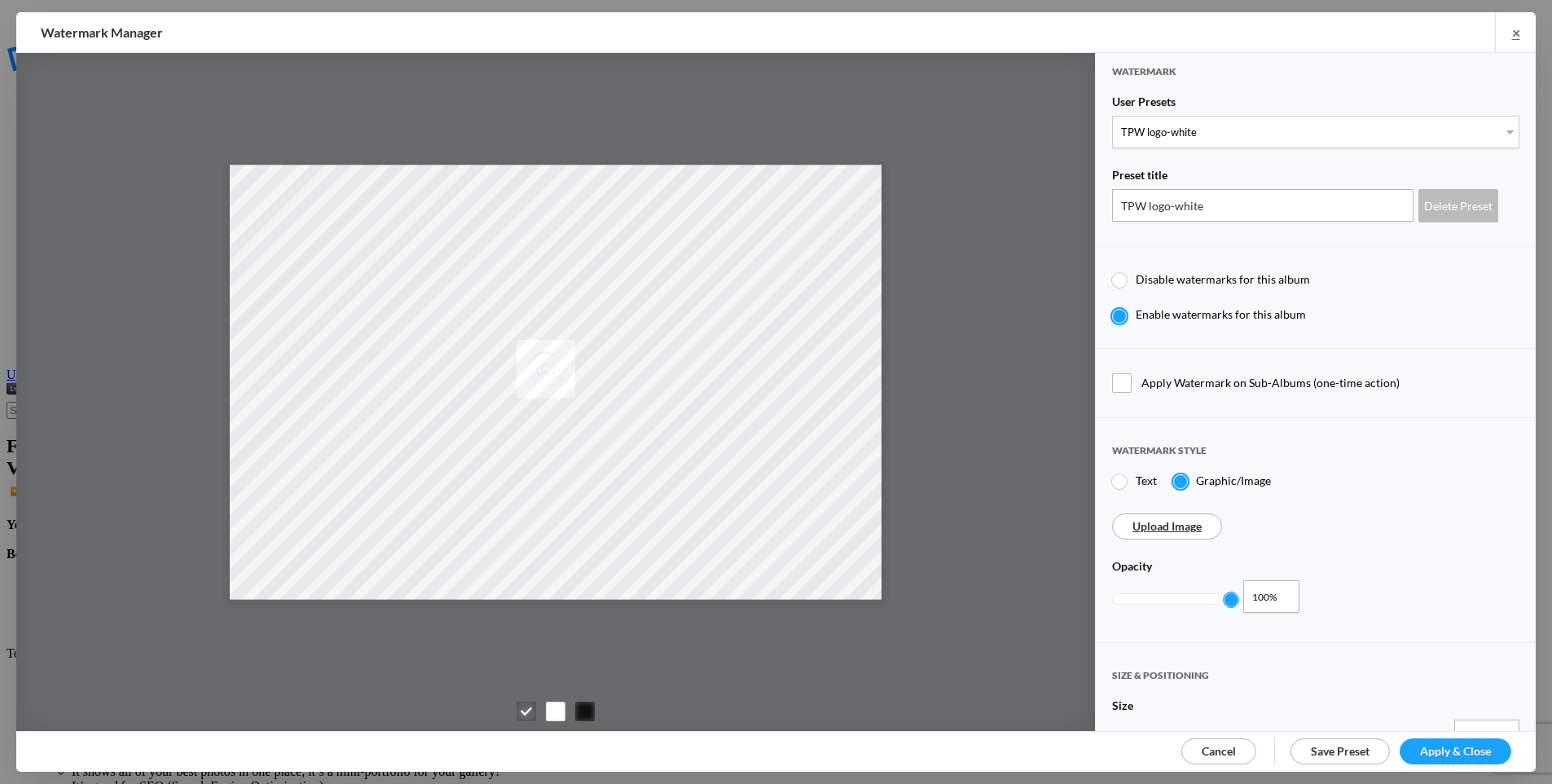
click at [1451, 747] on span "Apply & Close" at bounding box center [1455, 750] width 71 height 14
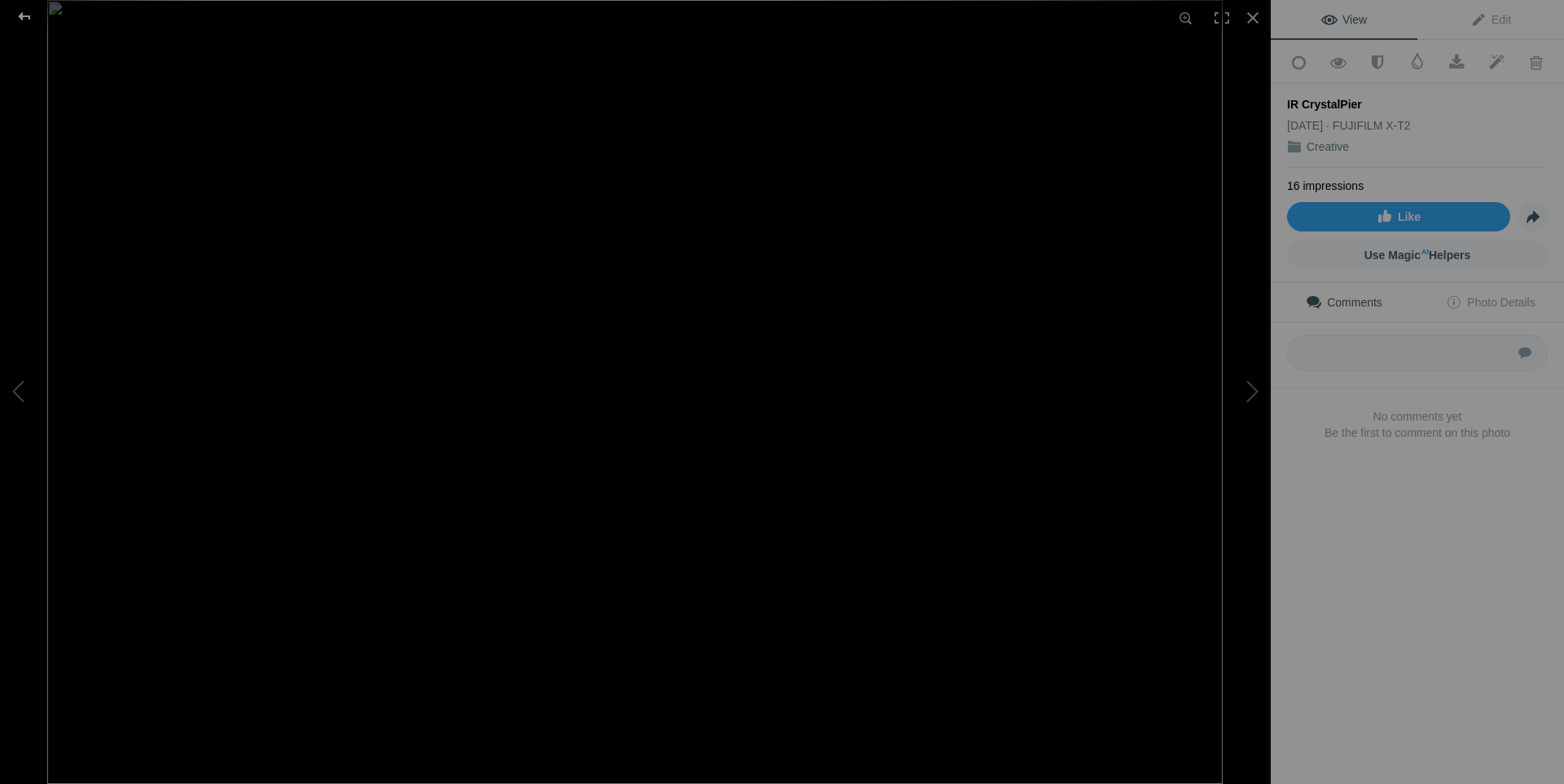
click at [23, 17] on div at bounding box center [24, 16] width 58 height 33
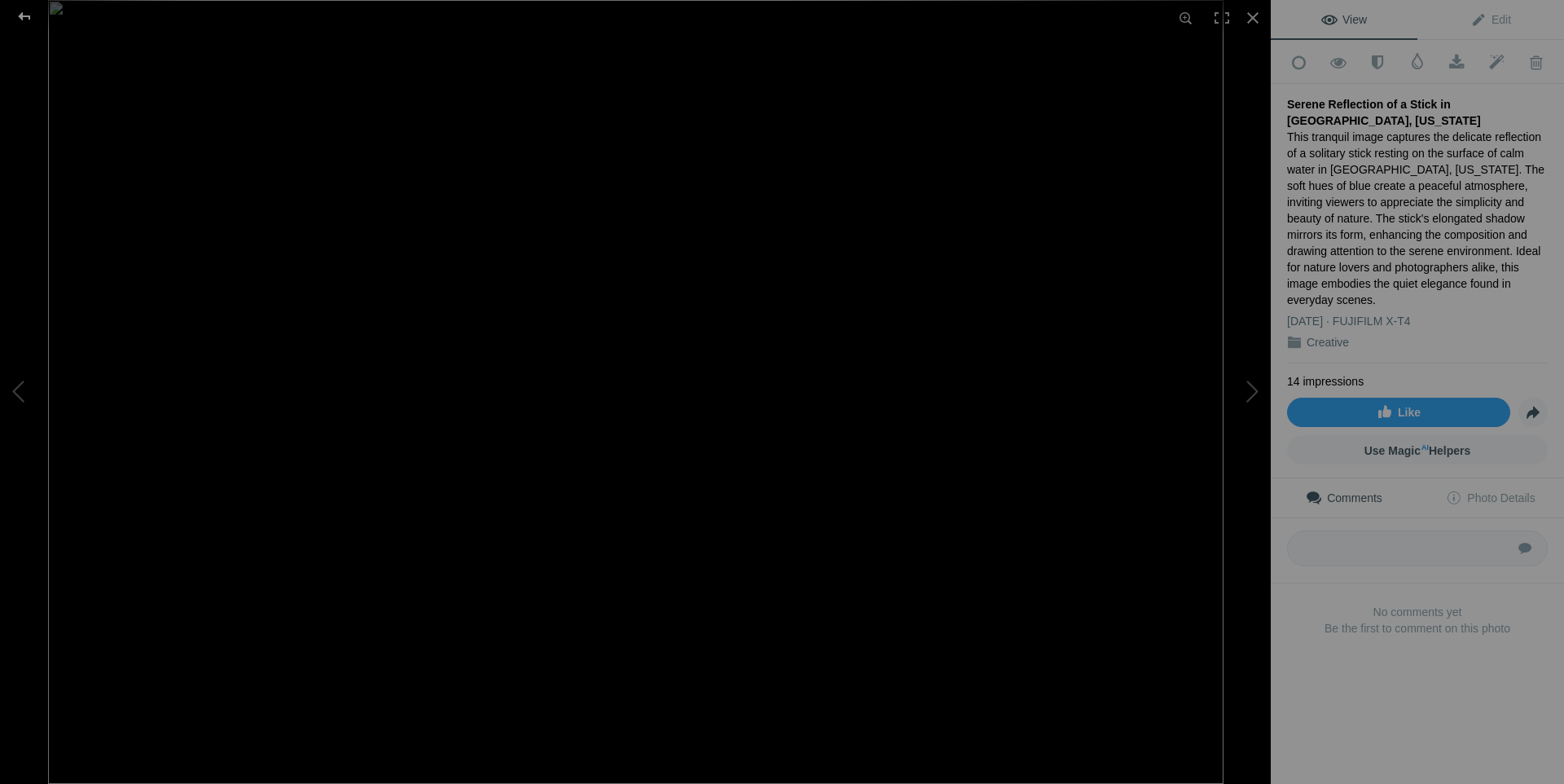
click at [22, 17] on div at bounding box center [24, 16] width 58 height 33
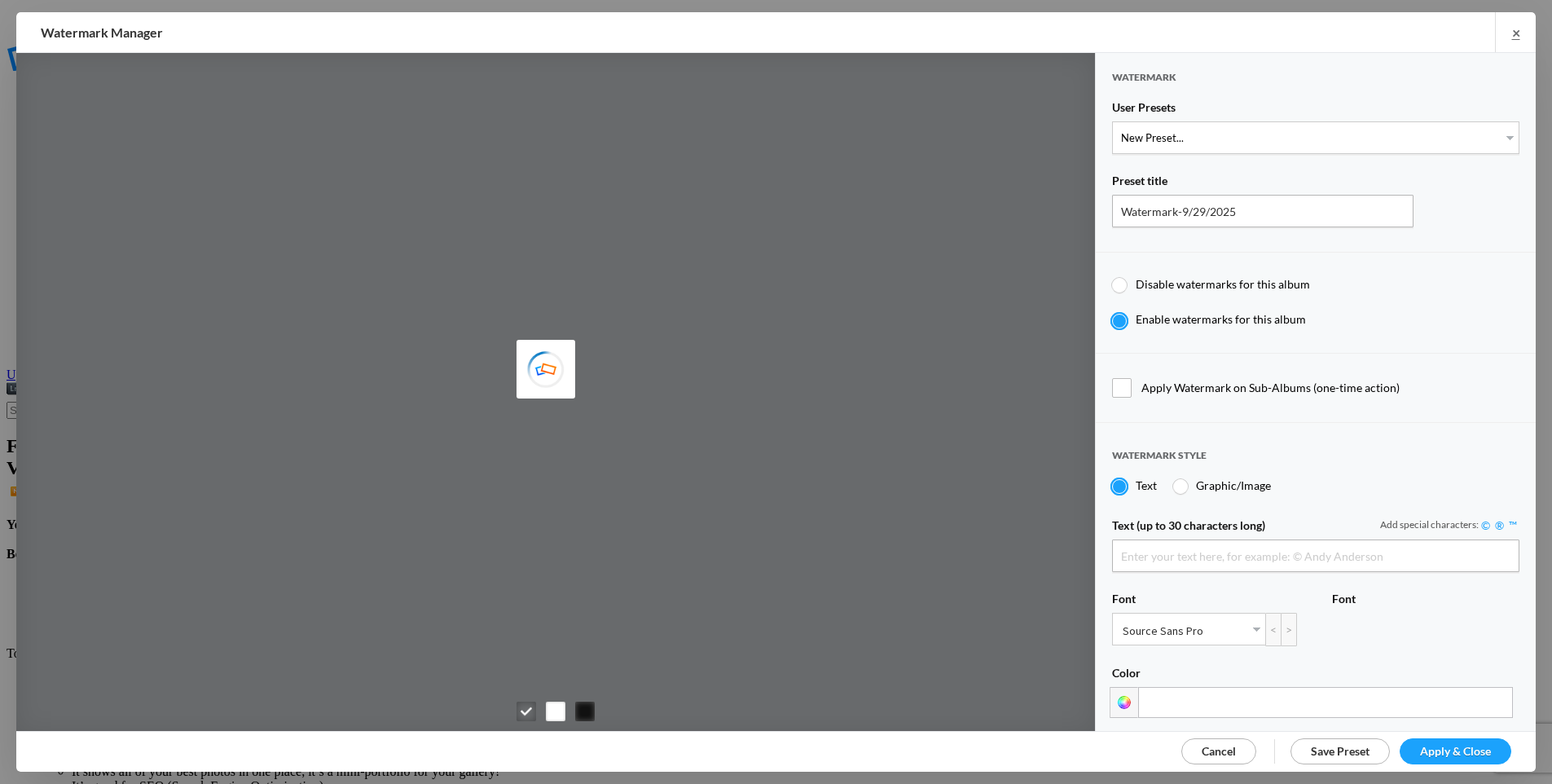
type input "faststarter"
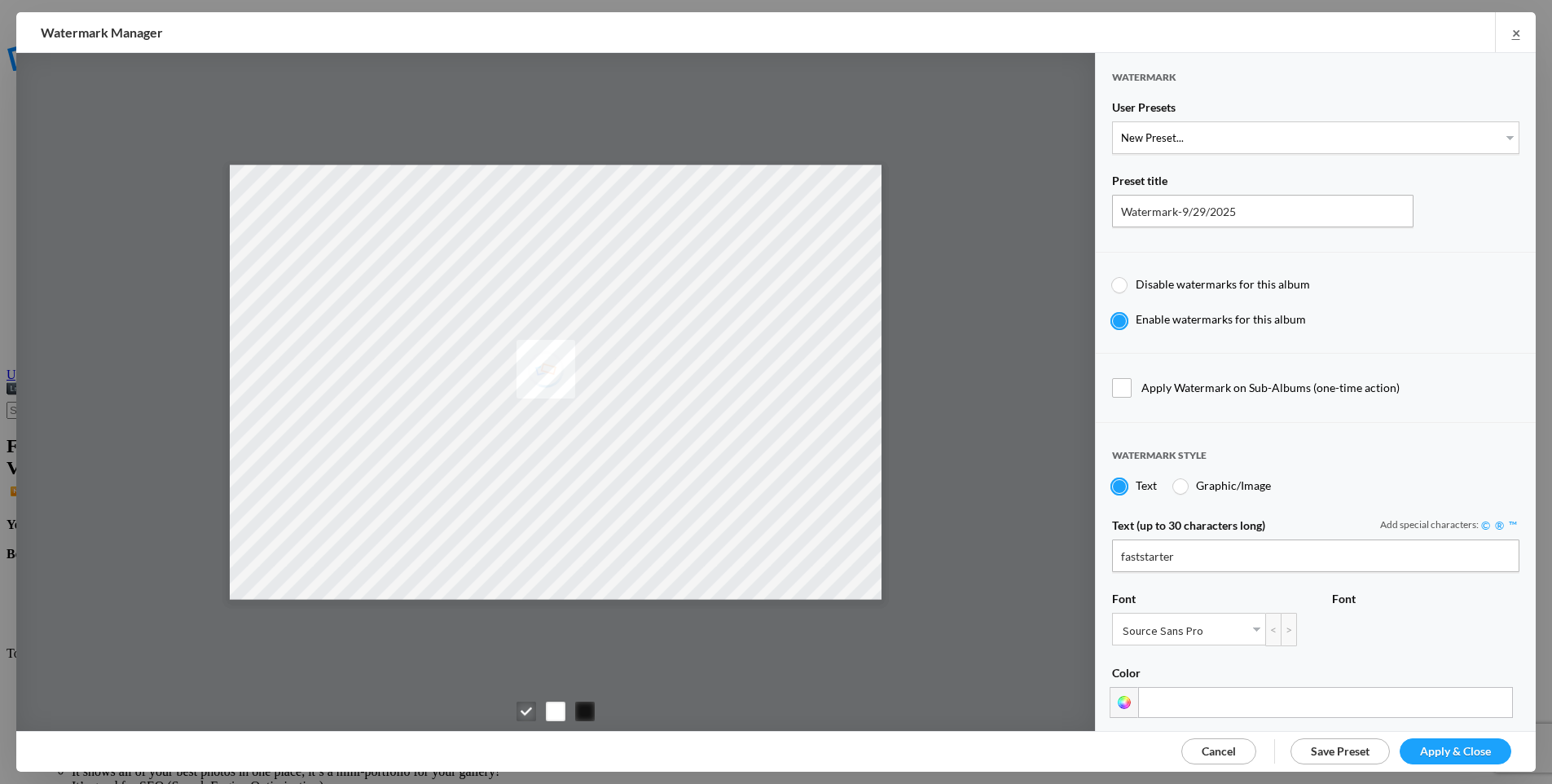
type input "TPW logo-white"
radio input "false"
radio input "true"
type input "30"
type input "0"
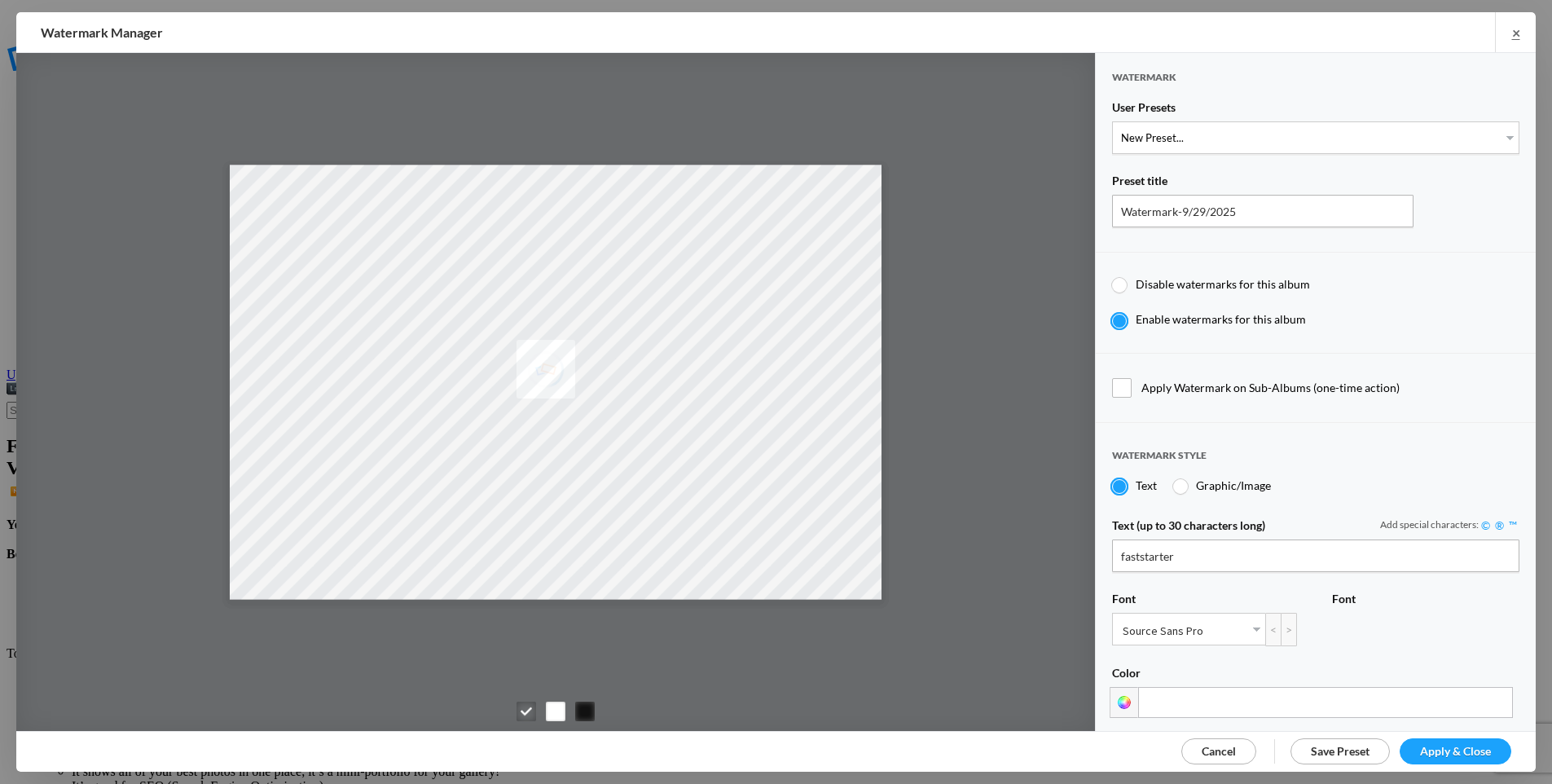
type input "0"
radio input "false"
click at [1194, 278] on span "Disable watermarks for this album" at bounding box center [1223, 284] width 175 height 14
click at [1112, 277] on input "Disable watermarks for this album" at bounding box center [1111, 276] width 1 height 1
radio input "true"
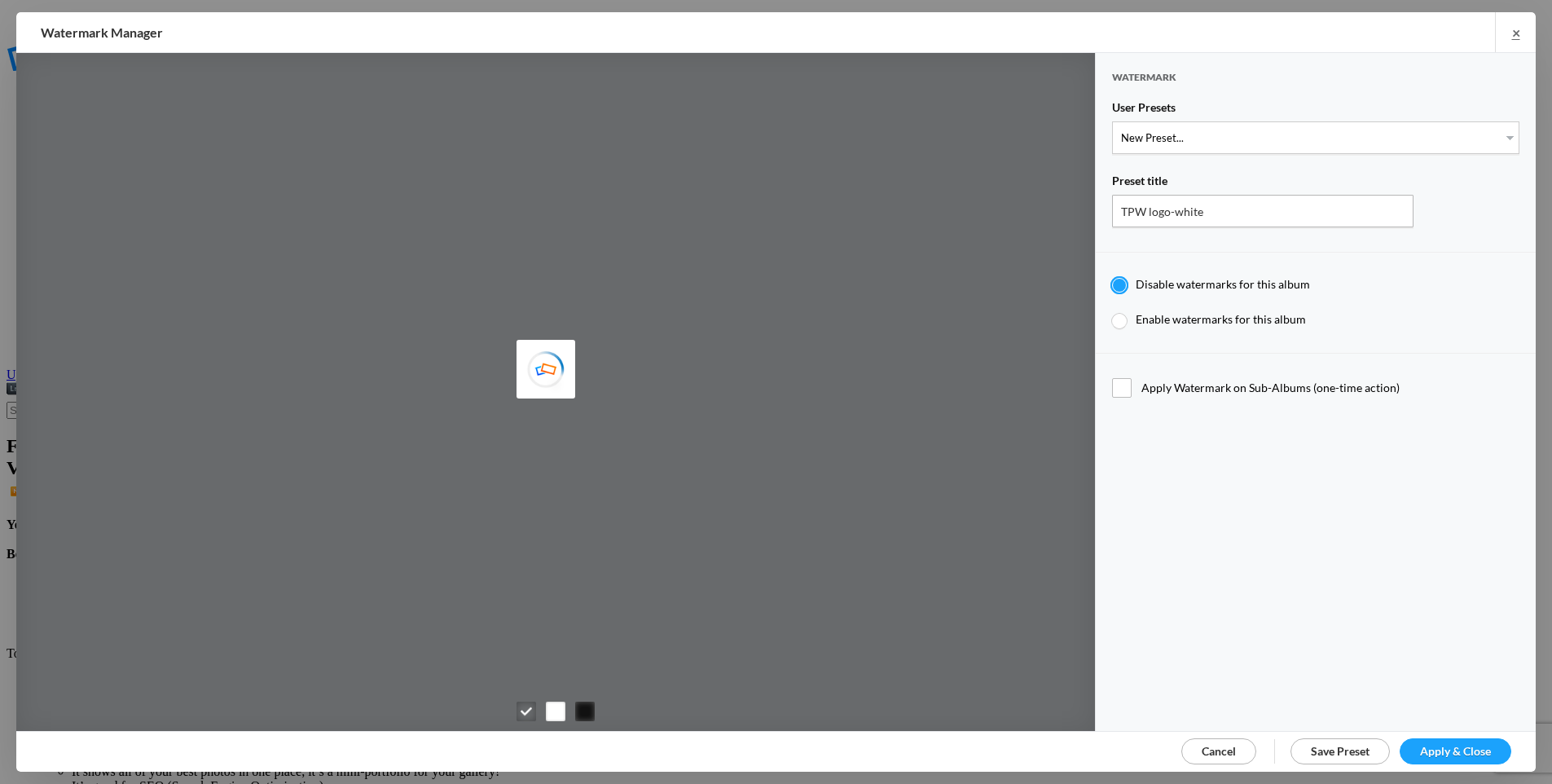
click at [1231, 516] on div "Watermark User Presets New Preset... TPW logo-white TPW logo-black Preset title…" at bounding box center [1315, 392] width 440 height 678
click at [1453, 743] on span "Apply & Close" at bounding box center [1455, 750] width 71 height 14
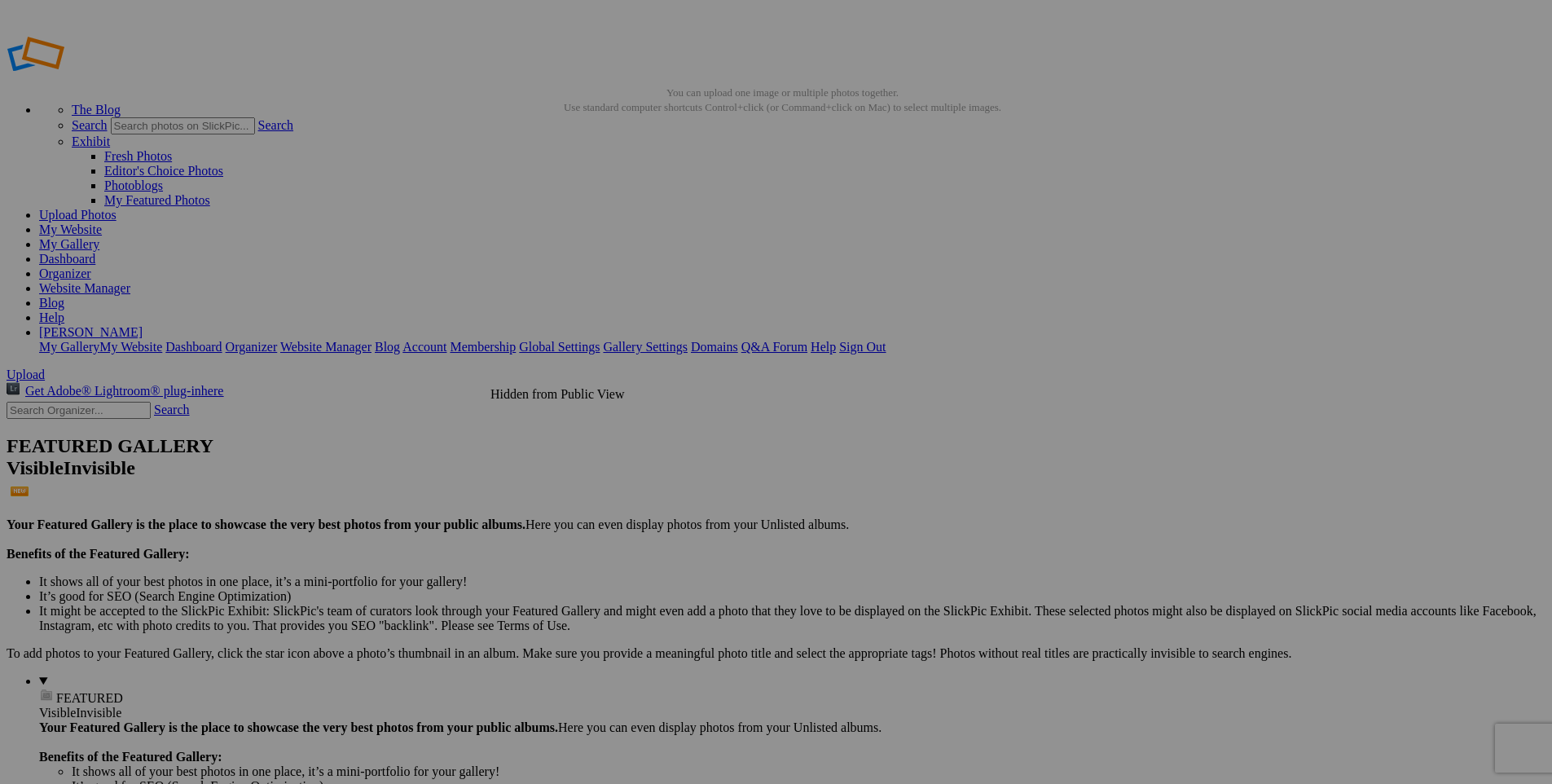
click at [625, 414] on input "M" at bounding box center [649, 422] width 177 height 17
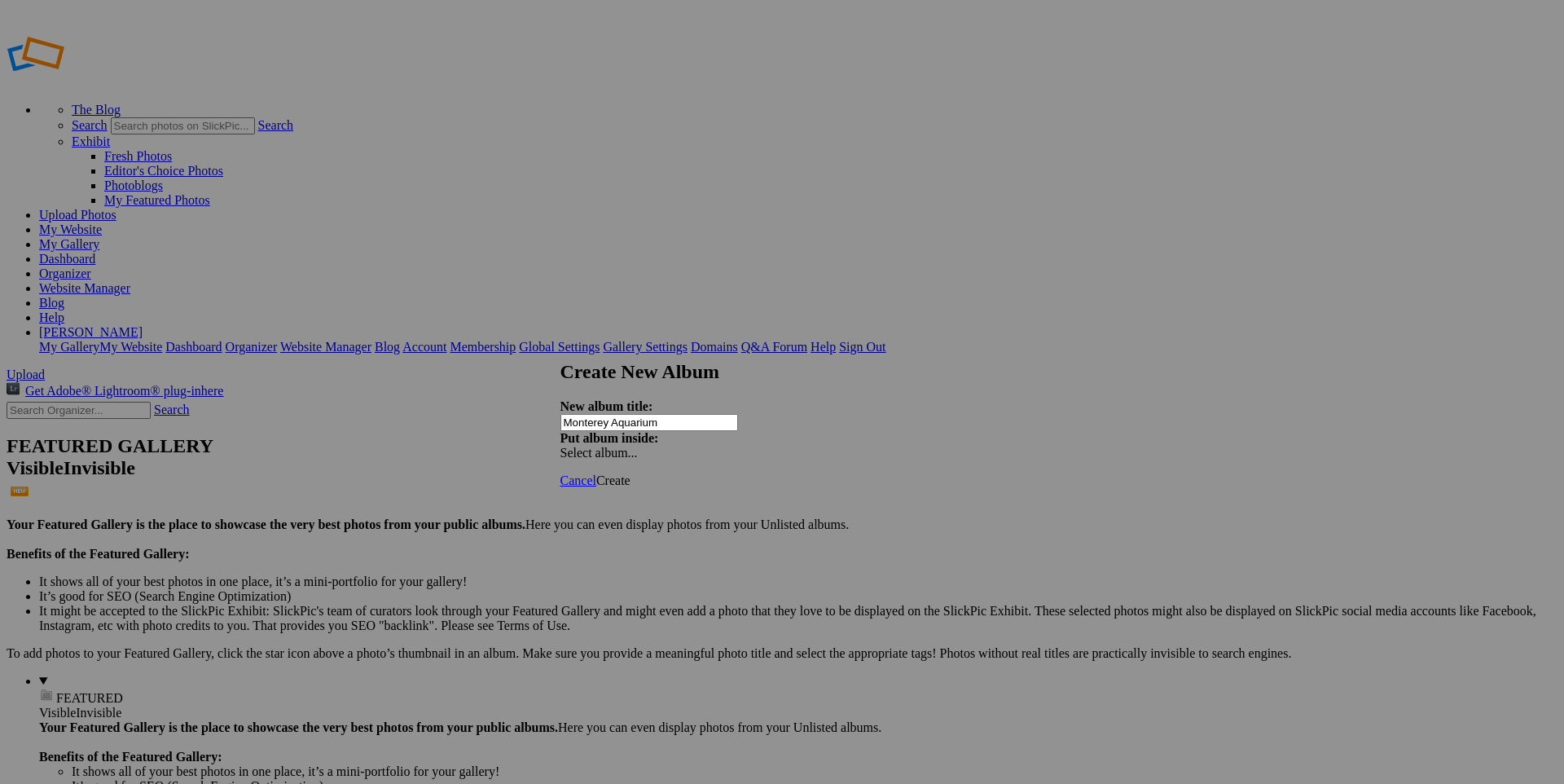
type input "Monterey Aquarium"
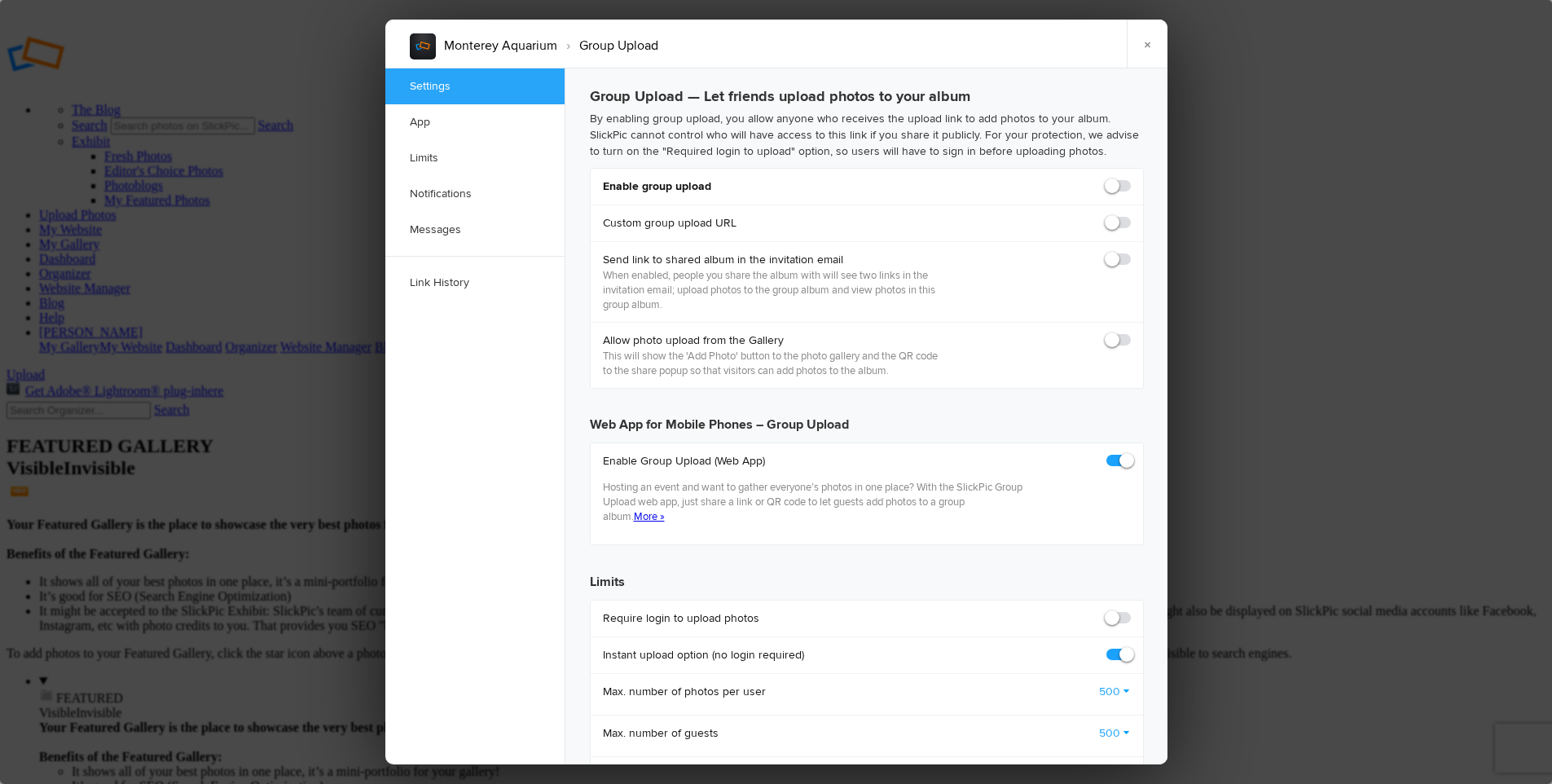
checkbox input "true"
click at [1131, 178] on span at bounding box center [1131, 178] width 0 height 0
click at [1130, 178] on input "checkbox" at bounding box center [1130, 177] width 1 height 1
checkbox input "true"
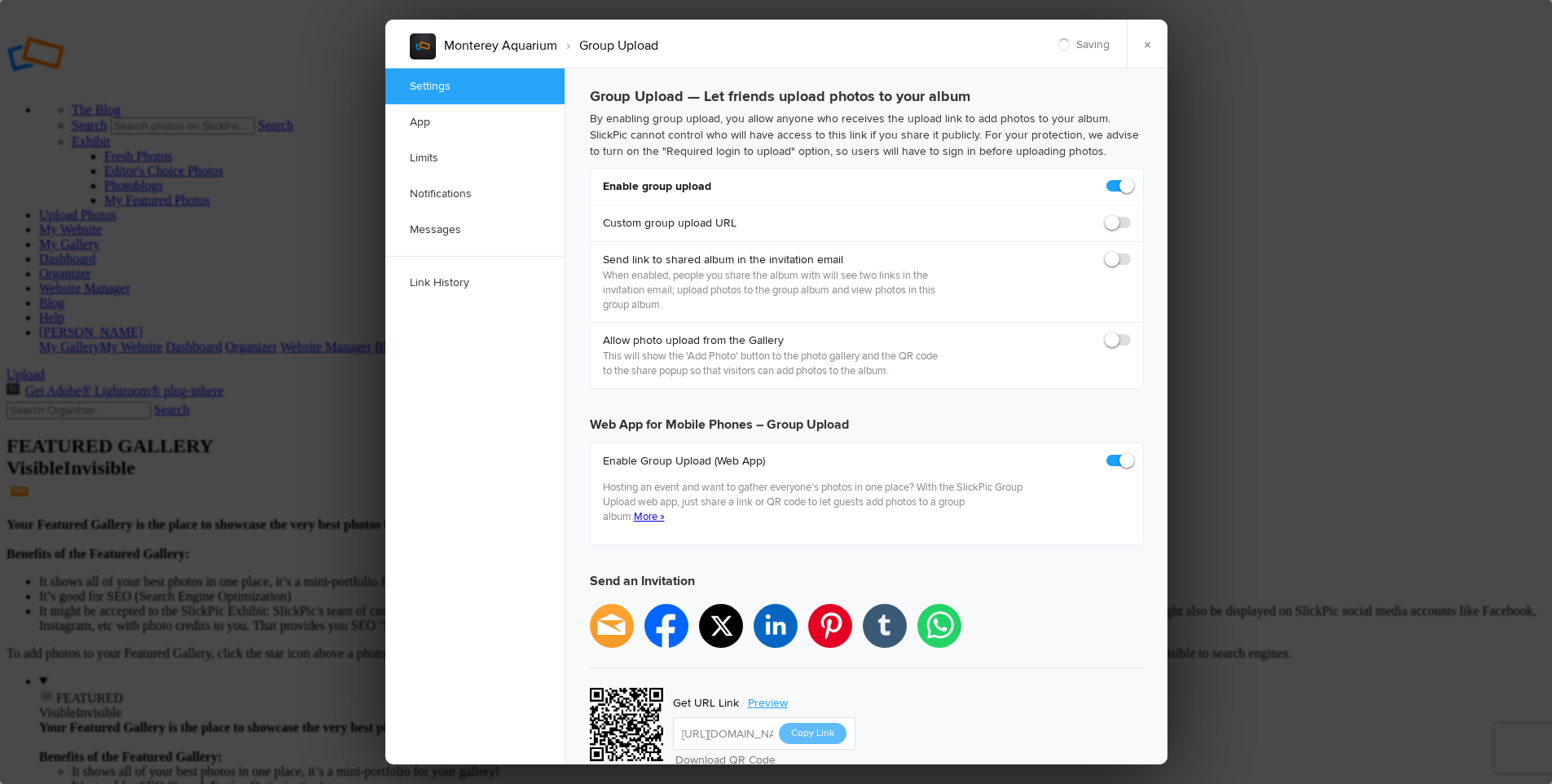
type input "[URL][DOMAIN_NAME]"
click at [1131, 215] on span at bounding box center [1131, 215] width 0 height 0
click at [1130, 215] on input "checkbox" at bounding box center [1130, 214] width 1 height 1
checkbox input "true"
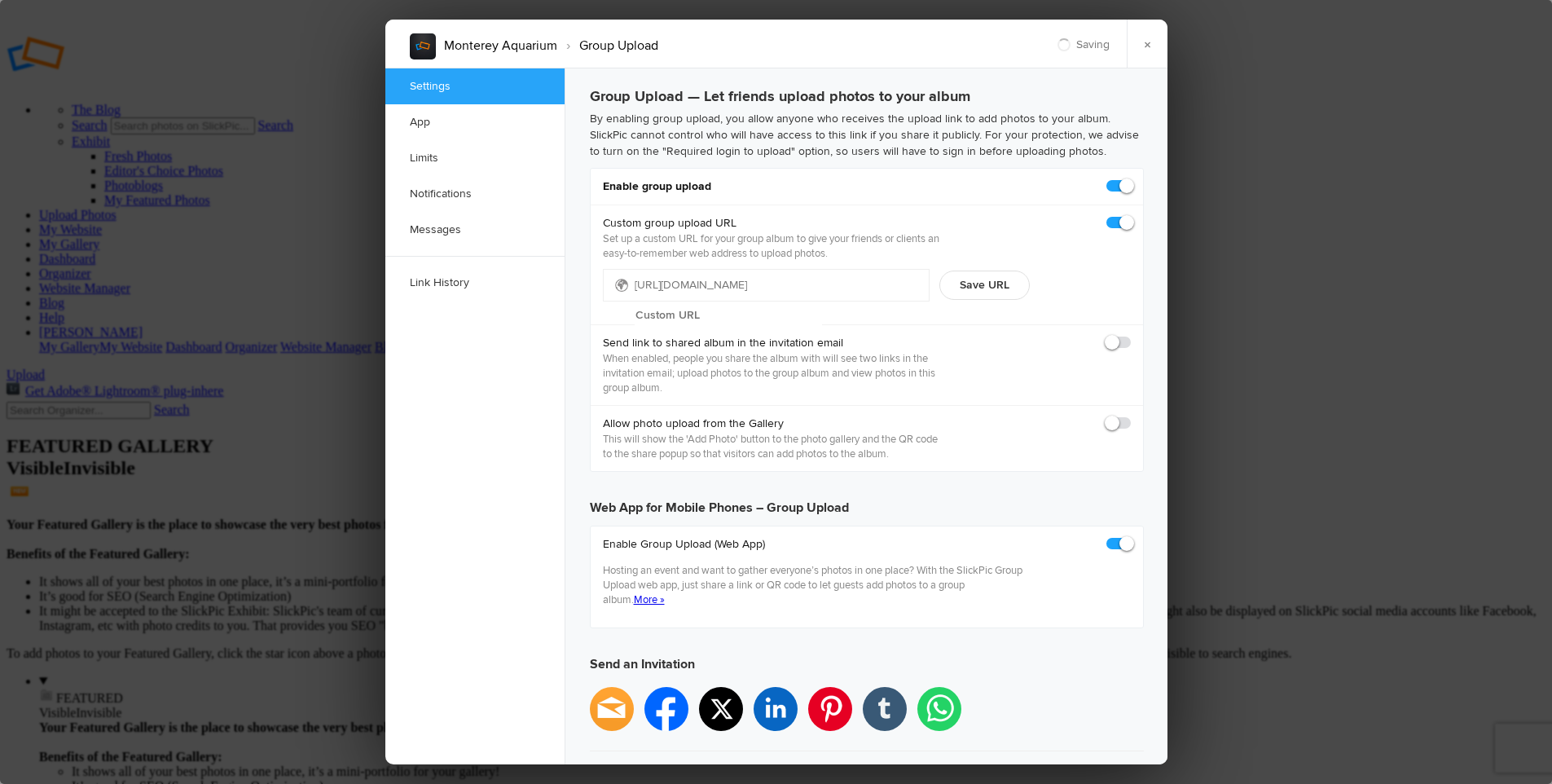
type input "https://slickpic.us/18519100LyTz"
click at [761, 303] on input "text" at bounding box center [728, 315] width 187 height 24
type input "M"
click at [1131, 215] on span at bounding box center [1131, 215] width 0 height 0
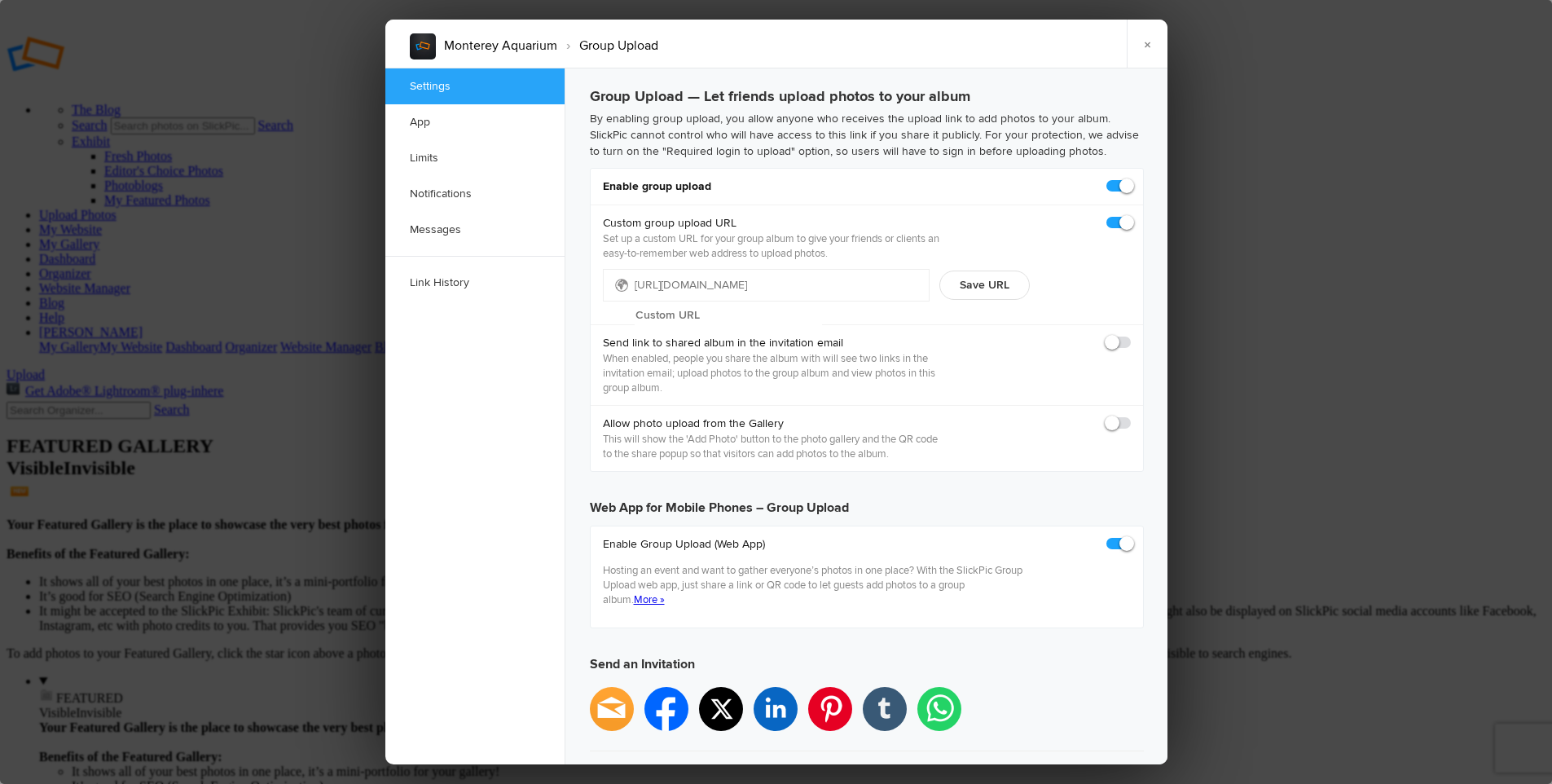
click at [1130, 215] on input "checkbox" at bounding box center [1130, 214] width 1 height 1
checkbox input "false"
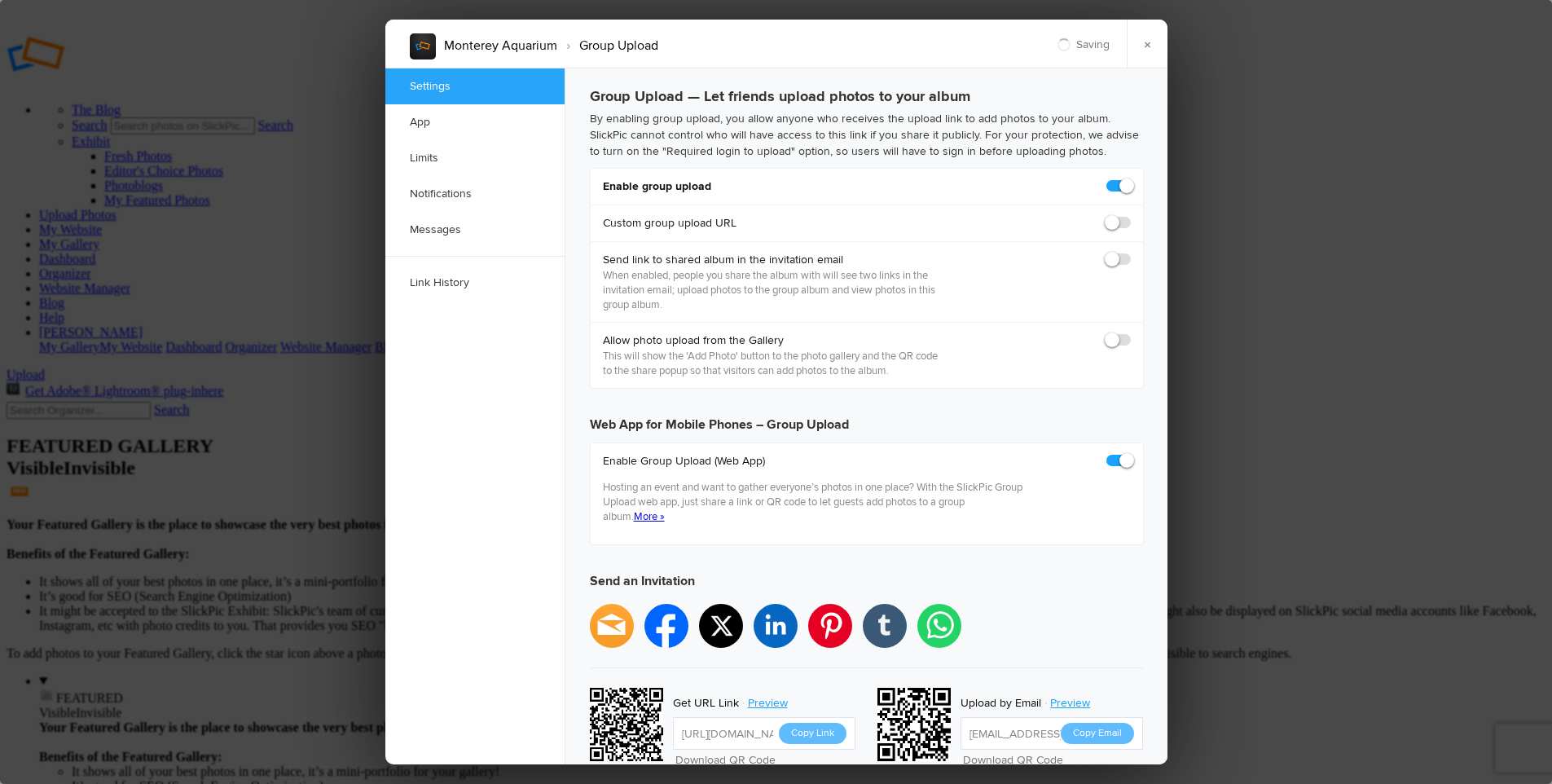
type input "https://slickpic.us/18519103cM3-"
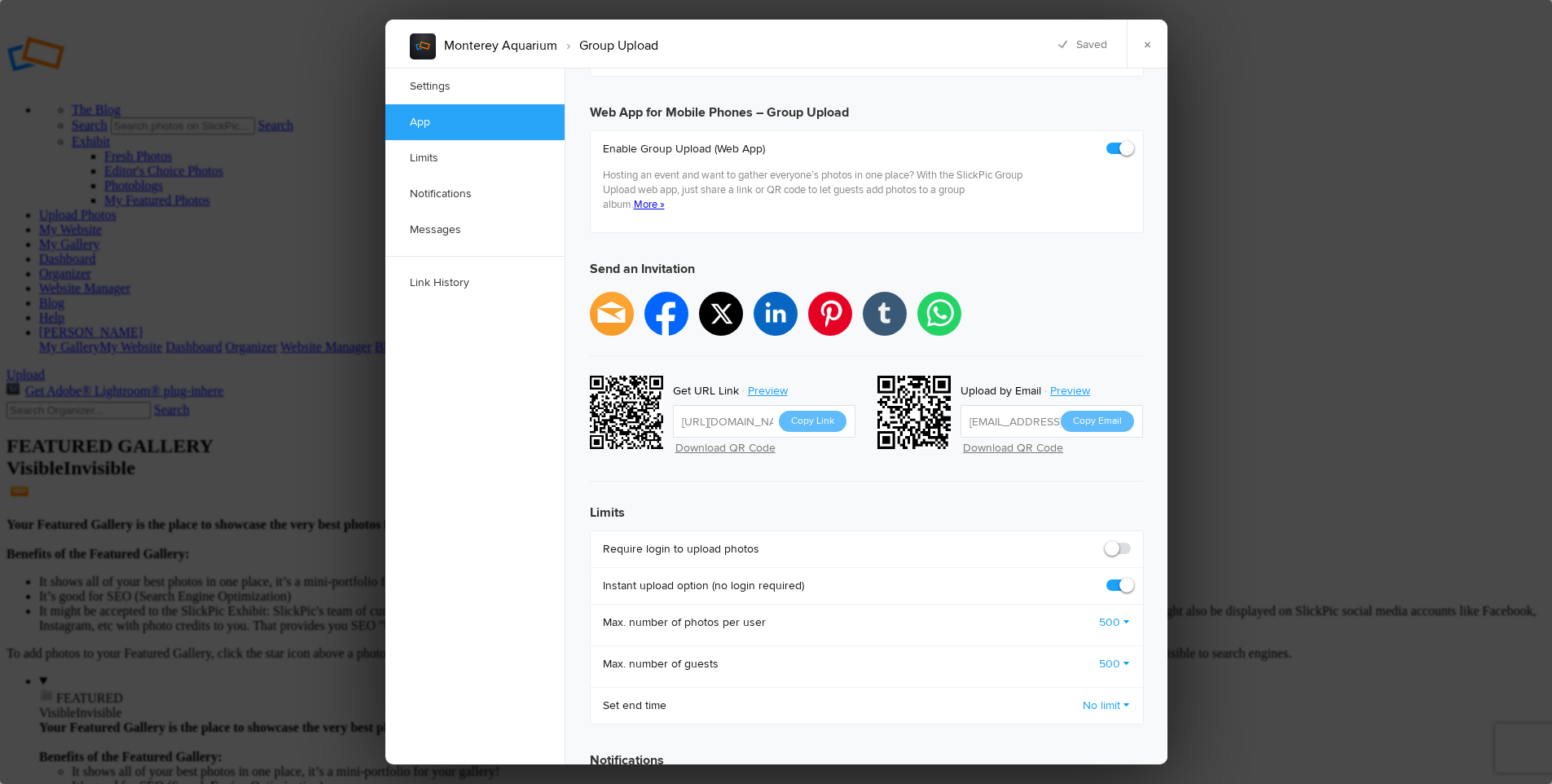
scroll to position [316, 0]
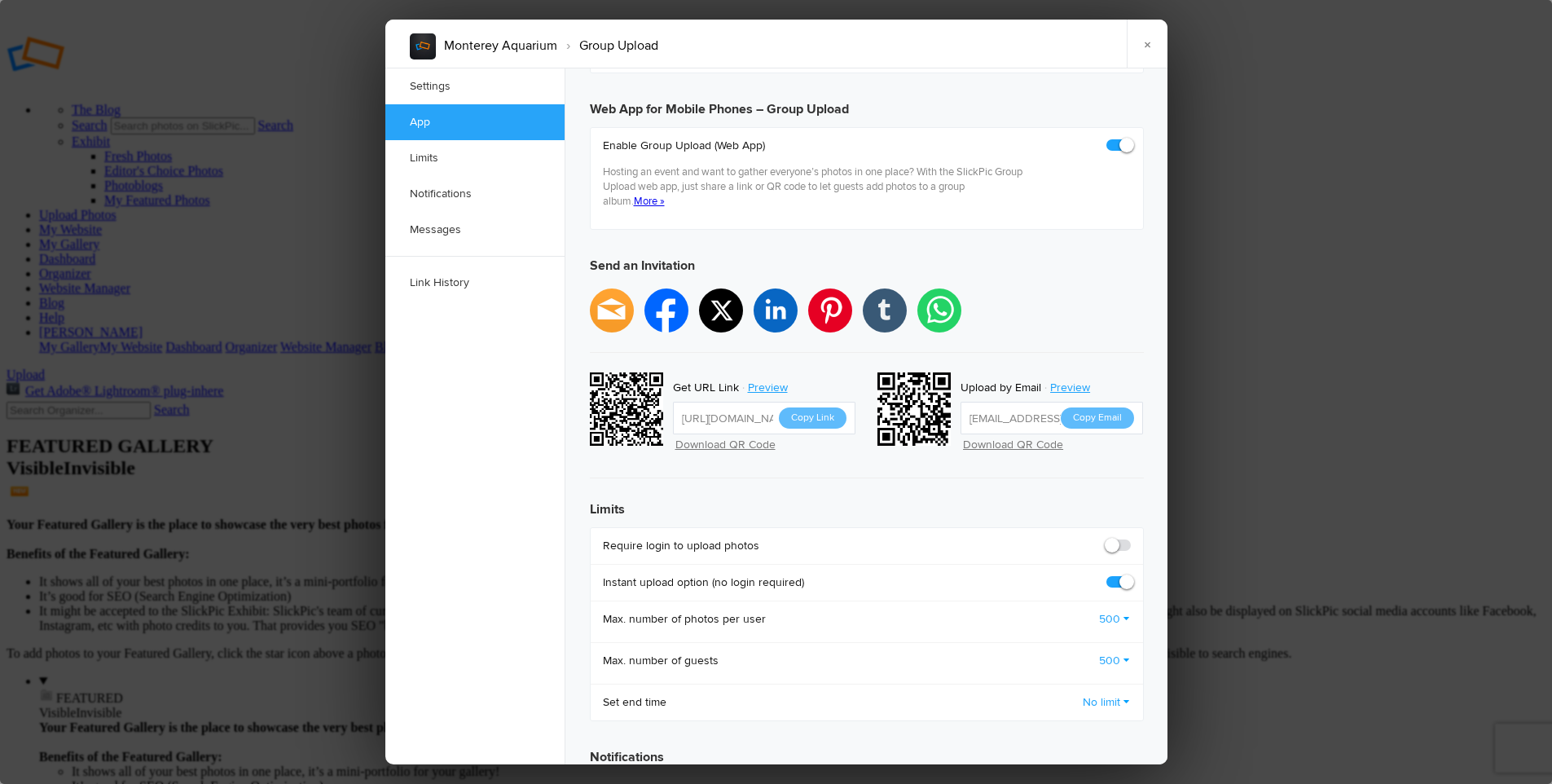
click at [645, 195] on link "More »" at bounding box center [649, 201] width 31 height 13
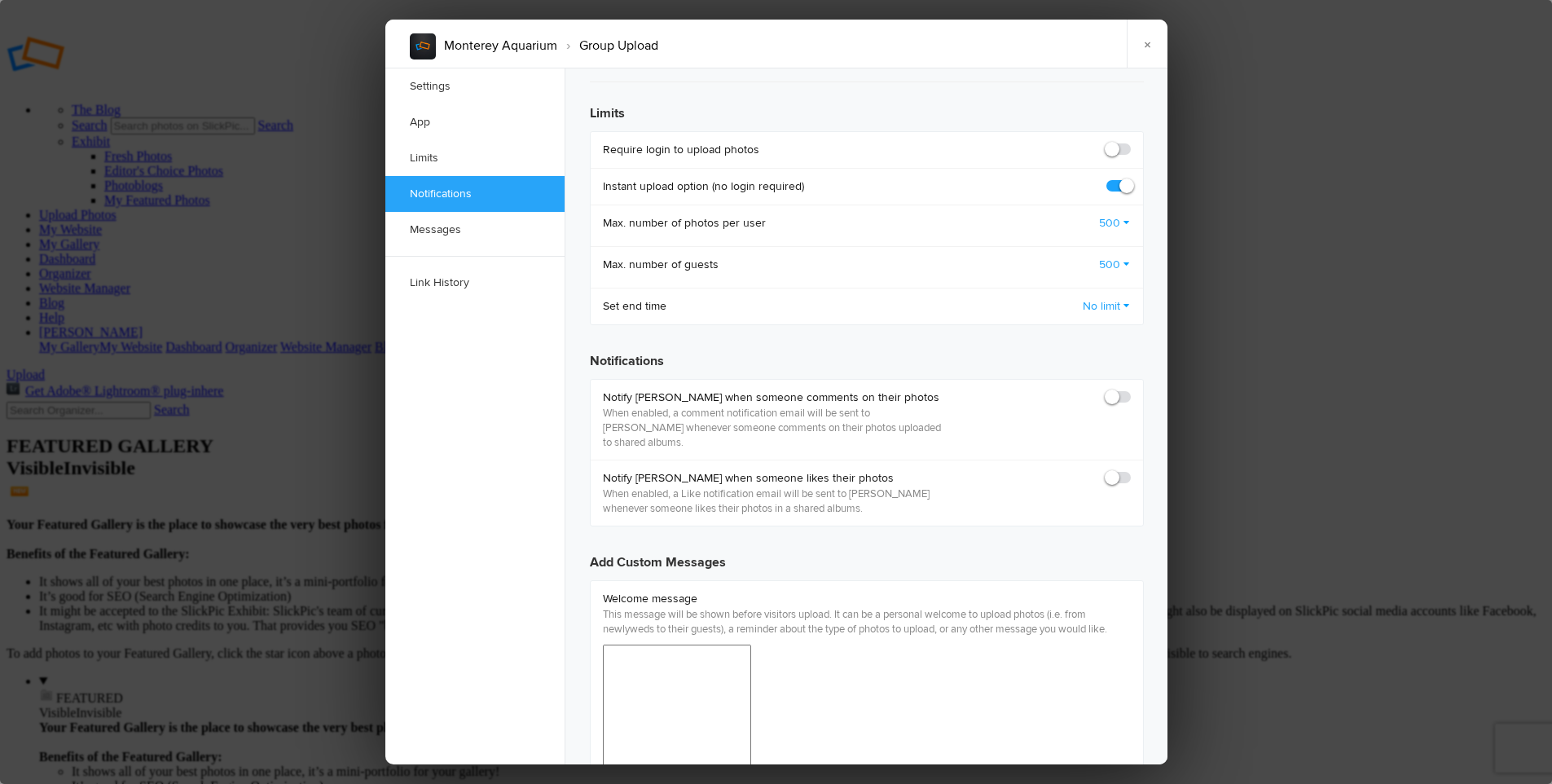
scroll to position [549, 0]
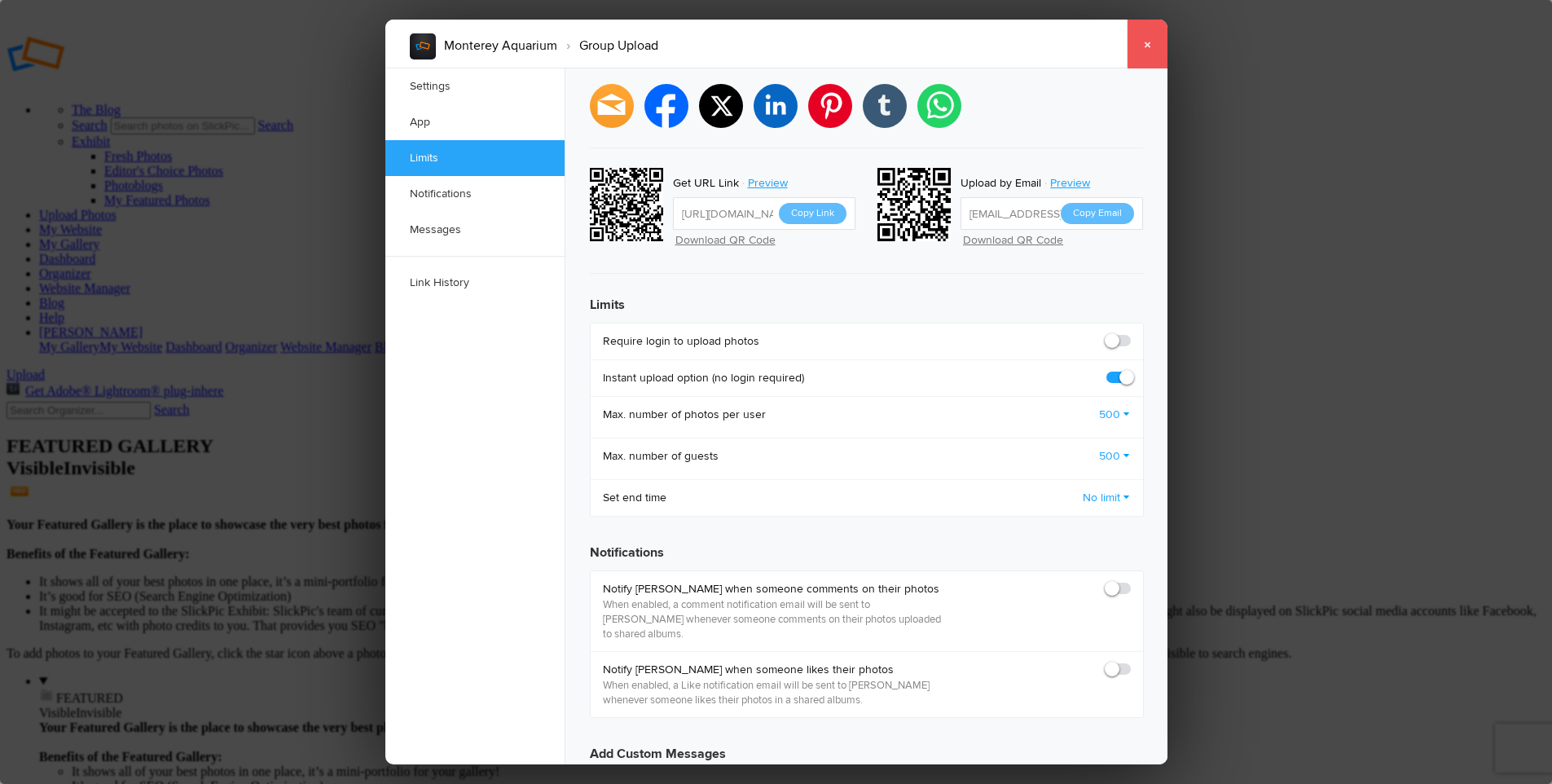
click at [1144, 46] on link "×" at bounding box center [1147, 44] width 41 height 49
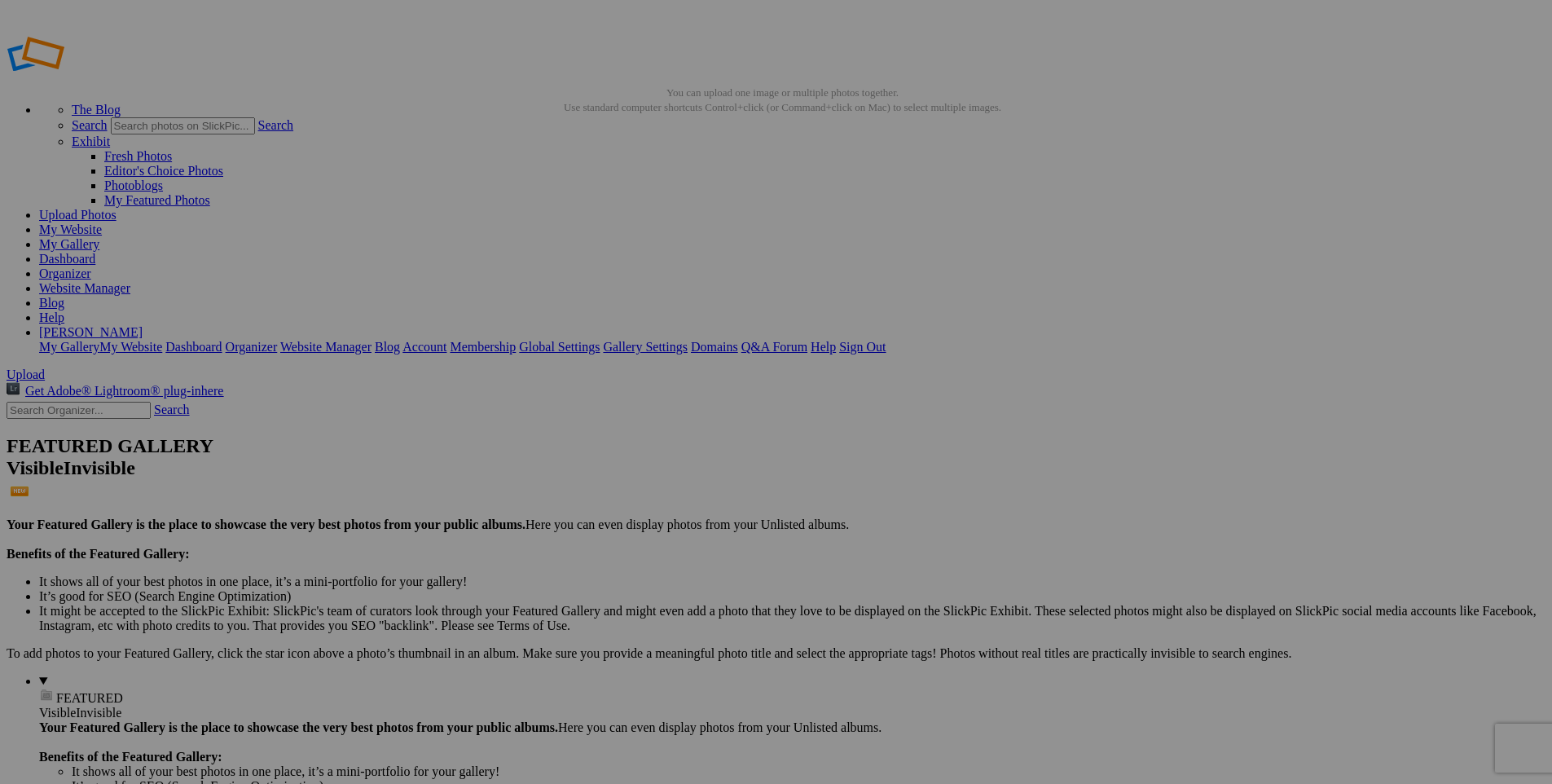
click at [627, 453] on span "Yes" at bounding box center [618, 455] width 19 height 14
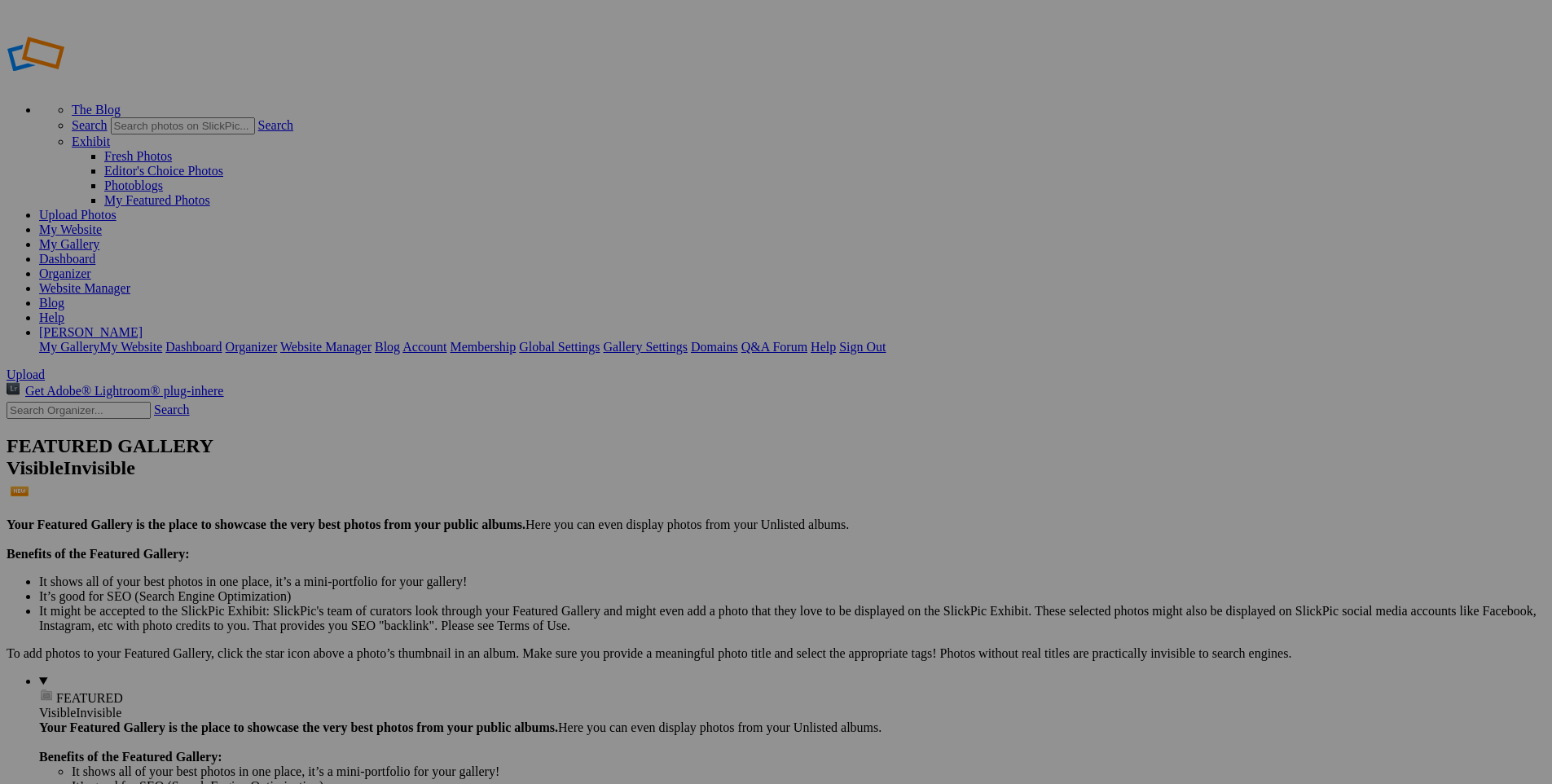
type input "MB Aquarium"
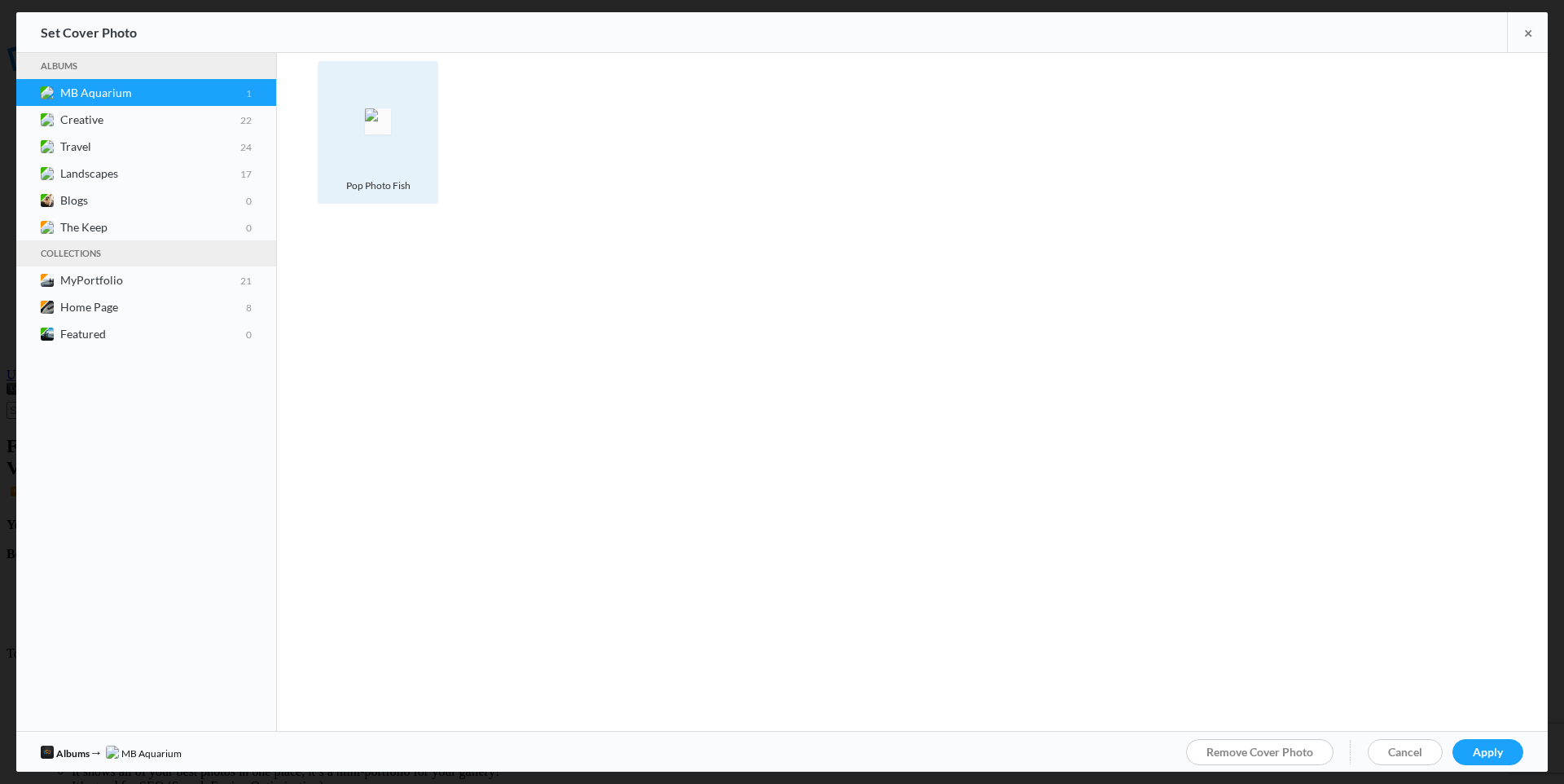
click at [373, 120] on img at bounding box center [377, 121] width 26 height 26
click at [1471, 747] on link "Apply" at bounding box center [1488, 751] width 71 height 26
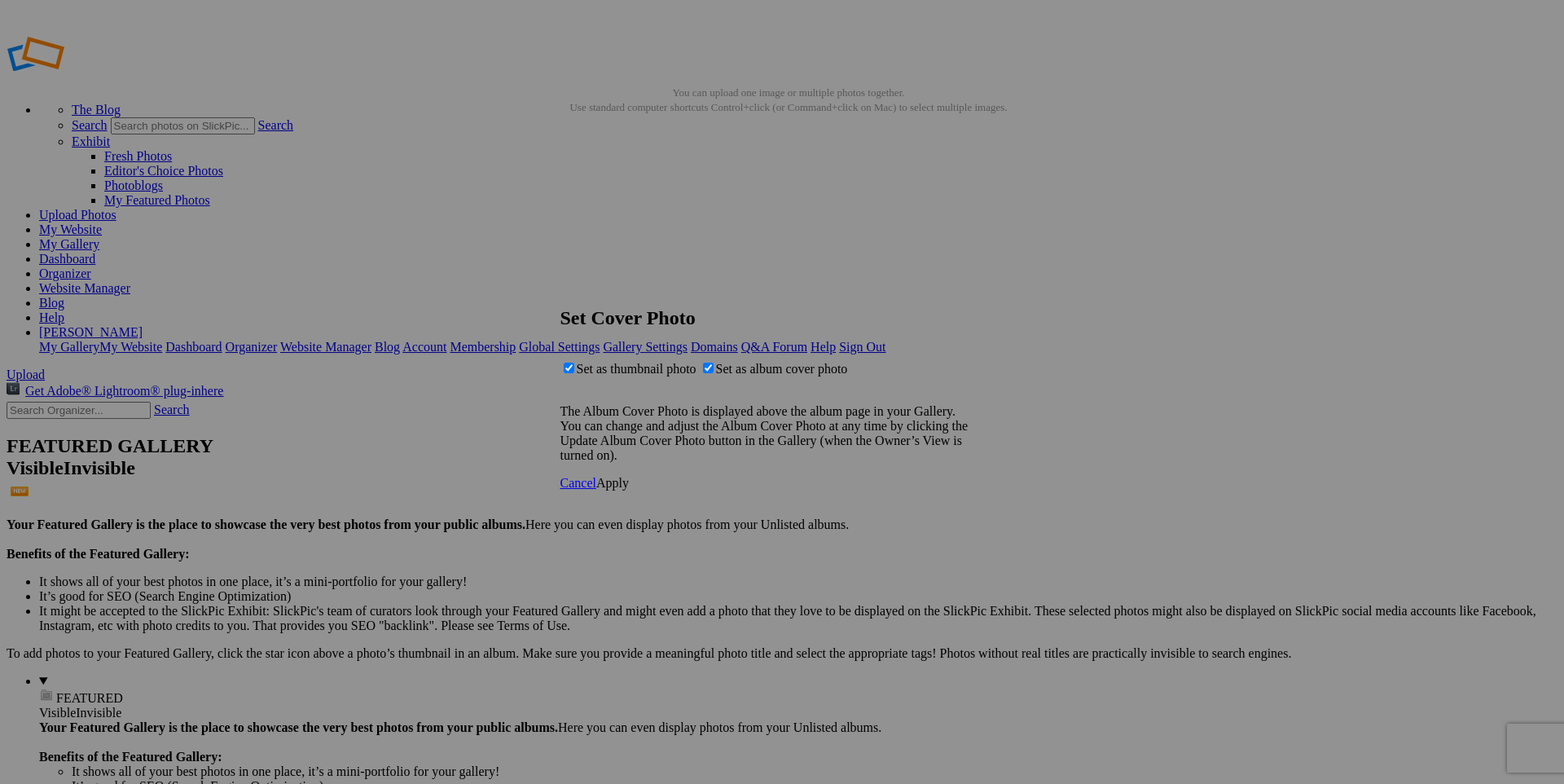
click at [629, 489] on span "Apply" at bounding box center [613, 483] width 33 height 14
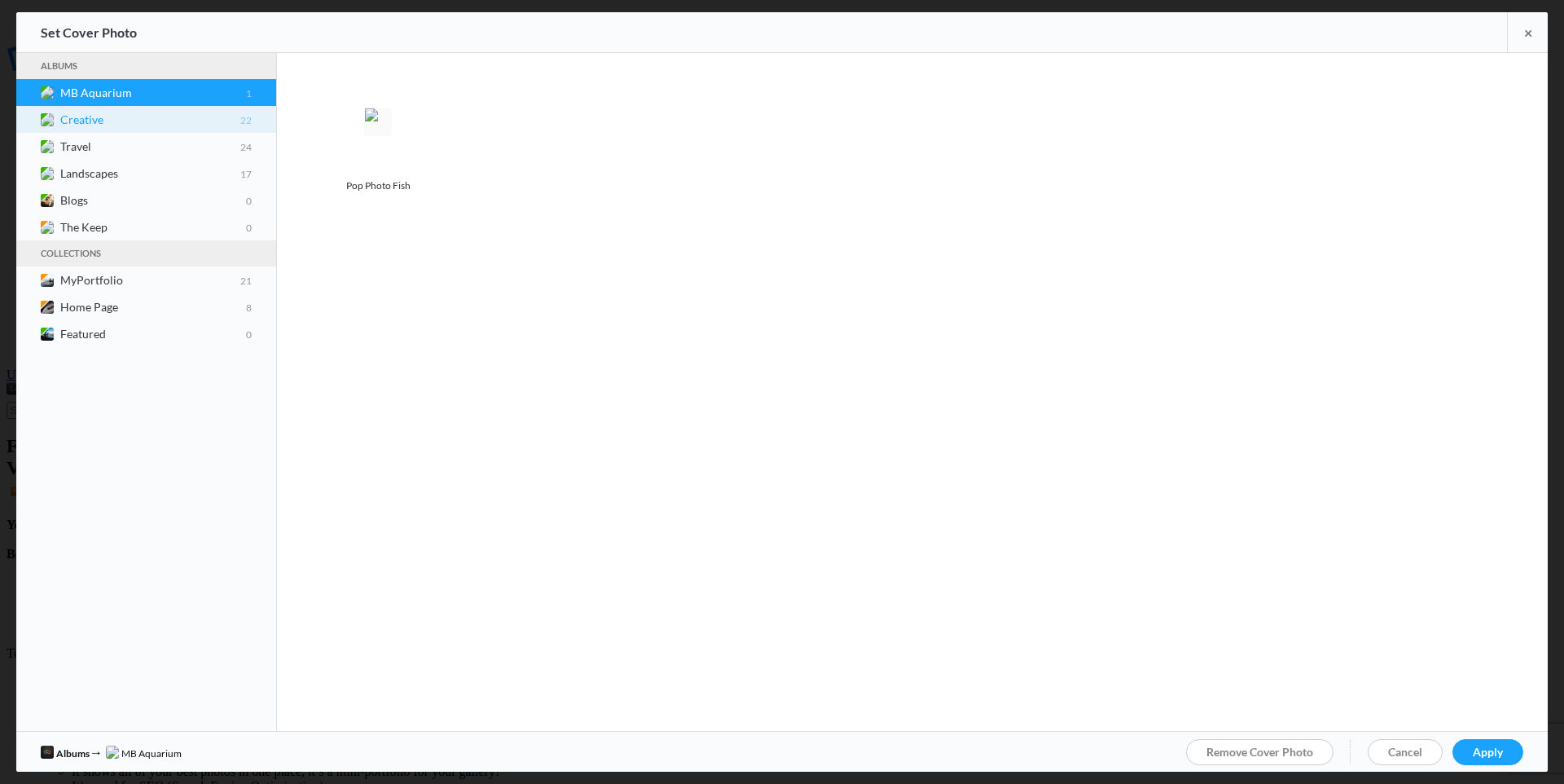
click at [73, 112] on b "Creative 22" at bounding box center [155, 119] width 192 height 14
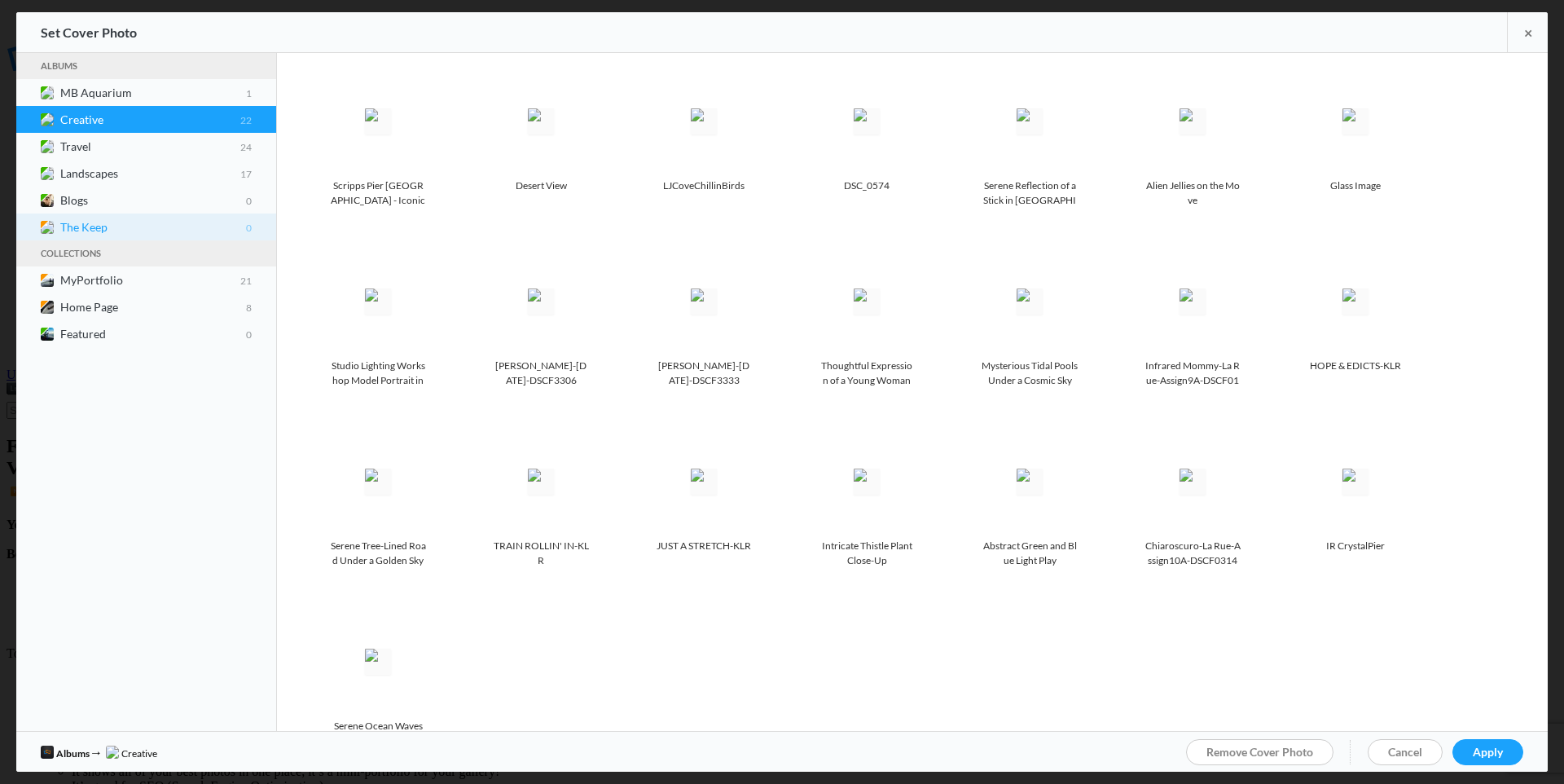
click at [31, 223] on icon at bounding box center [31, 223] width 0 height 0
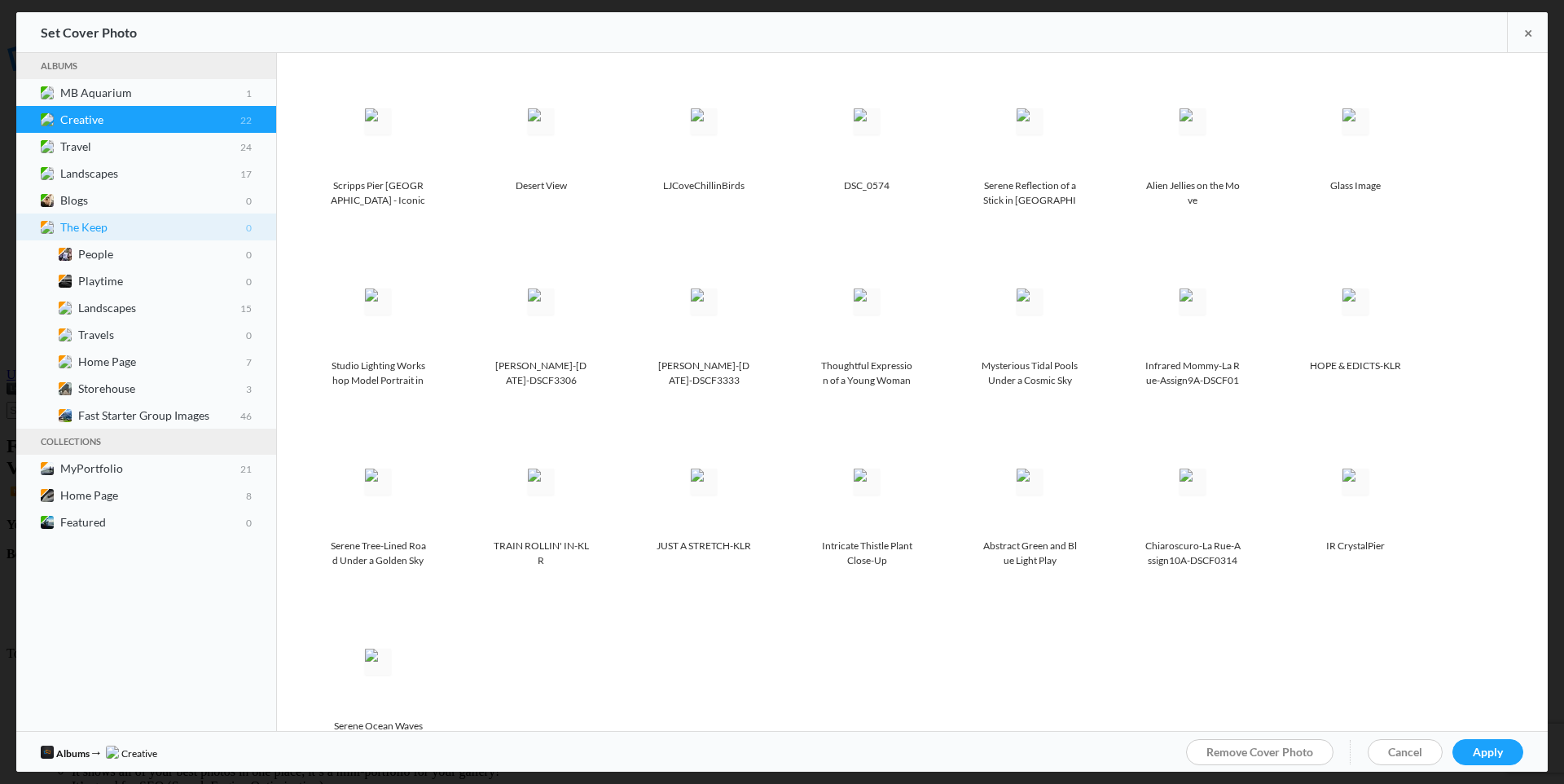
click at [31, 232] on icon at bounding box center [31, 232] width 0 height 0
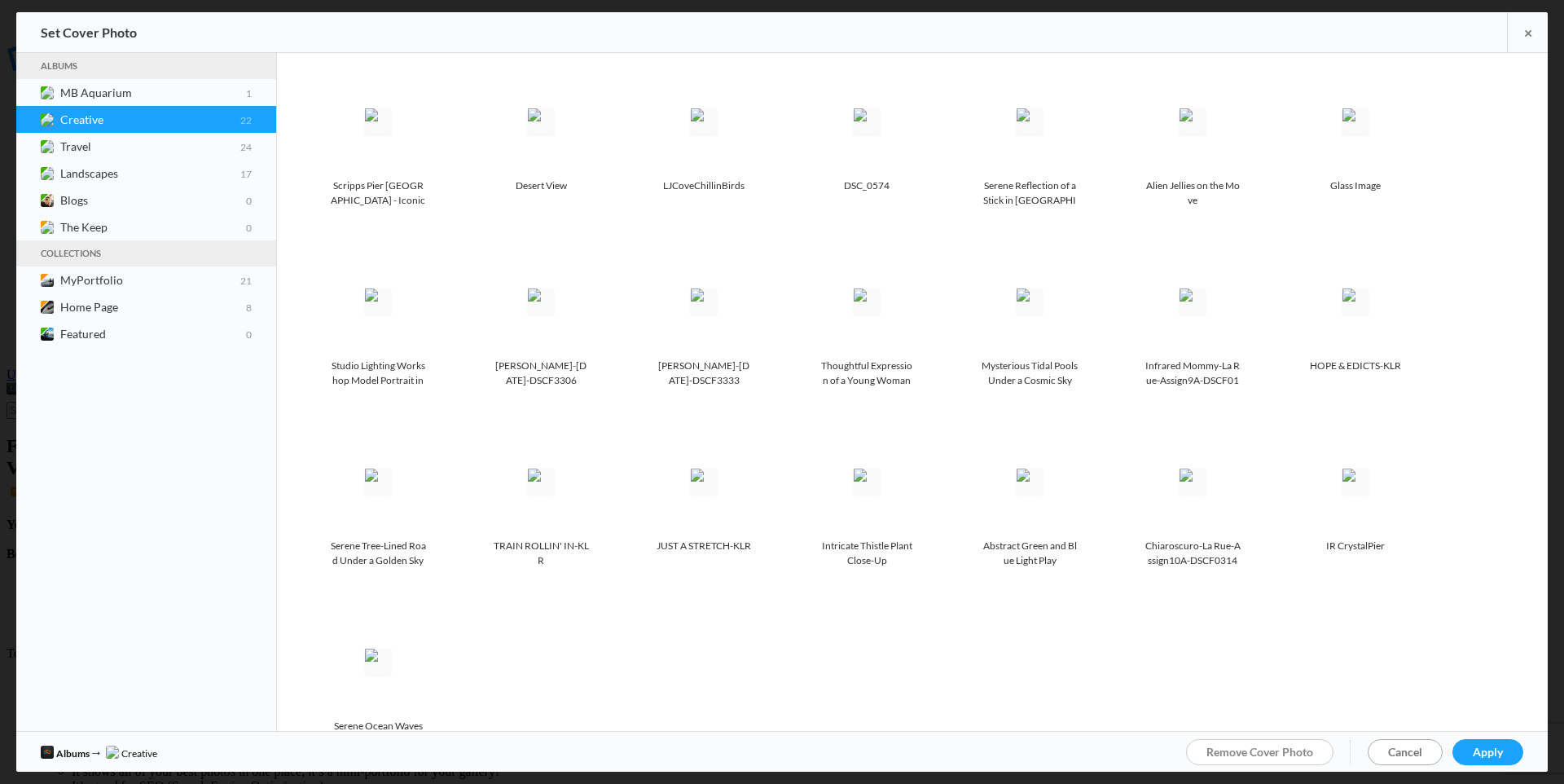
click at [1394, 752] on span "Cancel" at bounding box center [1405, 751] width 35 height 14
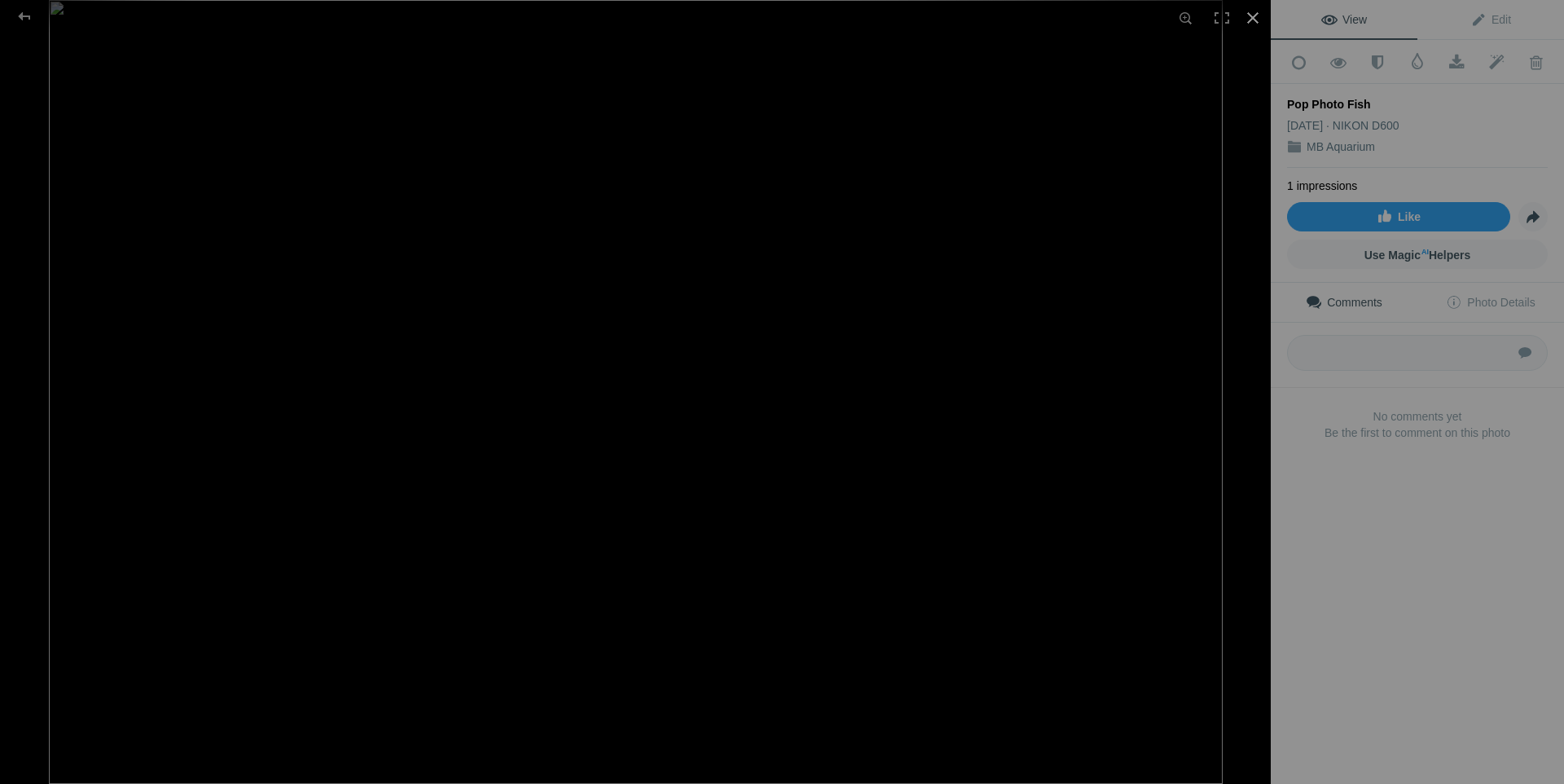
click at [1253, 18] on div at bounding box center [1253, 18] width 35 height 35
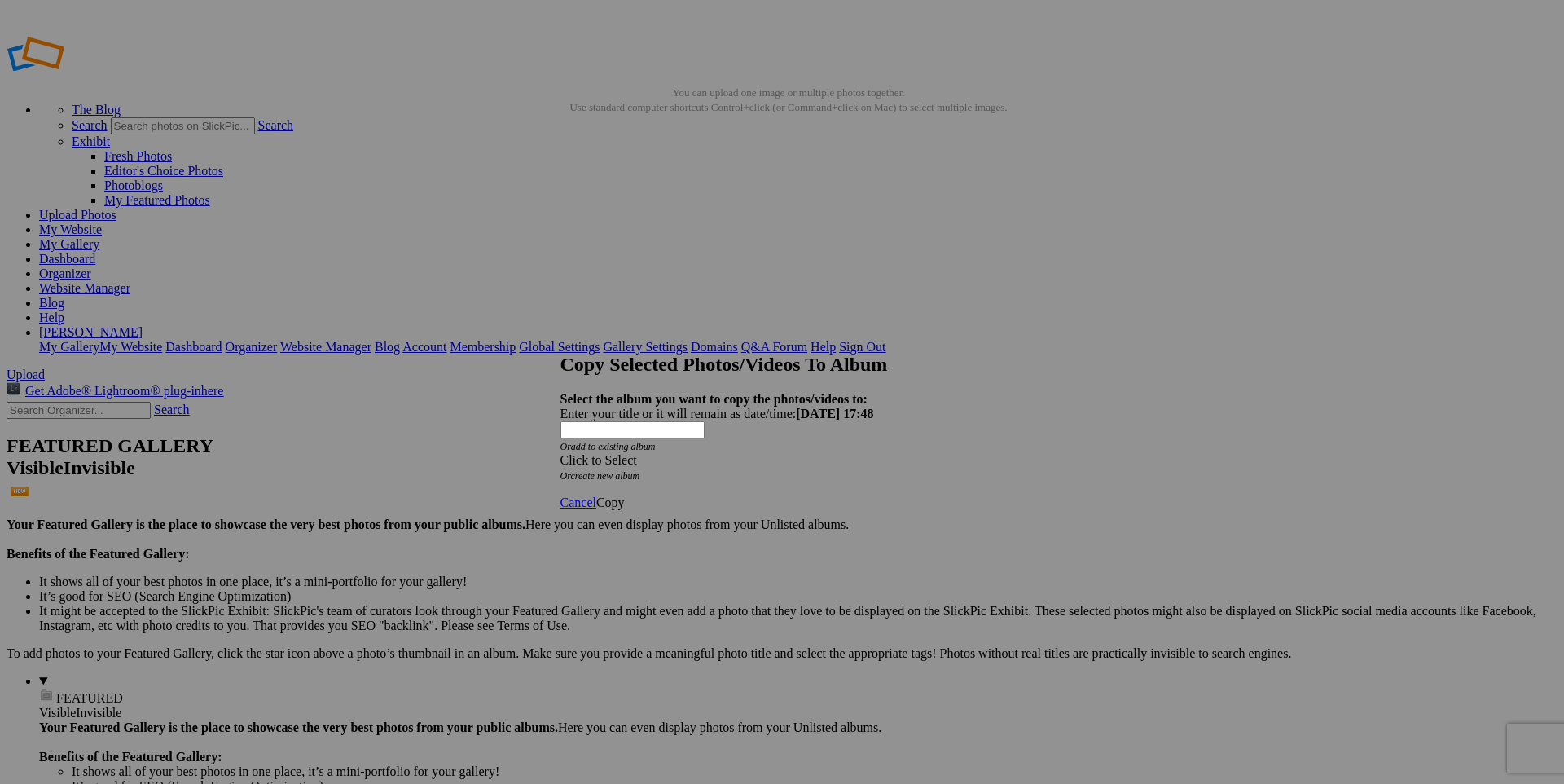
click at [696, 453] on div "Click to Select" at bounding box center [777, 460] width 432 height 14
click at [662, 521] on link "The Keep" at bounding box center [655, 513] width 51 height 14
click at [694, 435] on ul "My Albums The Keep" at bounding box center [740, 420] width 285 height 30
click at [625, 495] on span "Copy" at bounding box center [611, 502] width 29 height 14
click at [723, 453] on div "Click to Select" at bounding box center [777, 460] width 432 height 14
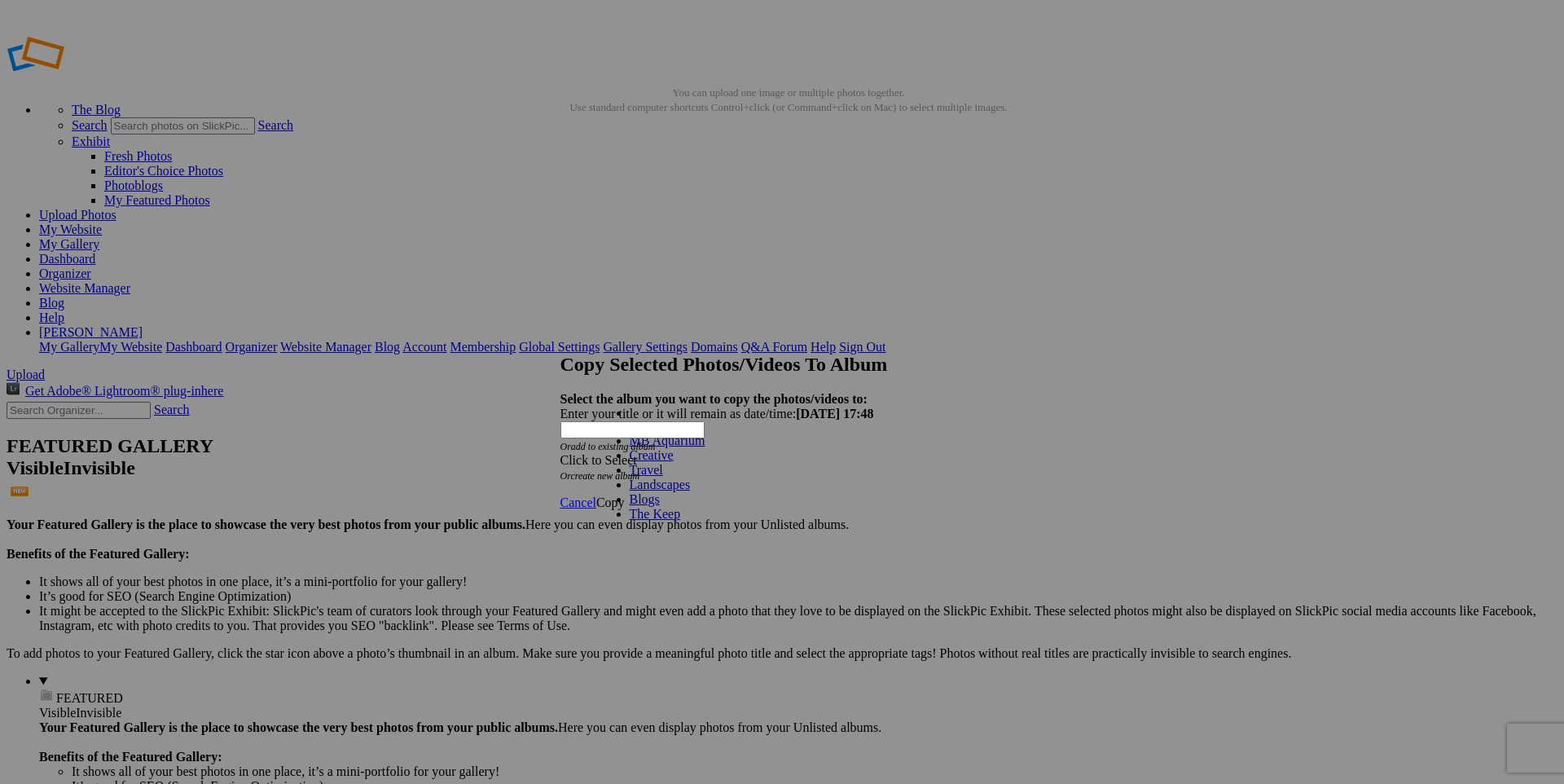
click at [641, 521] on span "The Keep" at bounding box center [655, 513] width 51 height 14
click at [631, 434] on link "The Keep" at bounding box center [655, 427] width 51 height 14
click at [625, 495] on span "Copy" at bounding box center [611, 502] width 29 height 14
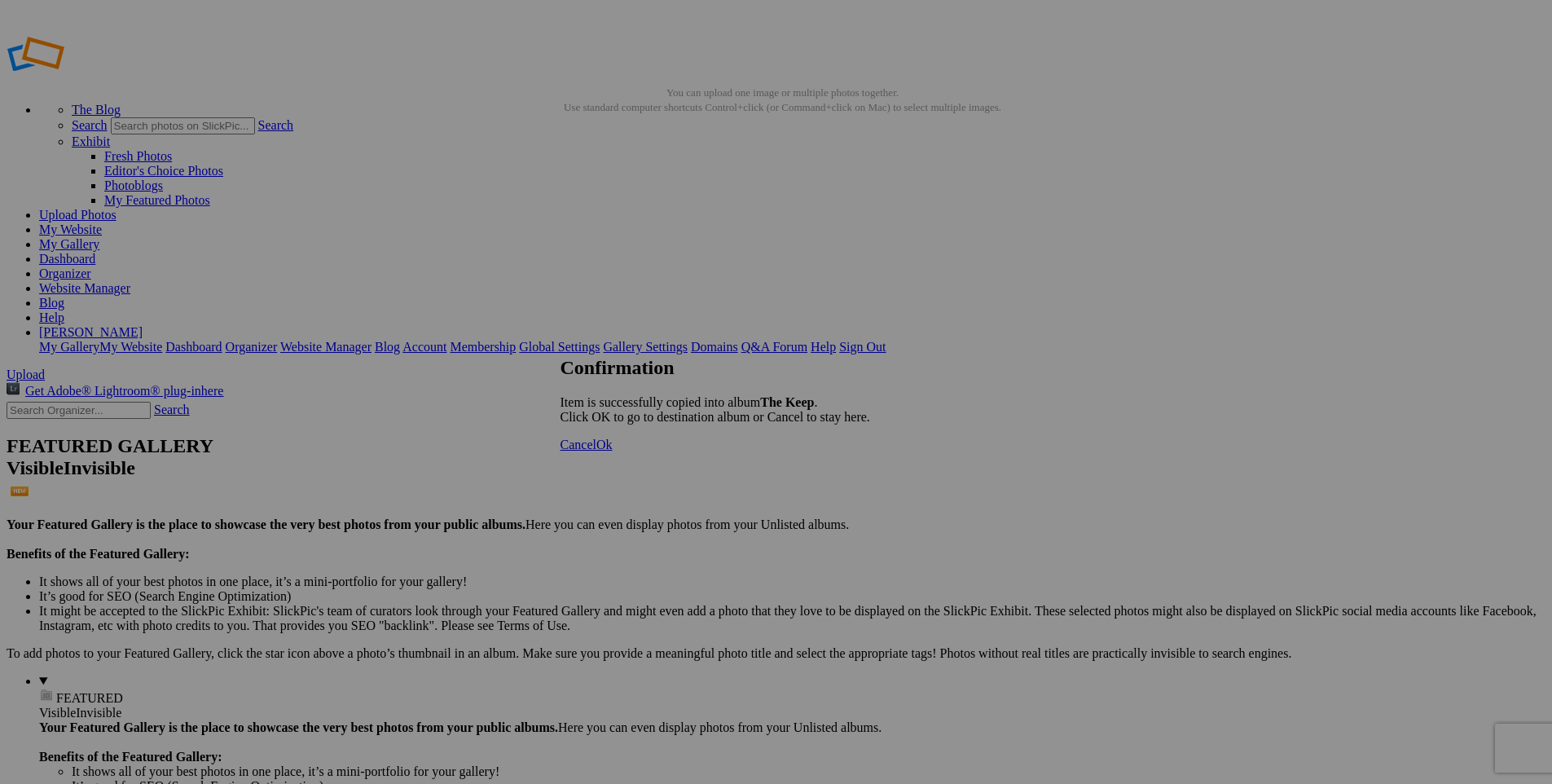
click at [613, 451] on link "Ok" at bounding box center [604, 444] width 16 height 14
type input "Dolphin"
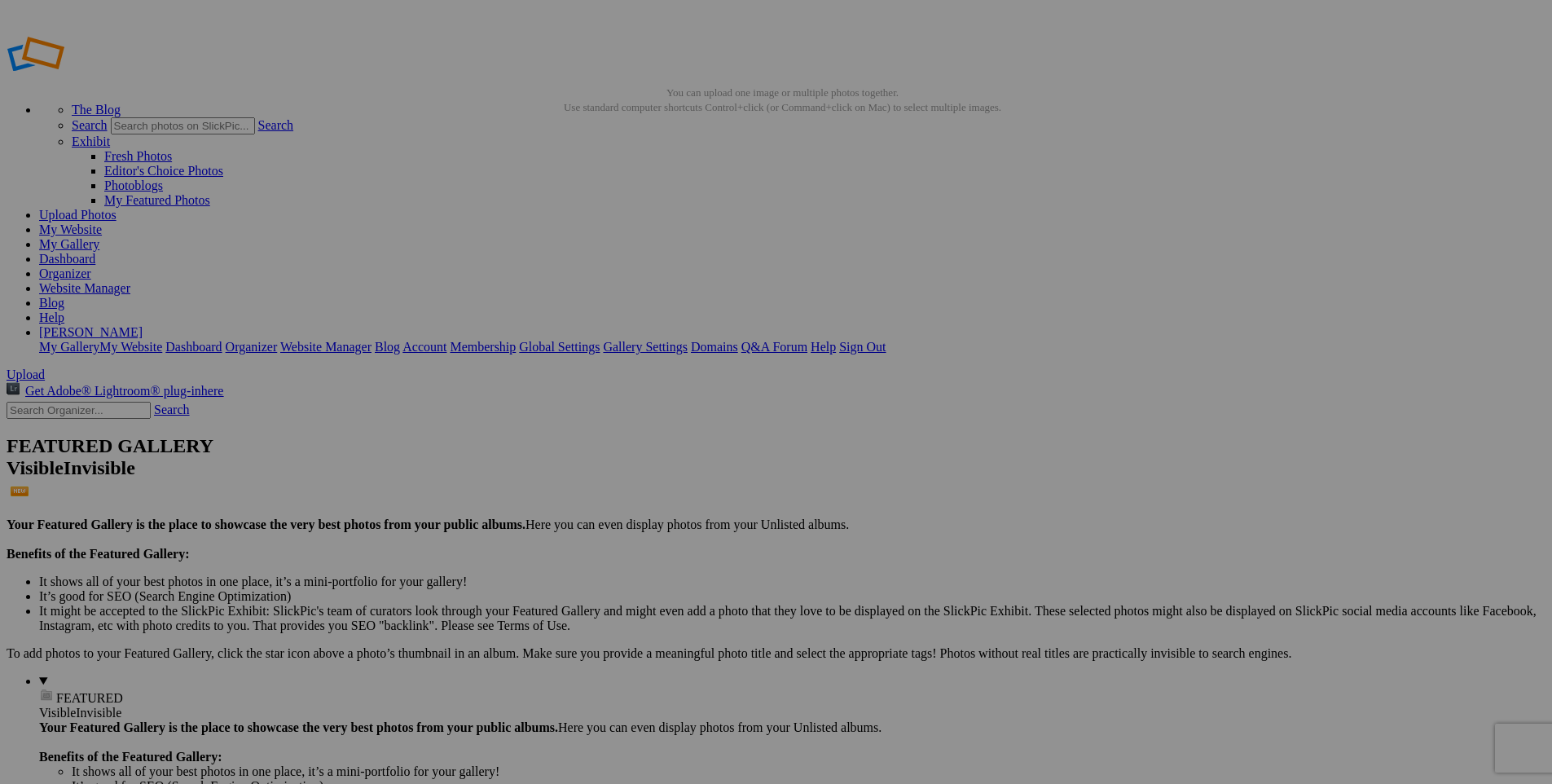
click at [627, 448] on span "Yes" at bounding box center [618, 455] width 19 height 14
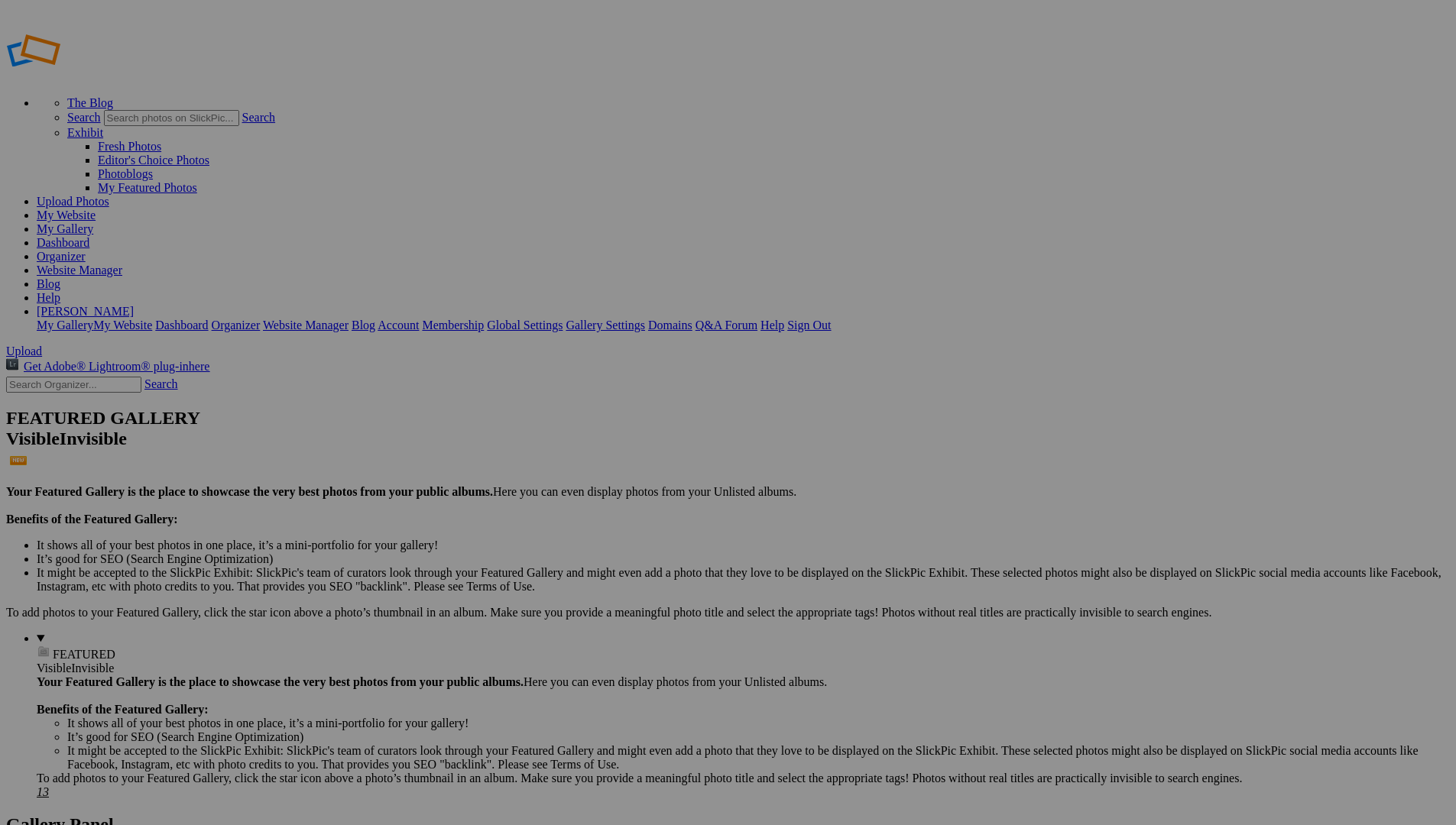
drag, startPoint x: 803, startPoint y: 570, endPoint x: 796, endPoint y: 572, distance: 7.3
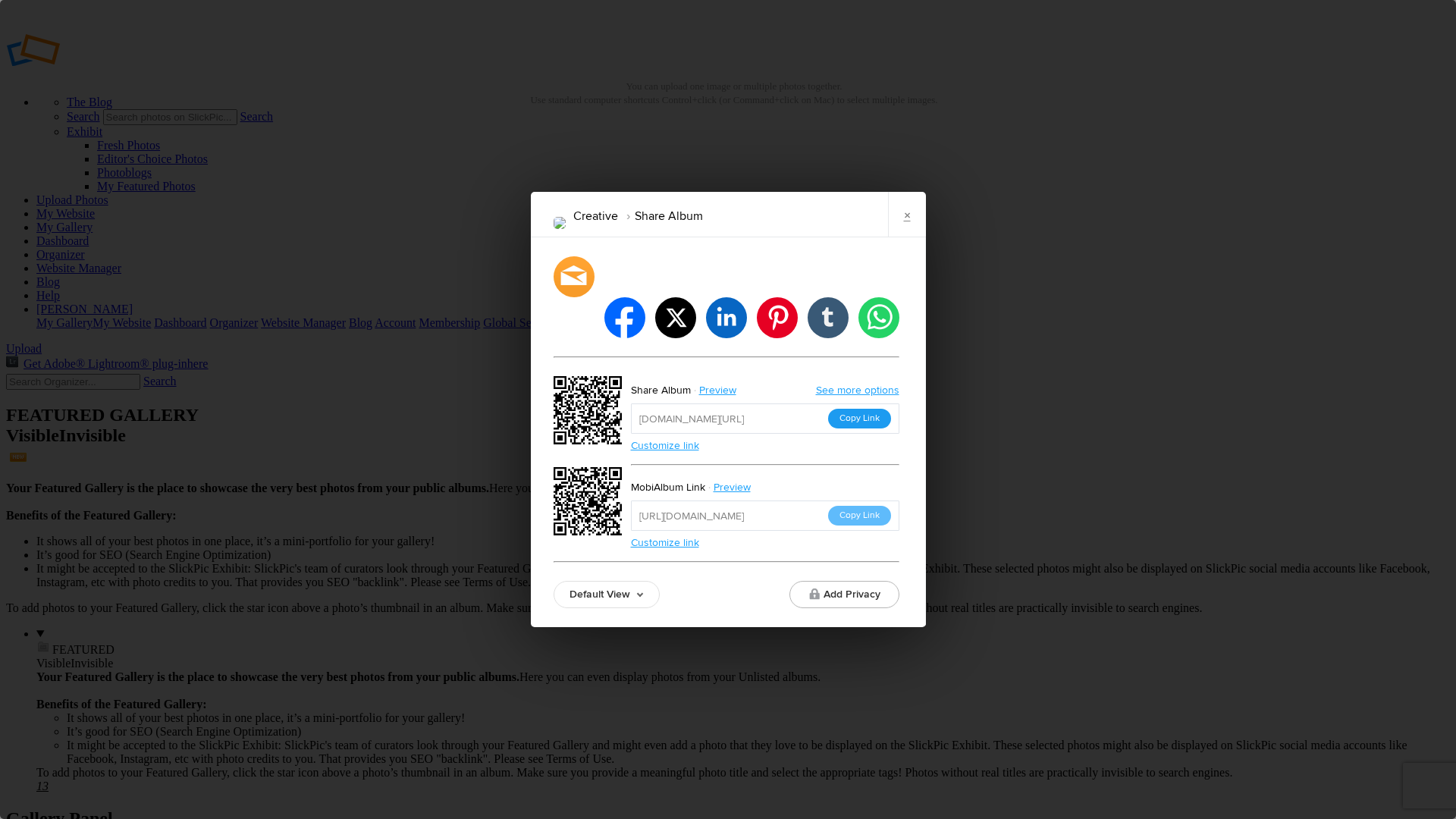
click at [867, 409] on button "Copy Link" at bounding box center [860, 418] width 63 height 20
click at [906, 237] on link "×" at bounding box center [907, 215] width 38 height 46
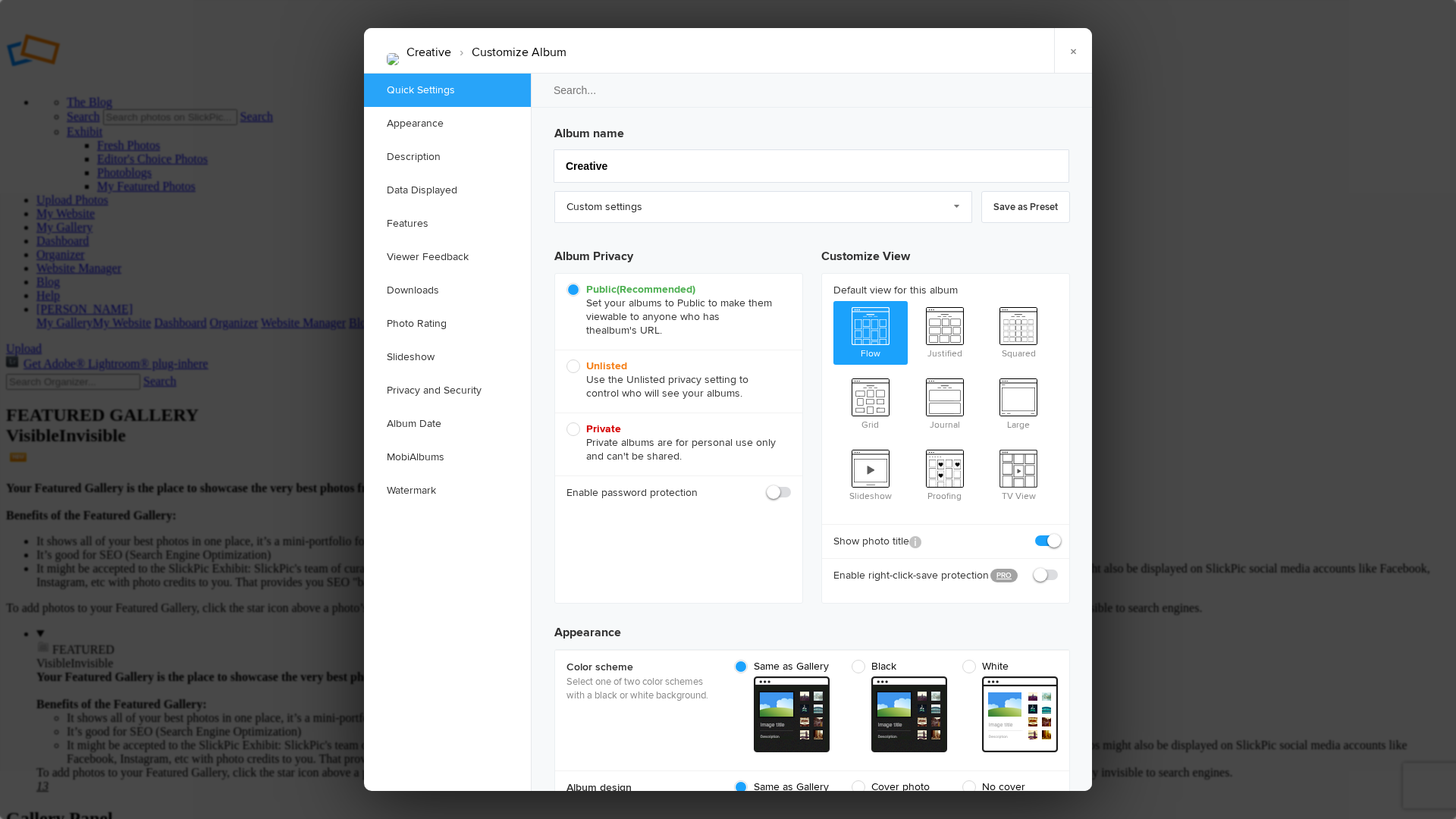
click at [607, 366] on b "Unlisted" at bounding box center [607, 366] width 41 height 13
click at [567, 360] on input "Unlisted Use the Unlisted privacy setting to control who will see your albums." at bounding box center [566, 359] width 1 height 1
radio input "true"
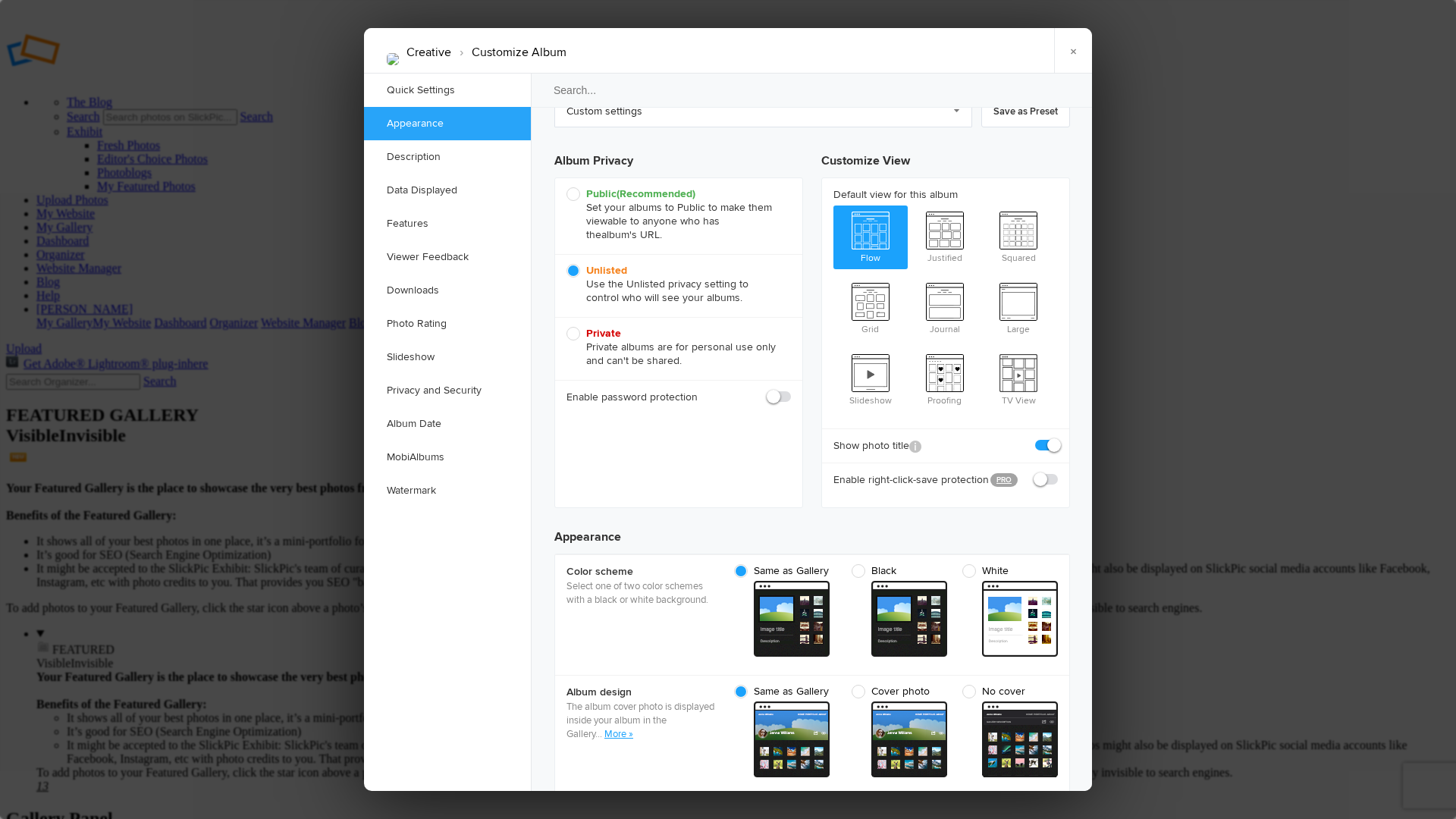
scroll to position [98, 0]
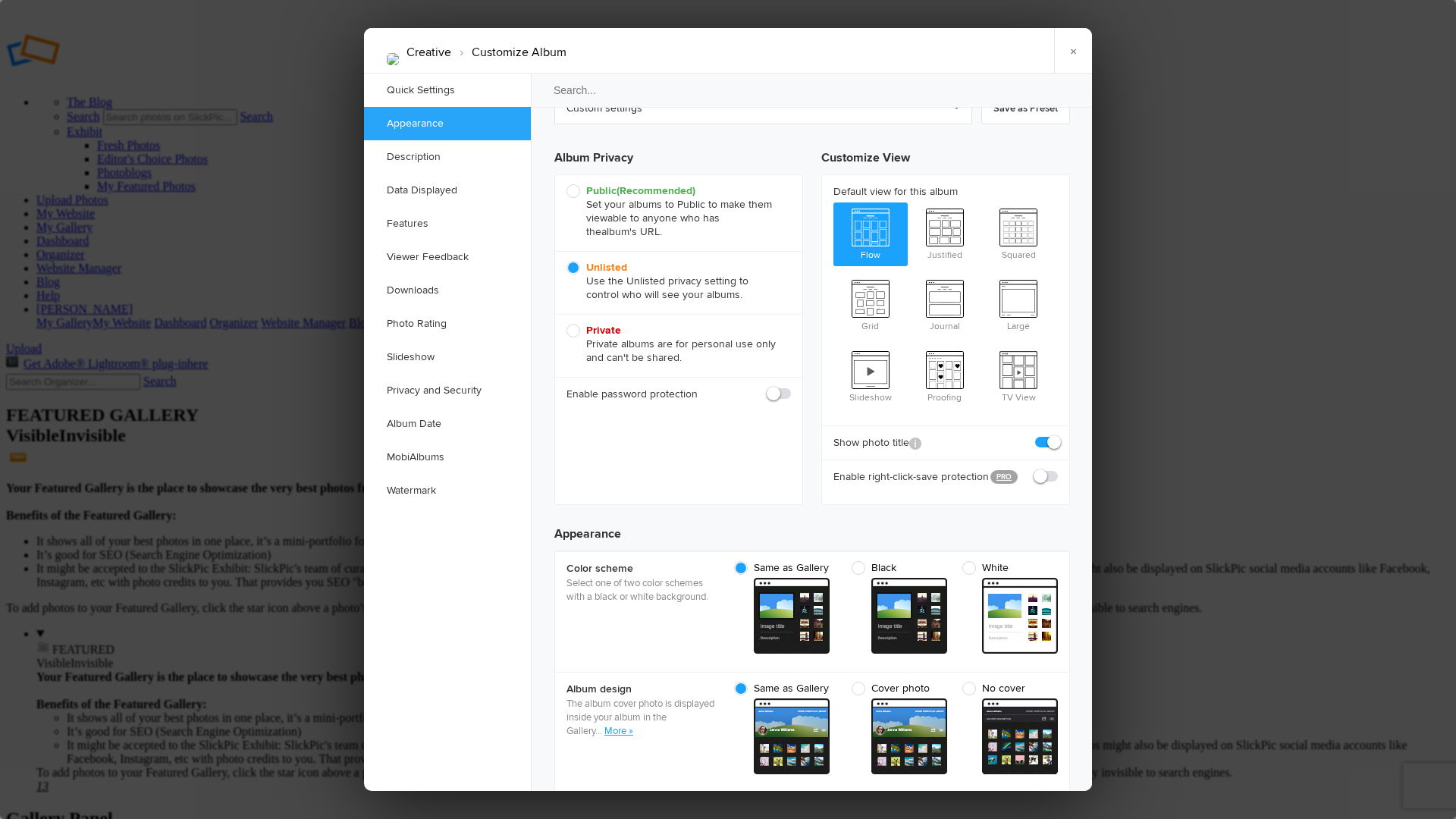
click at [1058, 469] on span at bounding box center [1058, 469] width 0 height 0
click at [1058, 469] on input "checkbox" at bounding box center [1058, 469] width 1 height 1
checkbox input "true"
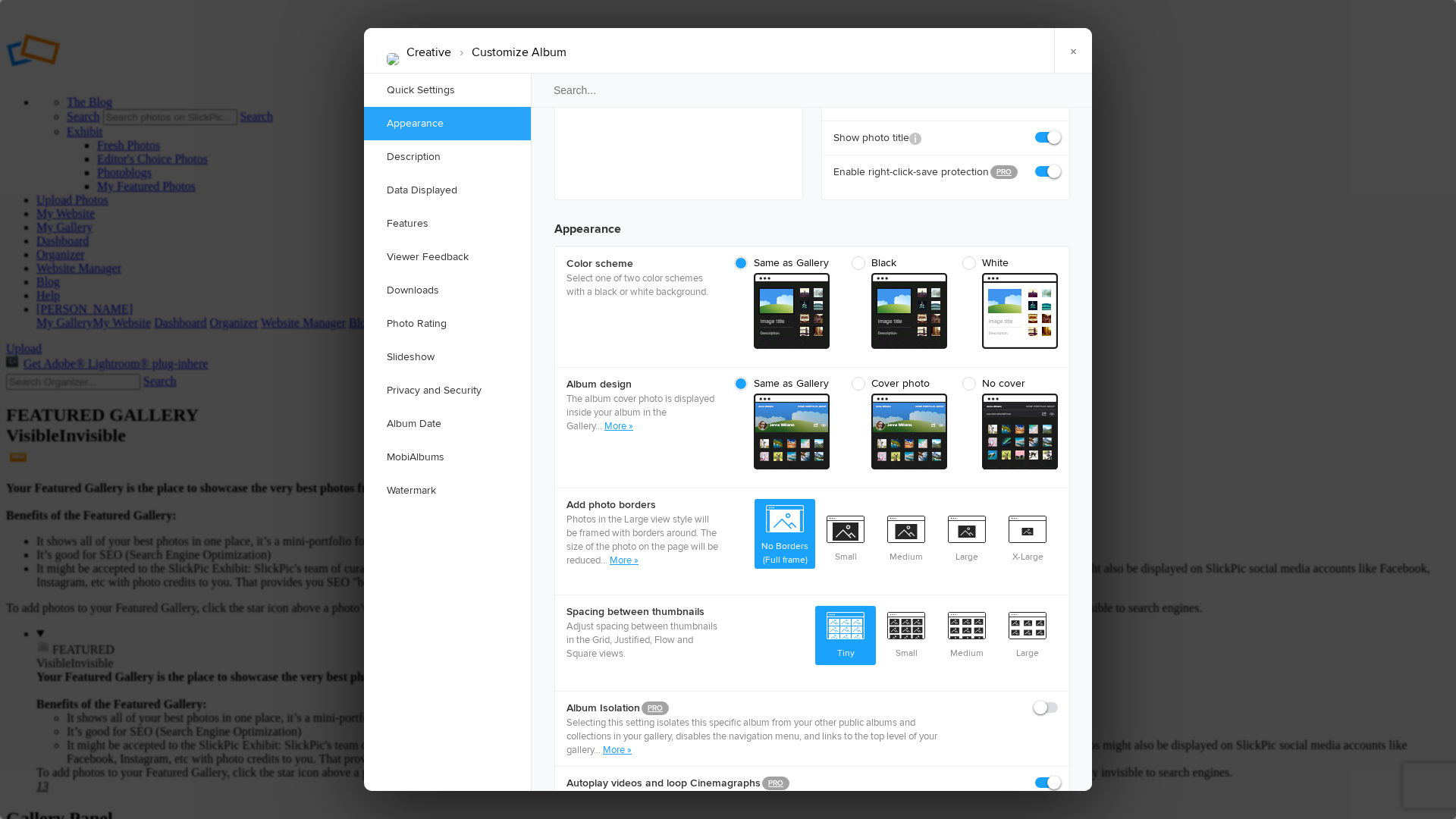
scroll to position [405, 0]
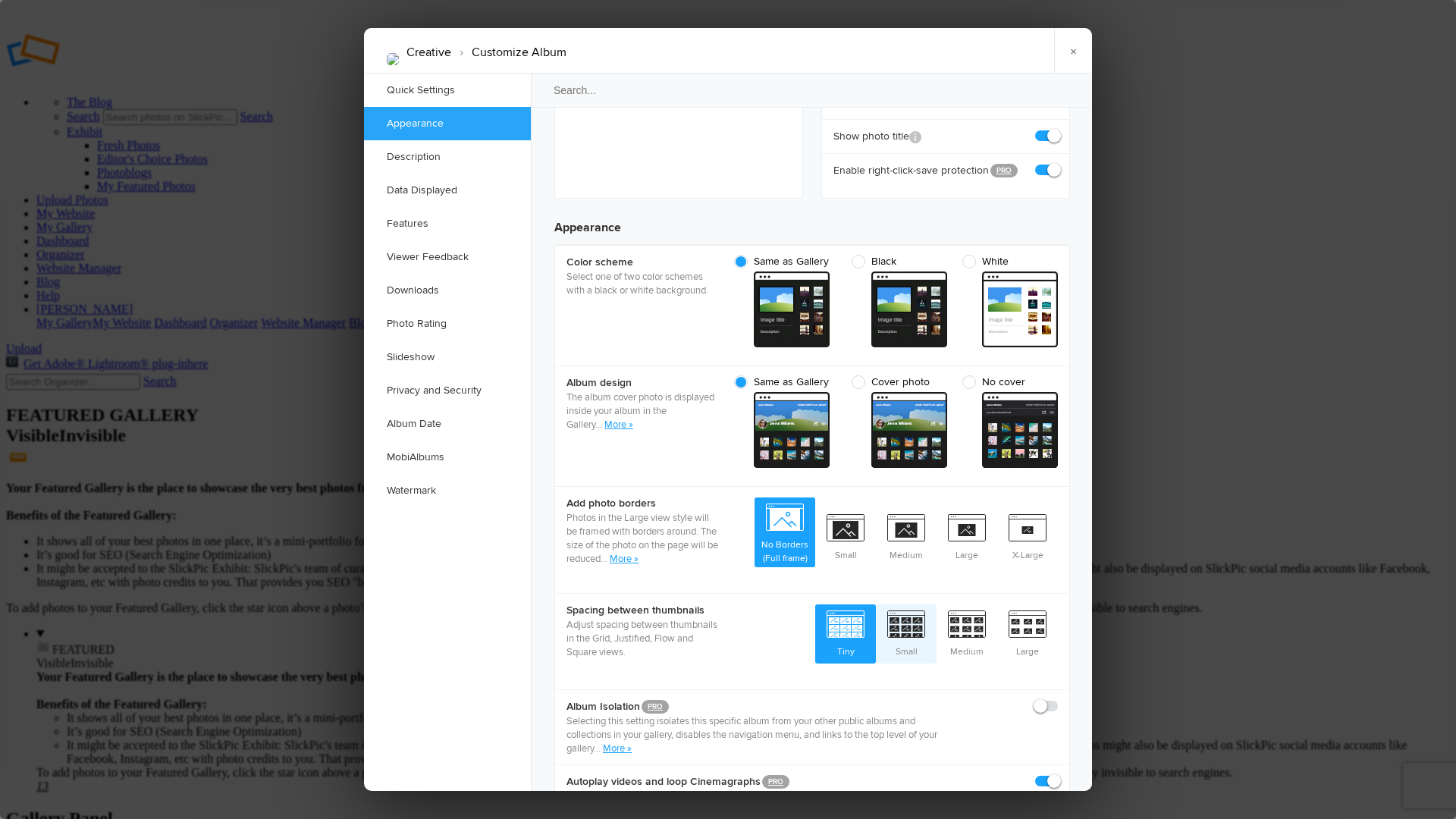
click at [898, 604] on span "Small" at bounding box center [906, 632] width 61 height 56
click at [936, 604] on input "Small" at bounding box center [936, 604] width 1 height 1
radio input "true"
click at [961, 604] on span "Medium" at bounding box center [966, 632] width 61 height 56
click at [996, 604] on input "Medium" at bounding box center [996, 604] width 1 height 1
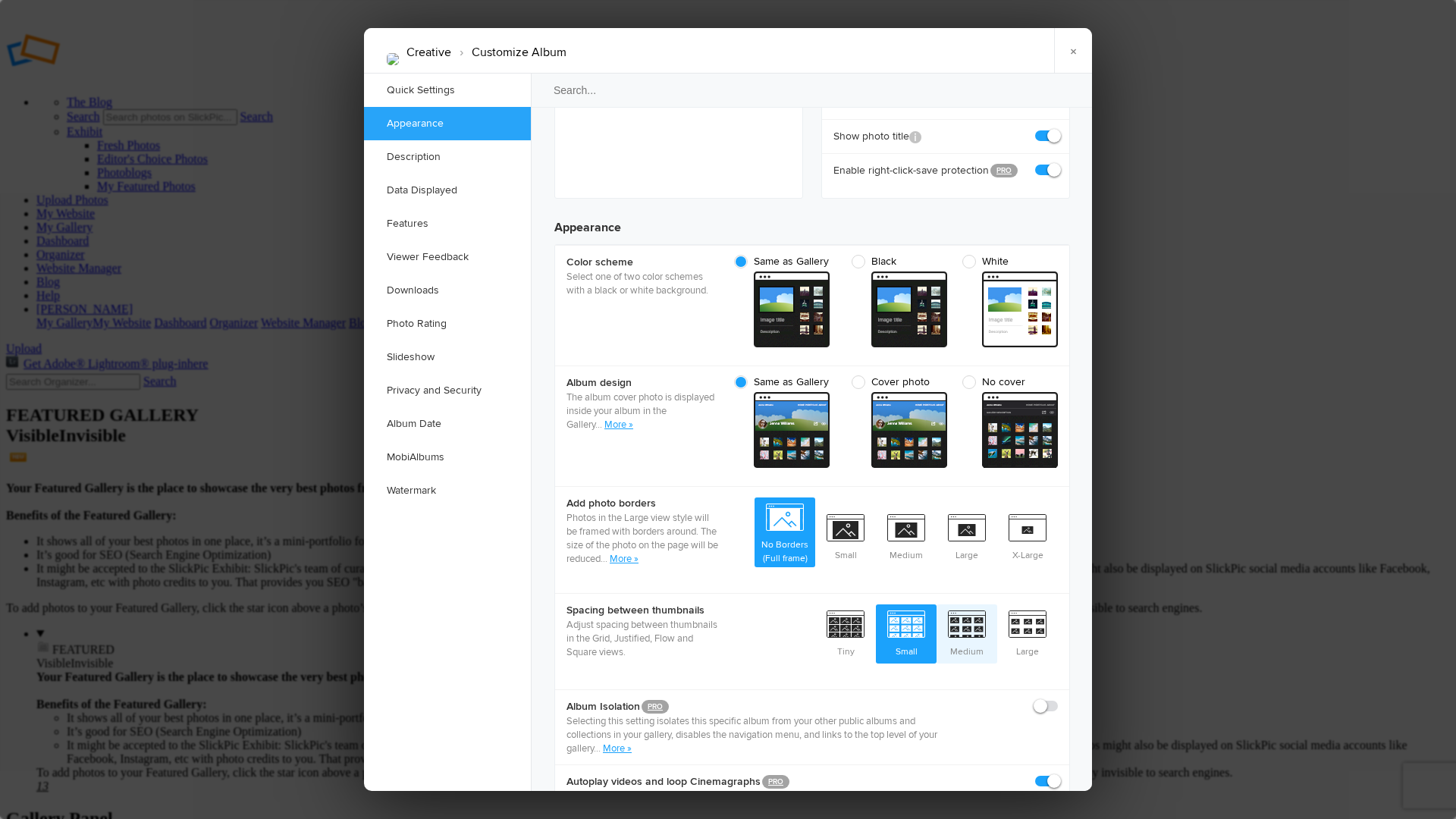
radio input "true"
click at [906, 604] on span "Small" at bounding box center [906, 632] width 61 height 56
click at [936, 604] on input "Small" at bounding box center [936, 604] width 1 height 1
radio input "true"
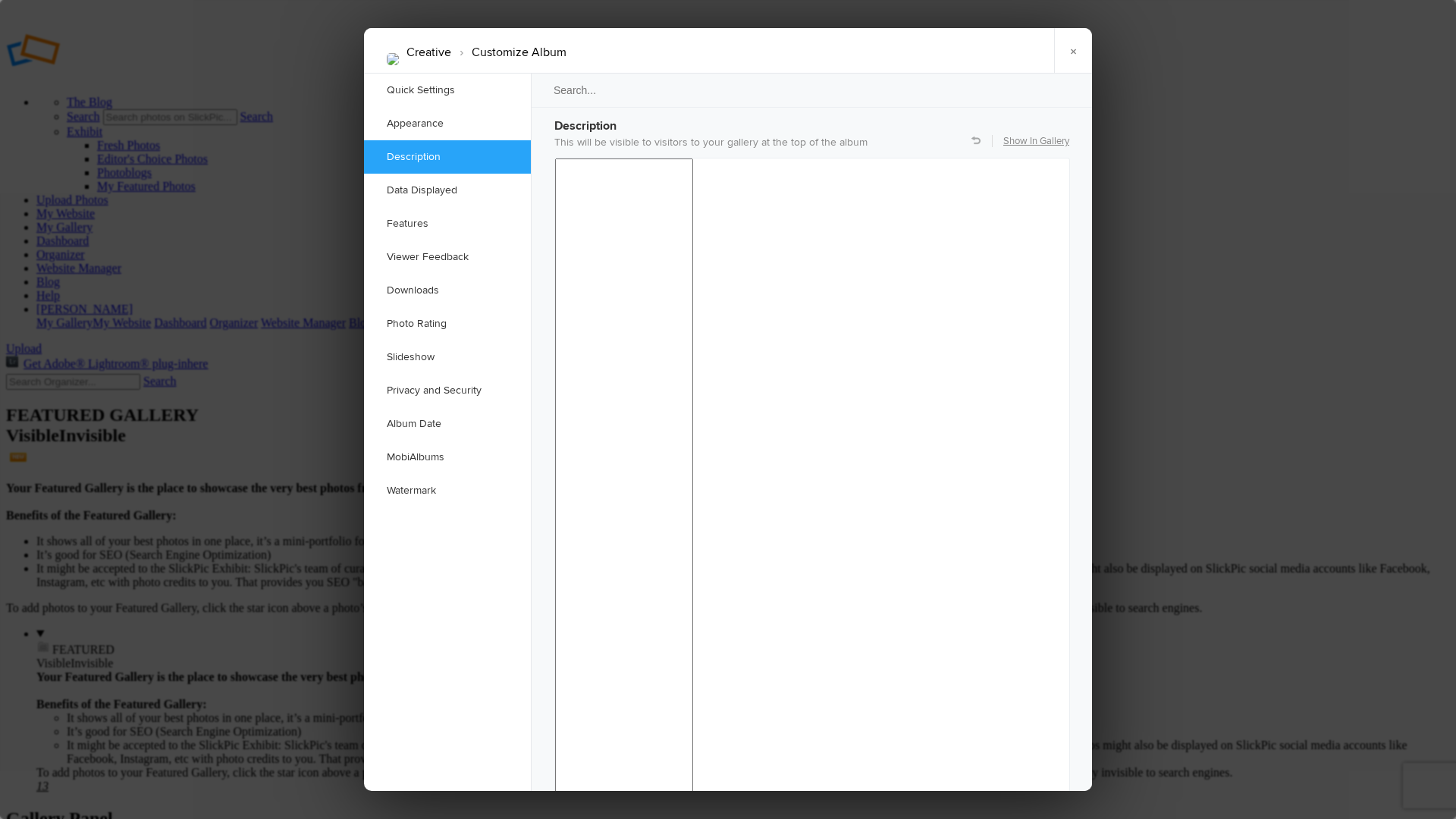
scroll to position [1231, 0]
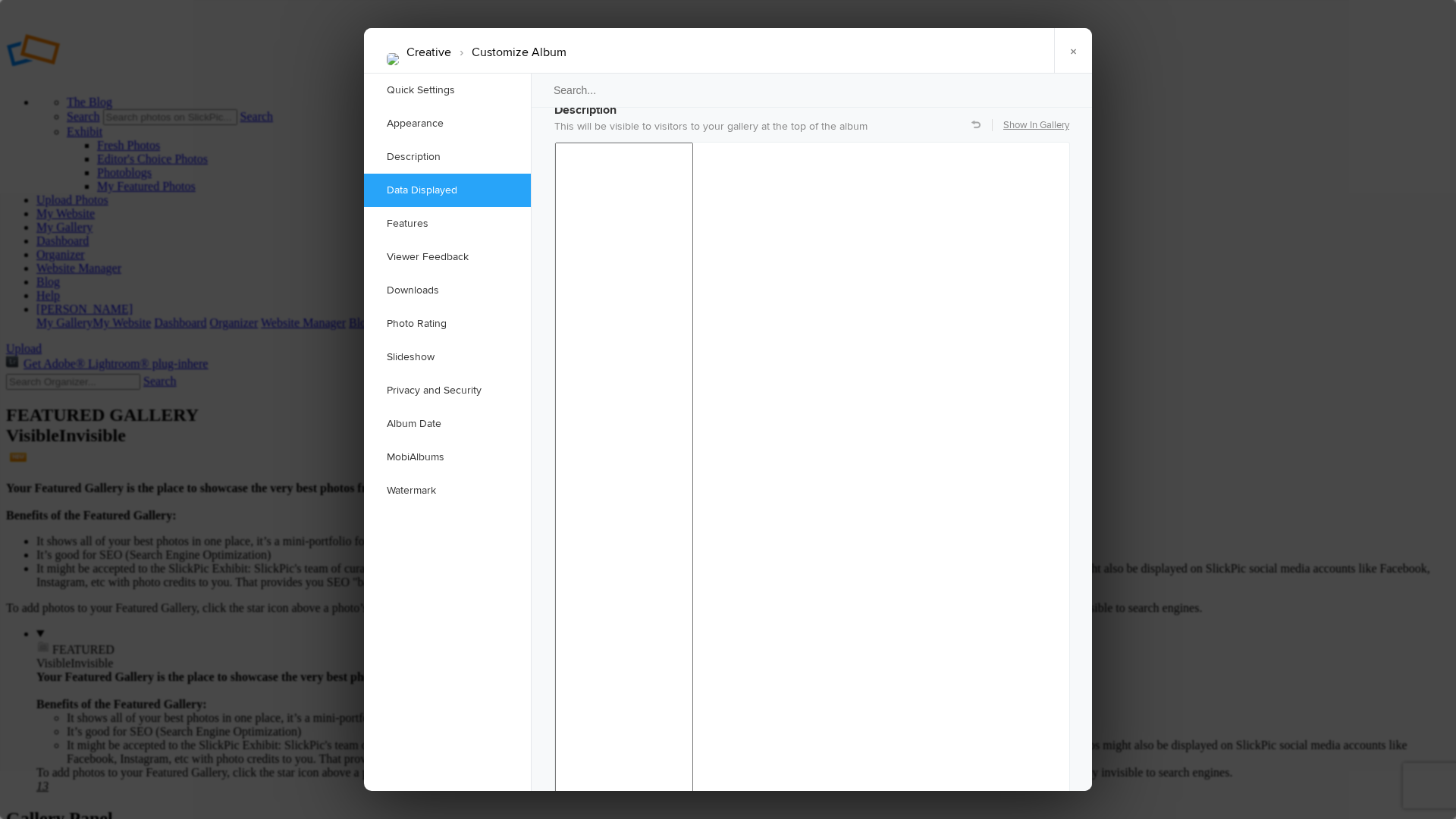
drag, startPoint x: 557, startPoint y: 285, endPoint x: 644, endPoint y: 285, distance: 87.0
checkbox input "false"
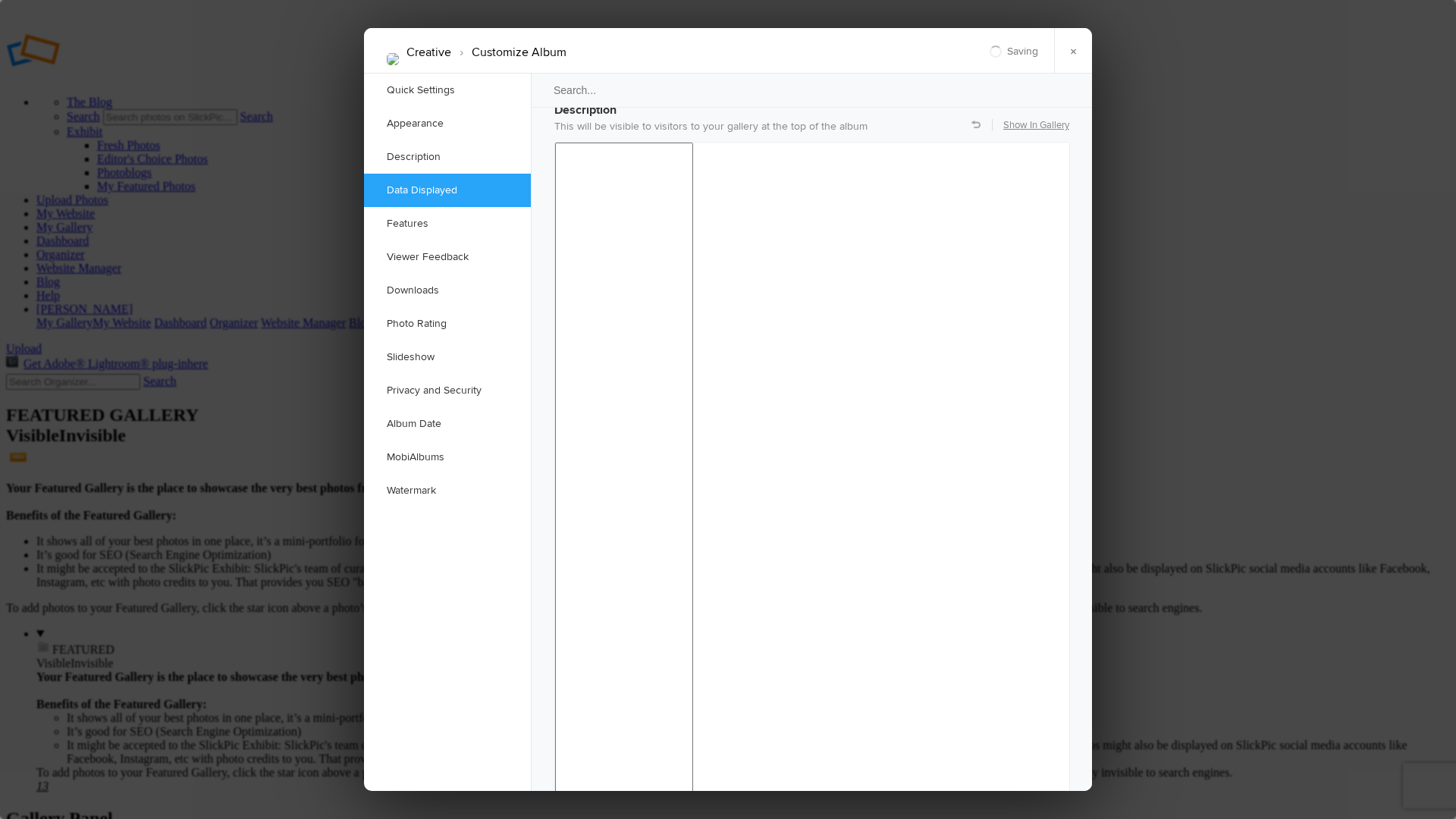
checkbox input "false"
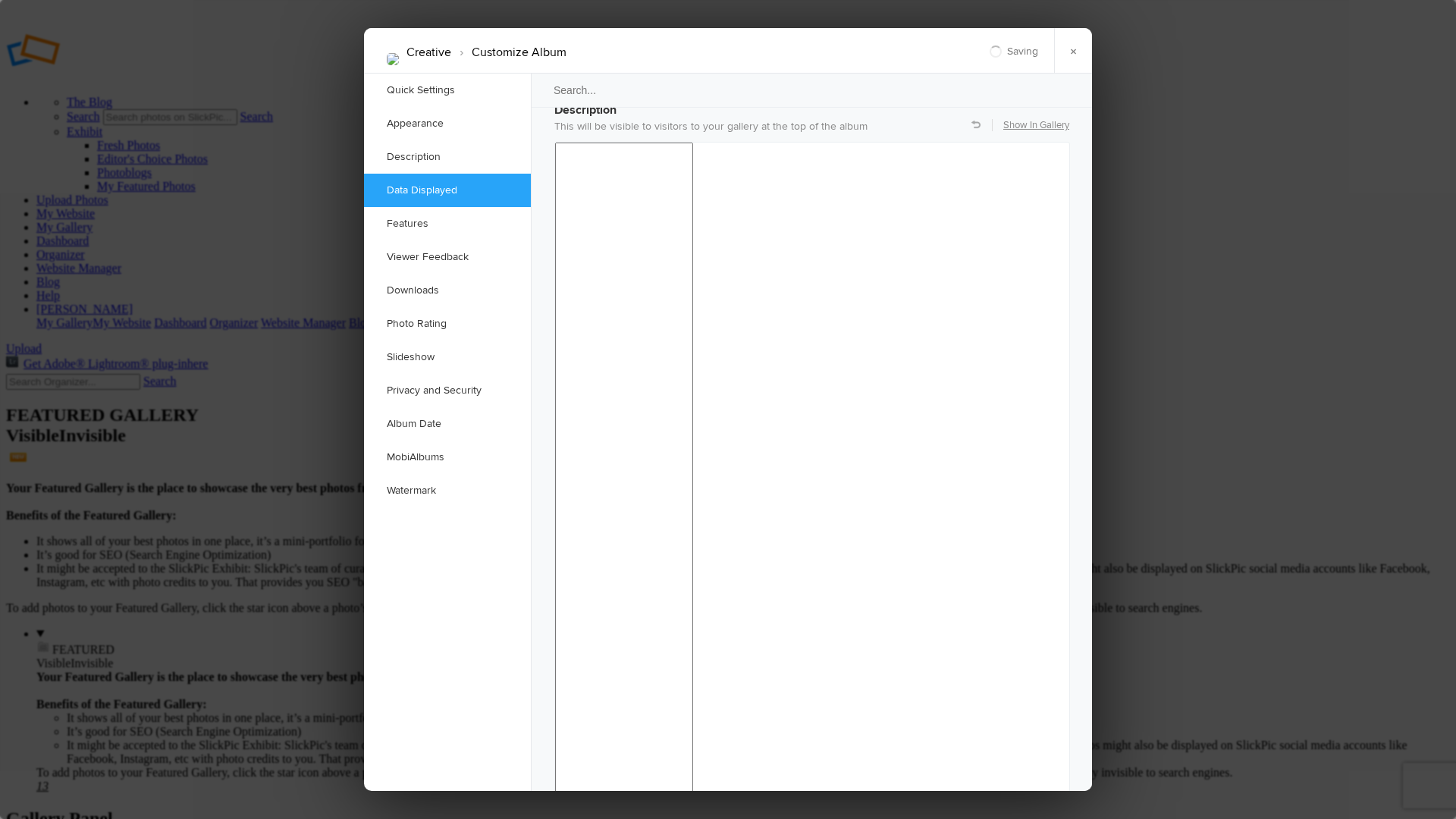
checkbox input "false"
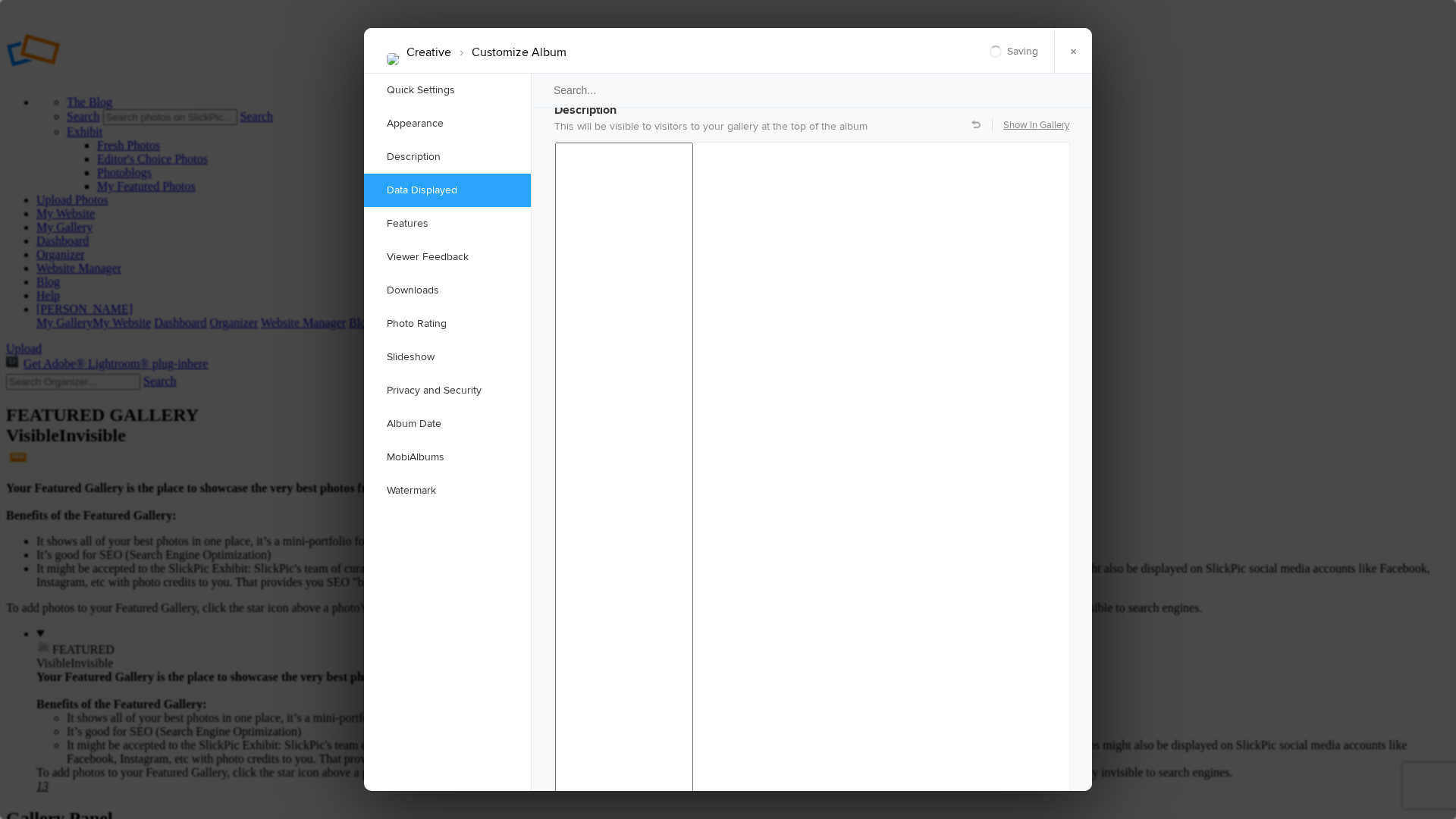
checkbox input "false"
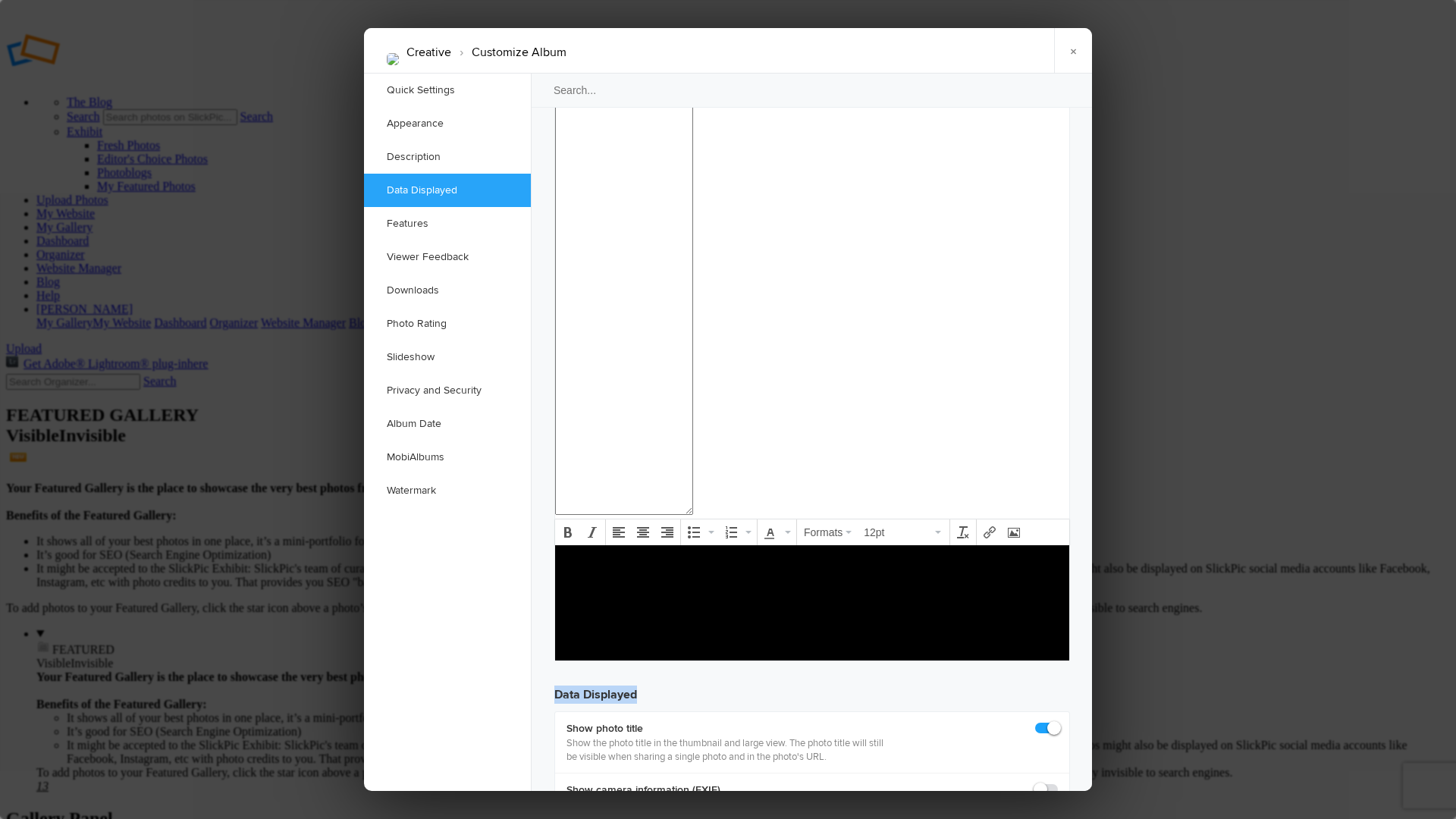
scroll to position [1555, 0]
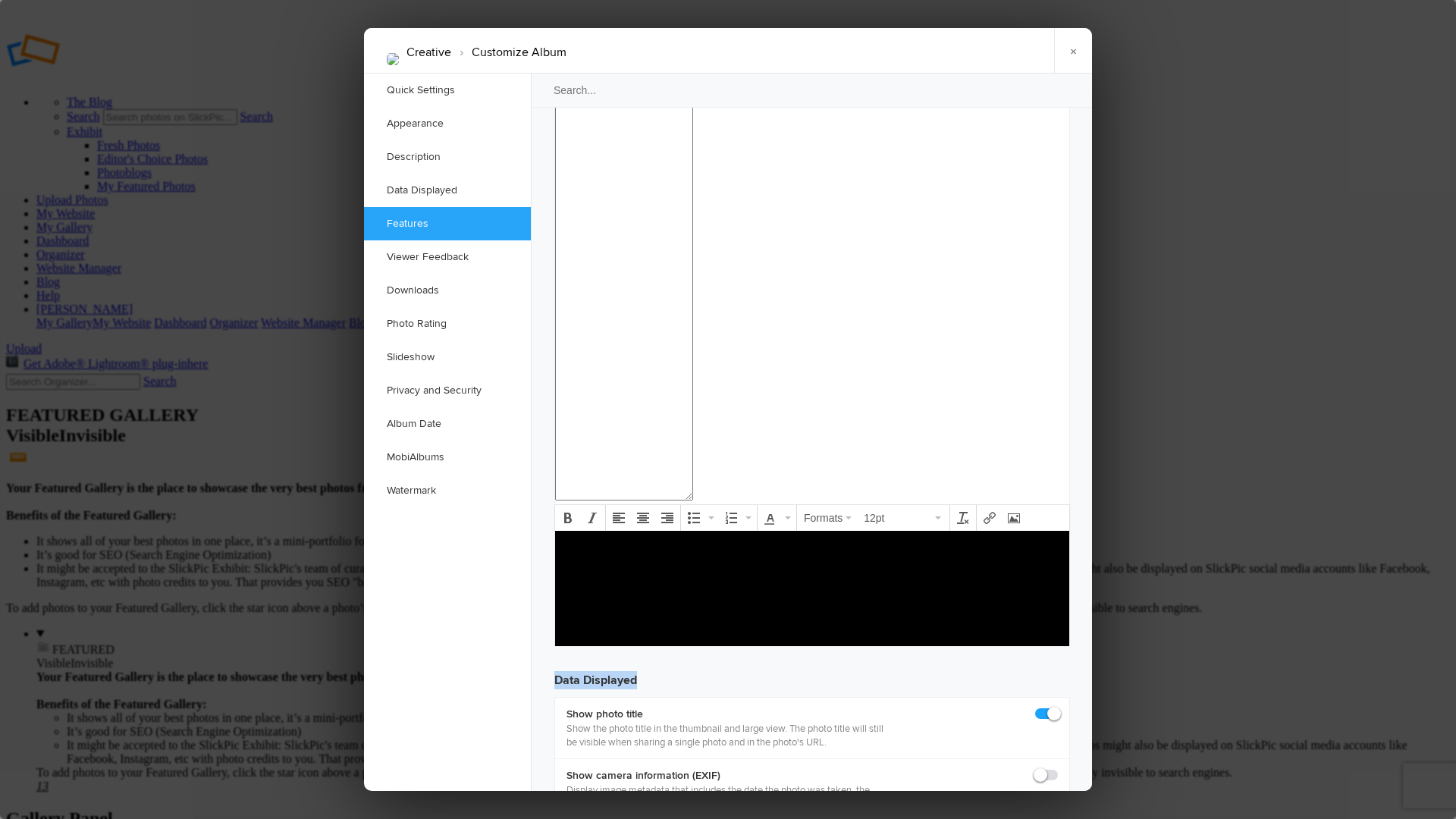
checkbox input "false"
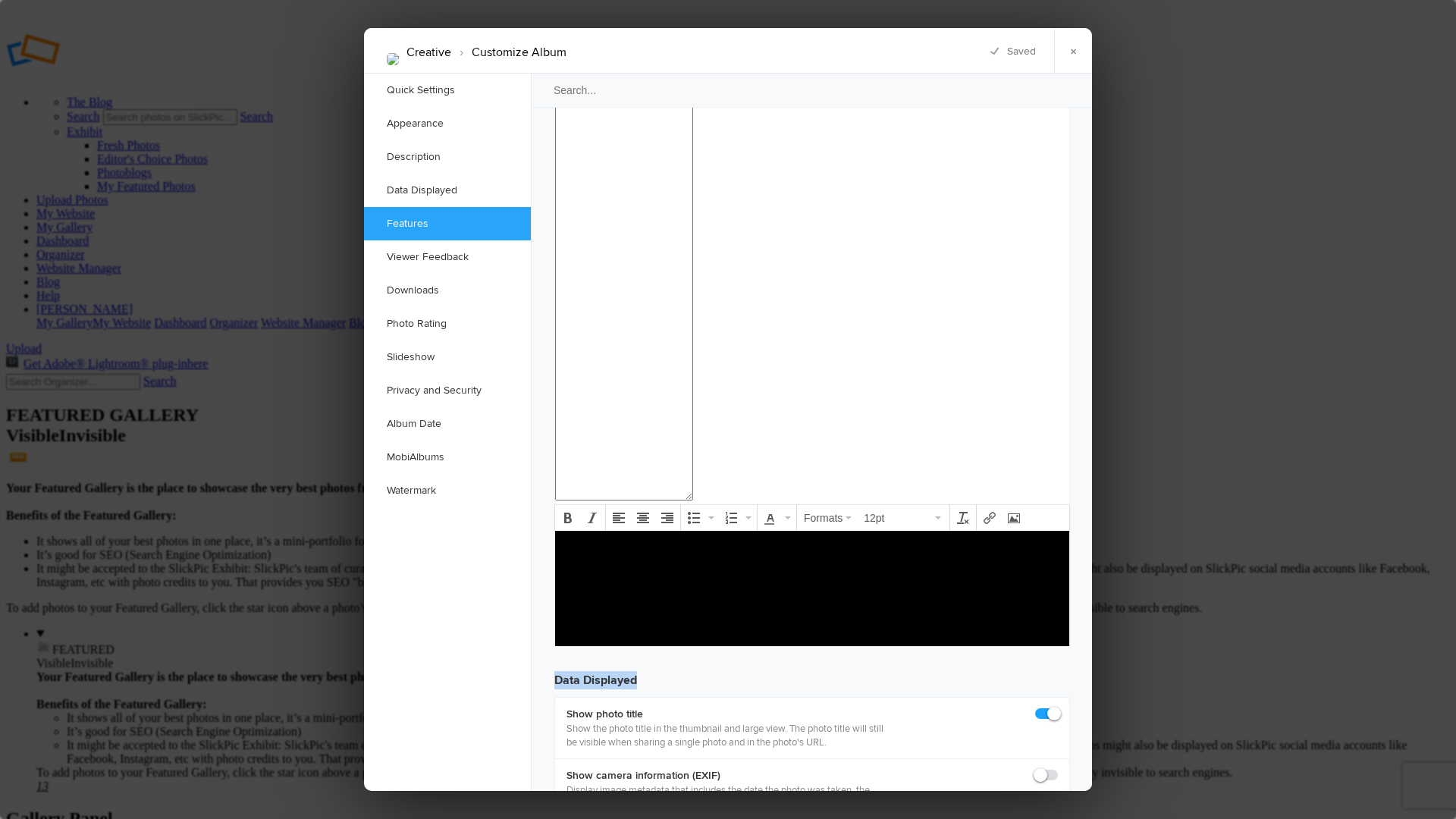
checkbox input "false"
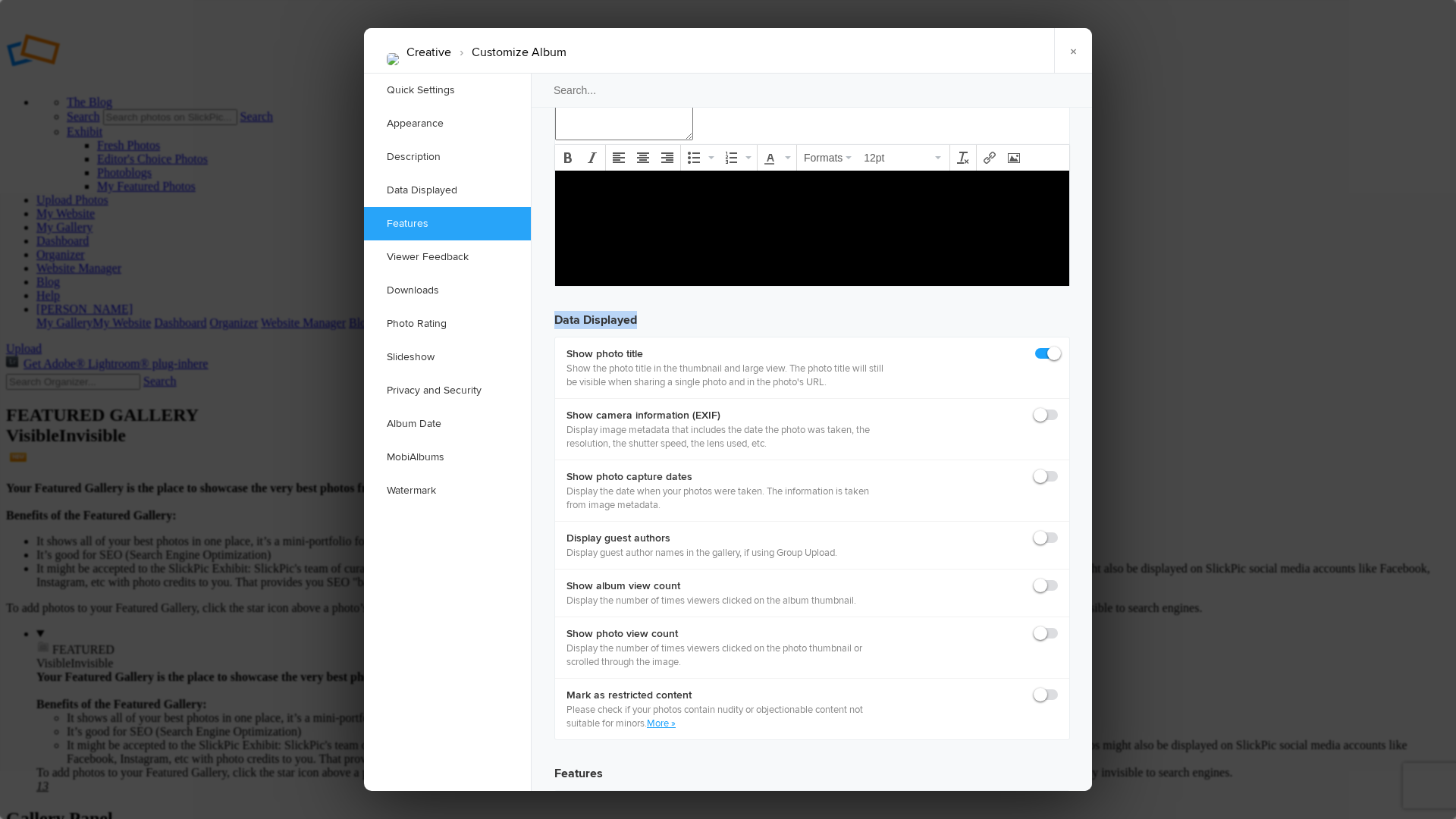
scroll to position [1917, 0]
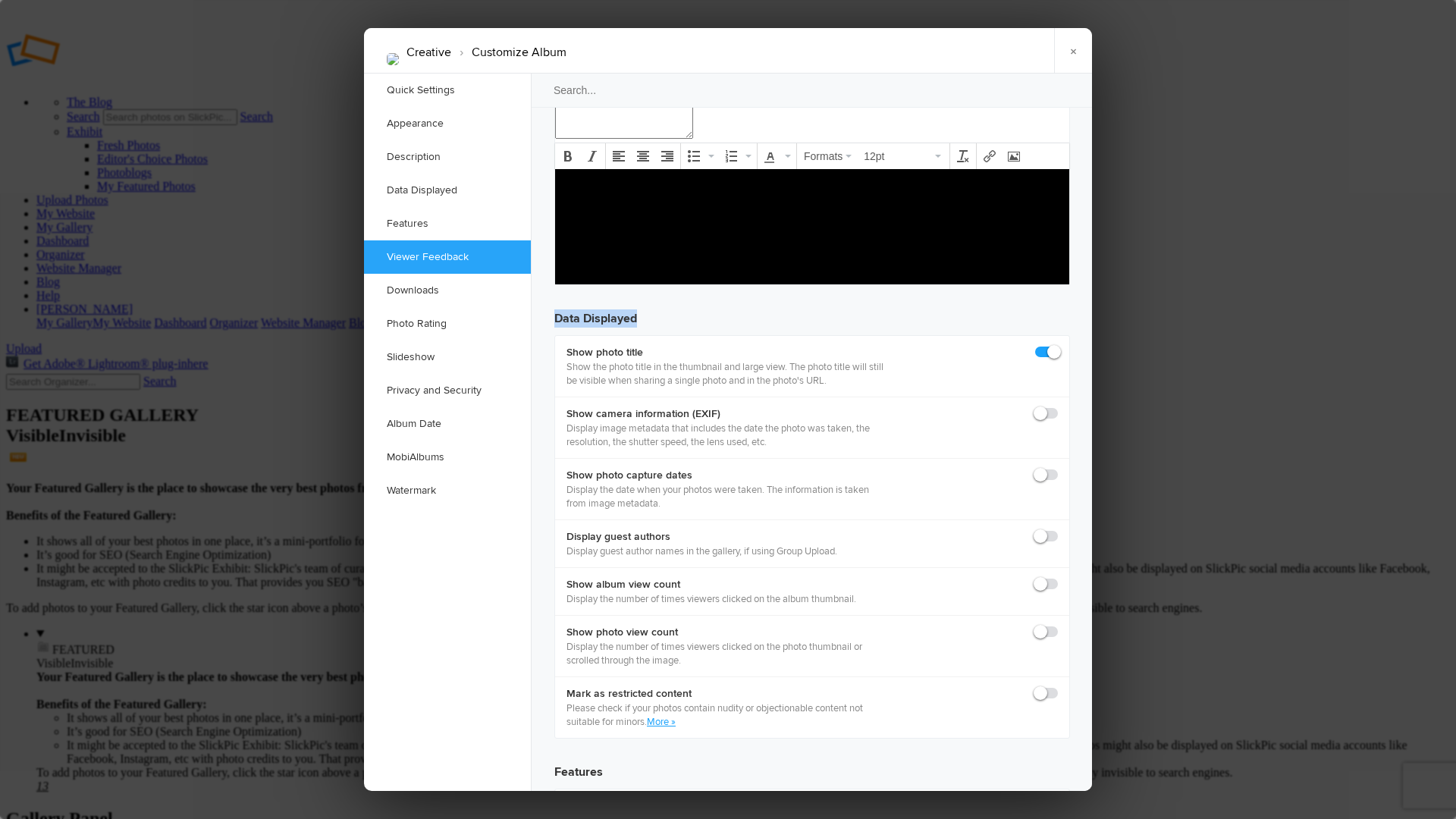
checkbox input "false"
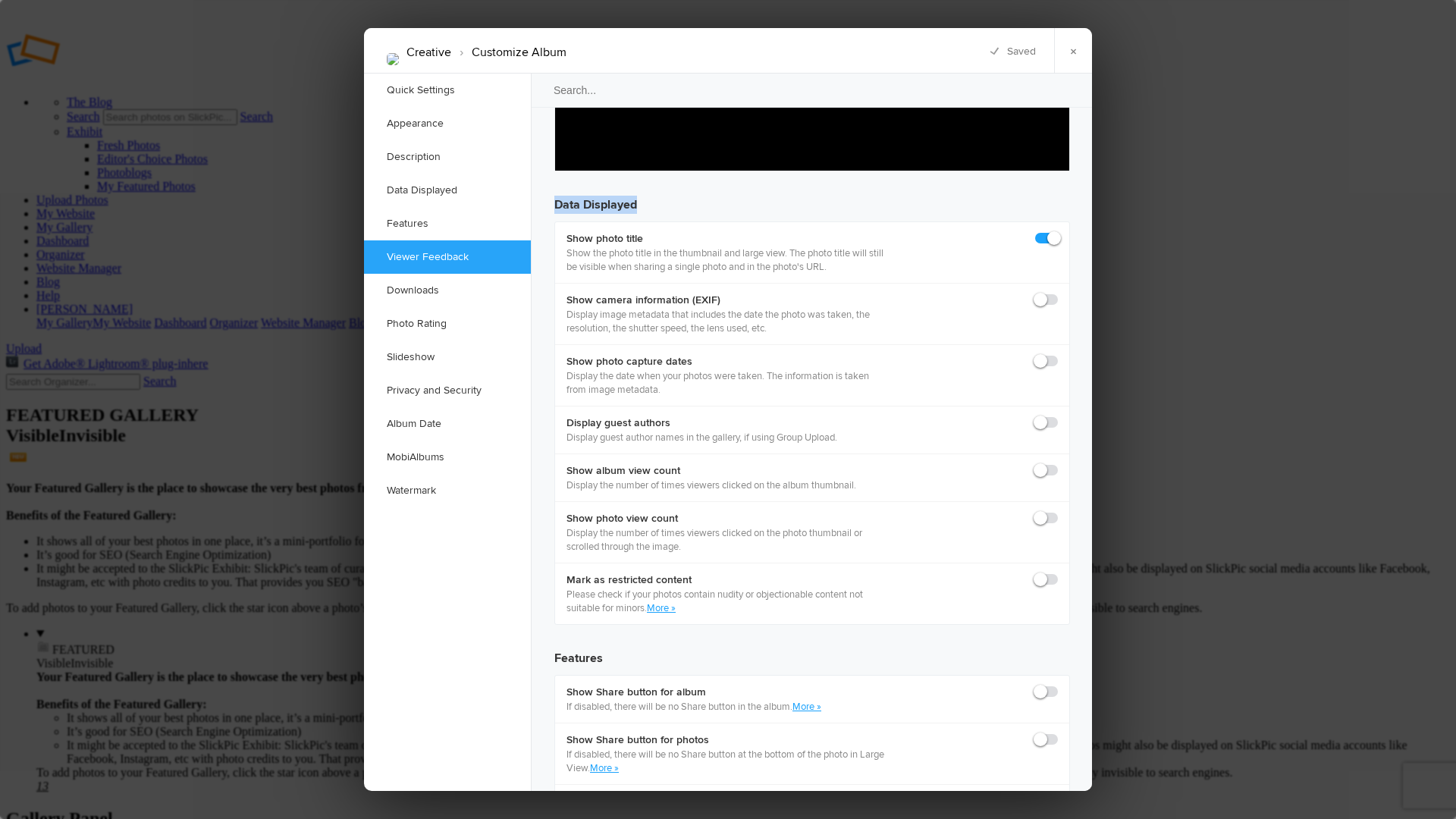
scroll to position [2037, 0]
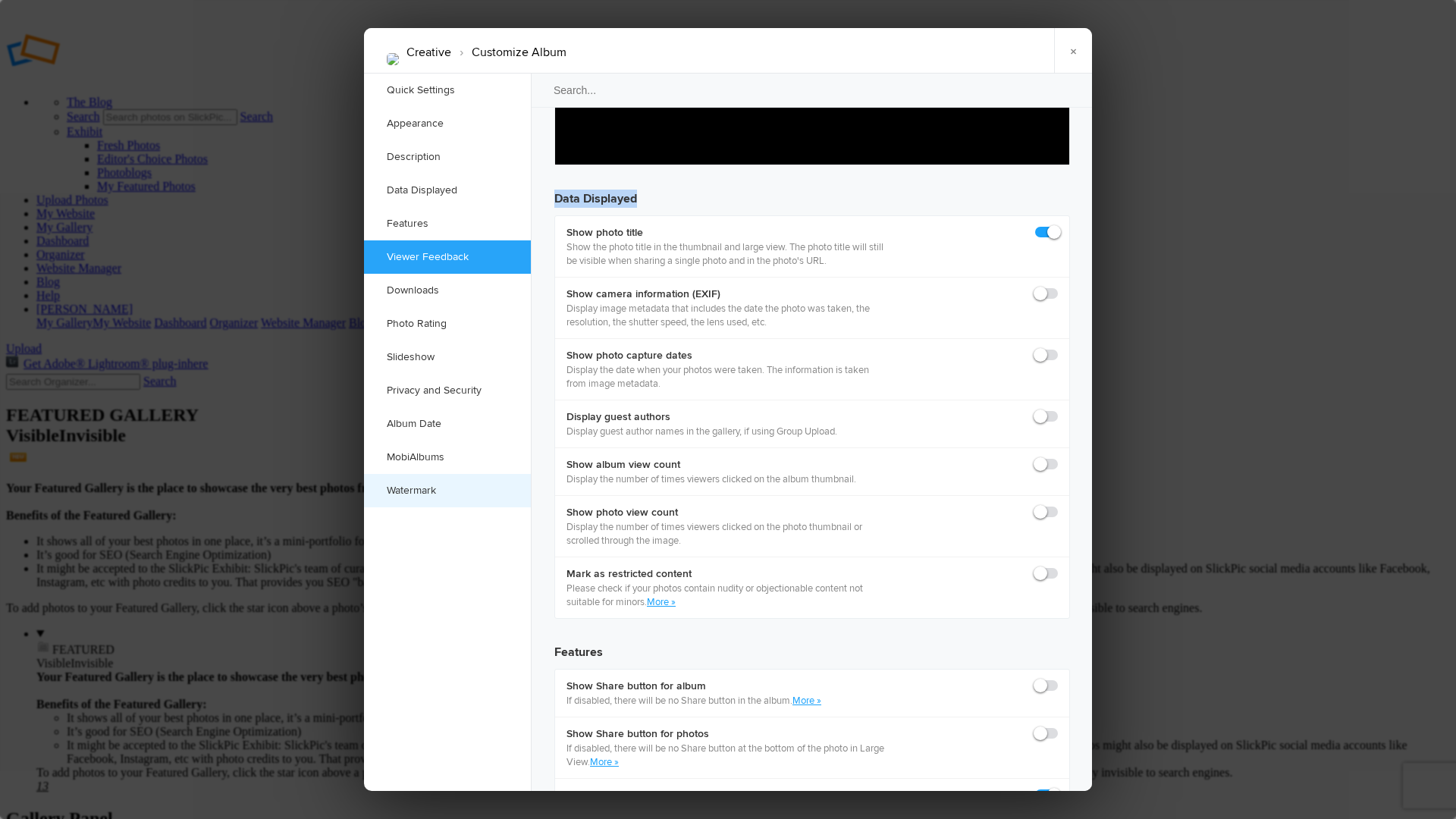
click at [413, 489] on link "Watermark" at bounding box center [447, 490] width 167 height 33
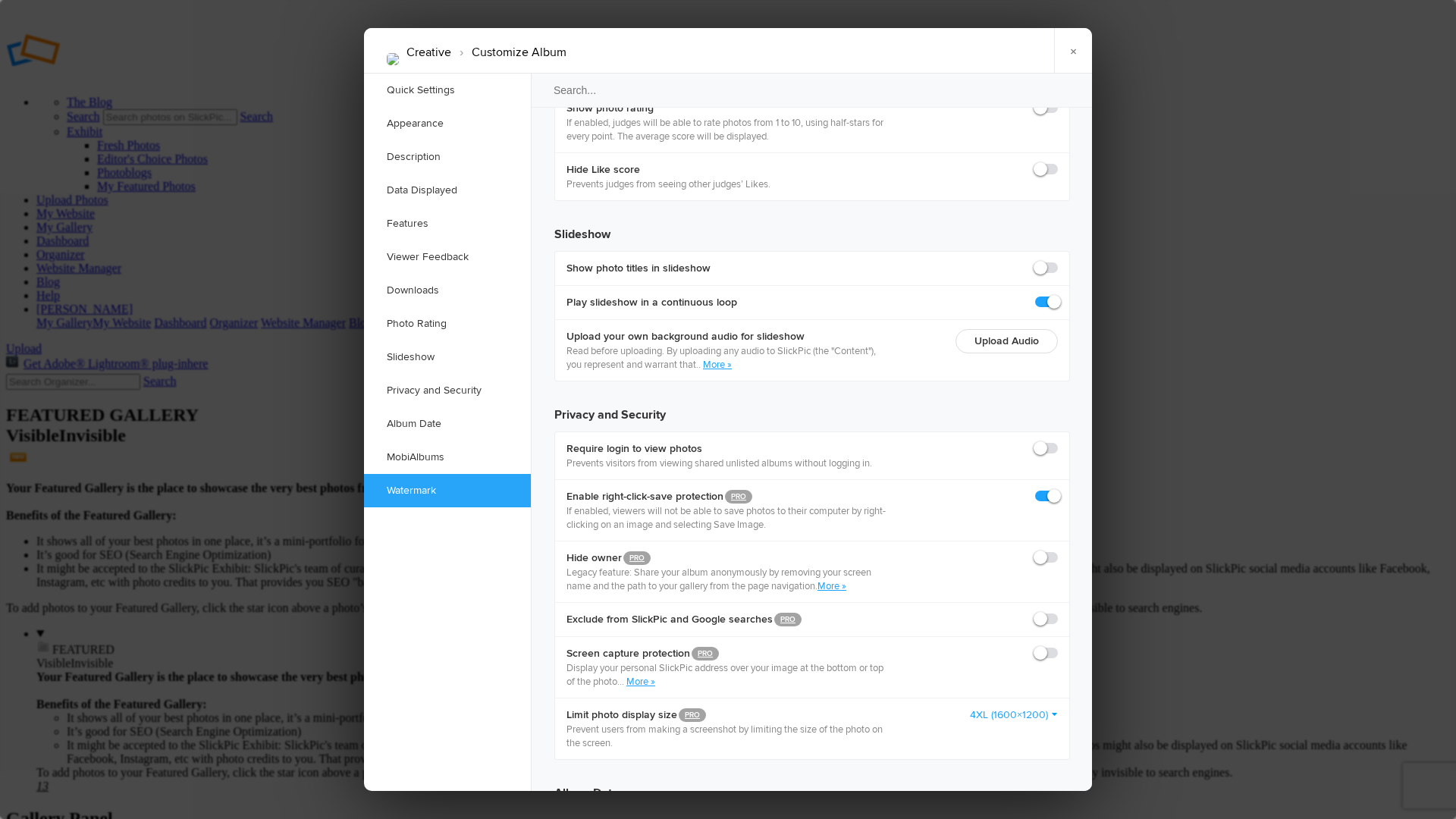
scroll to position [3383, 0]
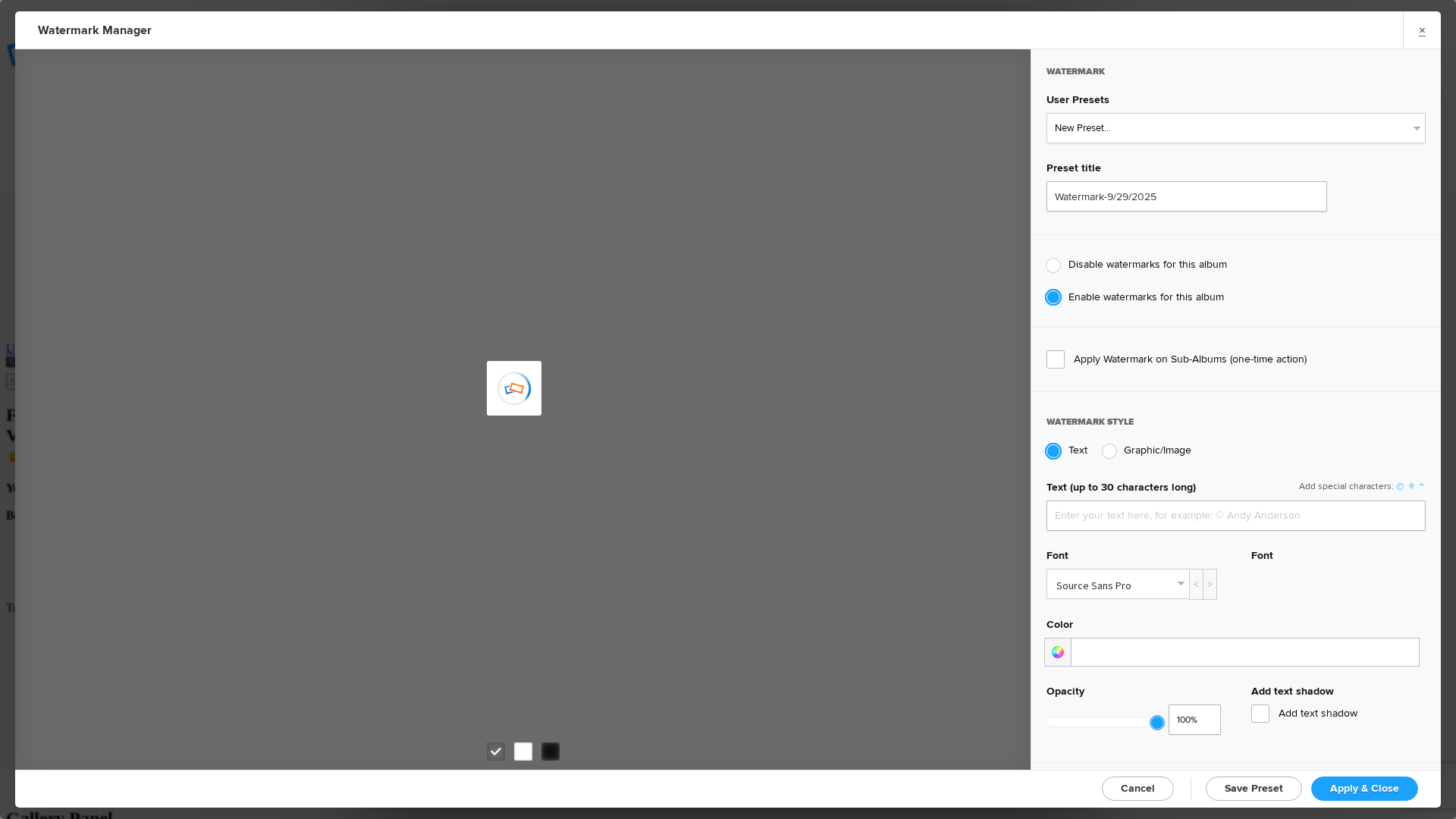
type input "faststarter"
type input "TPW logo-white"
radio input "true"
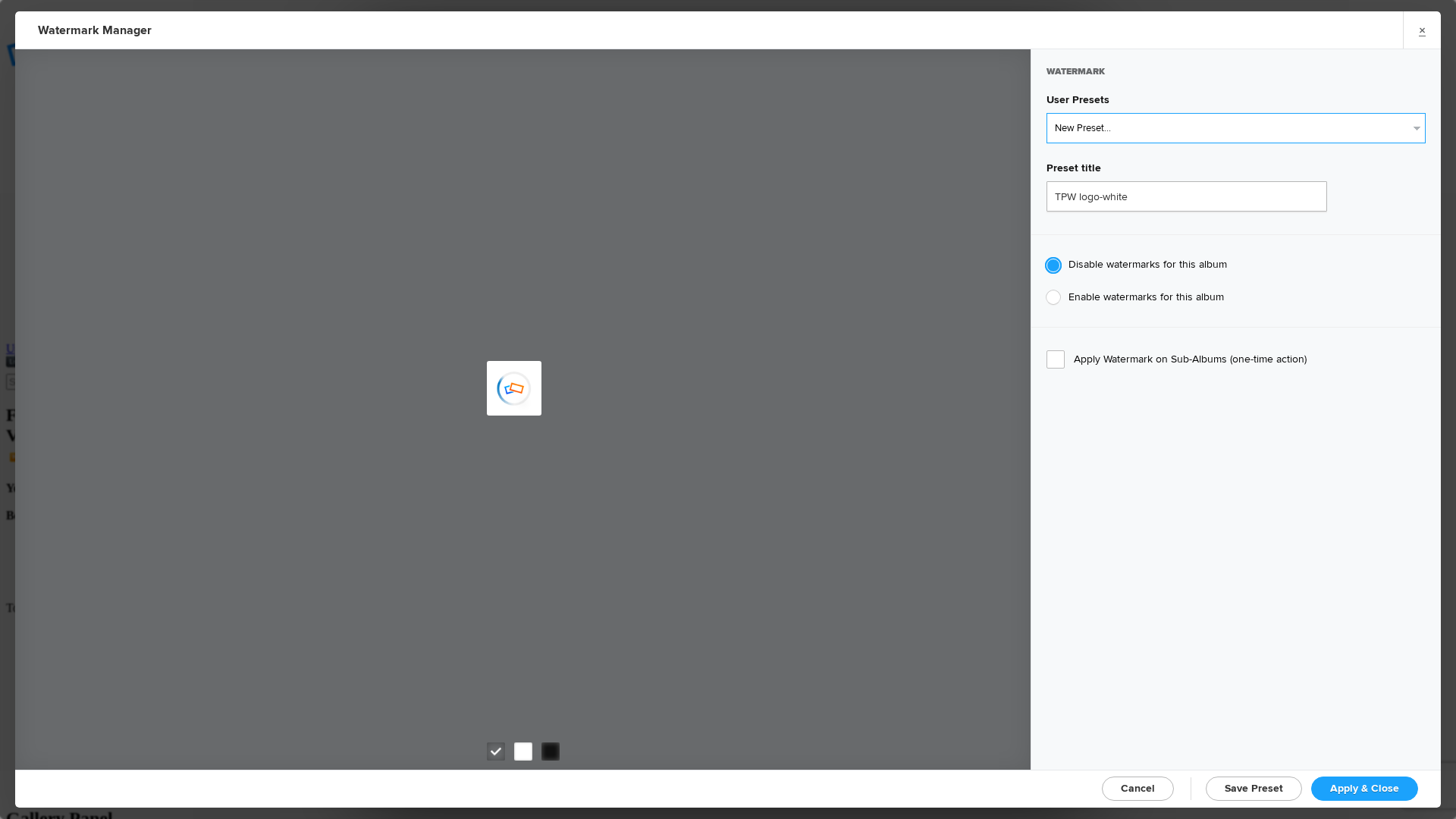
click at [1135, 129] on select "New Preset... TPW logo-white TPW logo-black" at bounding box center [1236, 128] width 380 height 31
select select "1: Object"
click at [1047, 113] on select "New Preset... TPW logo-white TPW logo-black" at bounding box center [1236, 128] width 380 height 31
radio input "false"
radio input "true"
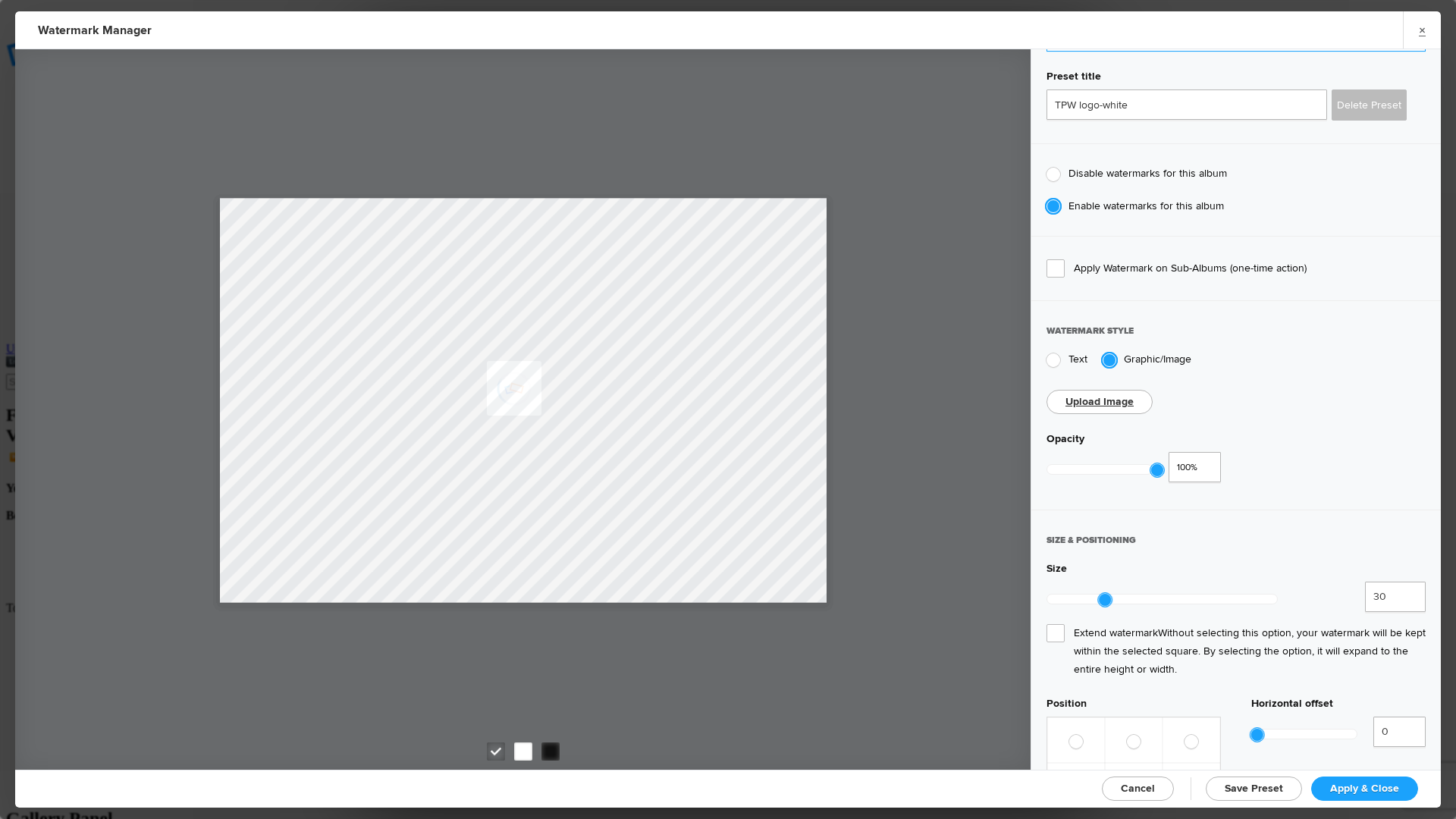
scroll to position [100, 0]
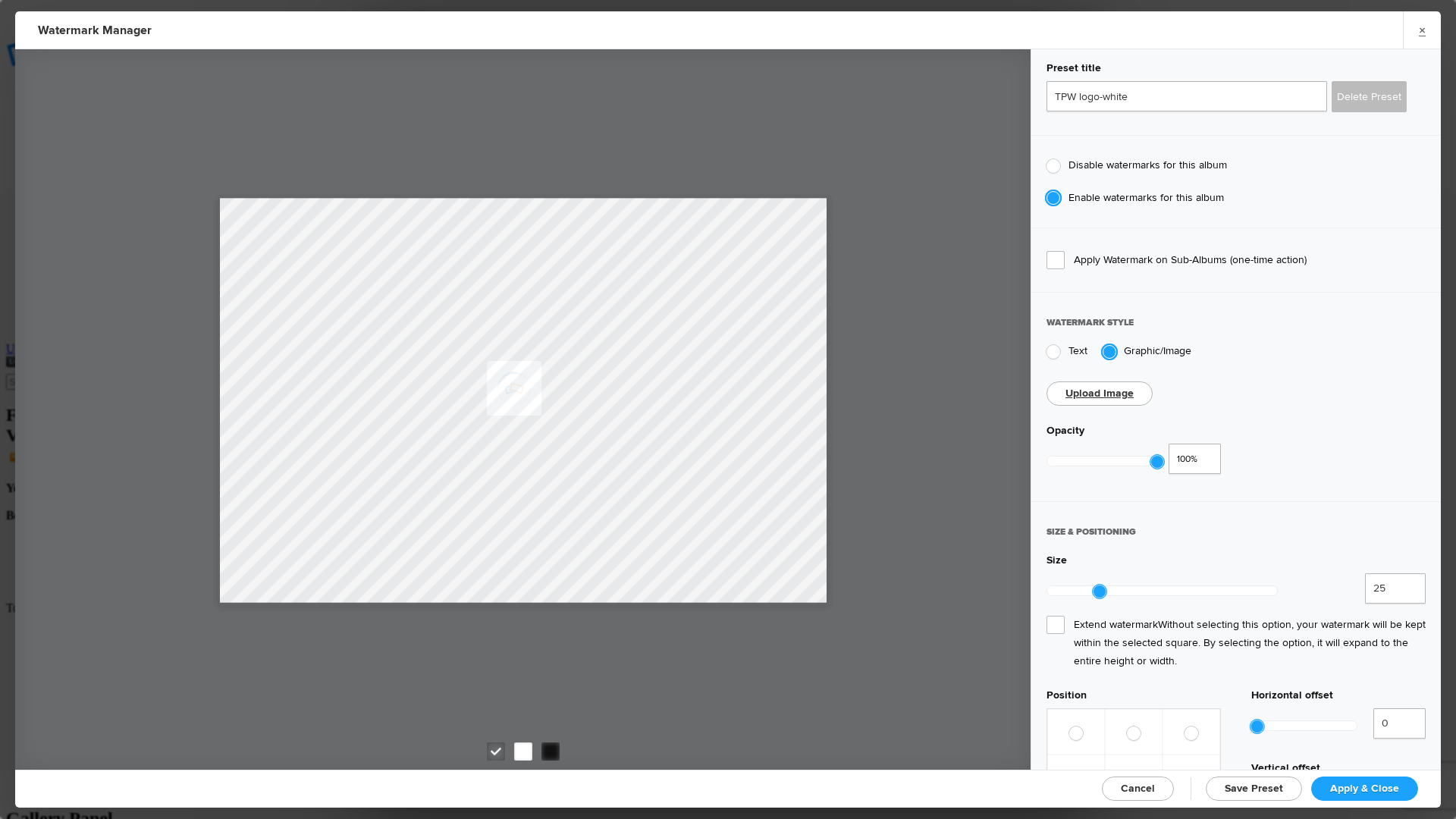
type input "24"
drag, startPoint x: 1102, startPoint y: 579, endPoint x: 1093, endPoint y: 580, distance: 9.1
click at [1093, 585] on div at bounding box center [1094, 591] width 13 height 13
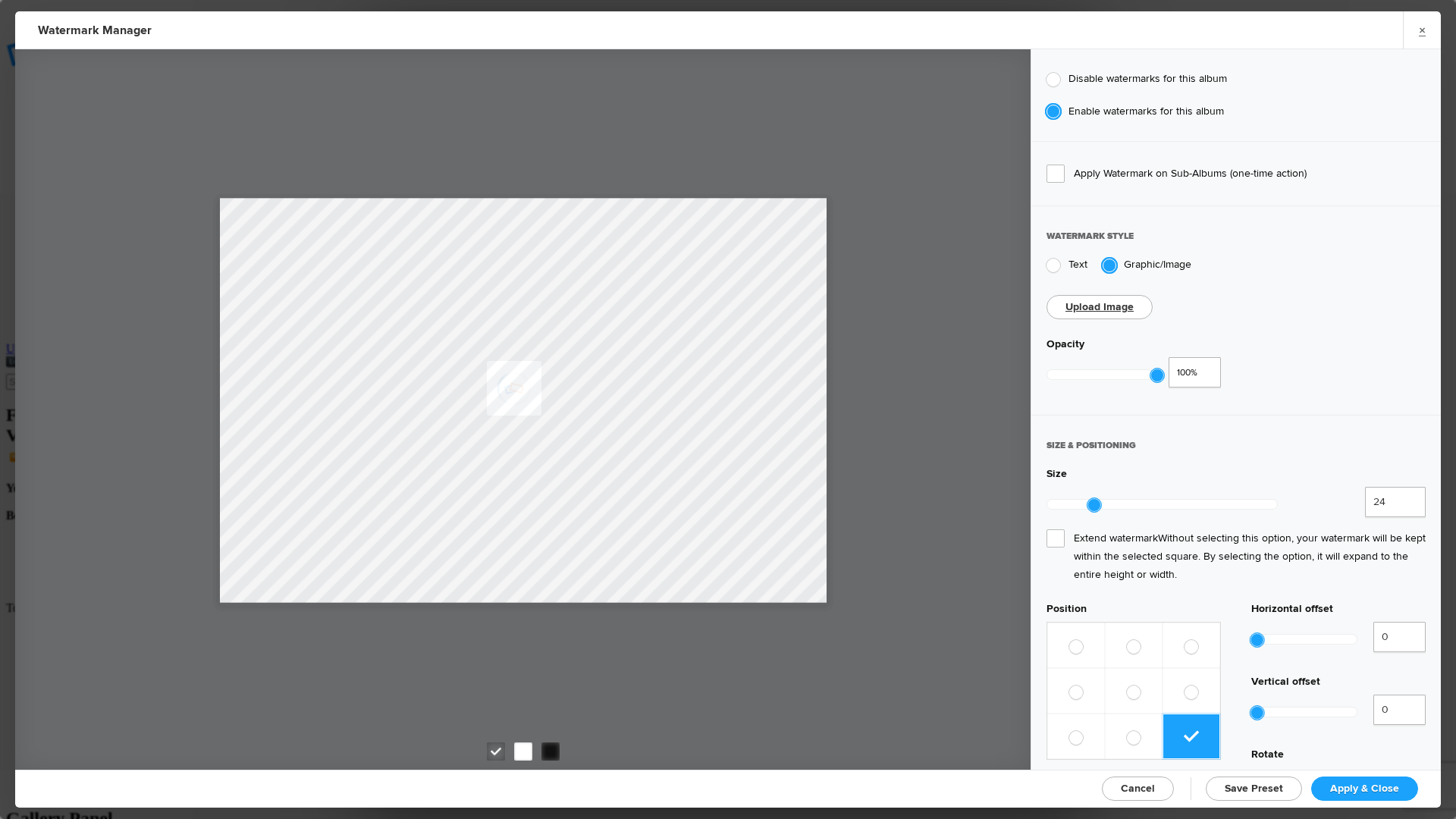
scroll to position [188, 0]
type input "5"
click at [1258, 632] on div at bounding box center [1262, 638] width 13 height 13
type input "6"
click at [1259, 705] on div at bounding box center [1263, 711] width 13 height 13
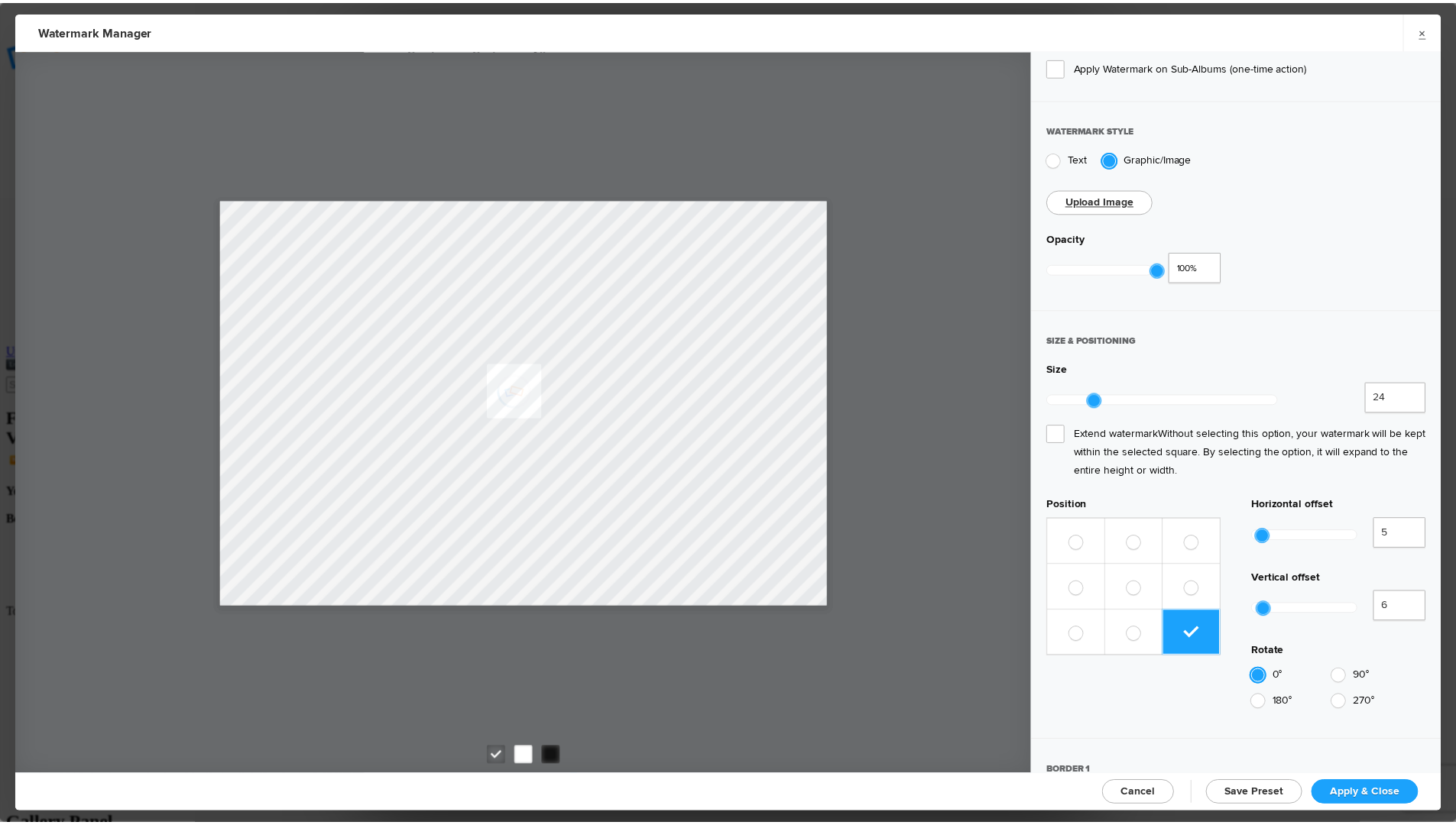
scroll to position [510, 0]
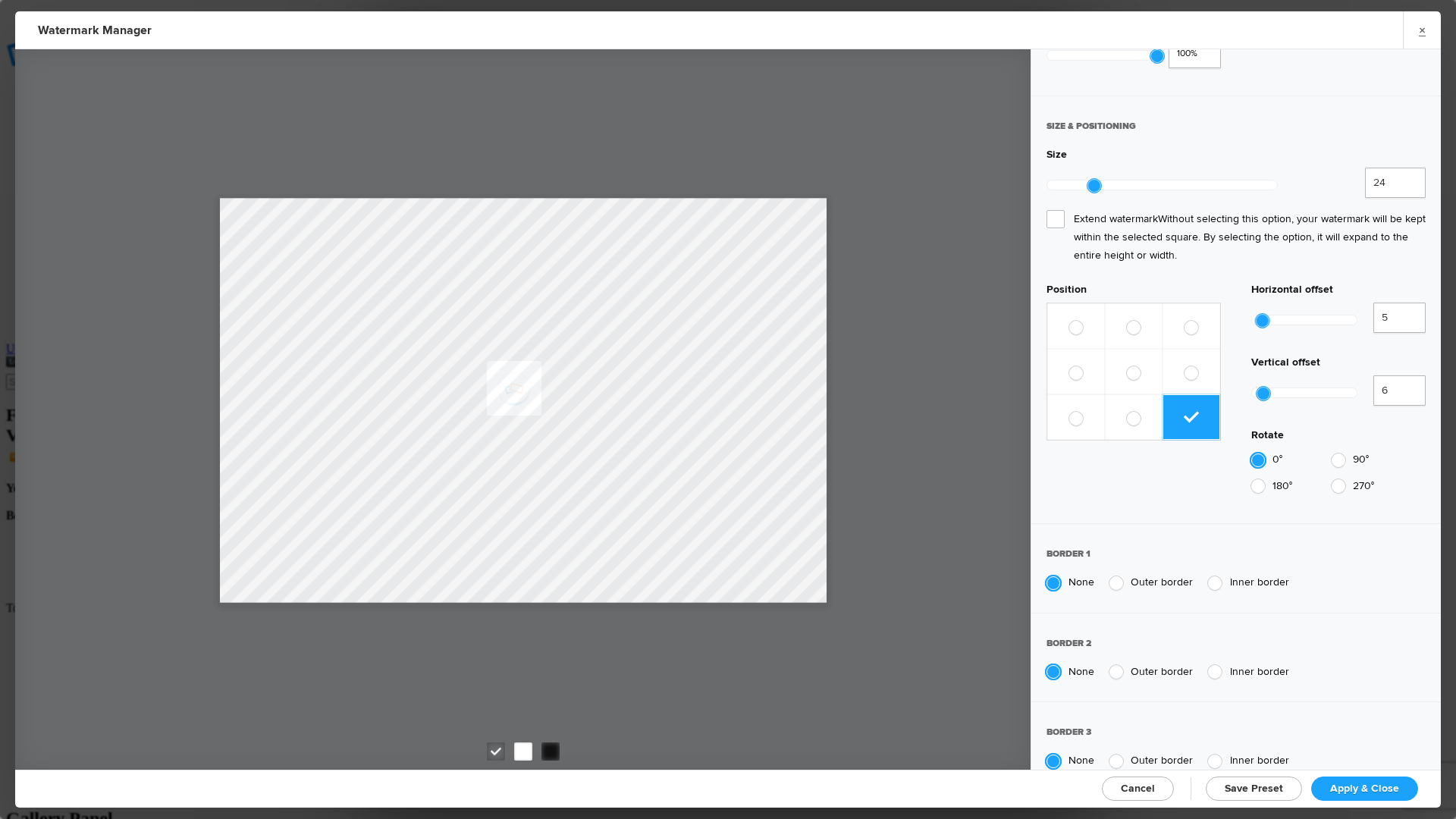
click at [1351, 785] on span "Apply & Close" at bounding box center [1365, 788] width 69 height 13
checkbox input "true"
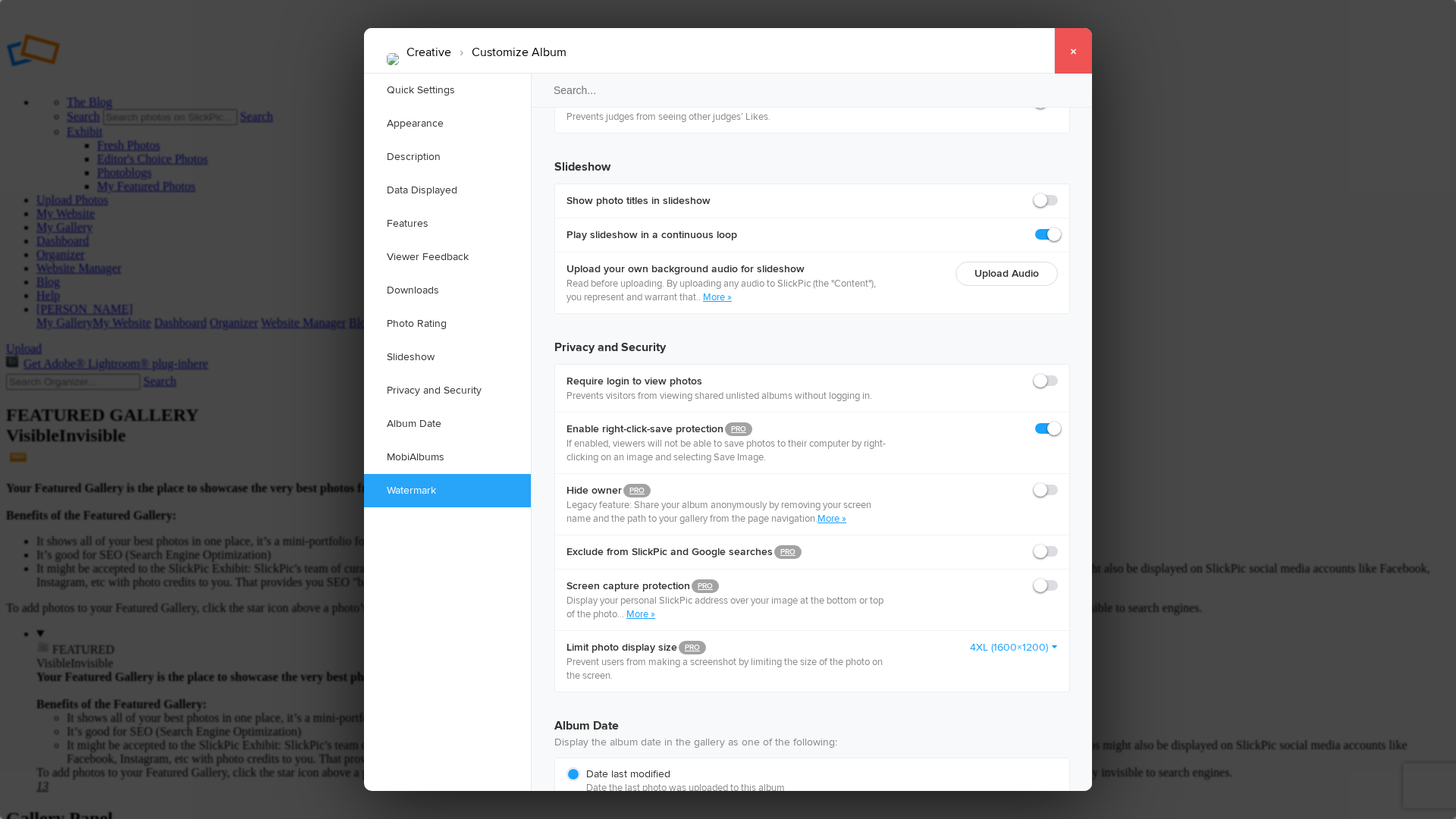
click at [1070, 54] on link "×" at bounding box center [1073, 51] width 38 height 46
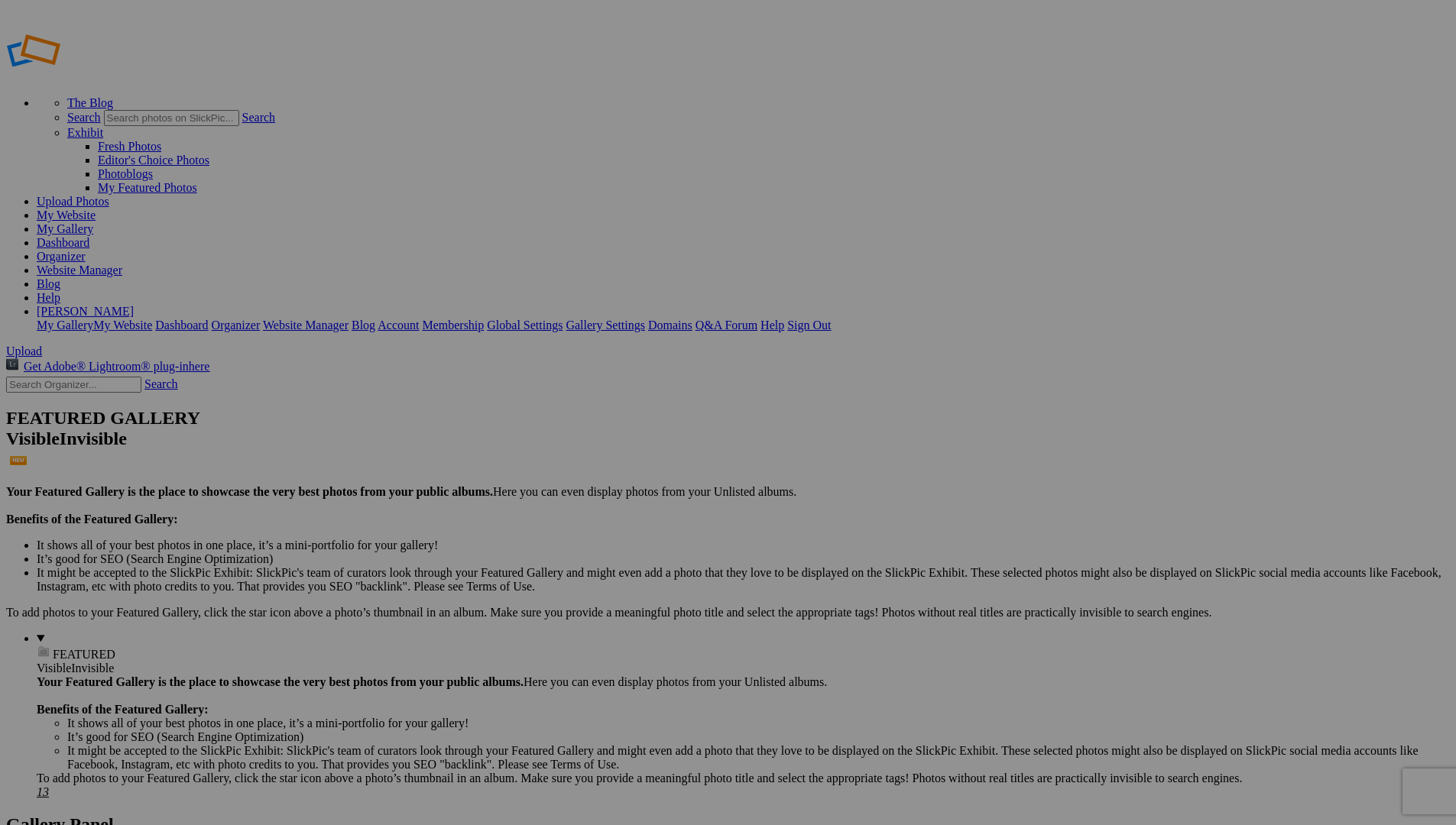
type input "Creative"
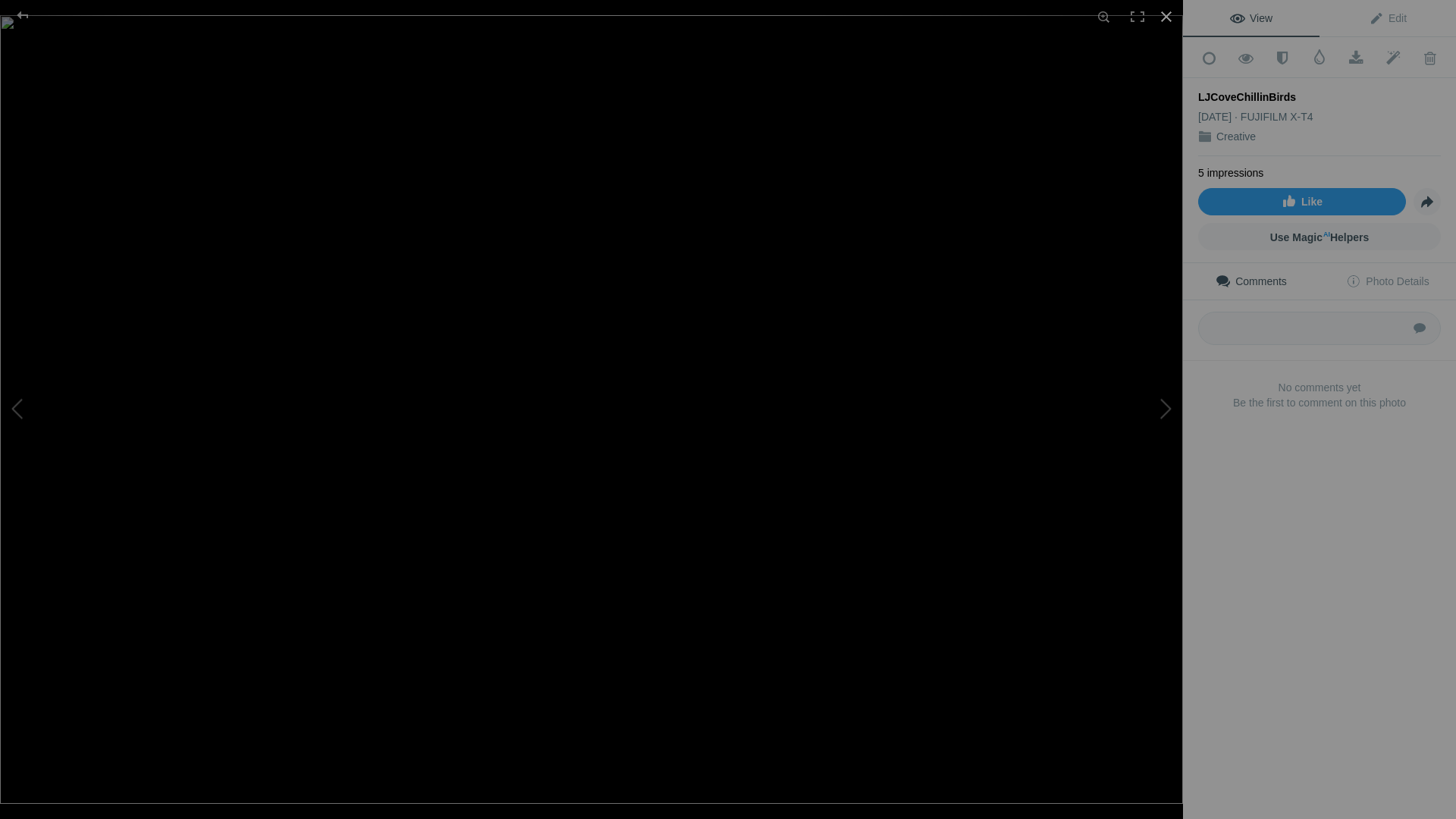
click at [1167, 17] on div at bounding box center [1166, 17] width 33 height 33
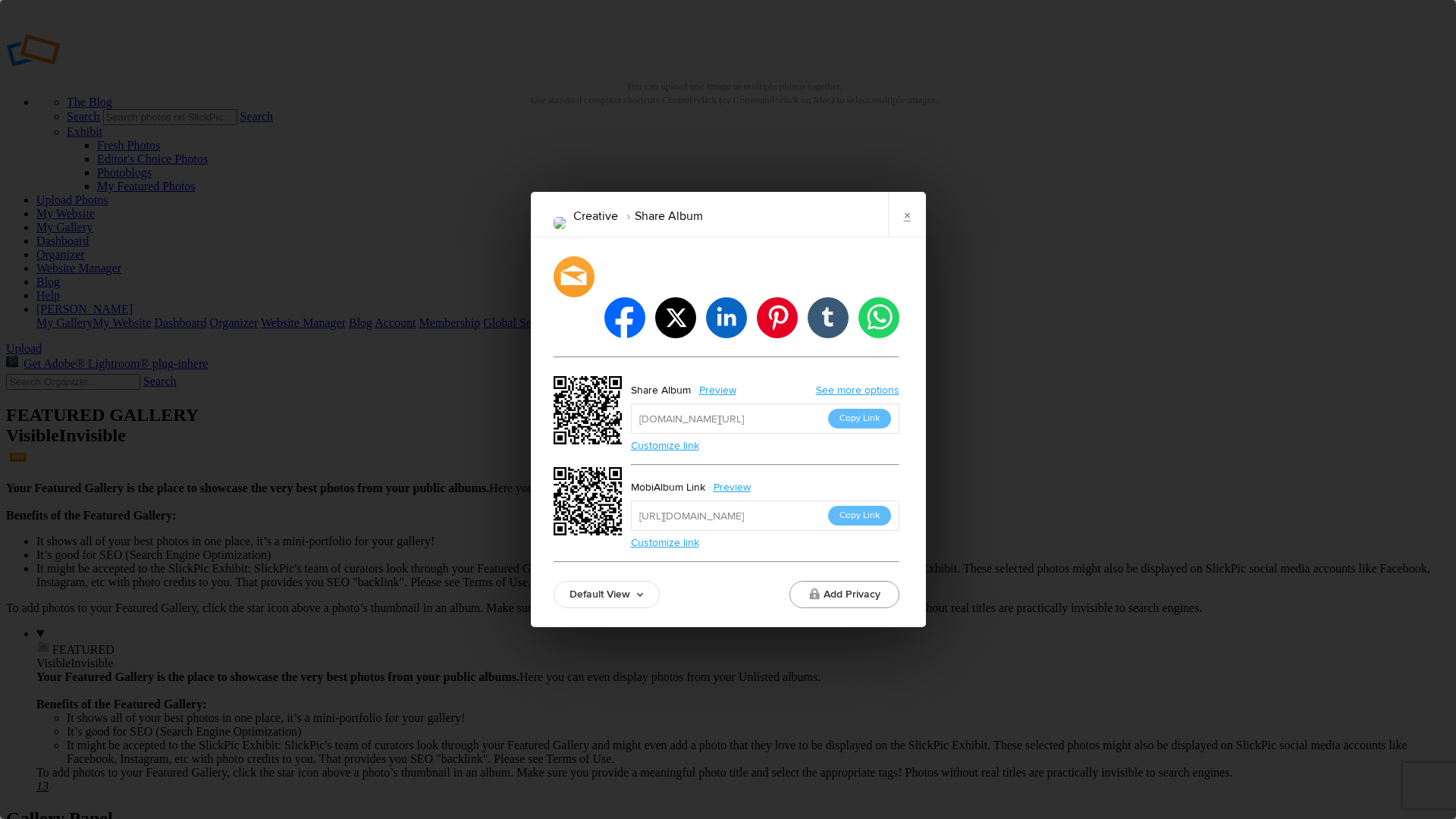
click at [851, 581] on button "Add Privacy" at bounding box center [845, 594] width 110 height 28
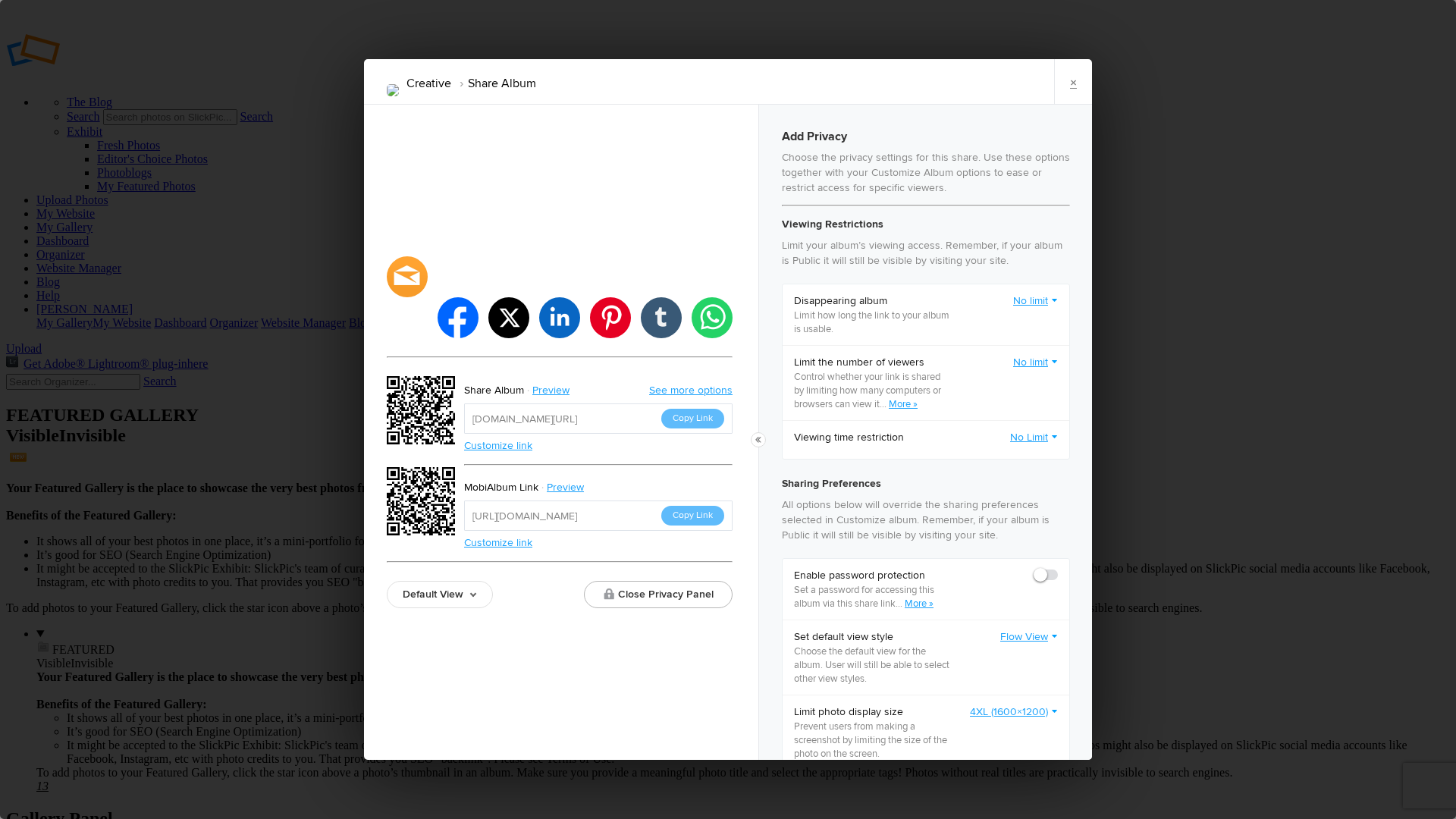
click at [1018, 439] on link "No Limit" at bounding box center [1034, 437] width 48 height 15
click at [984, 494] on link "Set to expire from now" at bounding box center [989, 494] width 137 height 24
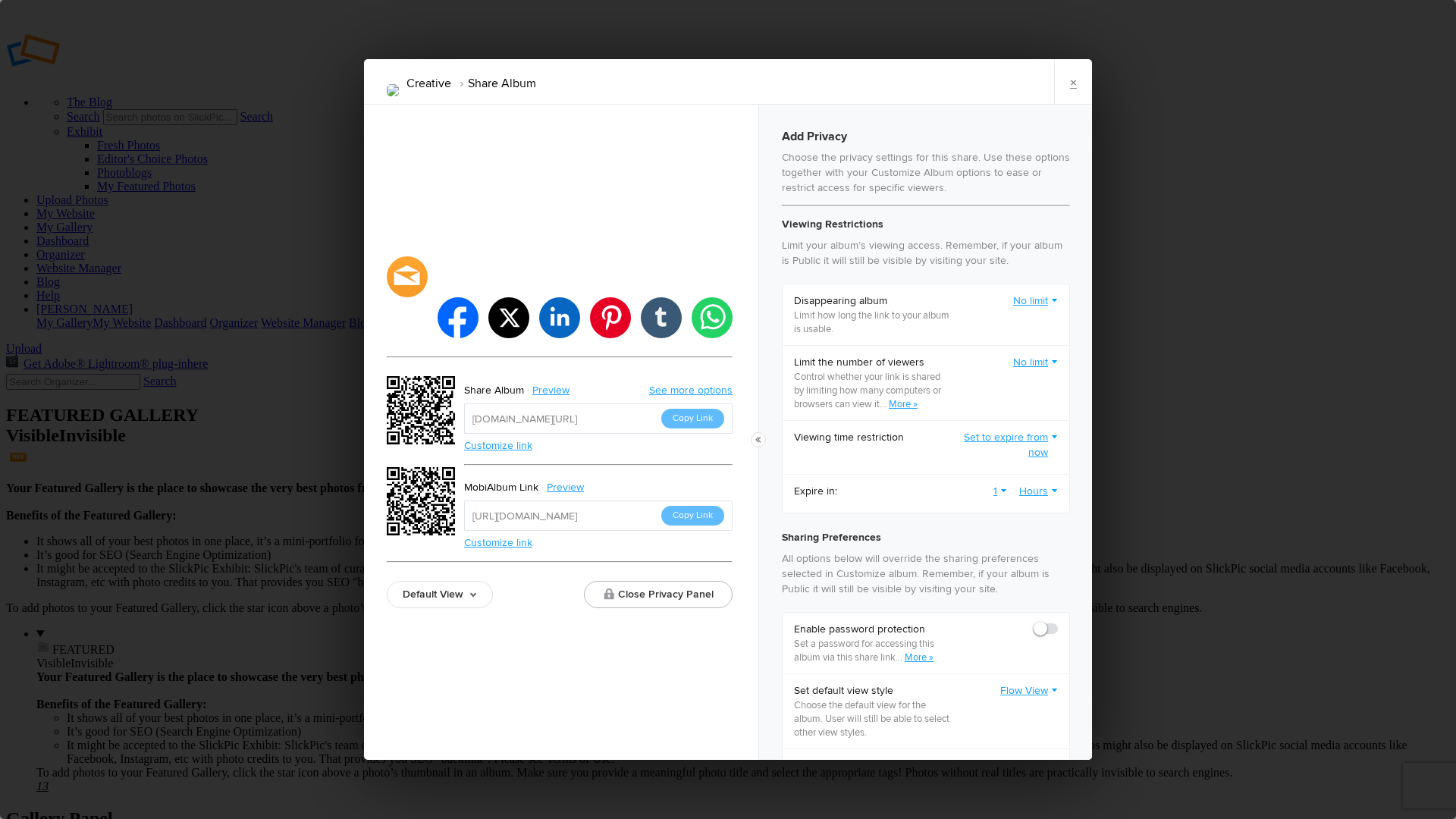
click at [993, 490] on link "1" at bounding box center [999, 491] width 13 height 15
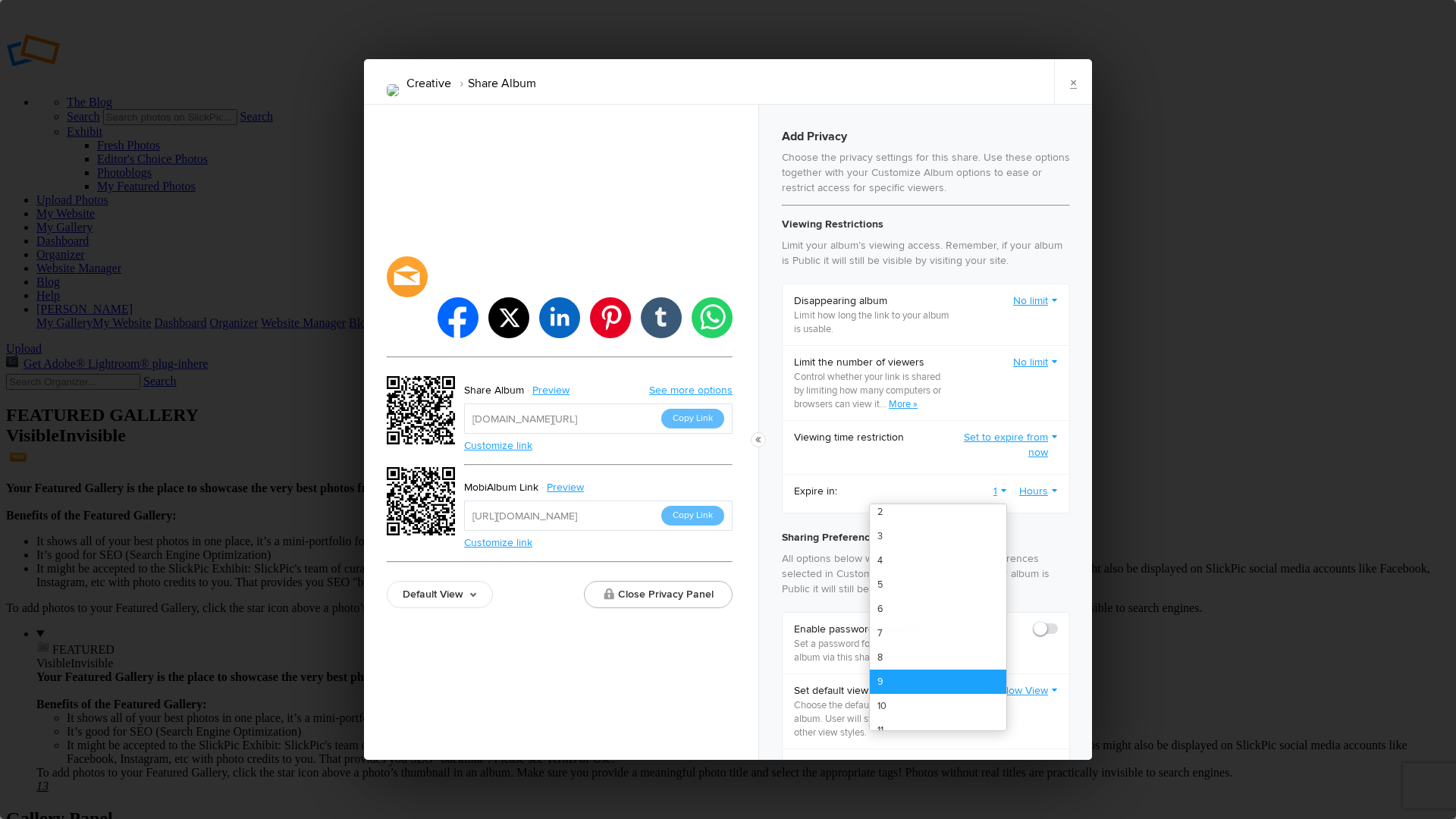
scroll to position [50, 0]
click at [874, 622] on link "7" at bounding box center [938, 619] width 137 height 24
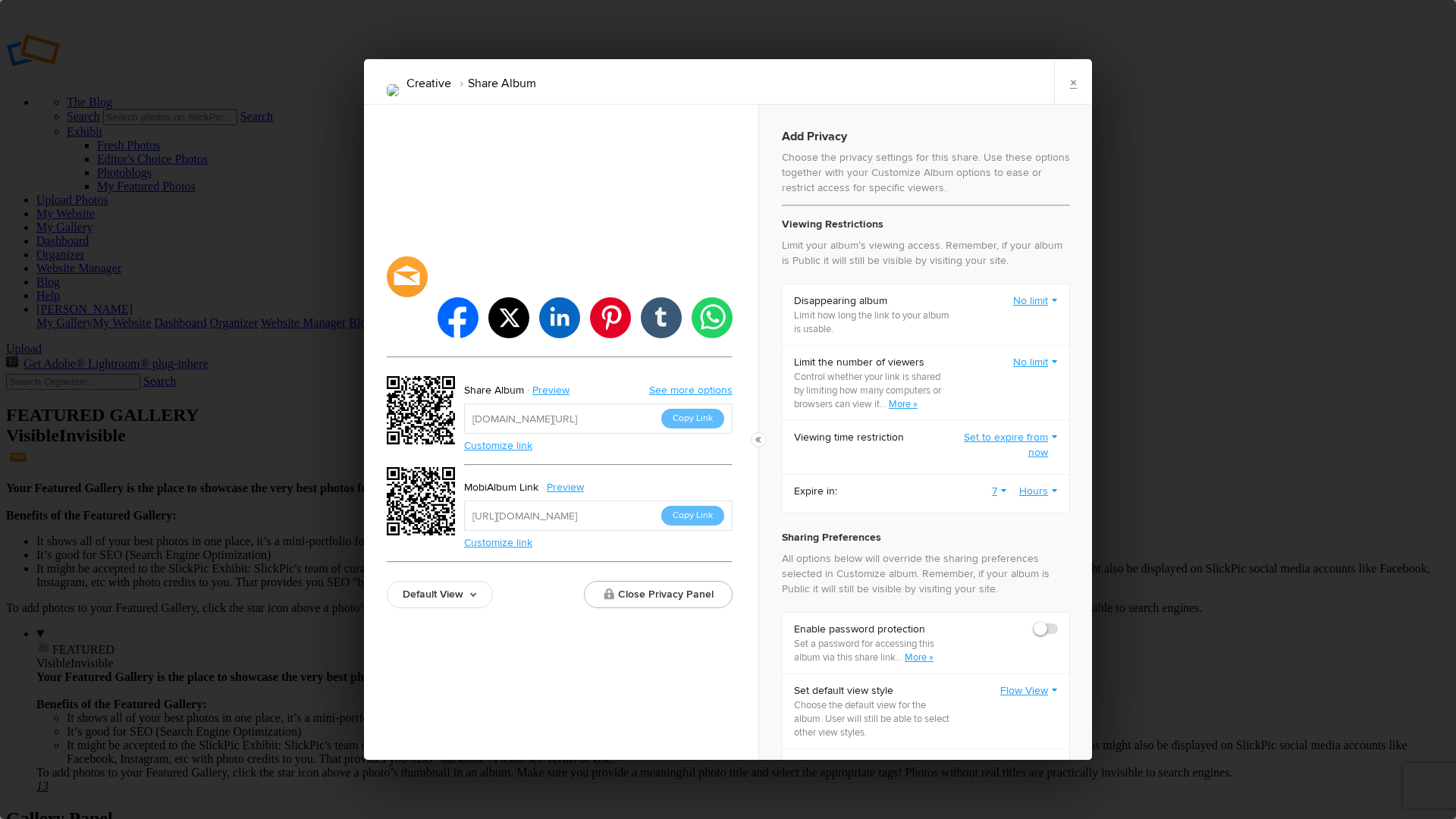
click at [1019, 491] on link "Hours" at bounding box center [1038, 491] width 39 height 15
click at [952, 568] on link "Days" at bounding box center [989, 572] width 137 height 24
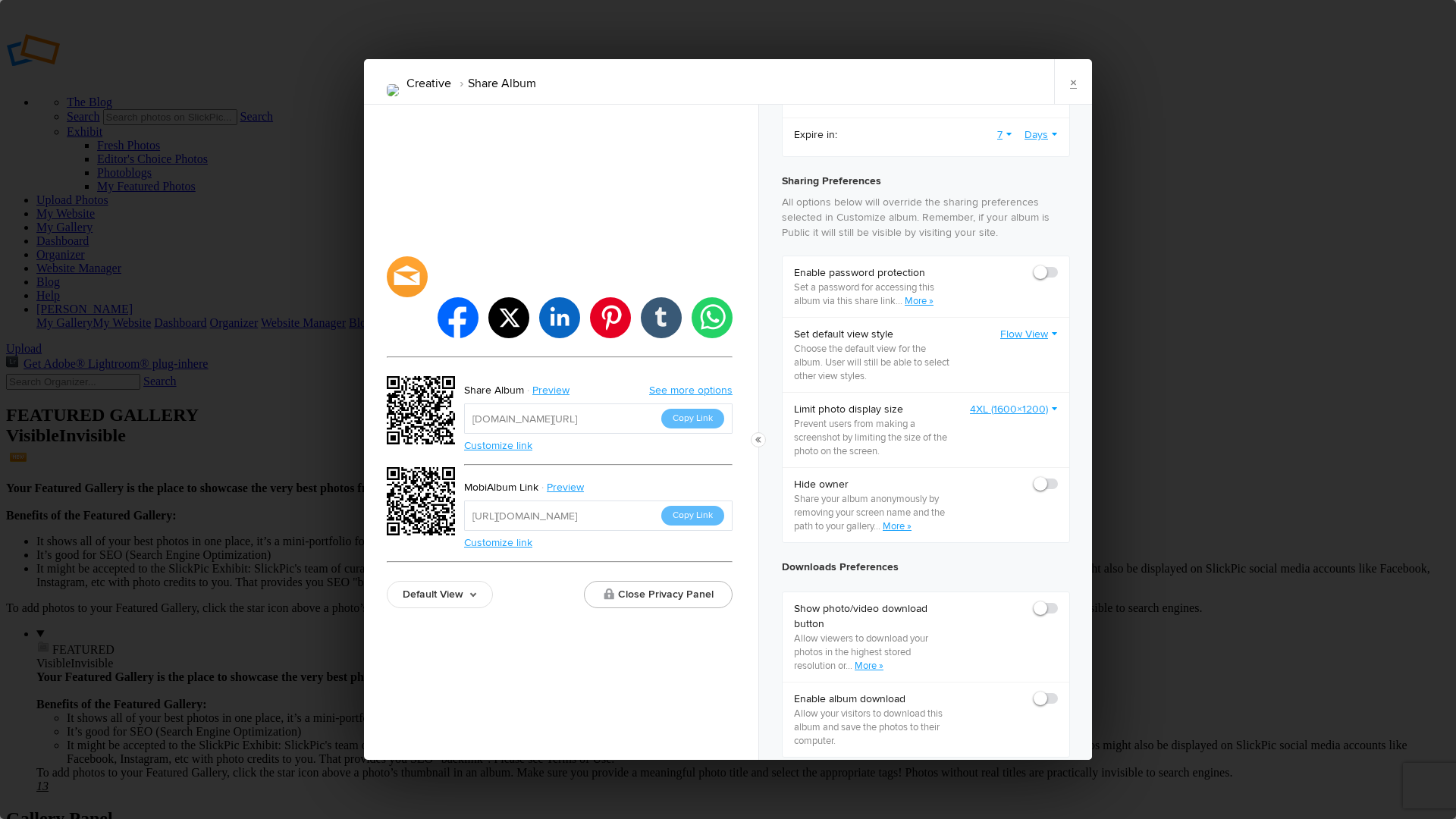
scroll to position [358, 0]
click at [1058, 265] on span at bounding box center [1058, 265] width 0 height 0
click at [1058, 265] on input "checkbox" at bounding box center [1058, 264] width 1 height 1
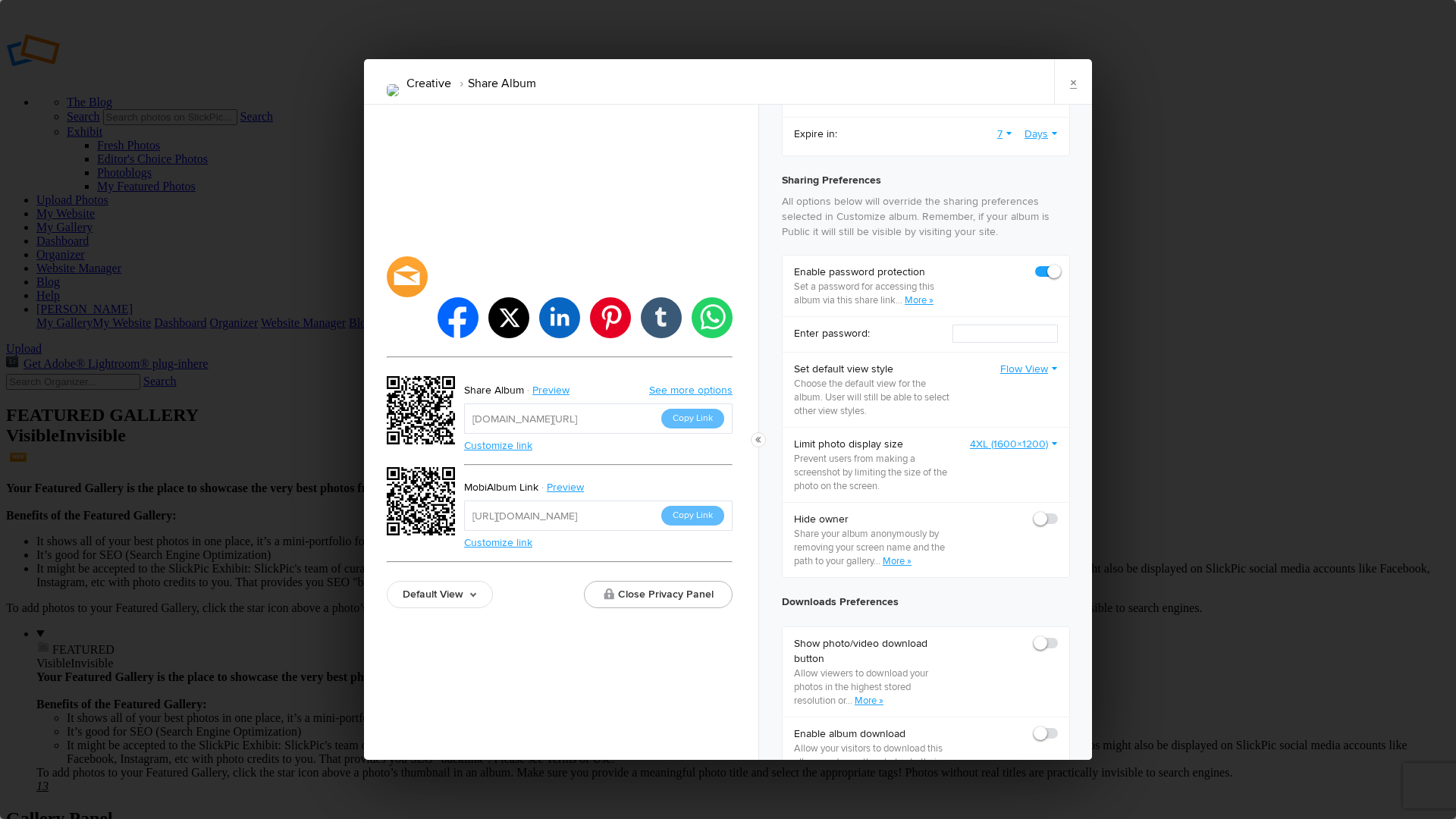
checkbox input "true"
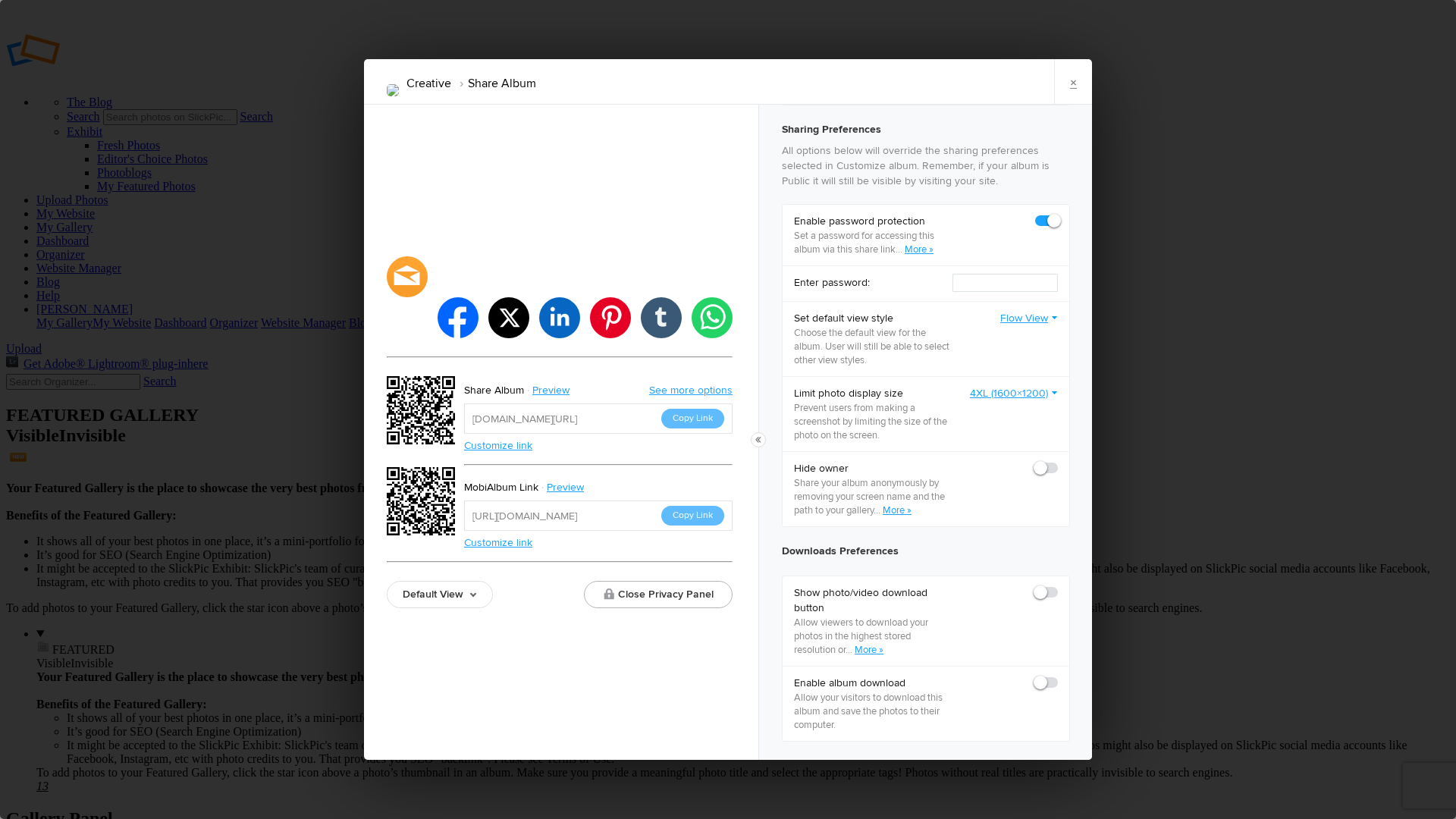
scroll to position [414, 0]
click at [993, 392] on link "4XL (1600×1200)" at bounding box center [1014, 387] width 88 height 15
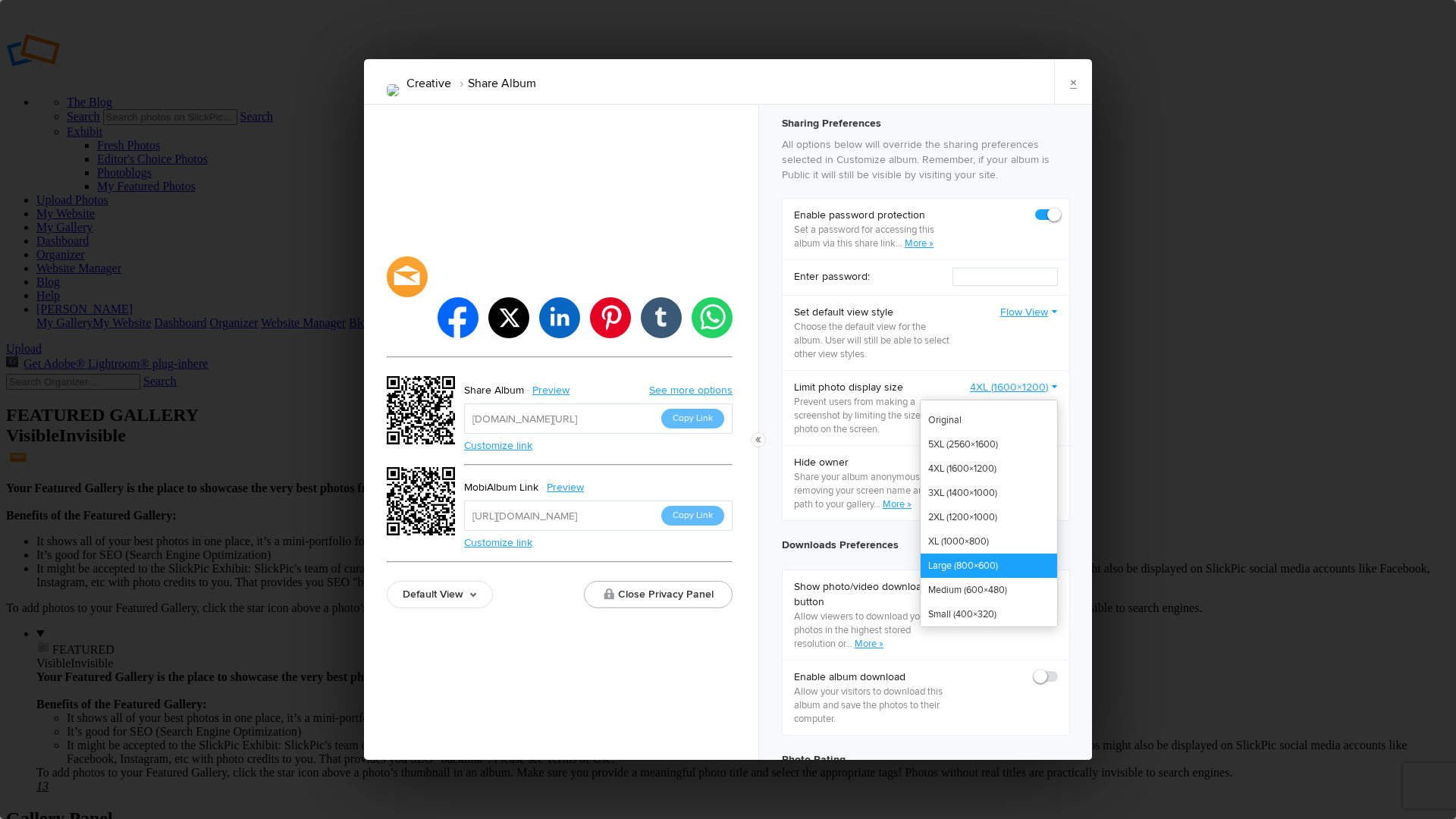
click at [957, 575] on link "Large (800×600)" at bounding box center [989, 566] width 137 height 24
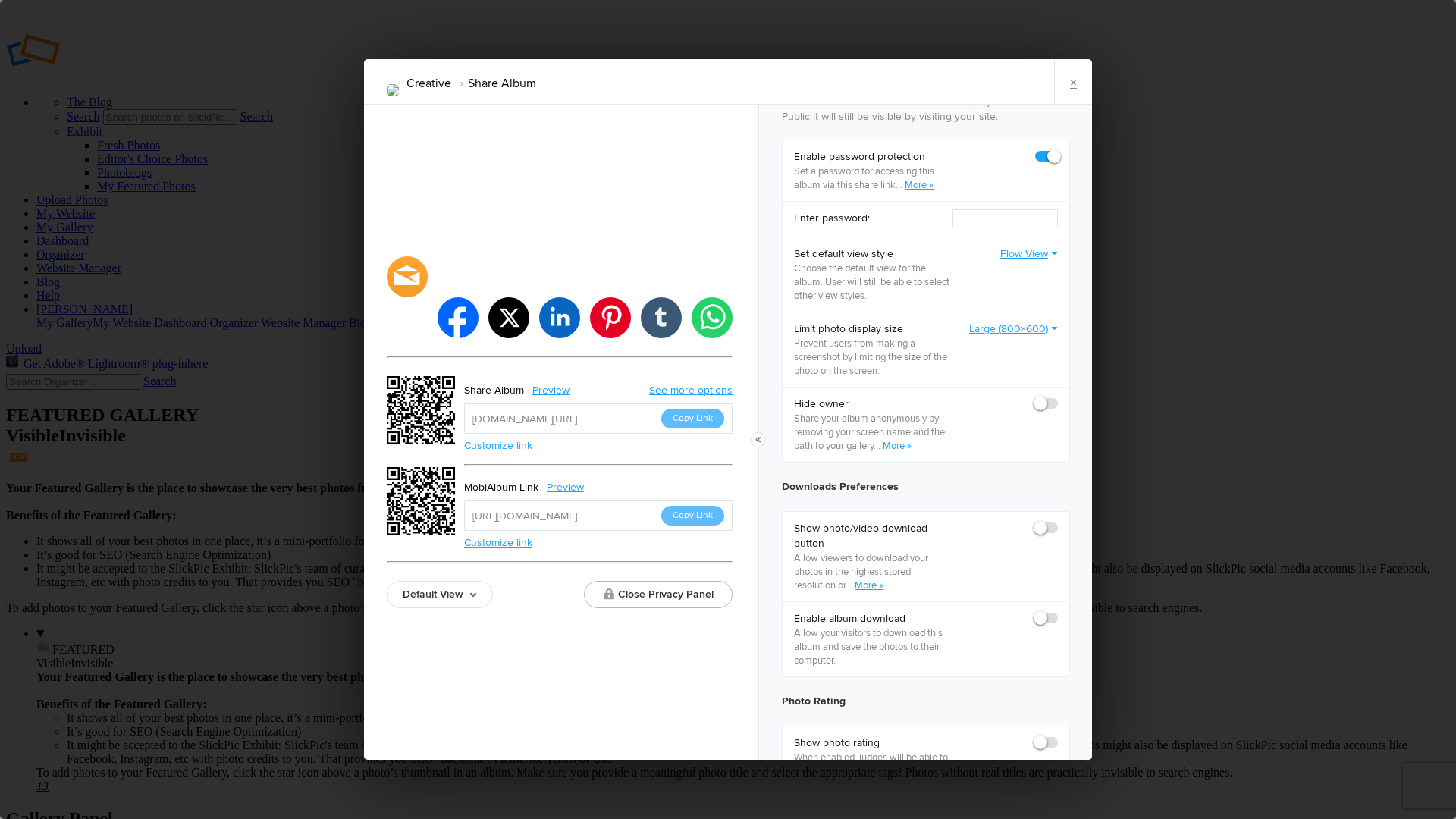
scroll to position [495, 0]
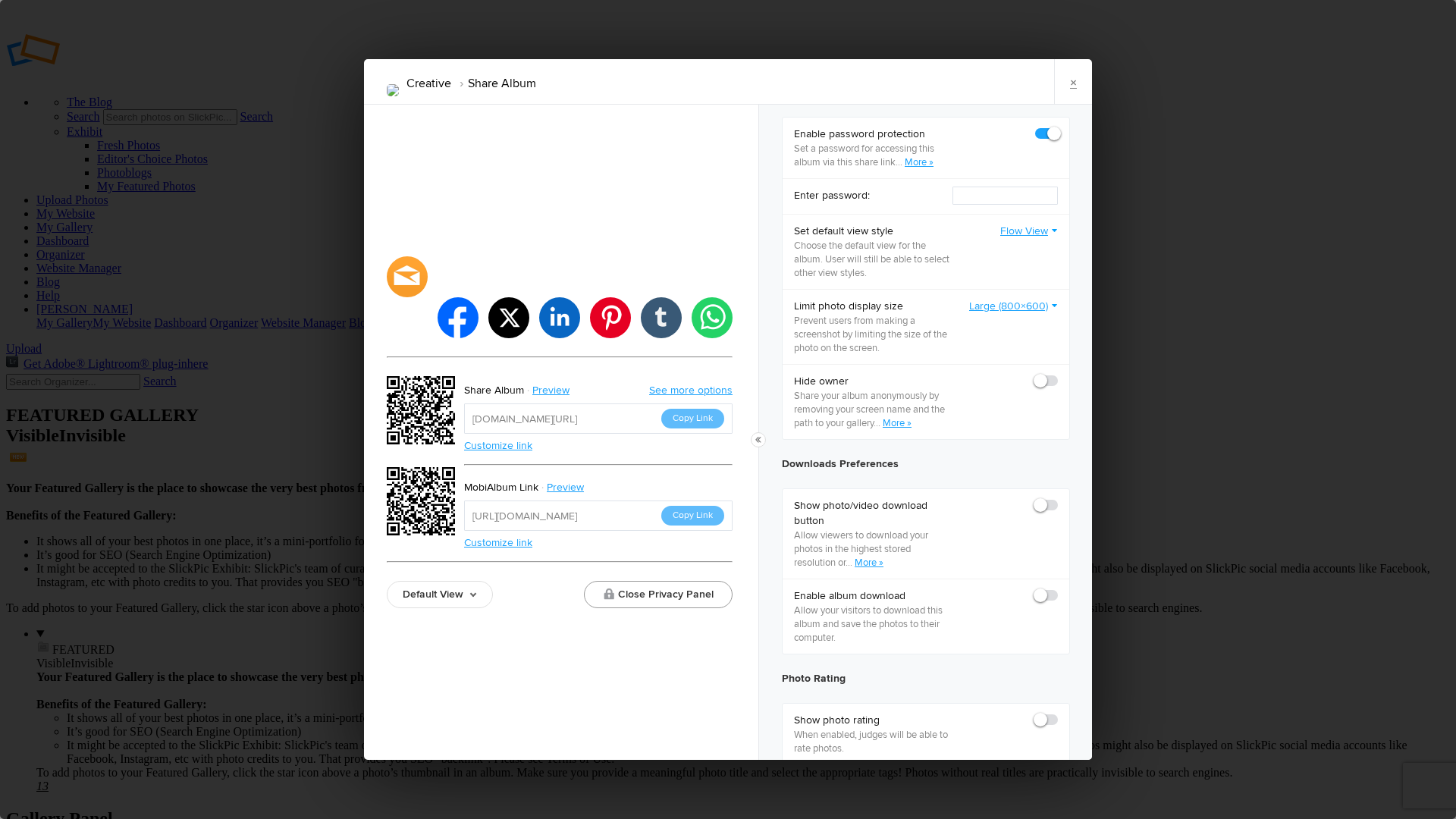
click at [691, 581] on button "Close Privacy Panel" at bounding box center [658, 594] width 149 height 28
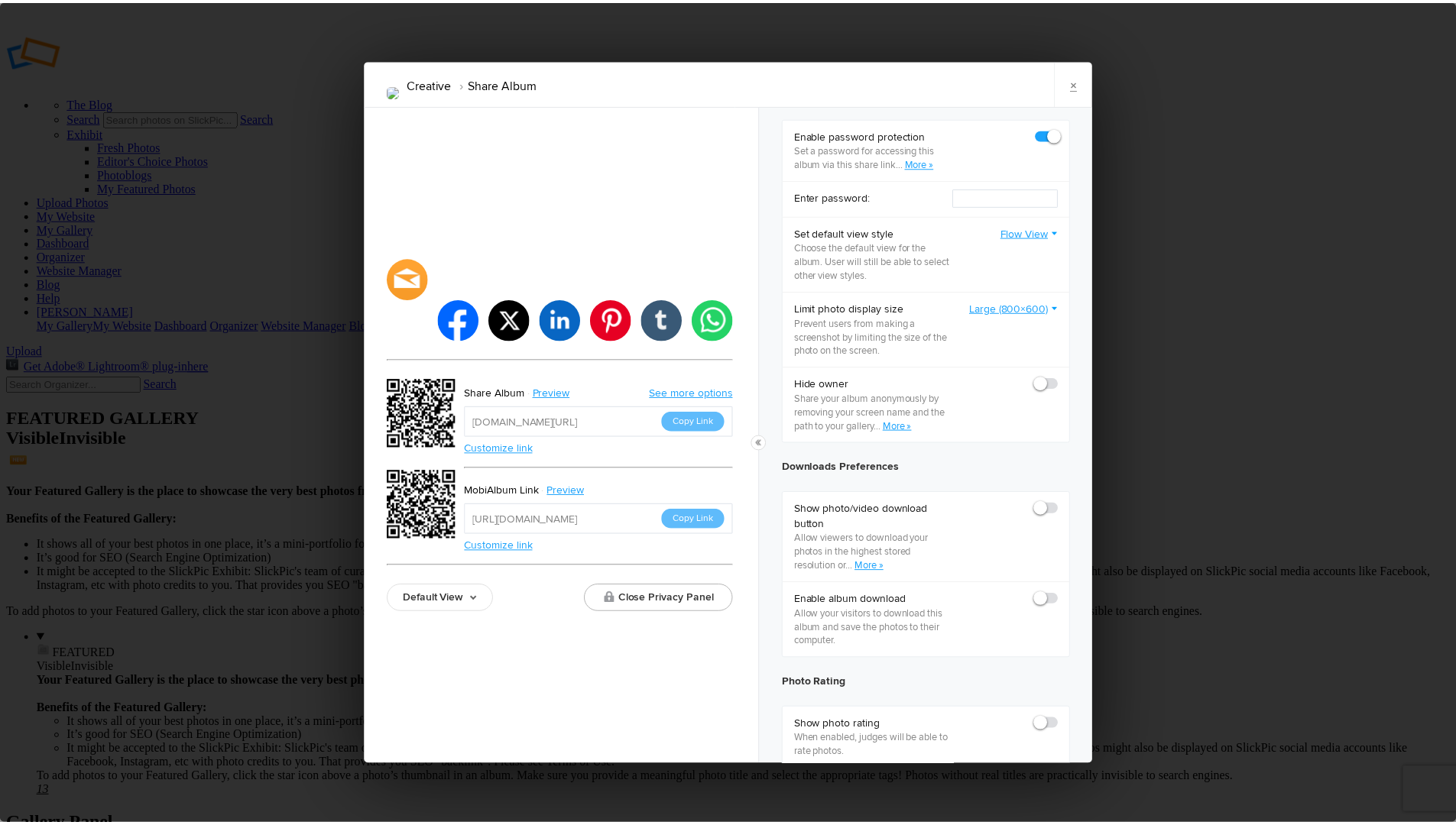
scroll to position [0, 0]
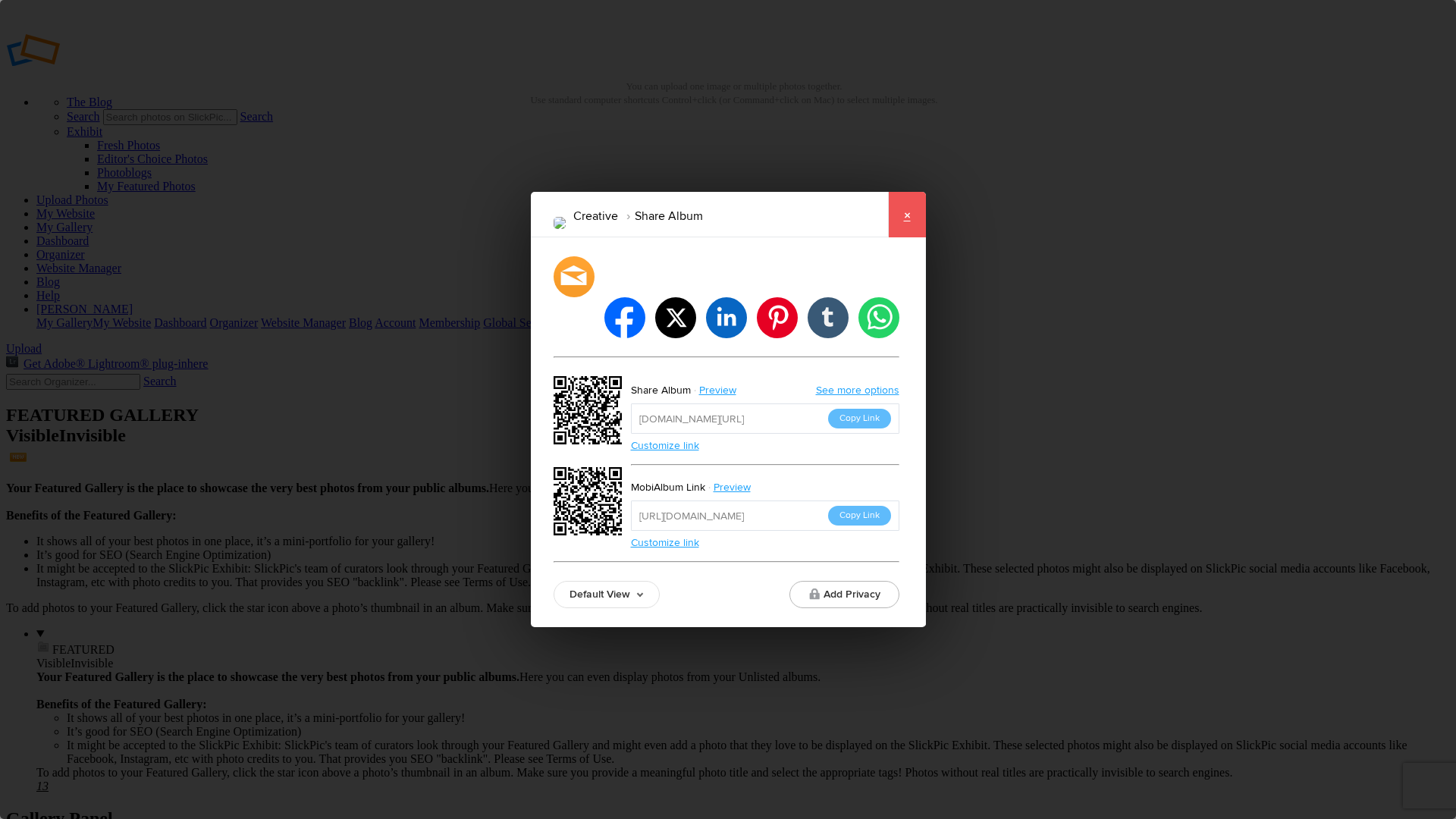
click at [909, 237] on link "×" at bounding box center [907, 215] width 38 height 46
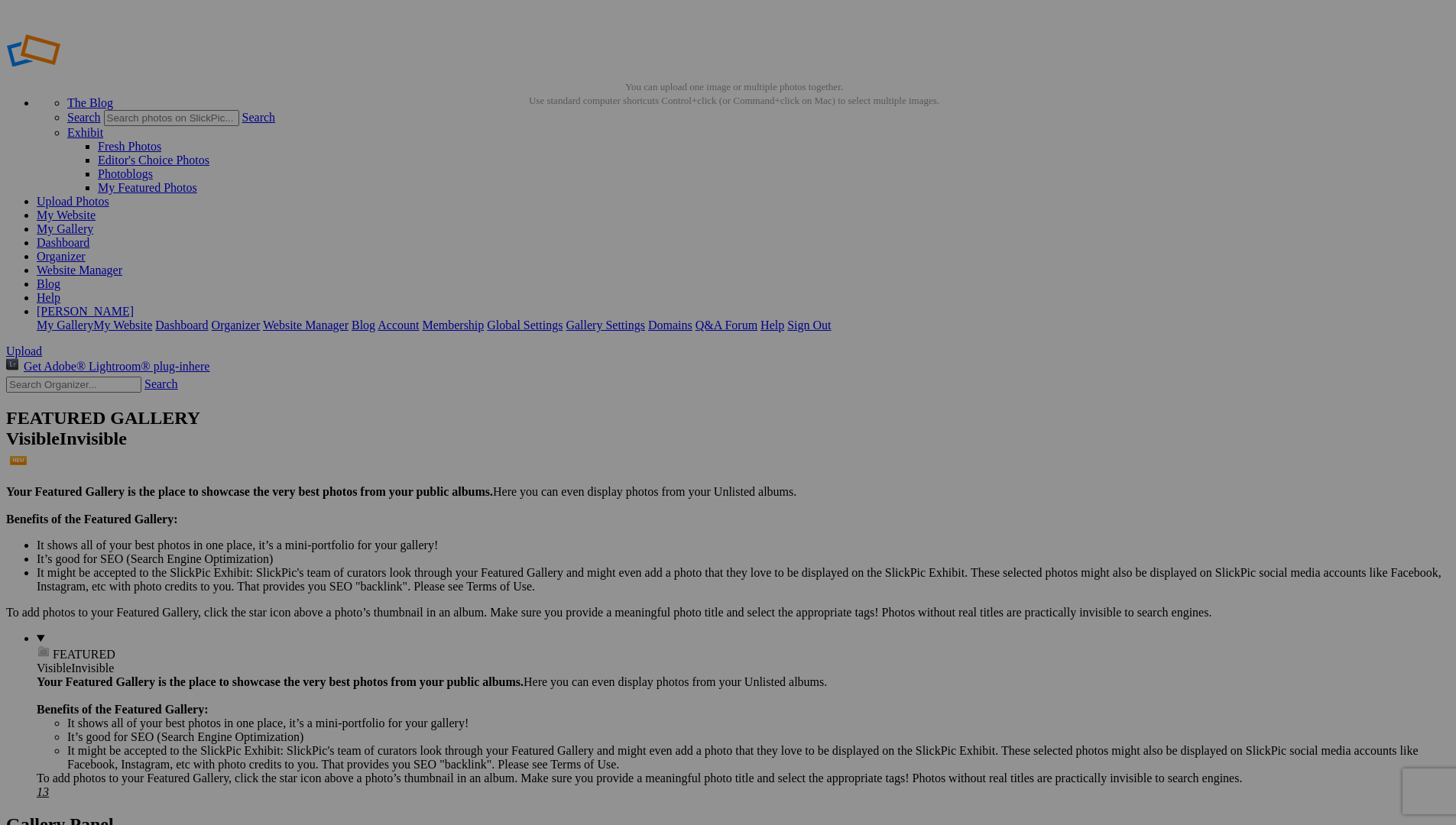
drag, startPoint x: 529, startPoint y: 435, endPoint x: 515, endPoint y: 414, distance: 25.2
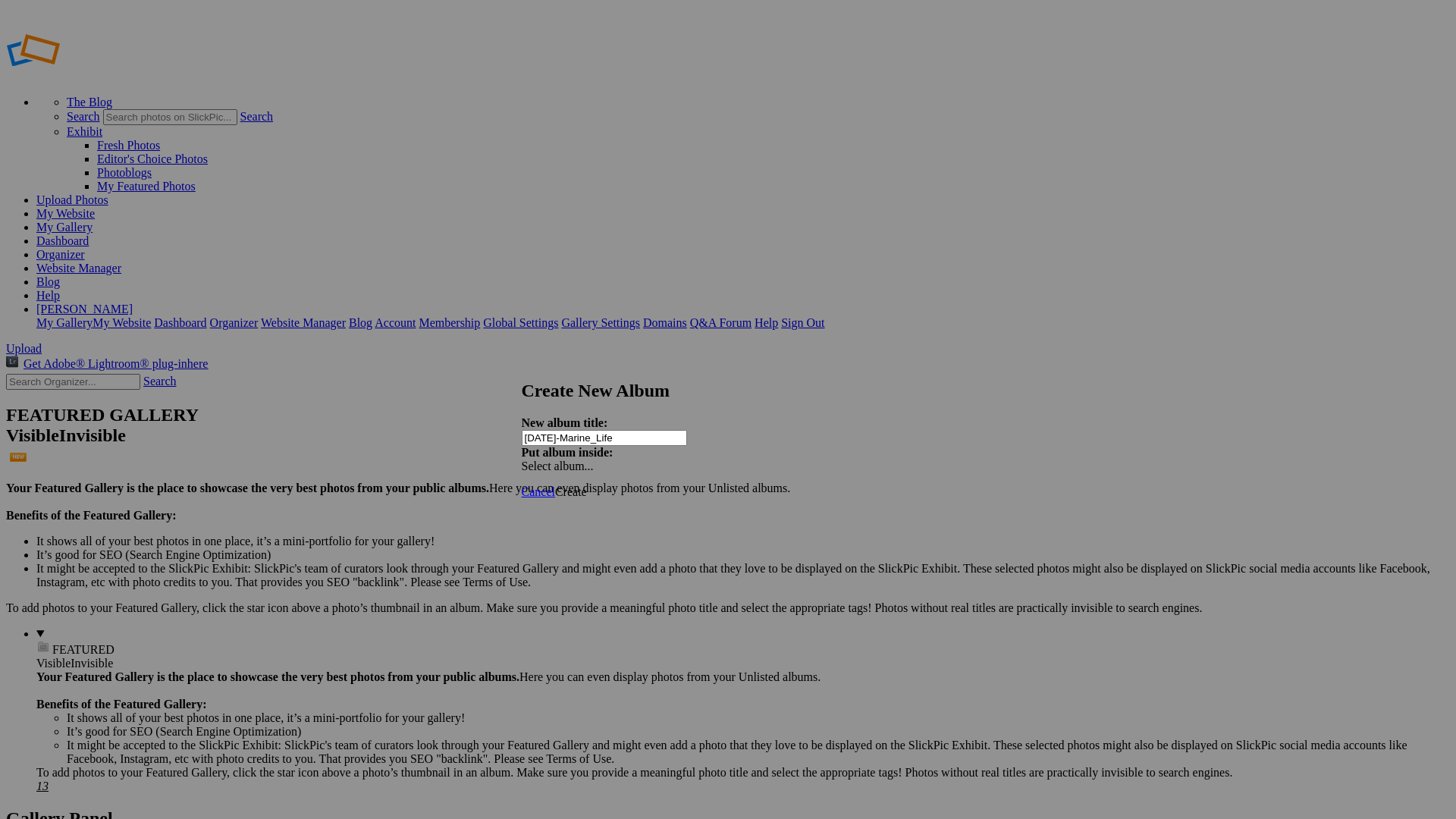
type input "[DATE]-Marine_Life"
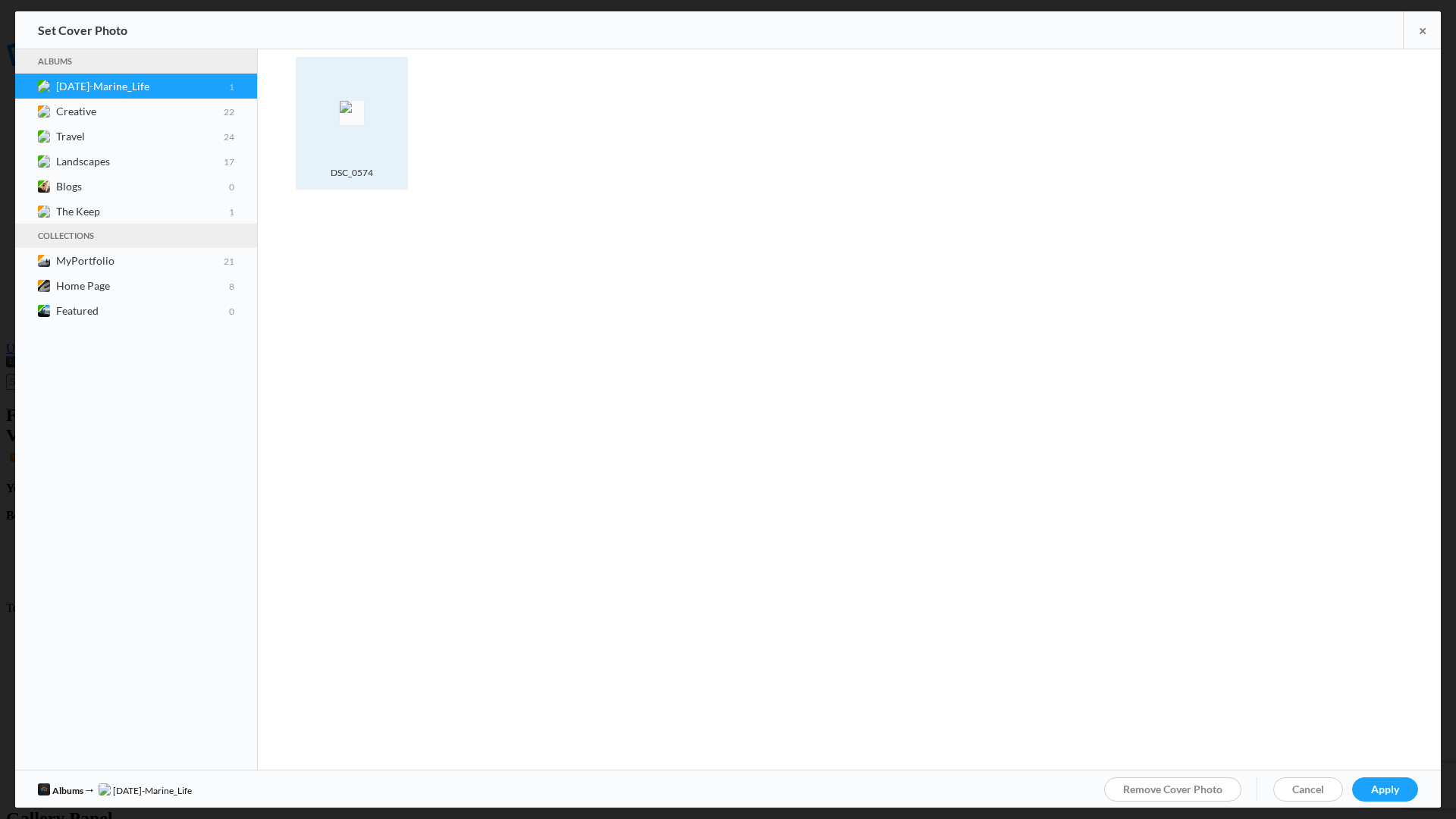
click at [357, 112] on img at bounding box center [351, 112] width 24 height 24
click at [1395, 789] on span "Apply" at bounding box center [1385, 789] width 28 height 13
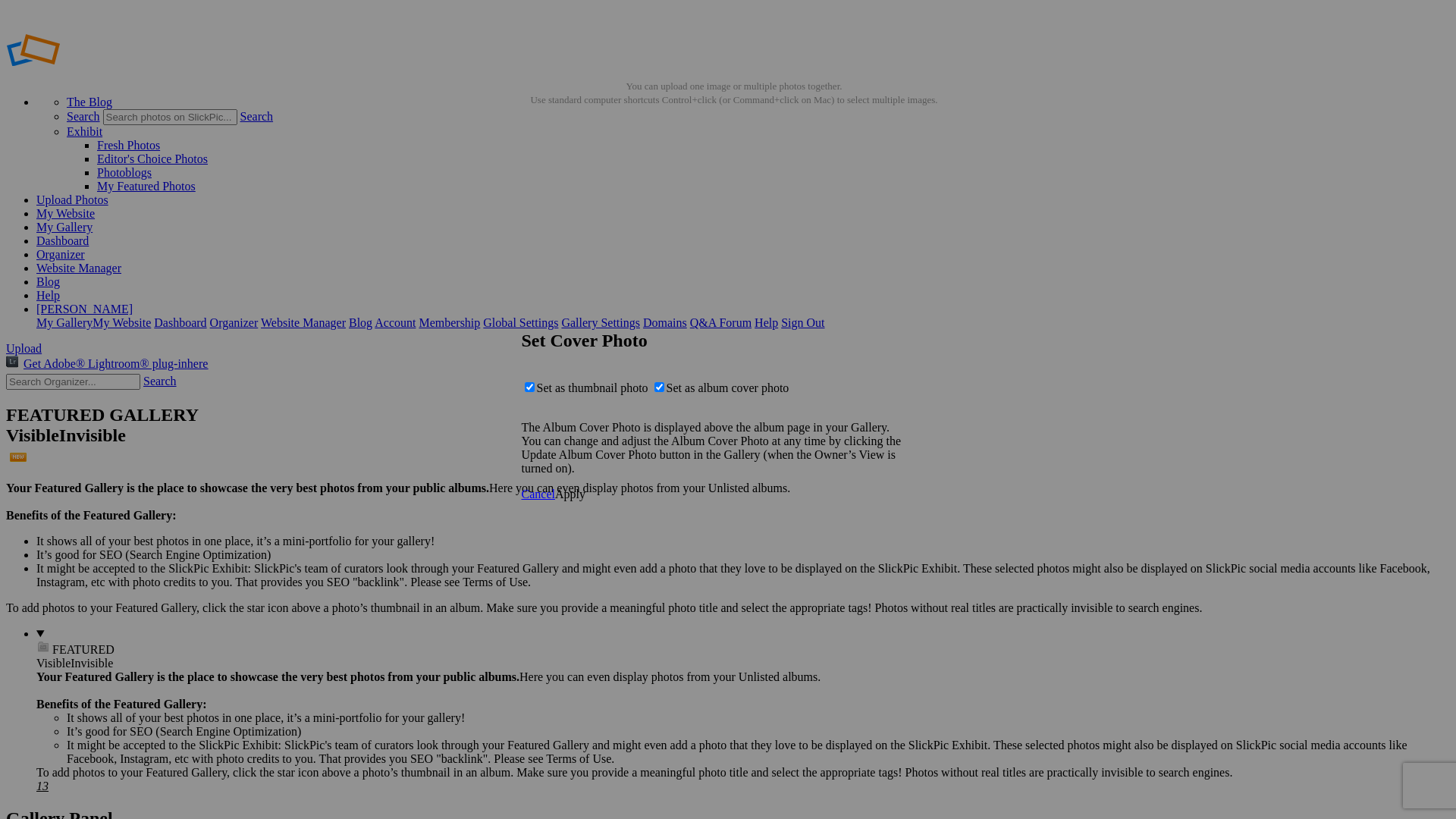
click at [585, 501] on span "Apply" at bounding box center [570, 494] width 31 height 13
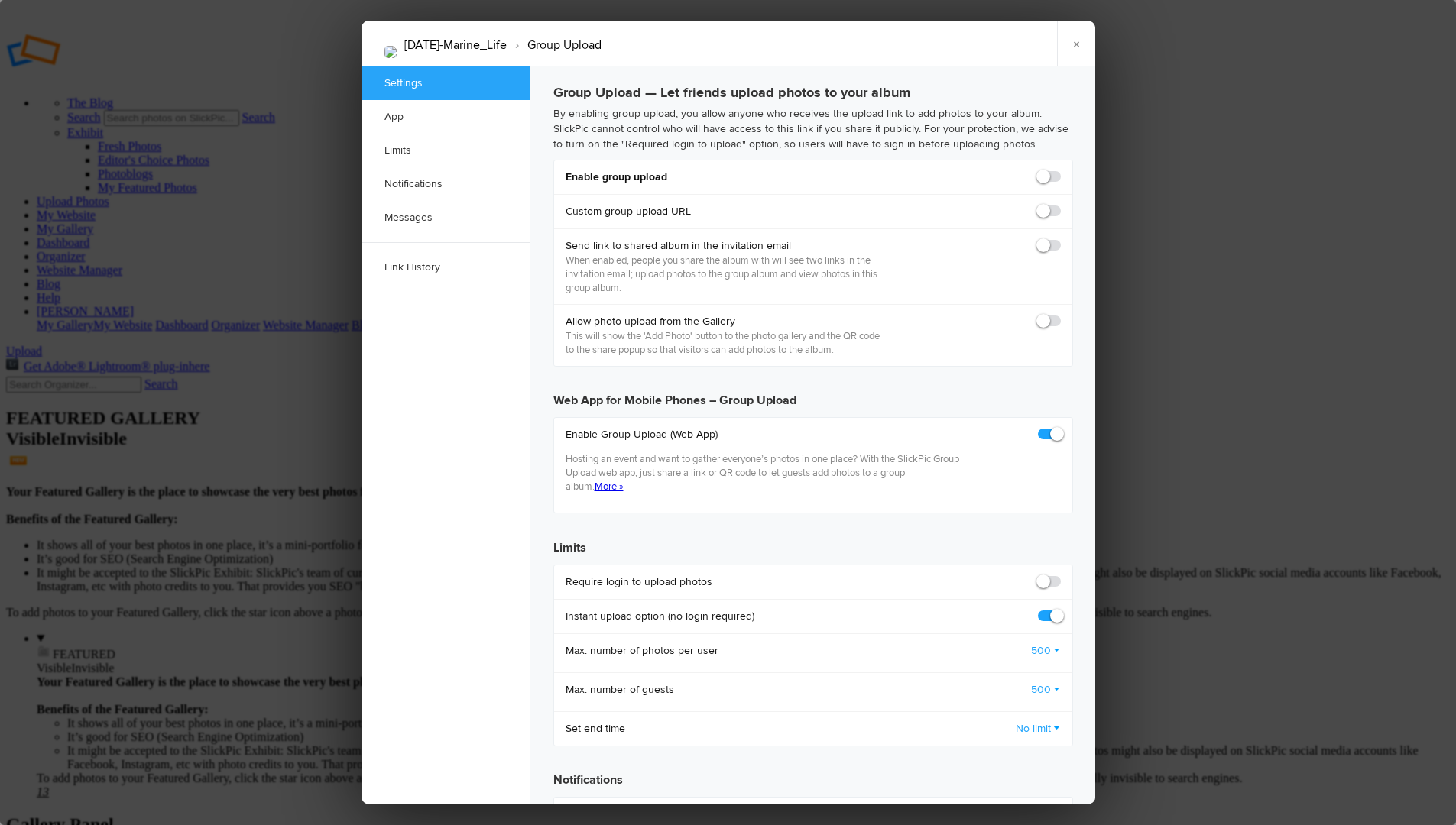
checkbox input "true"
click at [1061, 169] on span at bounding box center [1061, 169] width 0 height 0
click at [1060, 169] on input "checkbox" at bounding box center [1060, 169] width 1 height 1
checkbox input "true"
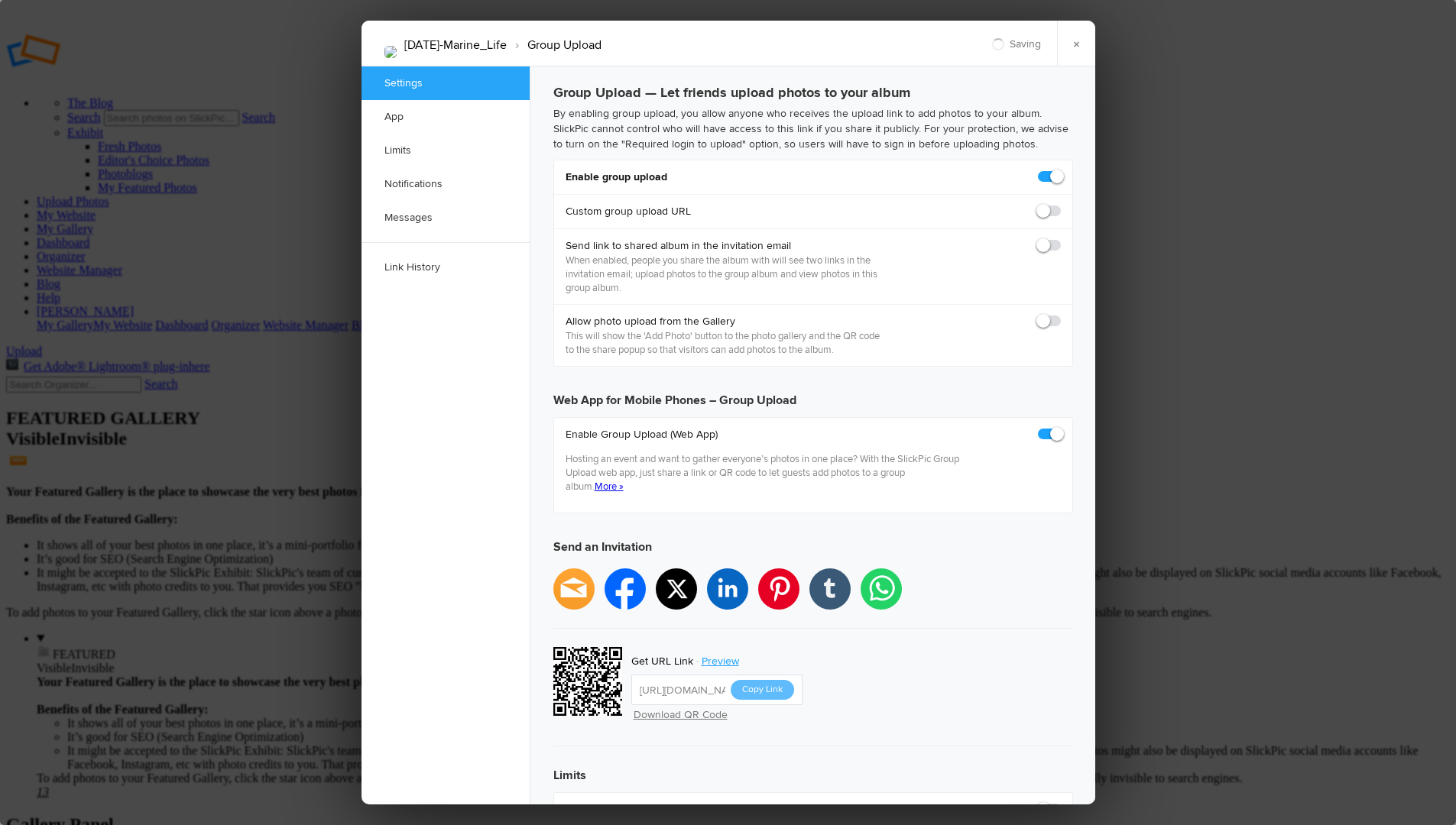
type input "[URL][DOMAIN_NAME]"
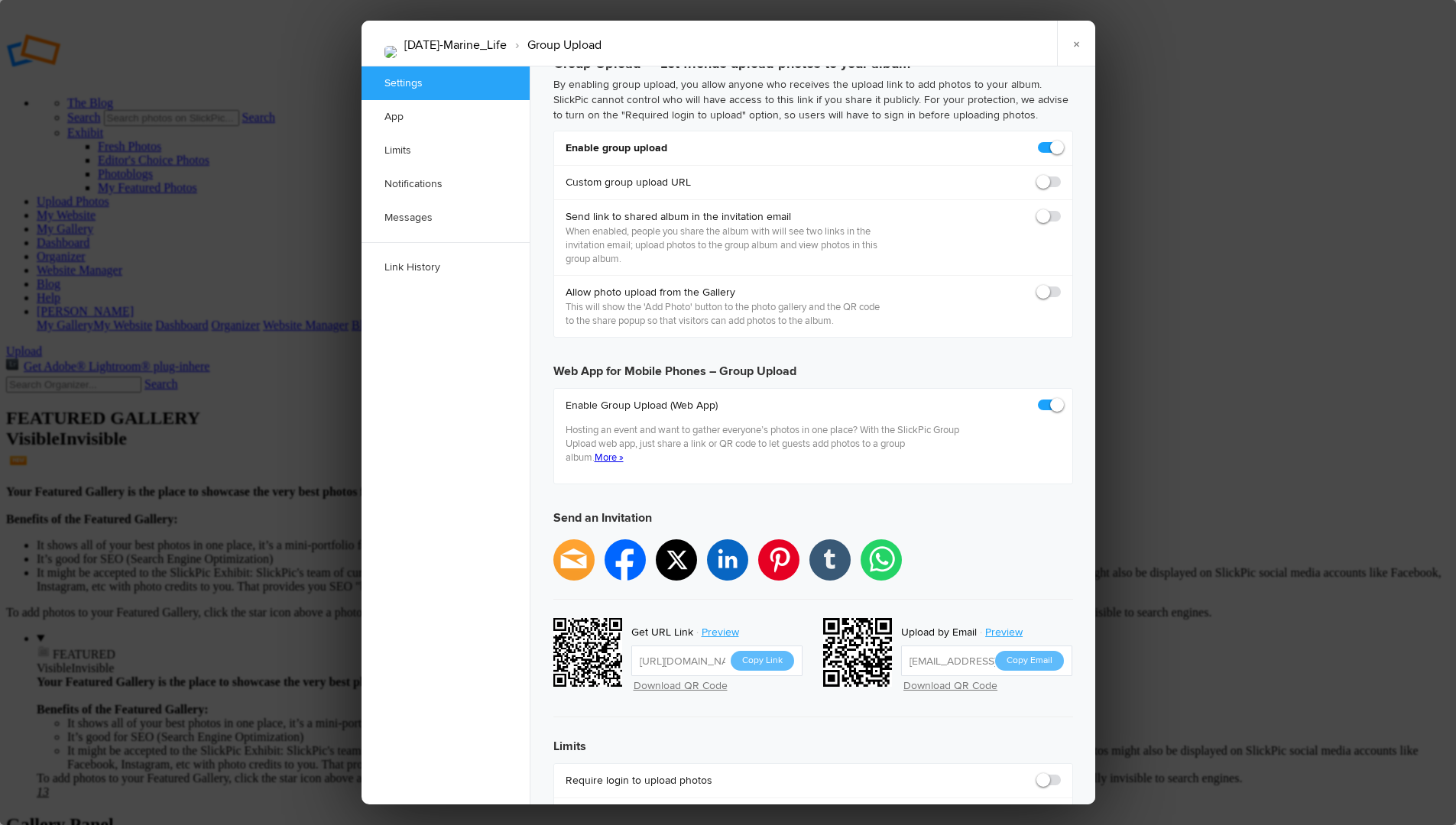
scroll to position [30, 0]
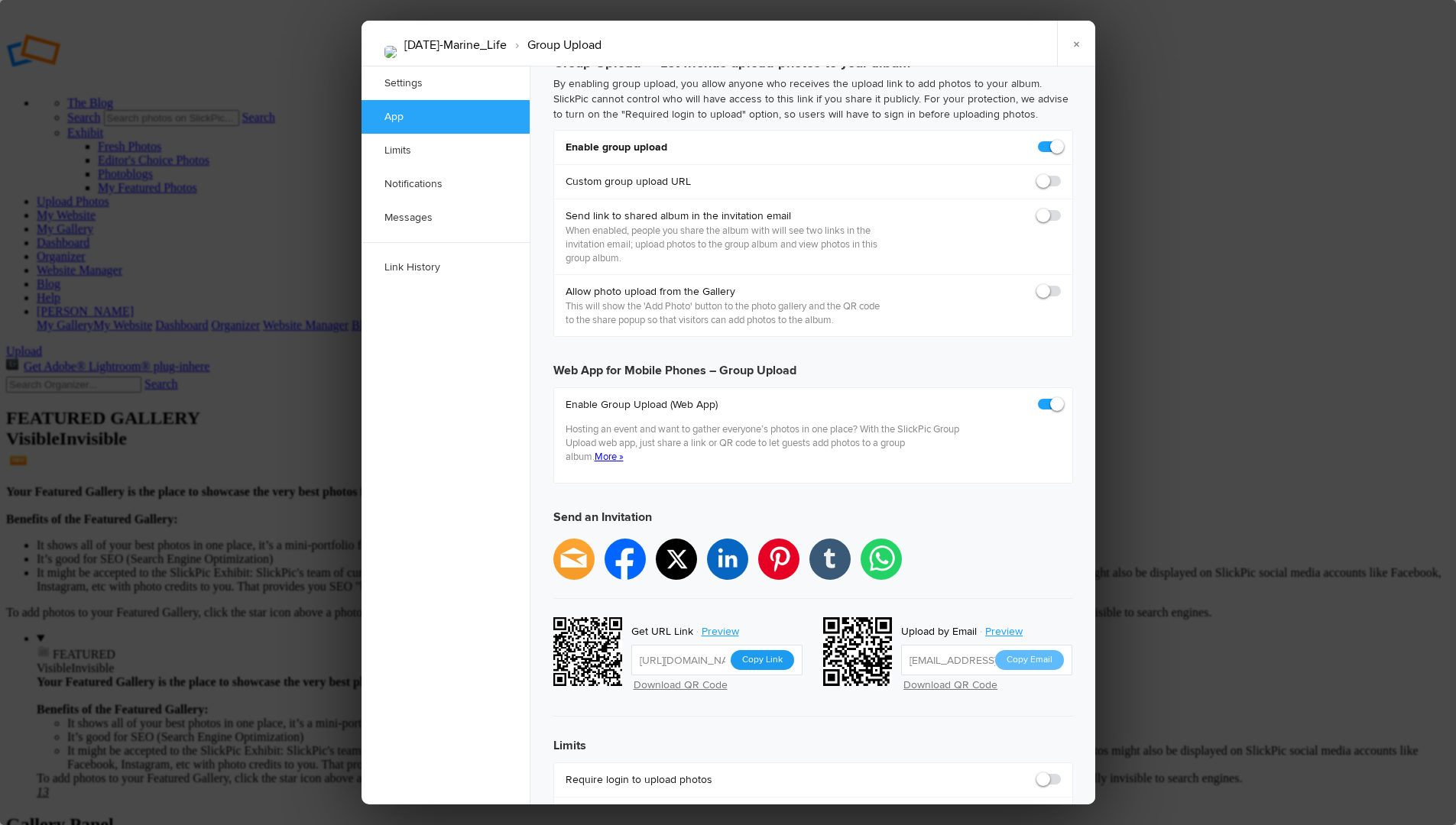
click at [754, 650] on button "Copy Link" at bounding box center [762, 660] width 63 height 20
click at [763, 650] on button "Copy Link" at bounding box center [762, 660] width 63 height 20
click at [1079, 42] on link "×" at bounding box center [1076, 44] width 38 height 46
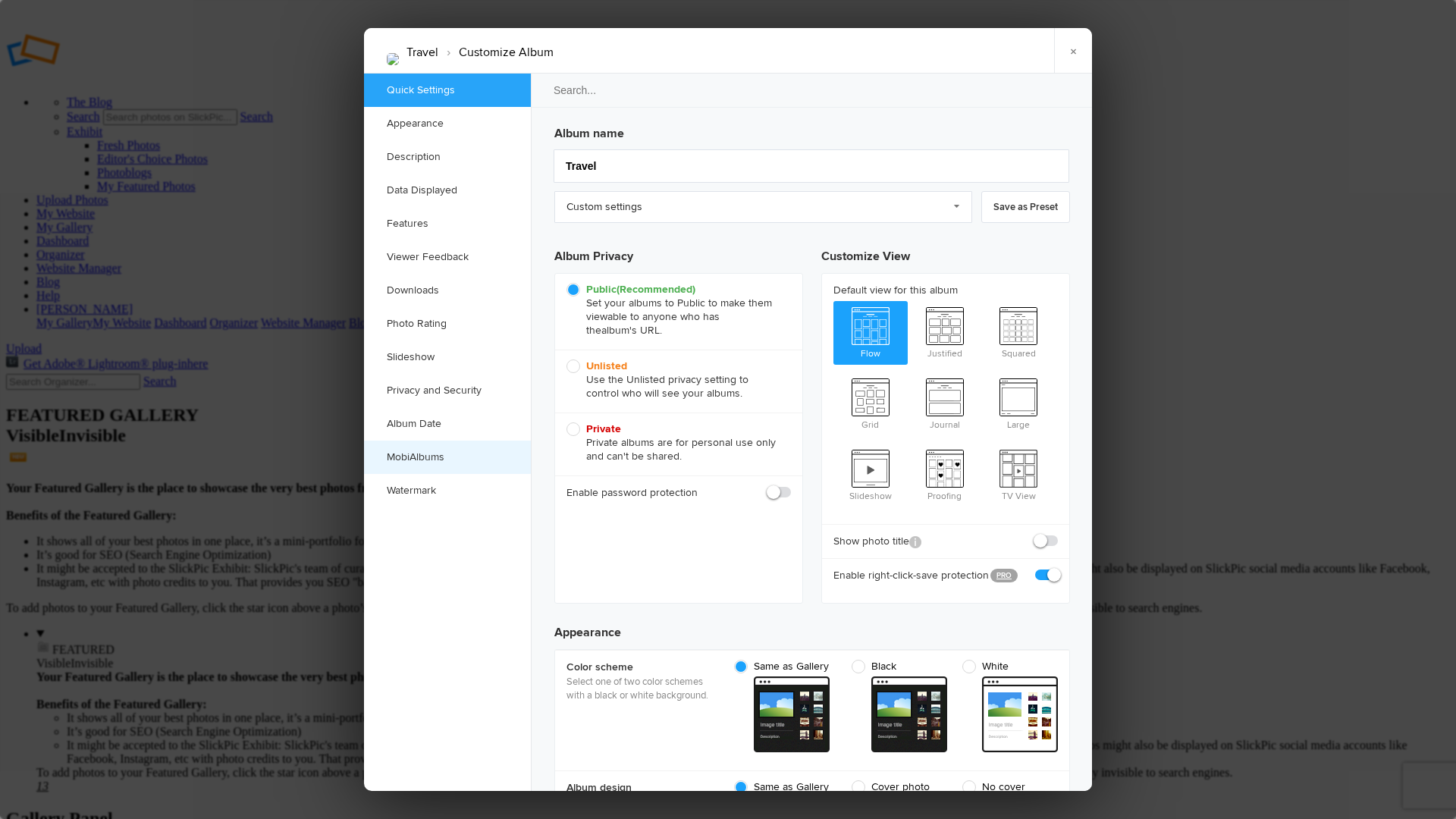
click at [414, 455] on link "MobiAlbums" at bounding box center [447, 457] width 167 height 33
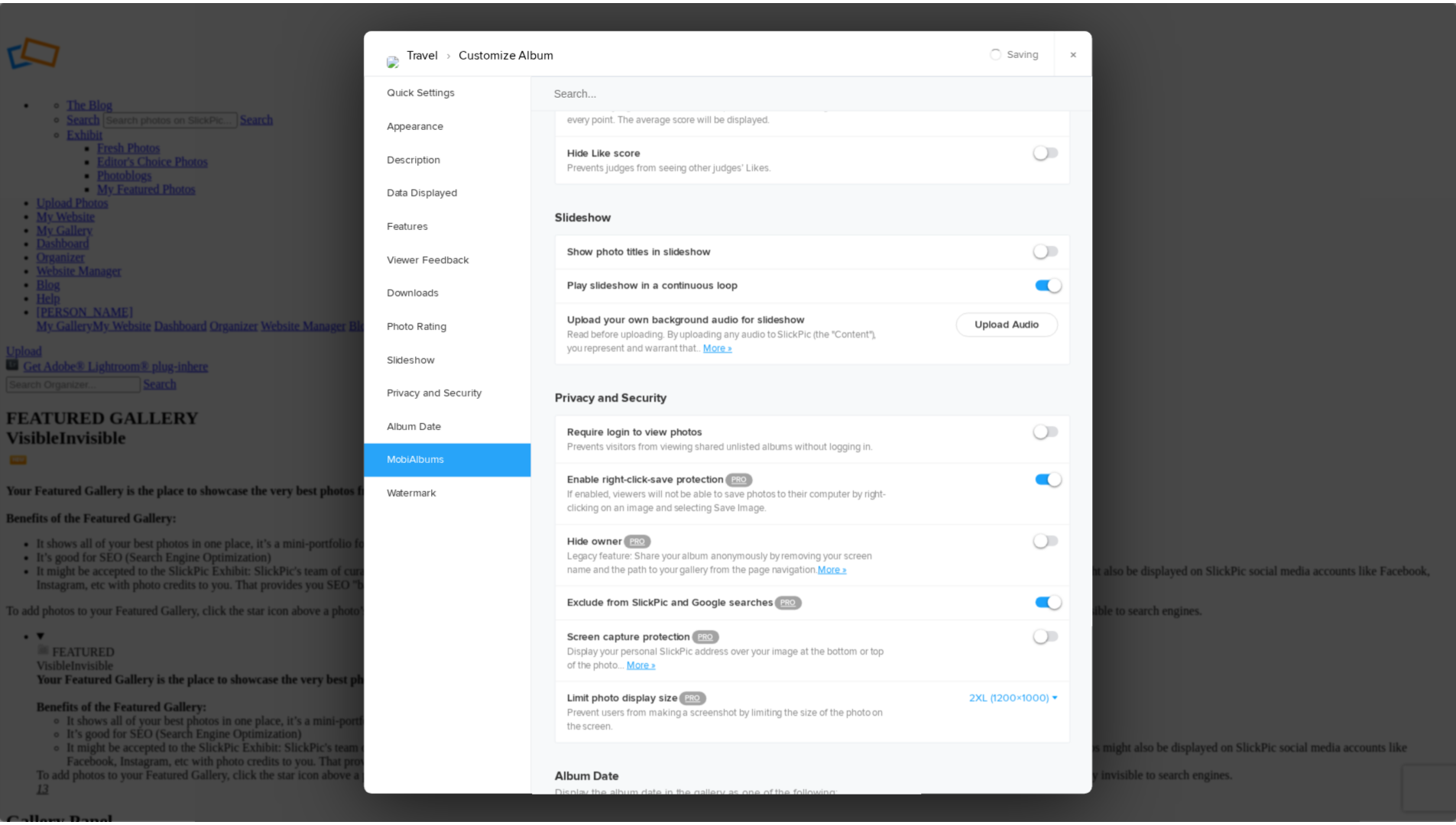
scroll to position [3408, 0]
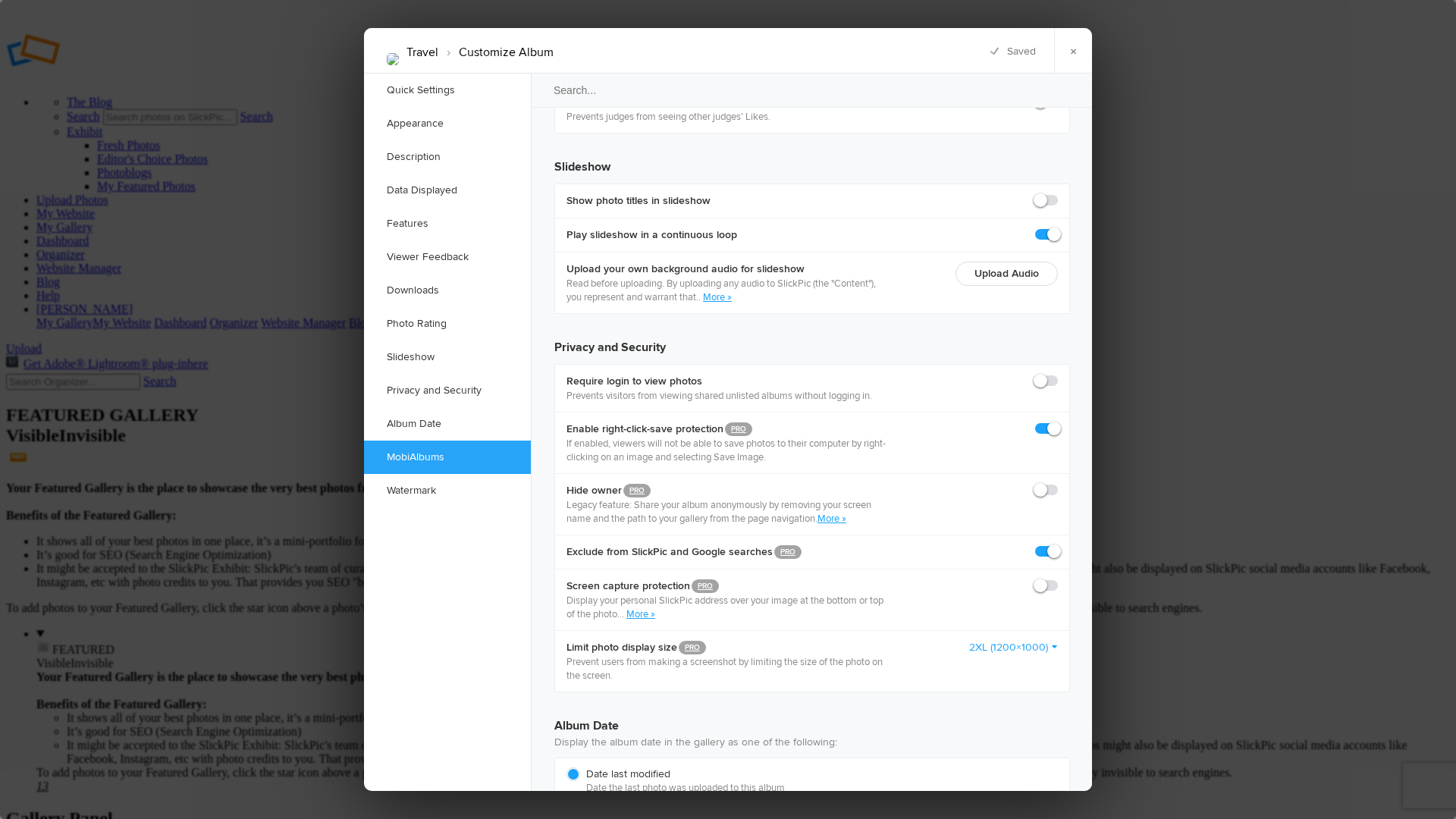
click at [1071, 43] on link "×" at bounding box center [1073, 51] width 38 height 46
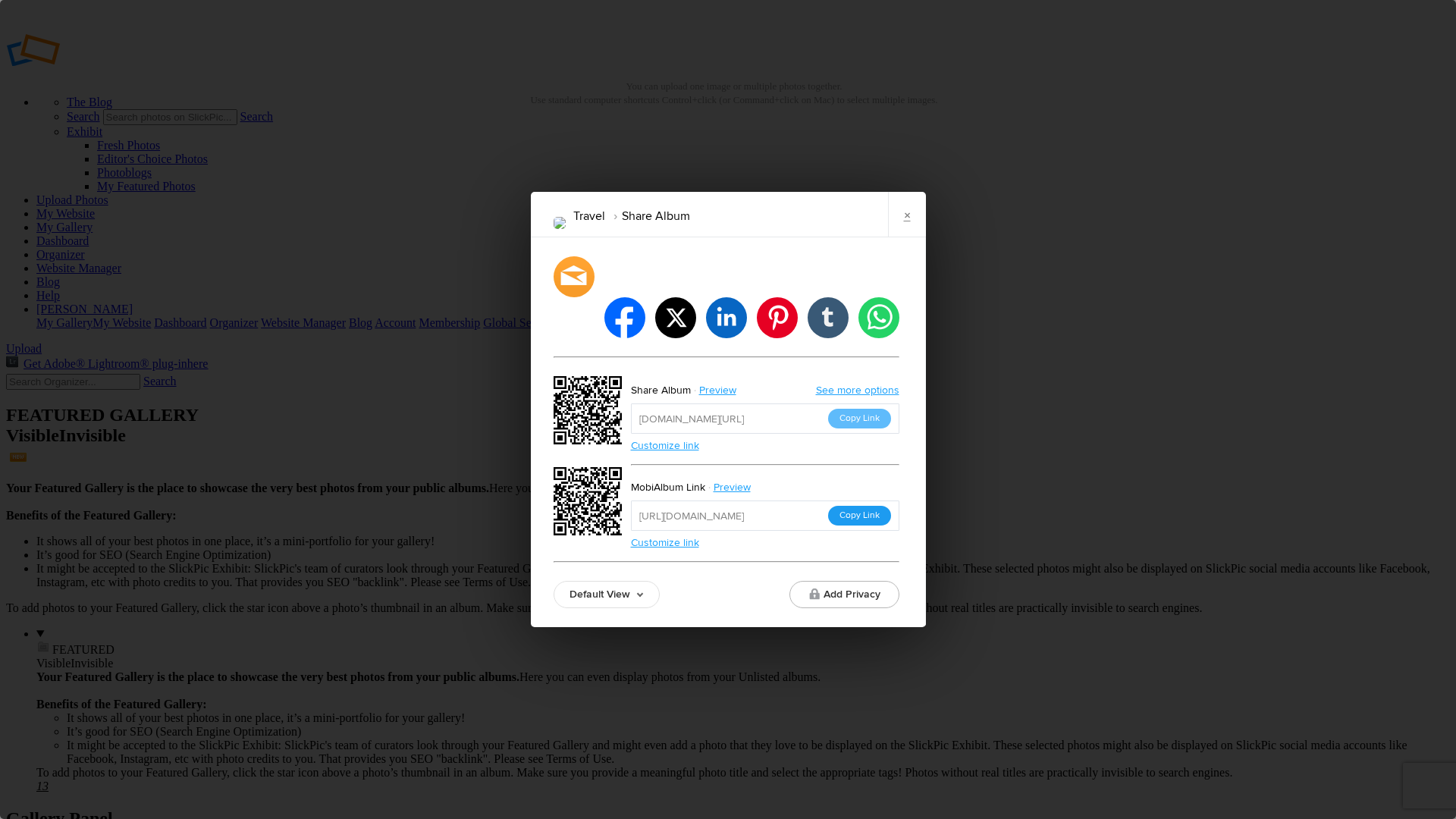
click at [860, 506] on button "Copy Link" at bounding box center [860, 516] width 63 height 20
drag, startPoint x: 908, startPoint y: 238, endPoint x: 847, endPoint y: 215, distance: 65.2
click at [908, 237] on link "×" at bounding box center [907, 215] width 38 height 46
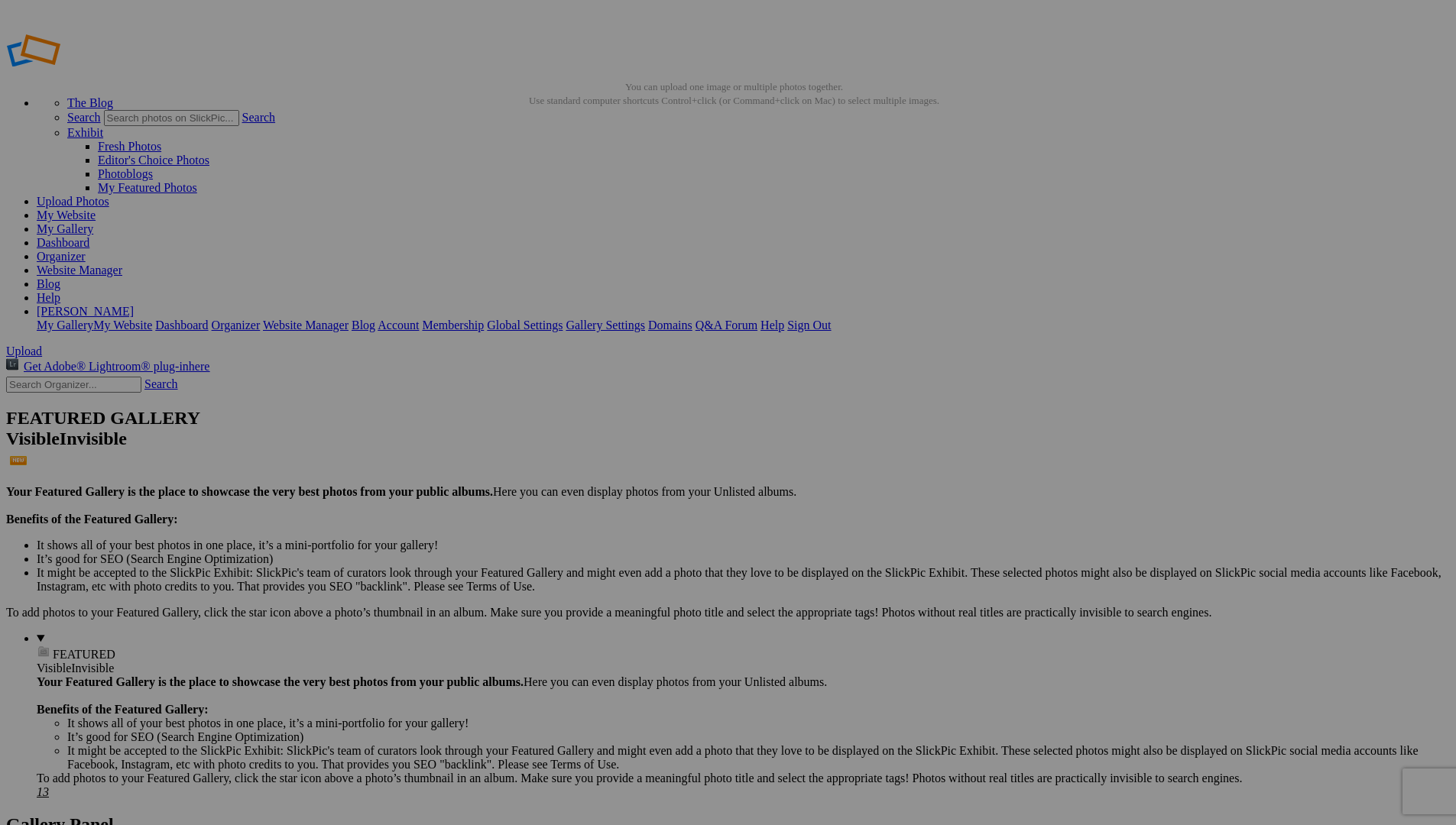
click at [641, 433] on input "text" at bounding box center [609, 441] width 166 height 16
click at [599, 433] on input "October-Street Photos" at bounding box center [609, 441] width 166 height 16
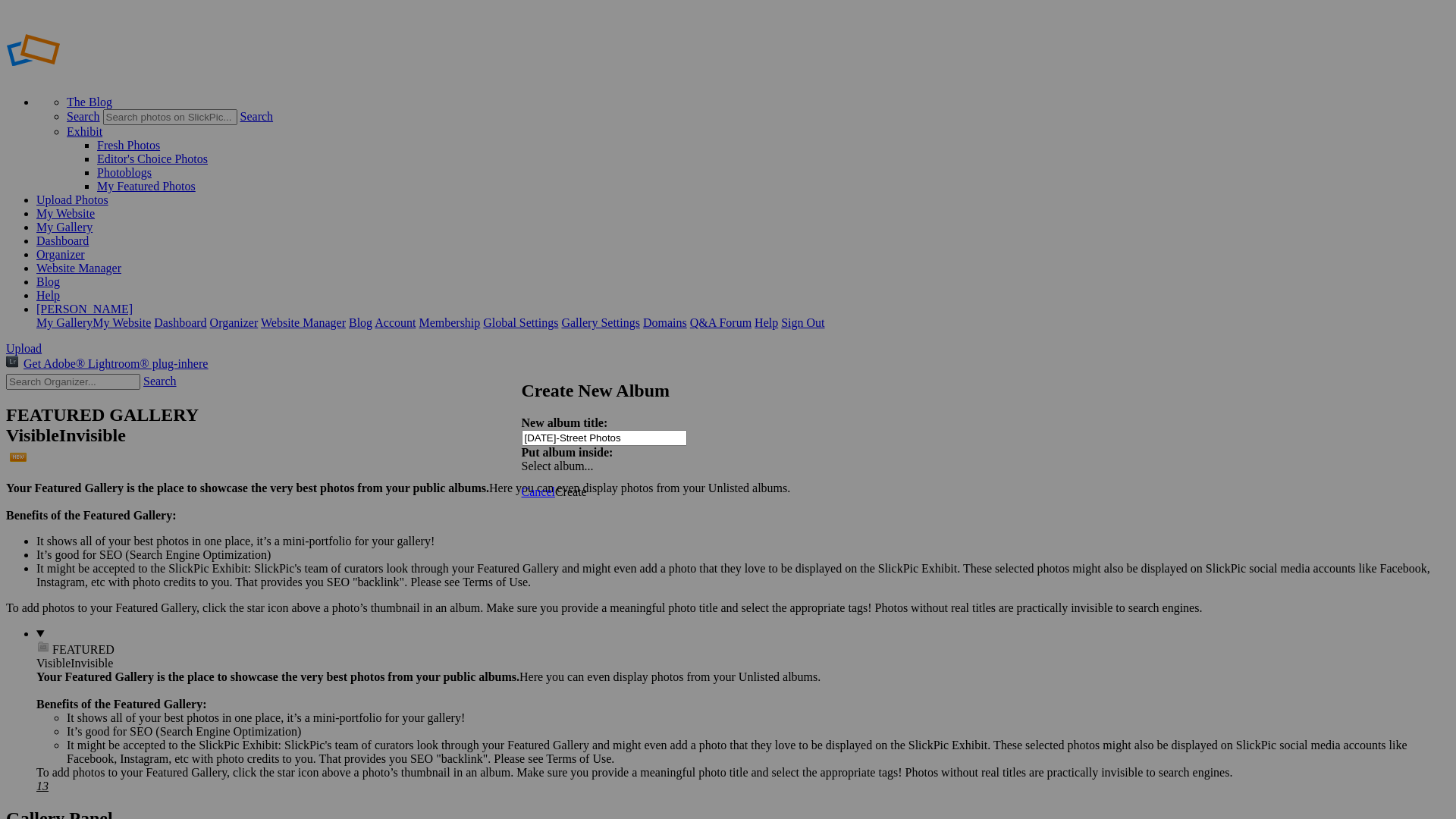
type input "[DATE]-Street Photos"
click at [587, 486] on span "Create" at bounding box center [571, 492] width 32 height 13
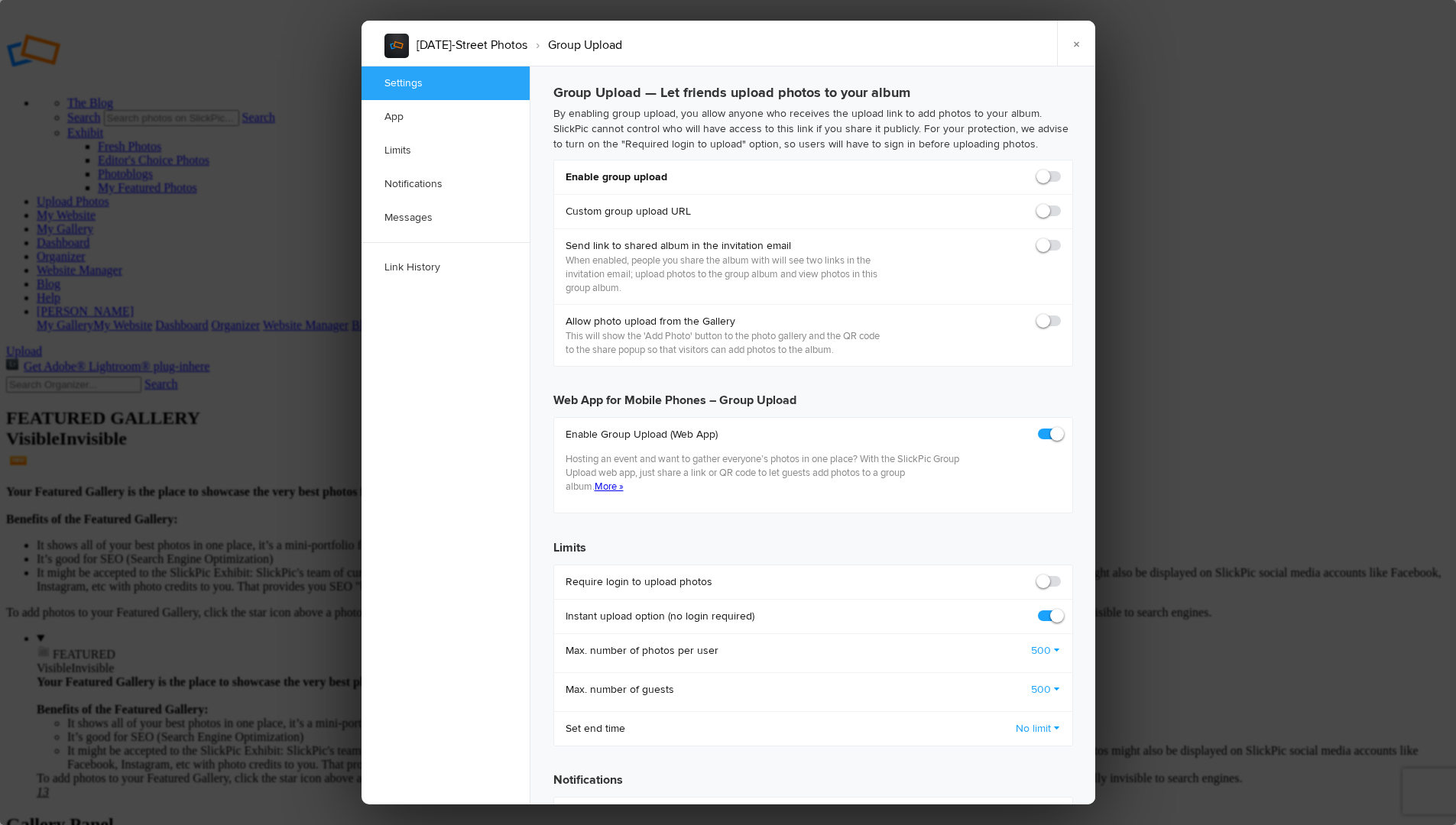
checkbox input "true"
click at [1061, 169] on span at bounding box center [1061, 169] width 0 height 0
click at [1060, 169] on input "checkbox" at bounding box center [1060, 169] width 1 height 1
checkbox input "true"
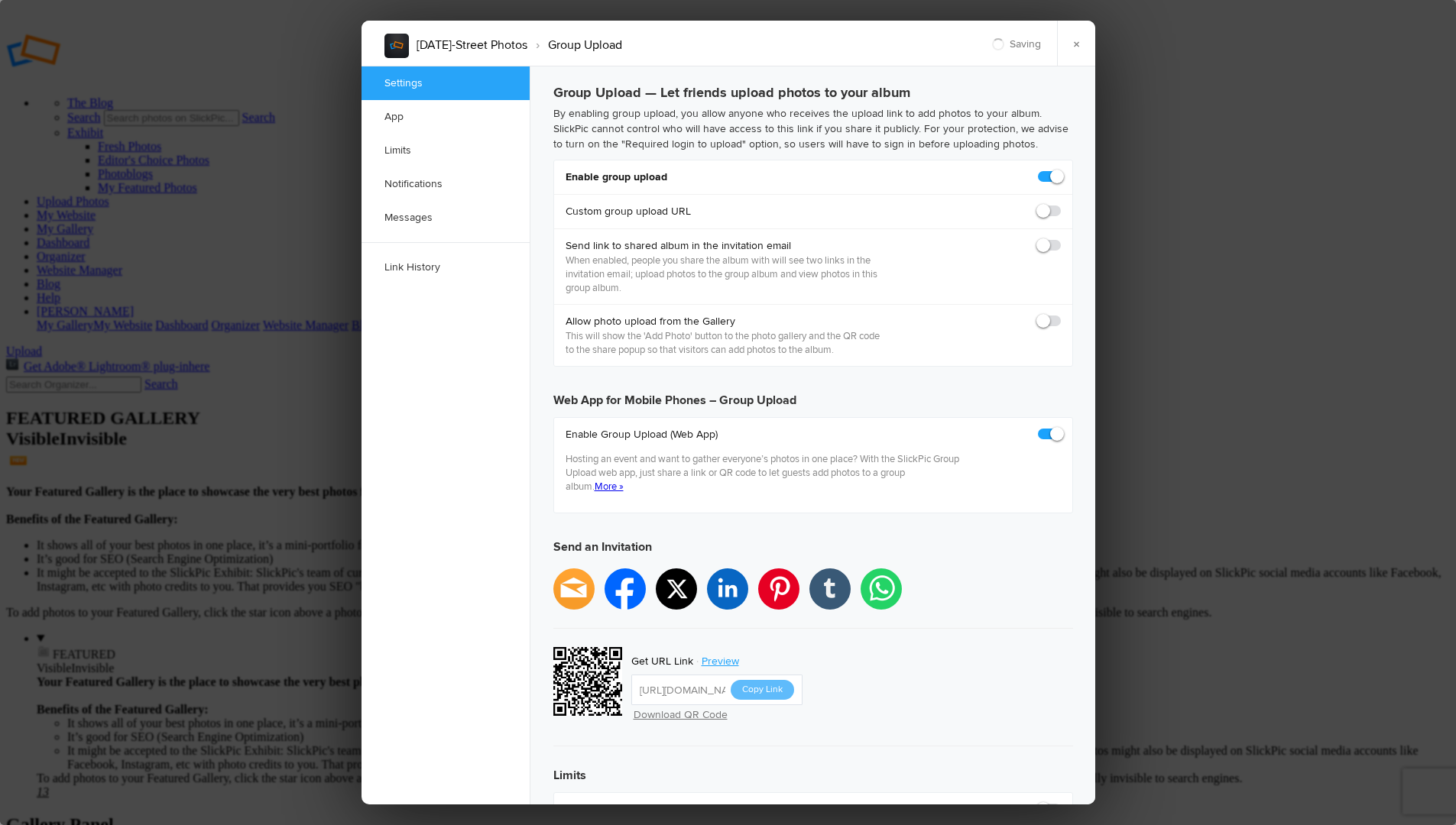
type input "[URL][DOMAIN_NAME]"
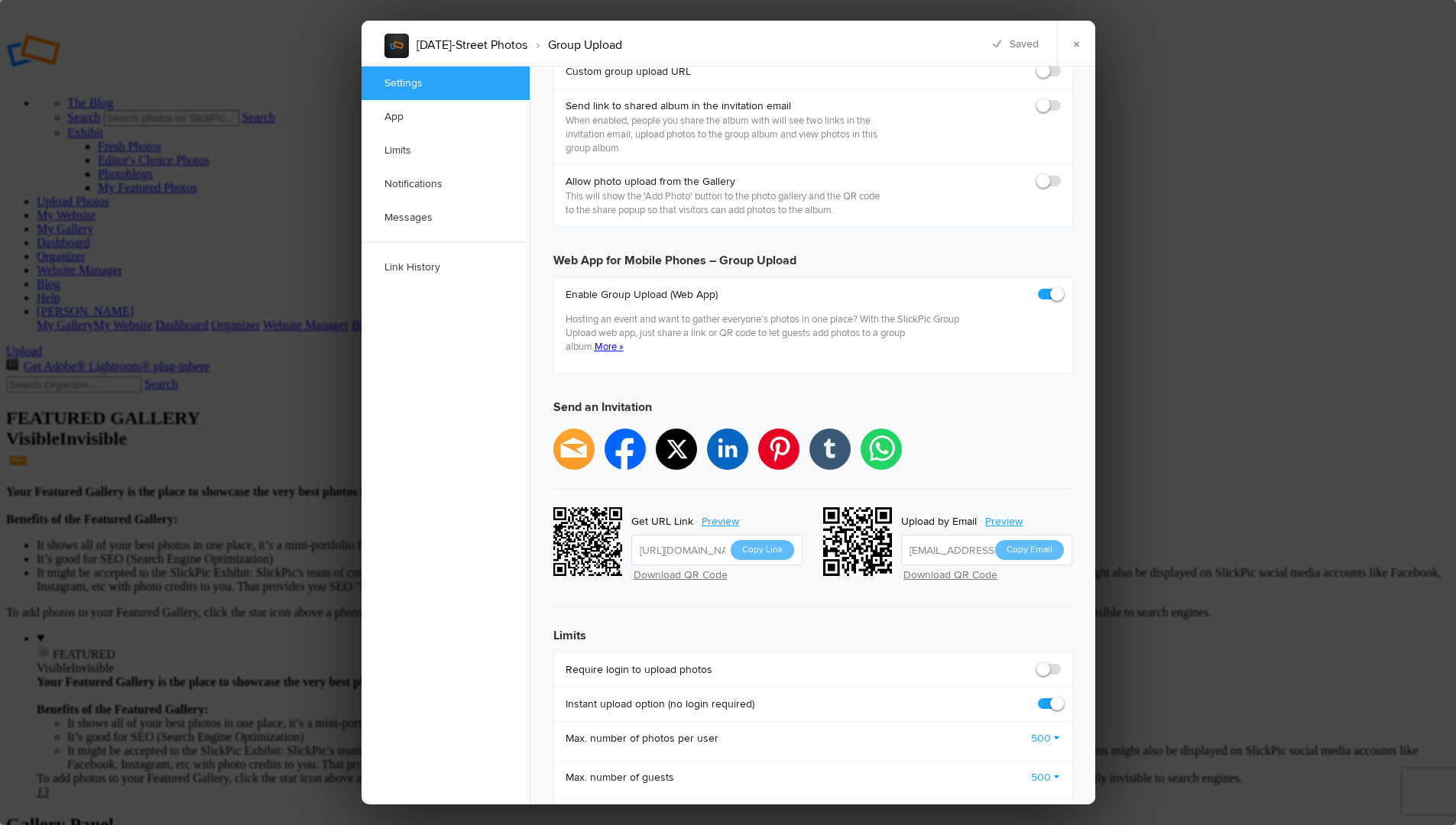
scroll to position [159, 0]
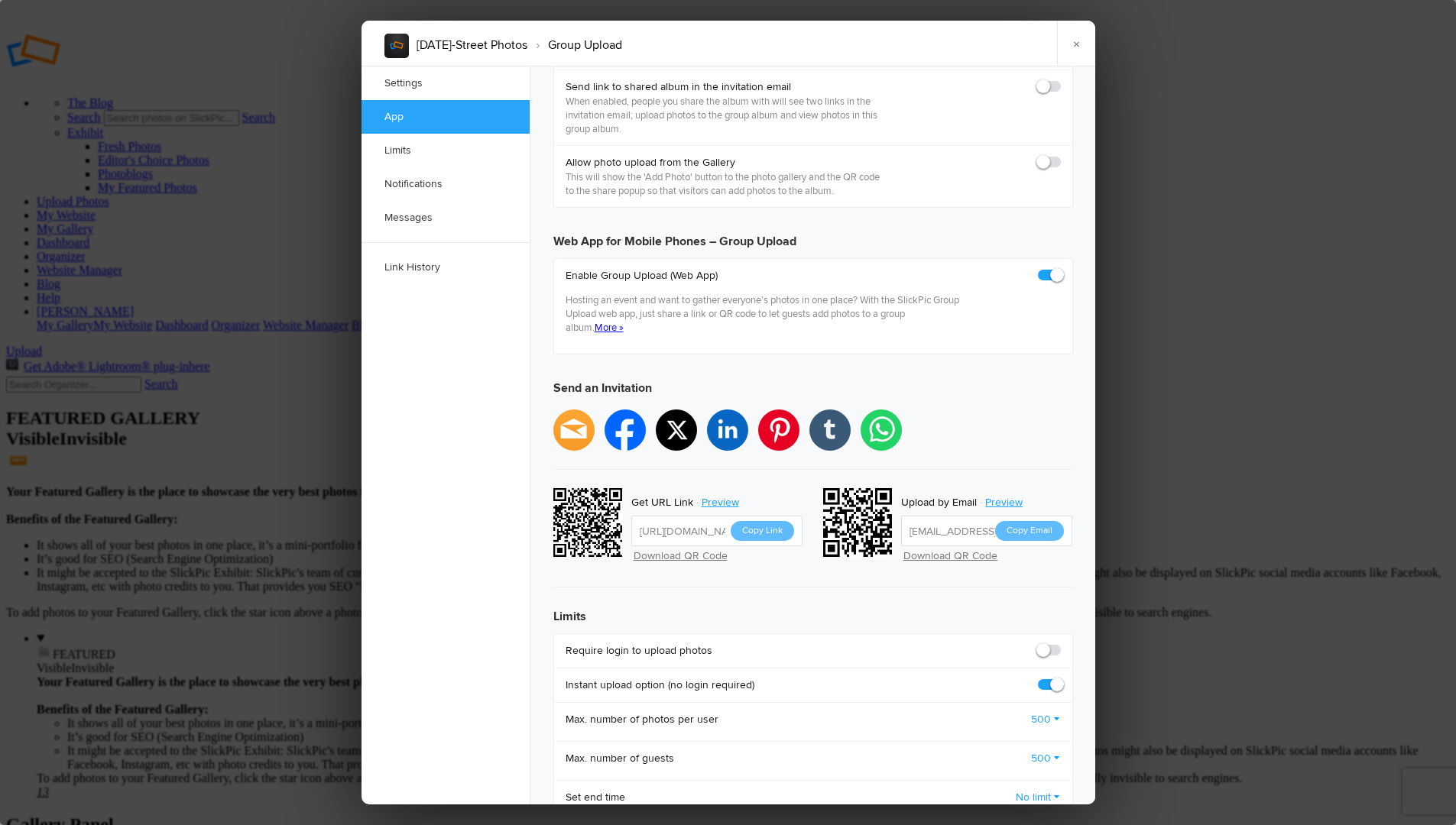
click at [760, 521] on button "Copy Link" at bounding box center [762, 530] width 63 height 20
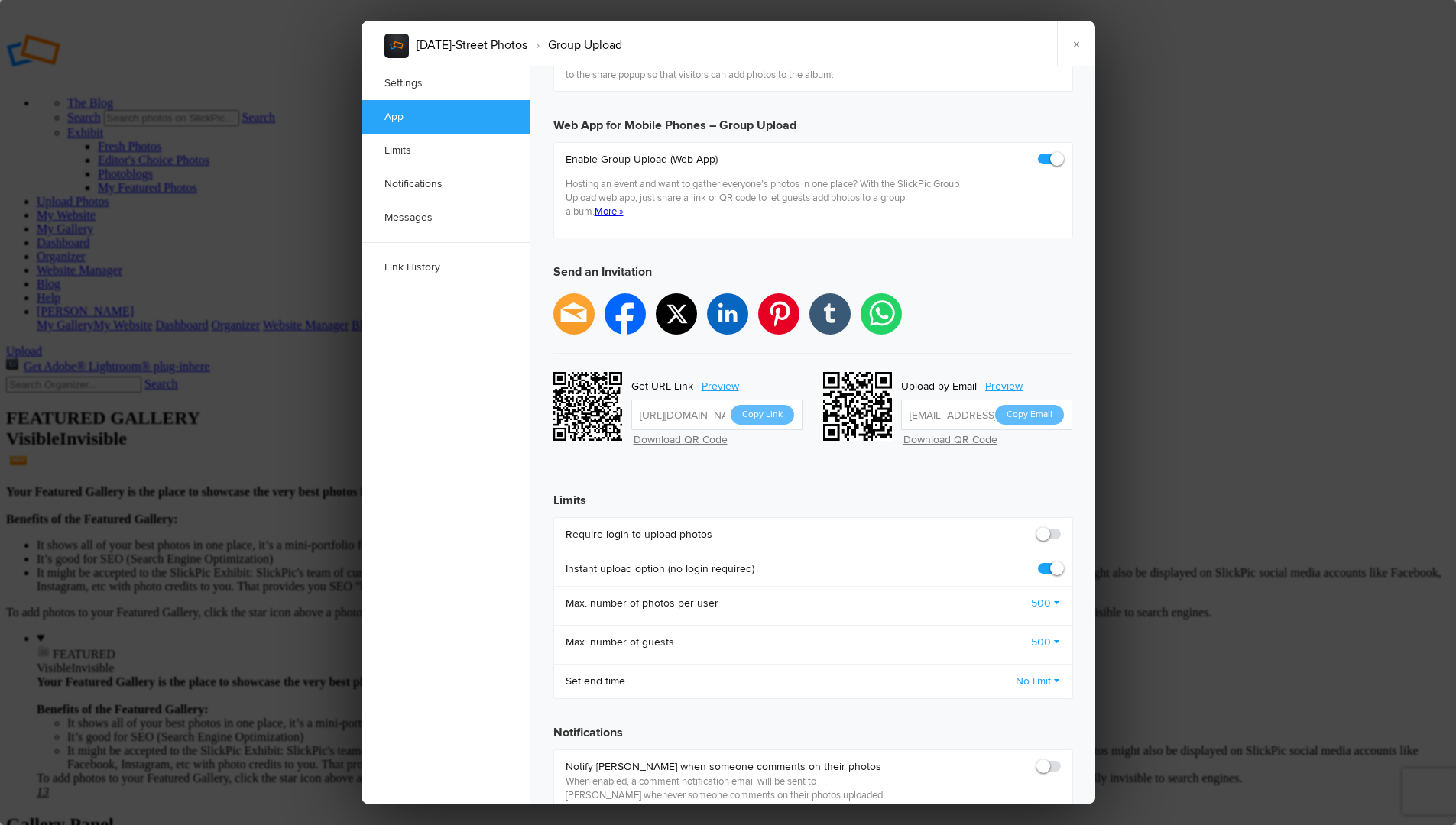
scroll to position [276, 0]
click at [1061, 526] on span at bounding box center [1061, 526] width 0 height 0
click at [1060, 525] on input "checkbox" at bounding box center [1060, 525] width 1 height 1
checkbox input "true"
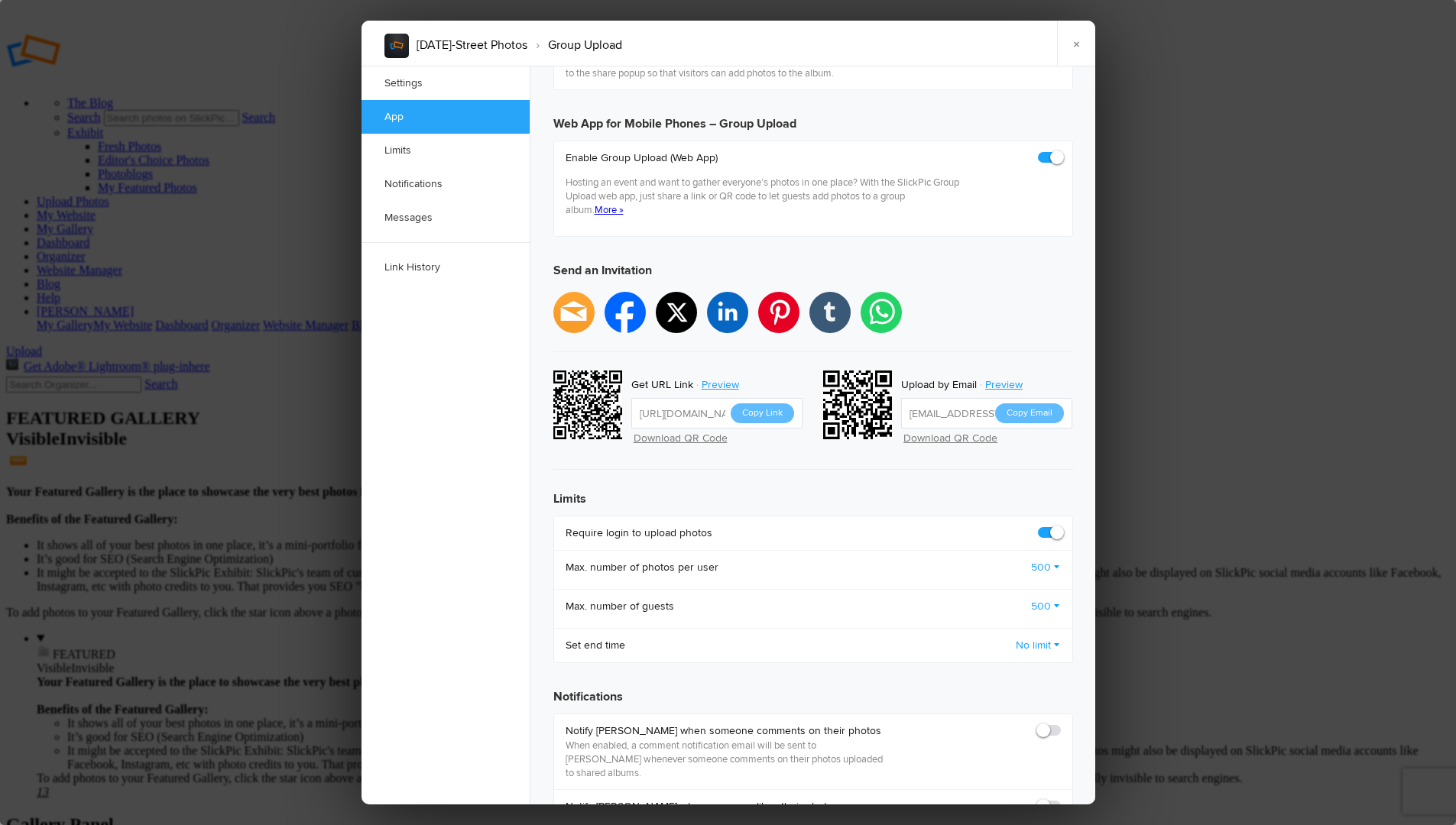
click at [1055, 561] on link "500" at bounding box center [1046, 568] width 30 height 15
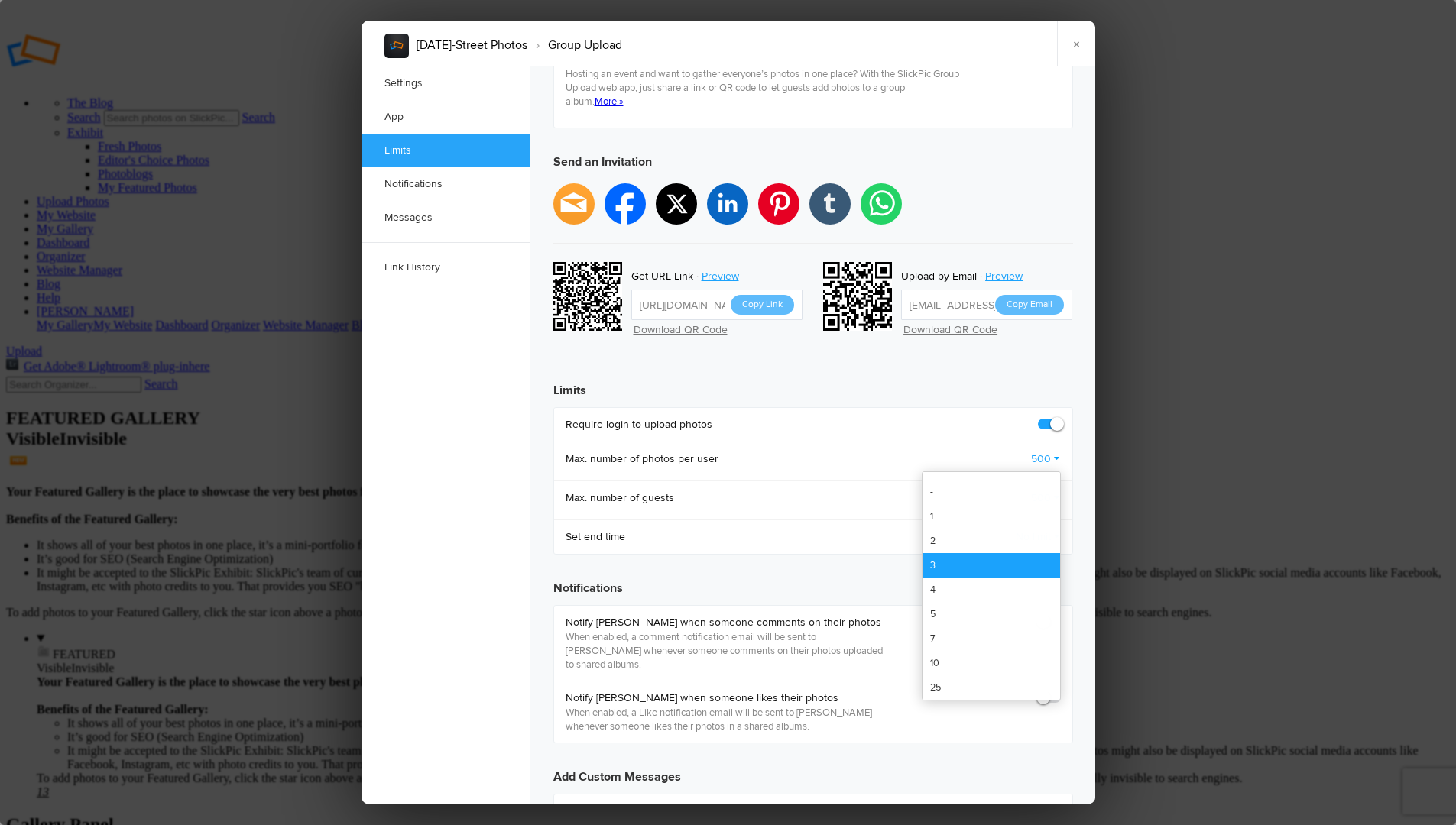
scroll to position [386, 0]
click at [950, 553] on link "3" at bounding box center [991, 565] width 138 height 25
click at [1054, 490] on link "500" at bounding box center [1046, 497] width 30 height 15
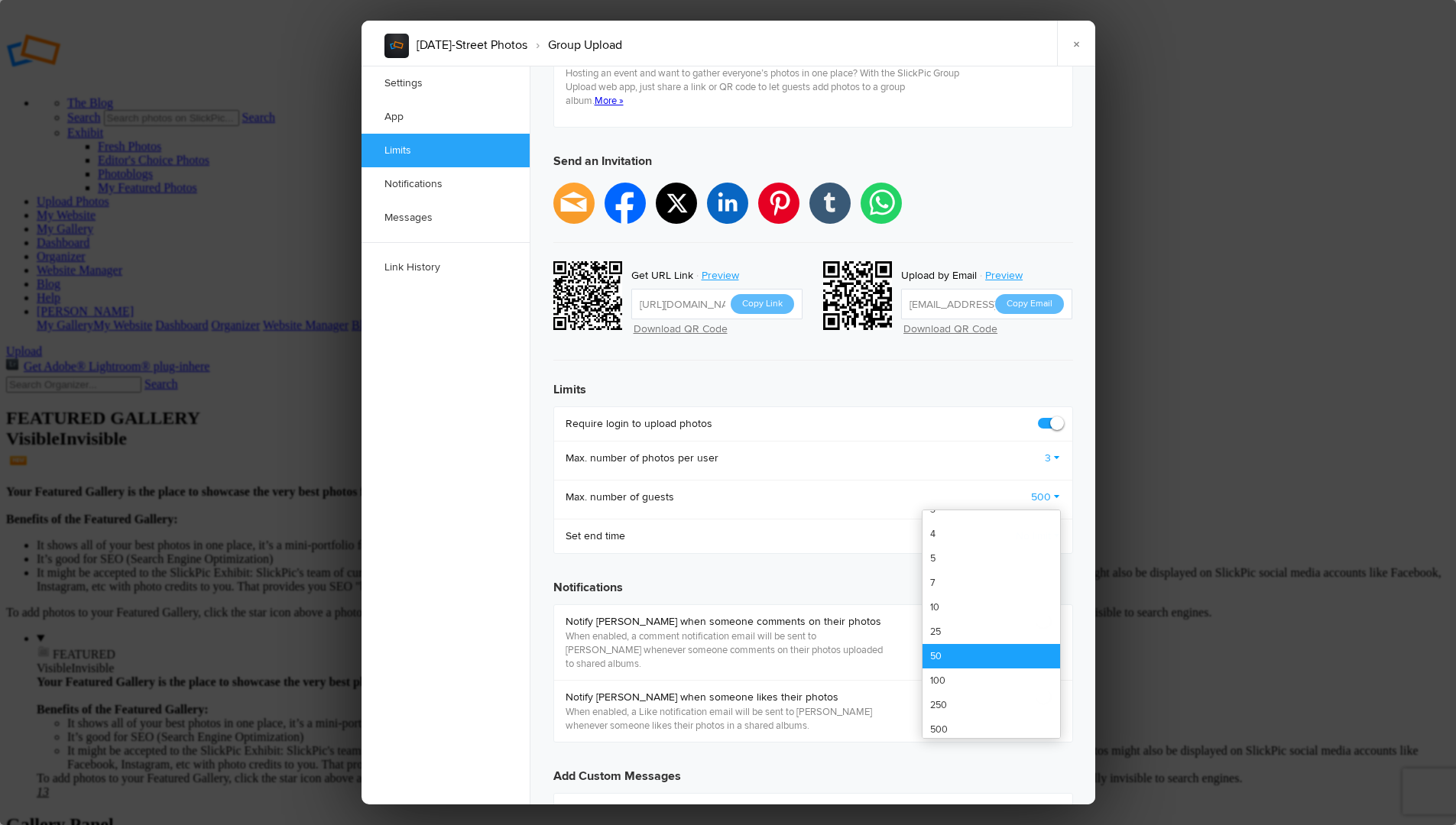
click at [950, 644] on link "50" at bounding box center [991, 656] width 138 height 25
click at [1044, 529] on link "No limit" at bounding box center [1038, 536] width 45 height 15
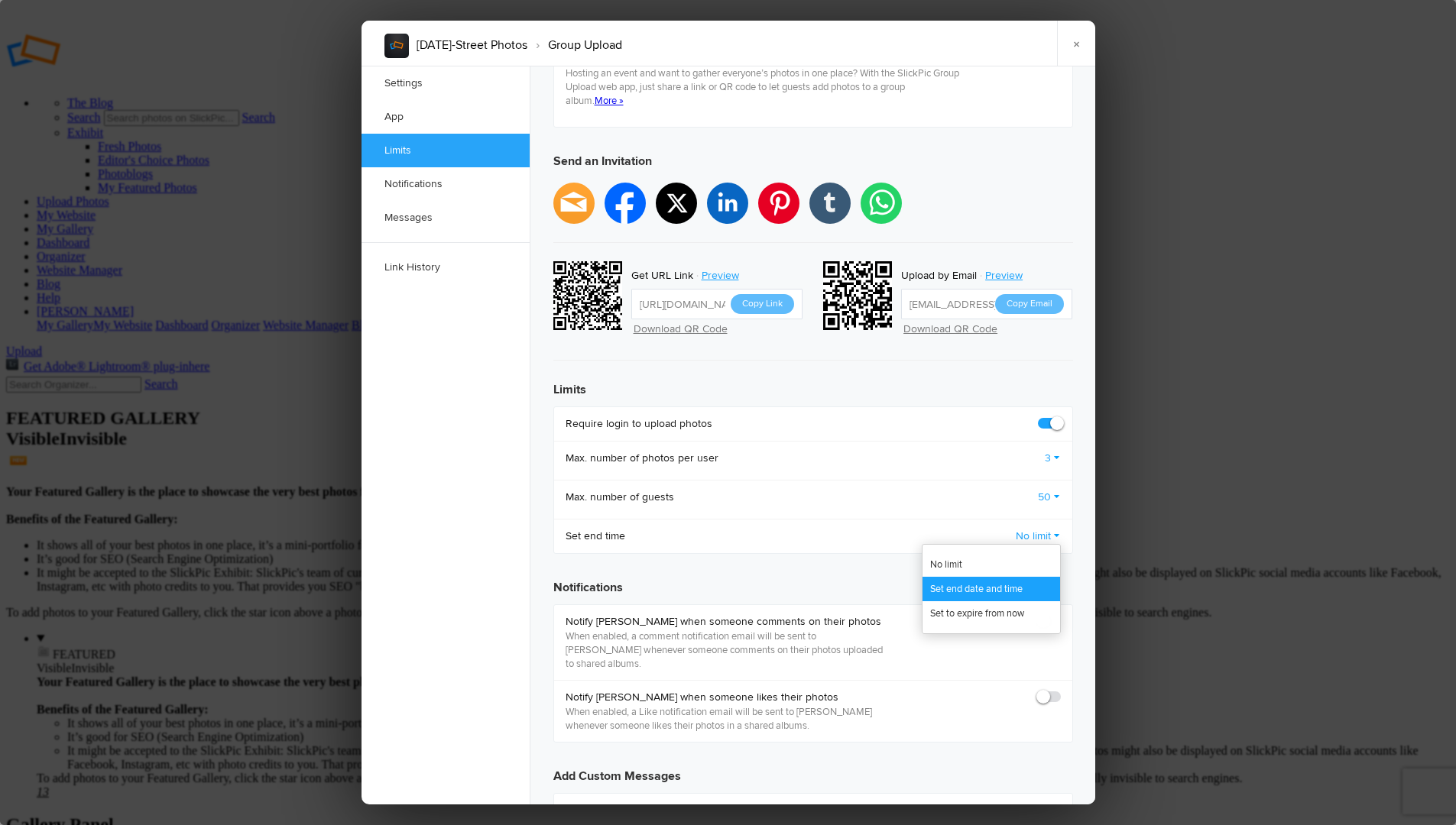
click at [982, 577] on link "Set end date and time" at bounding box center [991, 589] width 138 height 25
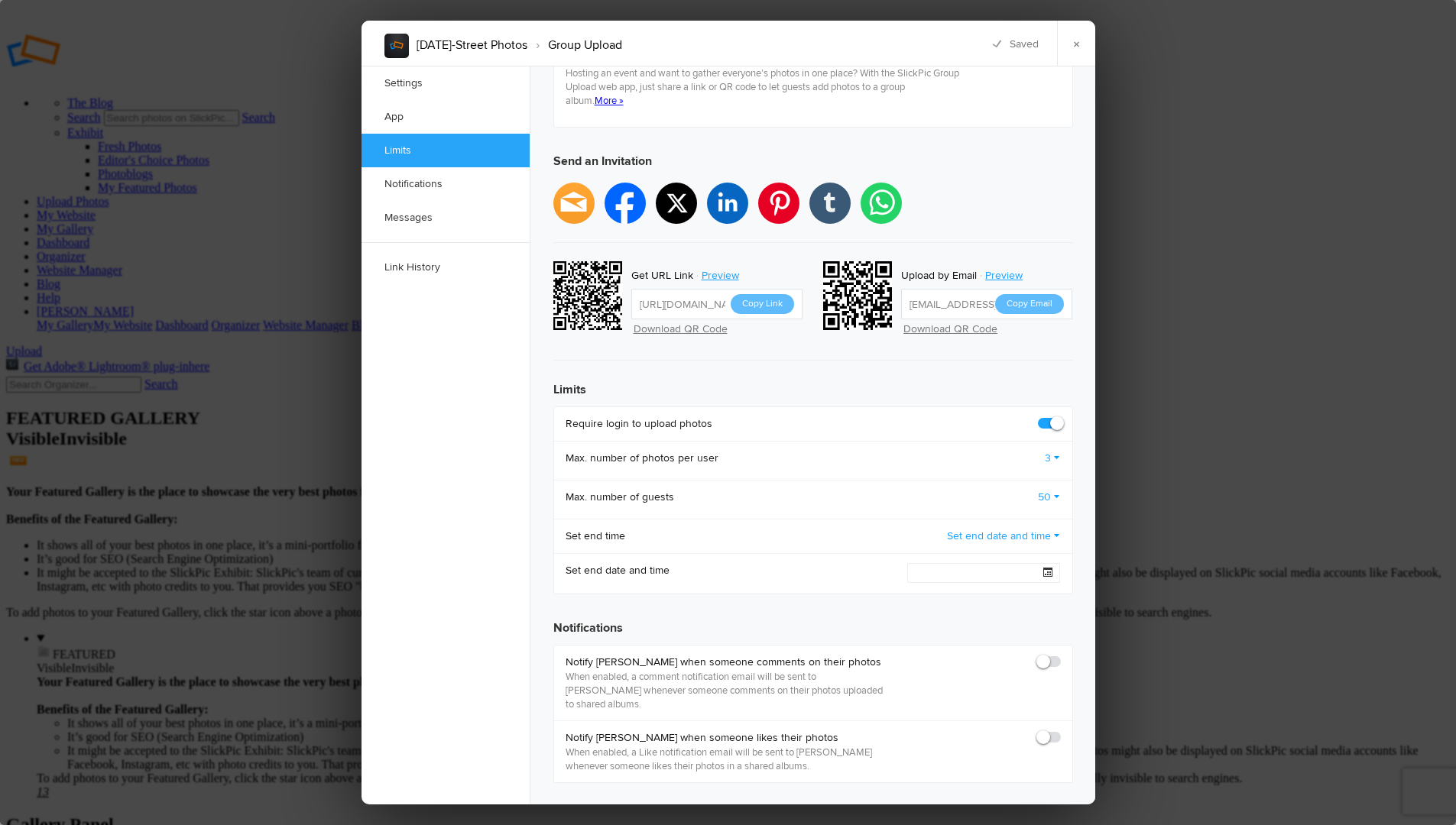
click at [1047, 568] on span at bounding box center [1048, 572] width 10 height 10
click at [1047, 622] on button "Next month" at bounding box center [1047, 641] width 25 height 38
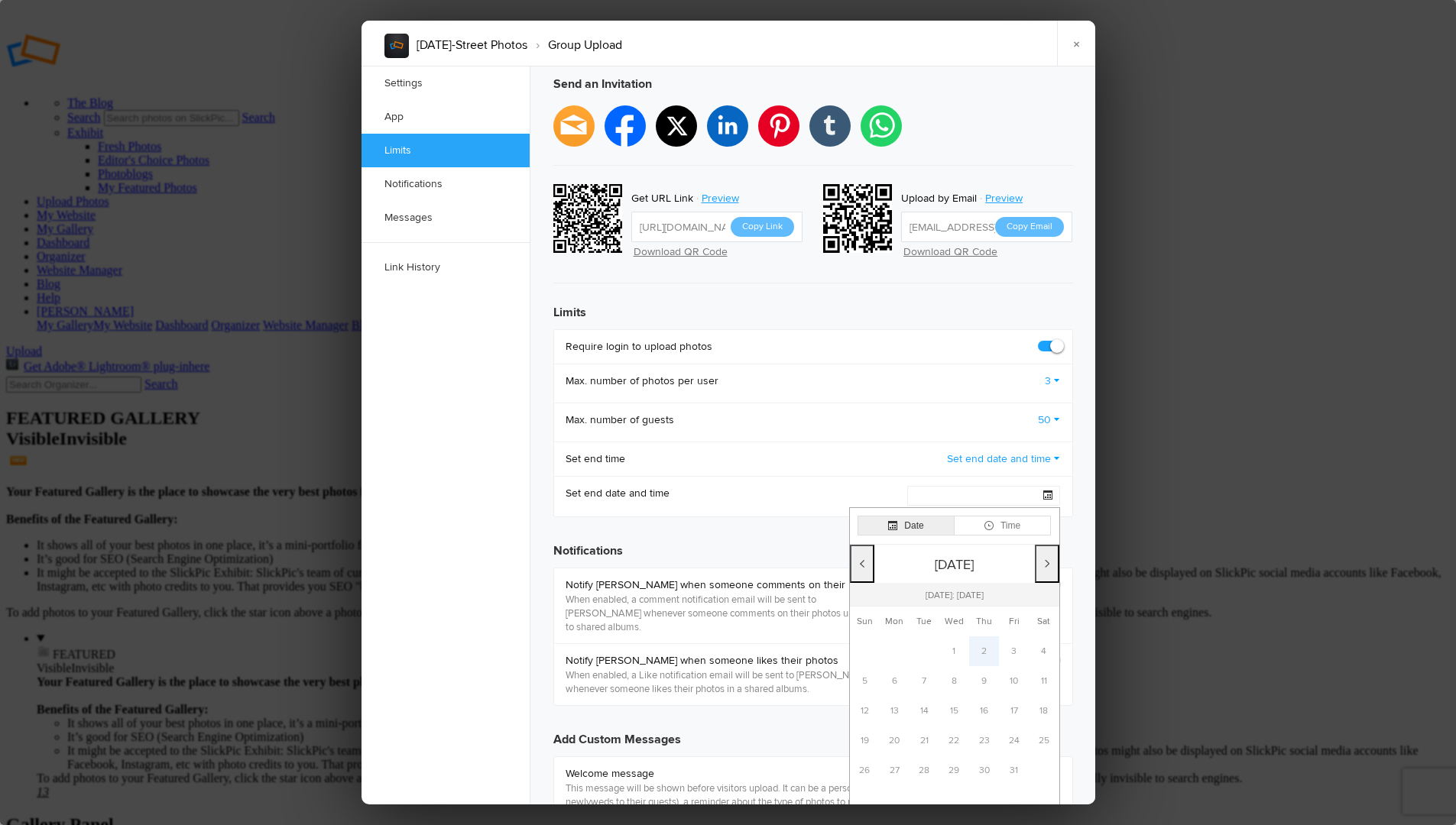
scroll to position [470, 0]
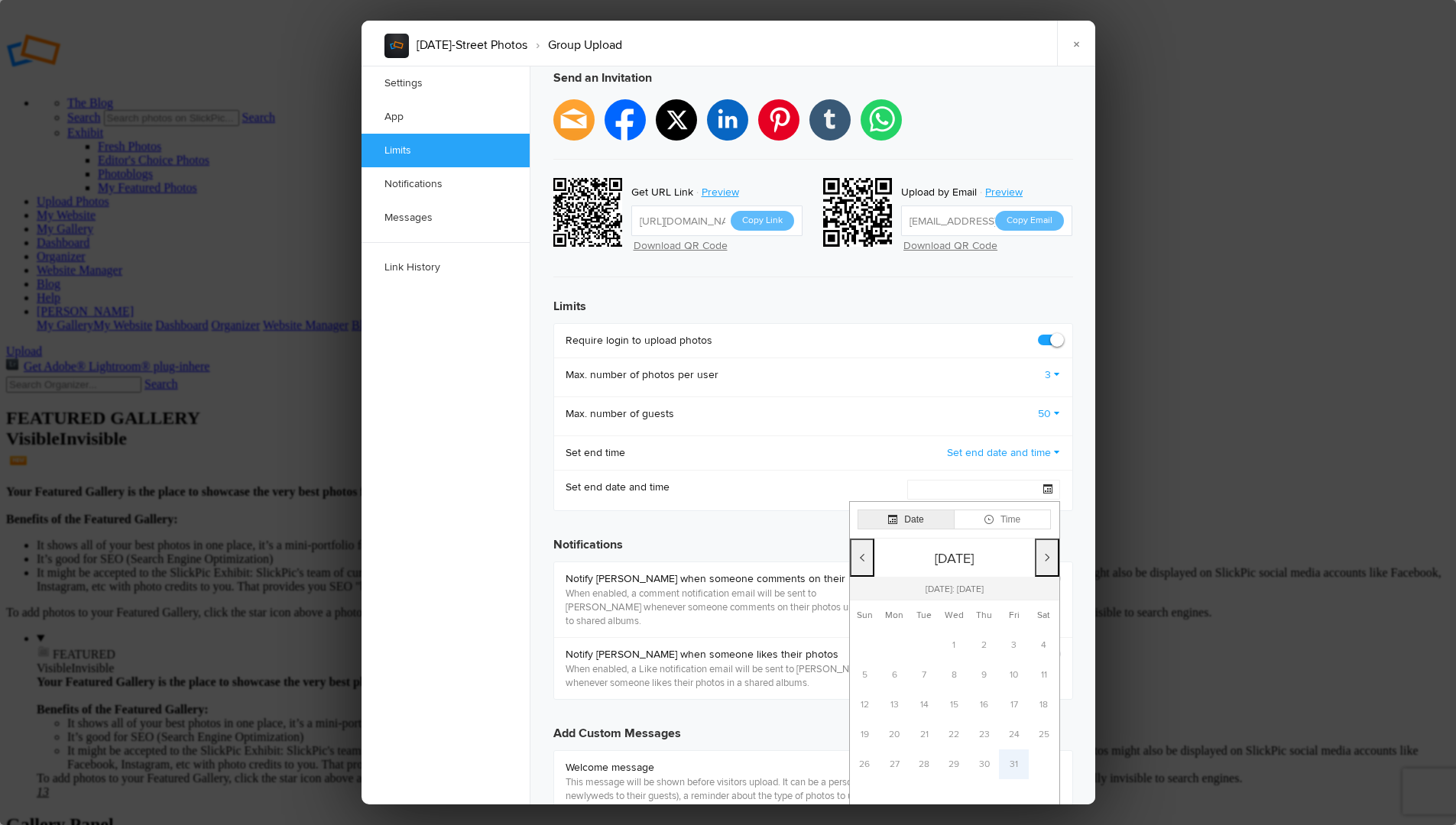
click at [1009, 750] on td "31" at bounding box center [1014, 765] width 30 height 30
type input "2025-10-31 12:00 AM"
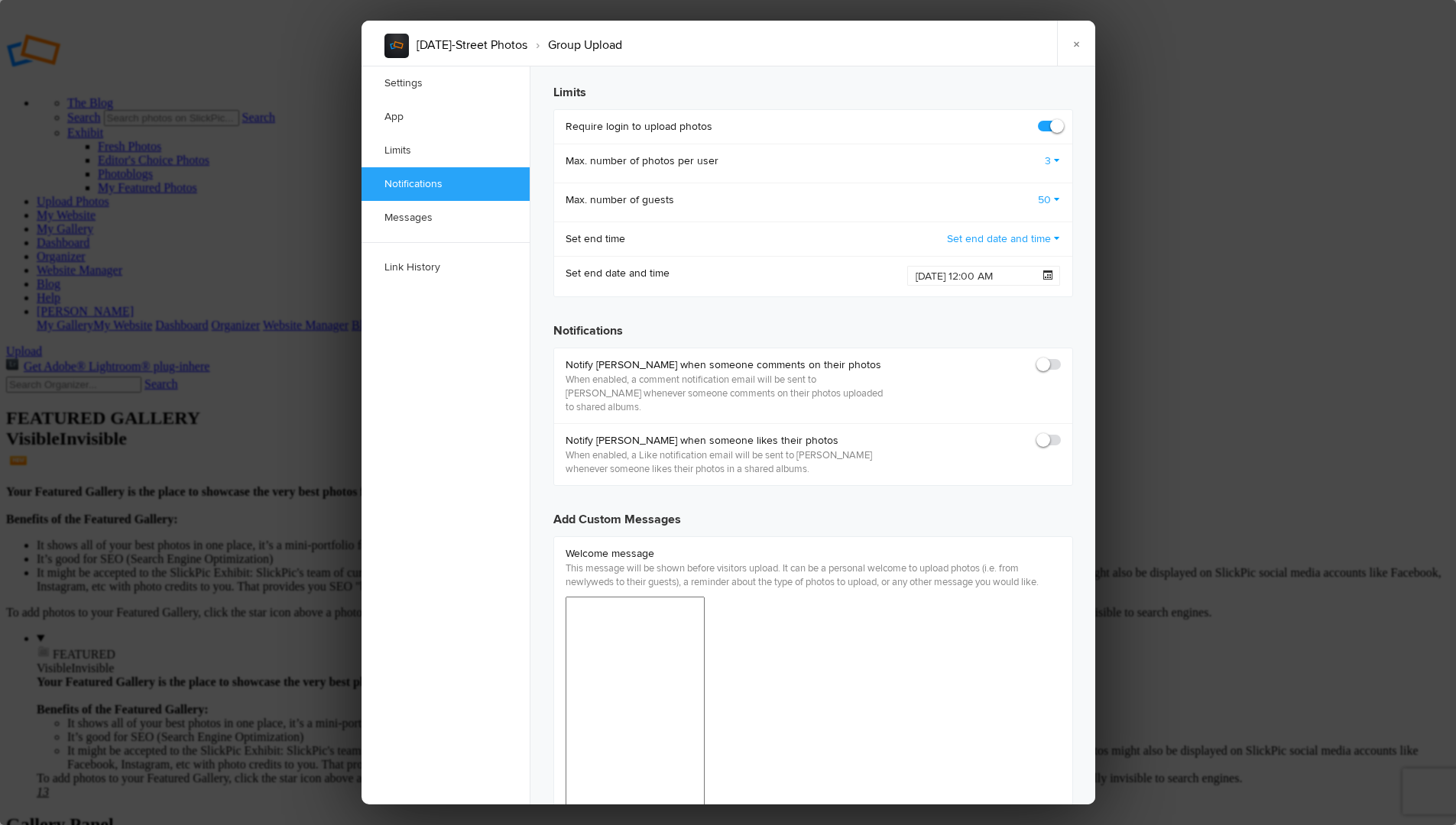
scroll to position [702, 0]
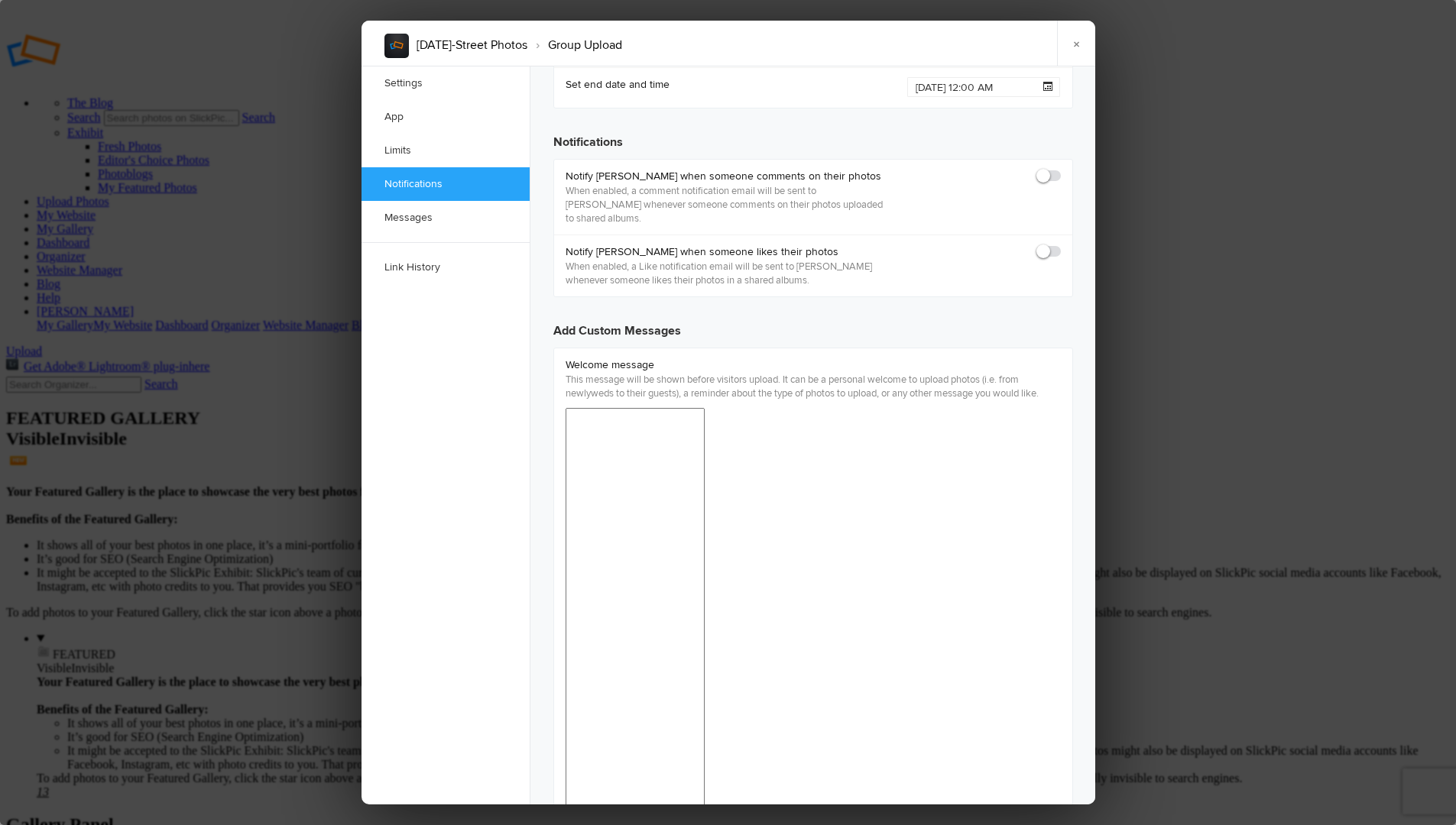
scroll to position [888, 0]
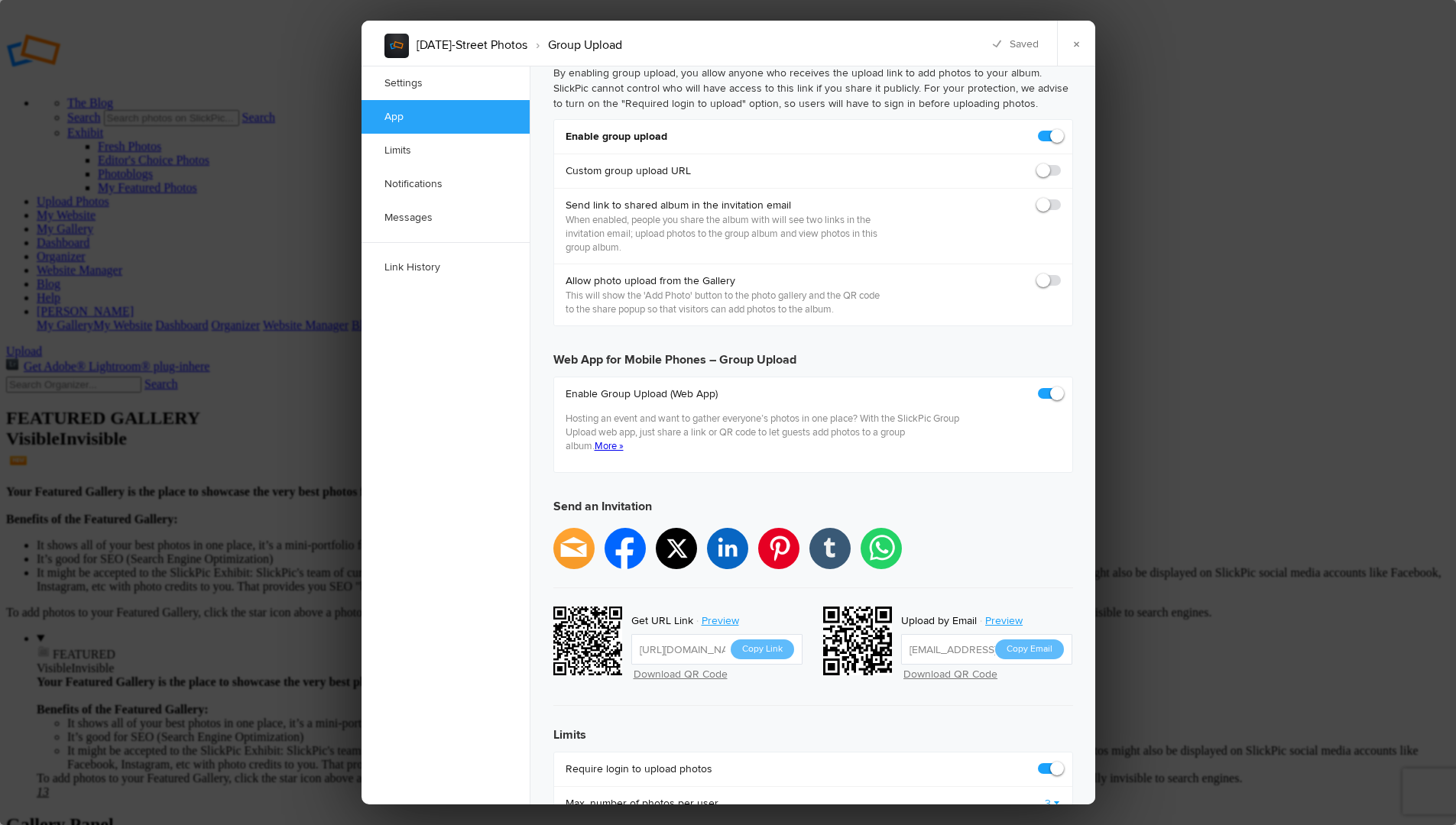
scroll to position [0, 0]
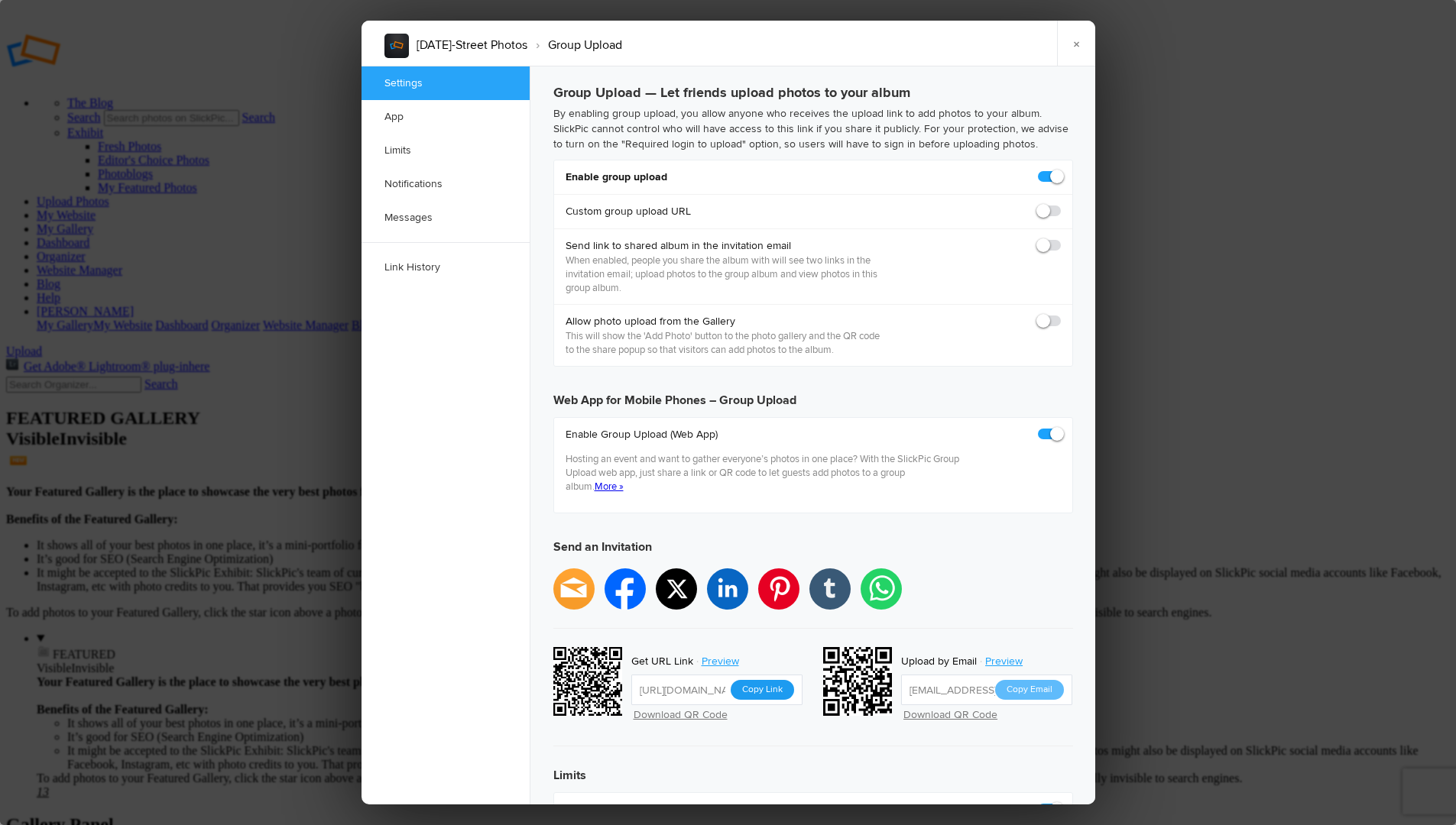
click at [763, 680] on button "Copy Link" at bounding box center [762, 690] width 63 height 20
click at [1071, 40] on link "×" at bounding box center [1076, 44] width 38 height 46
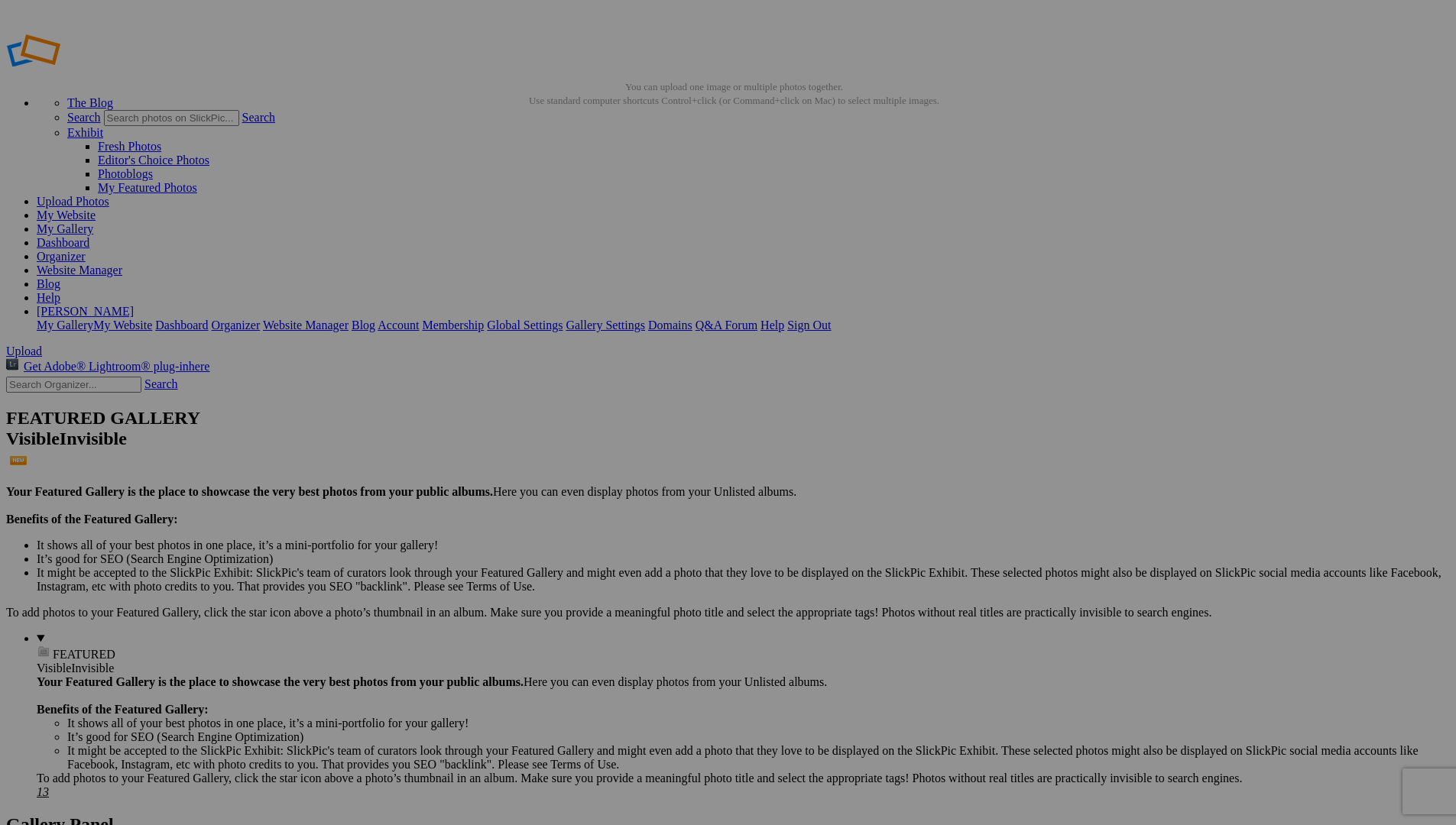
click at [93, 222] on link "My Gallery" at bounding box center [64, 229] width 56 height 13
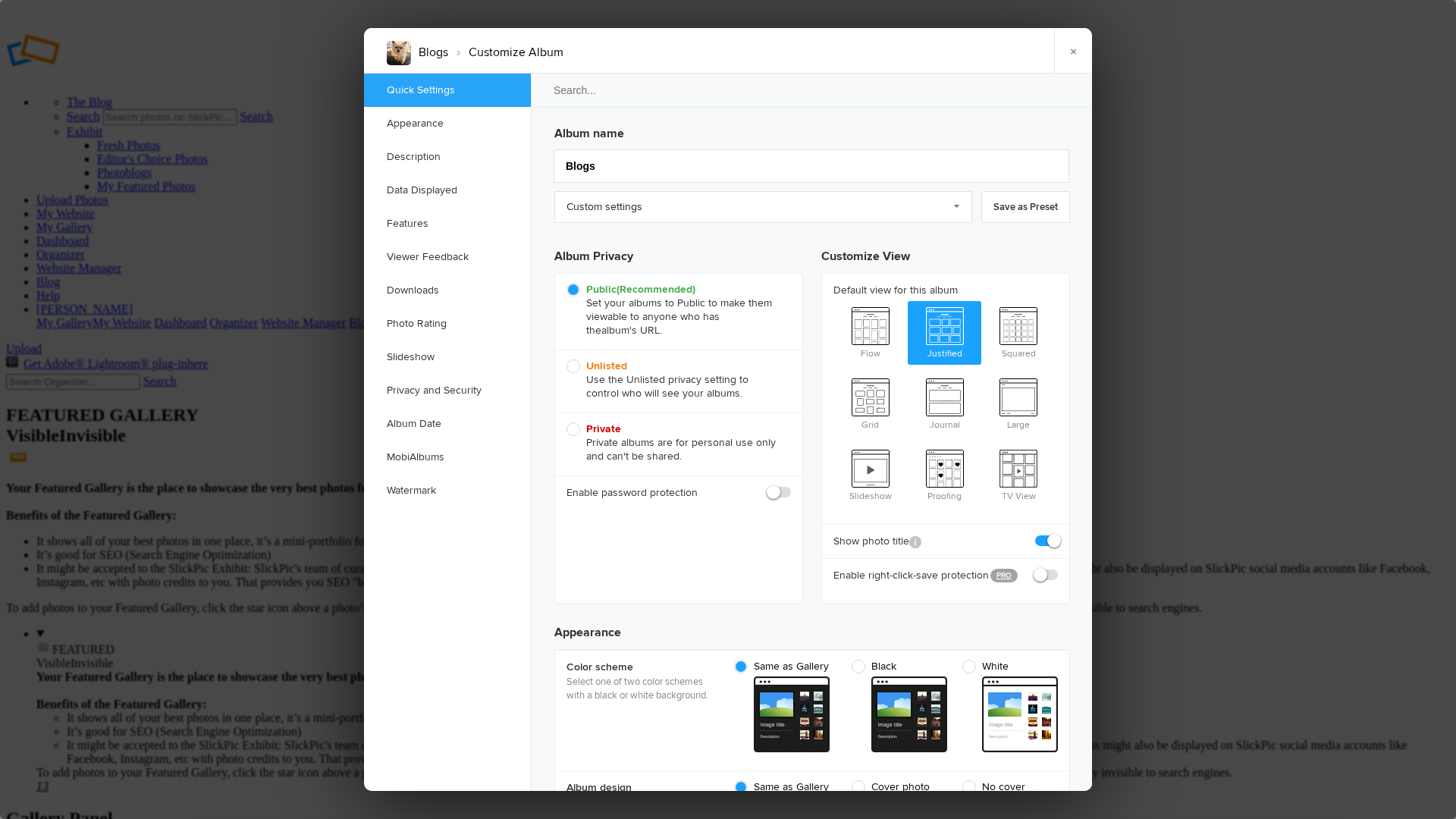
click at [608, 365] on b "Unlisted" at bounding box center [607, 366] width 41 height 13
click at [567, 360] on input "Unlisted Use the Unlisted privacy setting to control who will see your albums." at bounding box center [566, 359] width 1 height 1
radio input "true"
click at [1073, 49] on link "×" at bounding box center [1073, 51] width 38 height 46
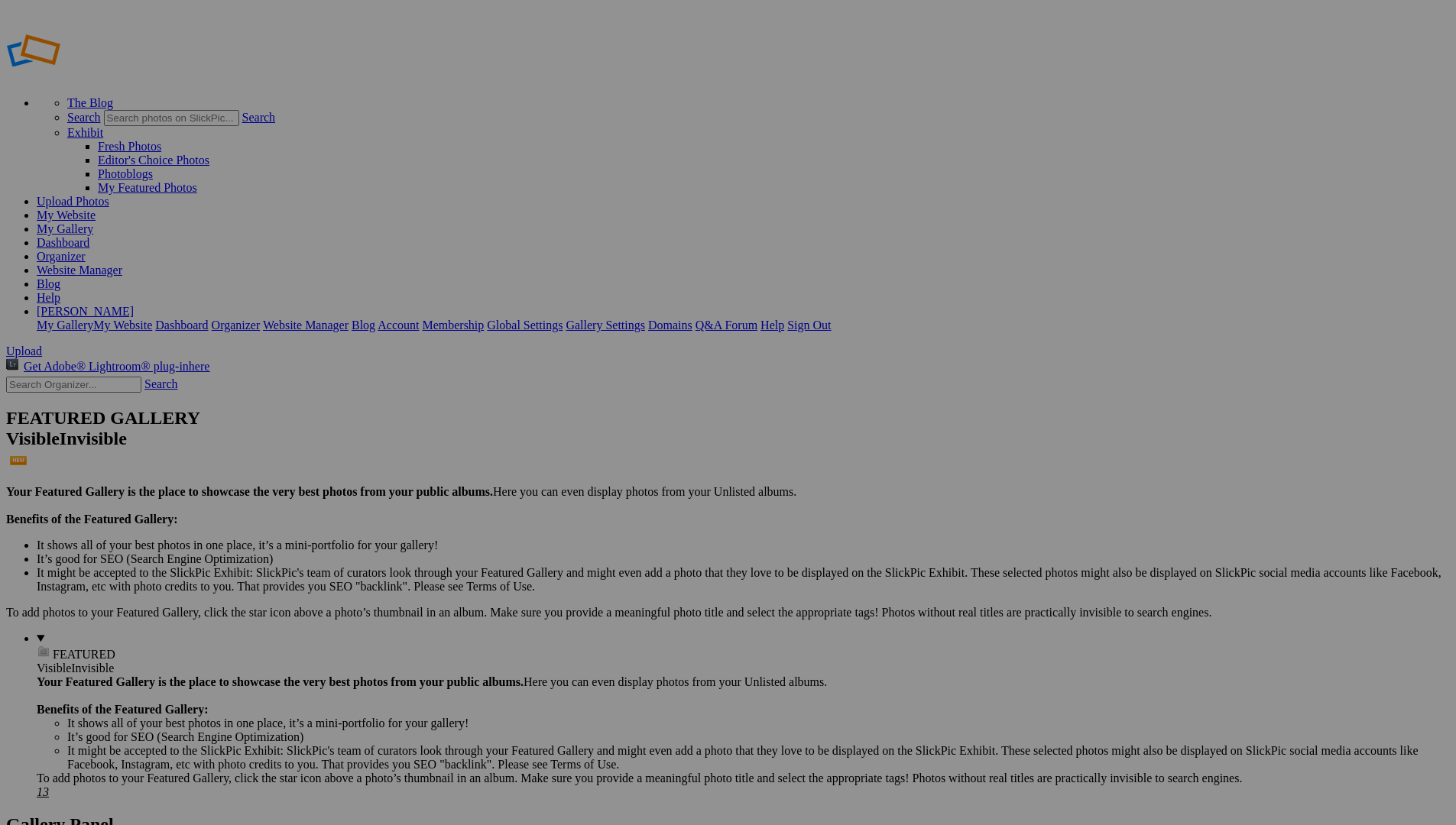
click at [93, 222] on link "My Gallery" at bounding box center [64, 229] width 56 height 13
click at [60, 277] on link "Blog" at bounding box center [48, 283] width 24 height 13
